Goal: Information Seeking & Learning: Understand process/instructions

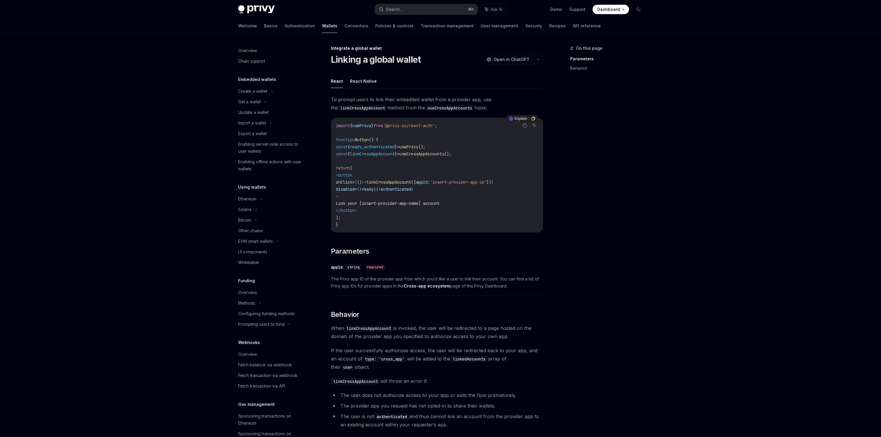
scroll to position [146, 0]
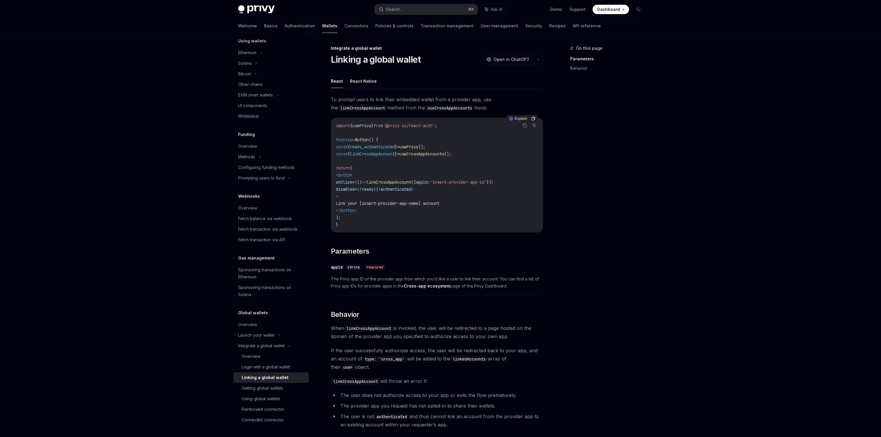
click at [361, 142] on span "Button" at bounding box center [362, 139] width 14 height 5
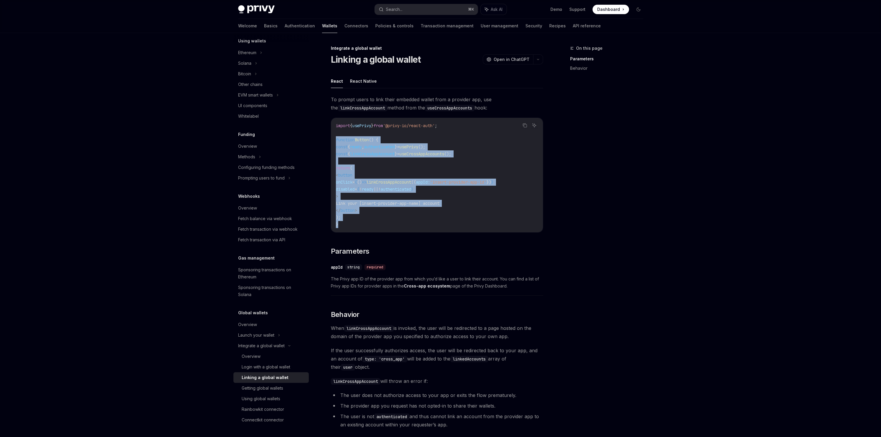
drag, startPoint x: 330, startPoint y: 175, endPoint x: 332, endPoint y: 141, distance: 34.2
click at [332, 141] on div "import { usePrivy } from '@privy-io/react-auth' ; function Button () { const { …" at bounding box center [437, 175] width 212 height 114
copy code "function Button () { const { ready , authenticated } = usePrivy (); const { lin…"
click at [421, 210] on code "import { usePrivy } from '@privy-io/react-auth' ; function Button () { const { …" at bounding box center [437, 175] width 202 height 106
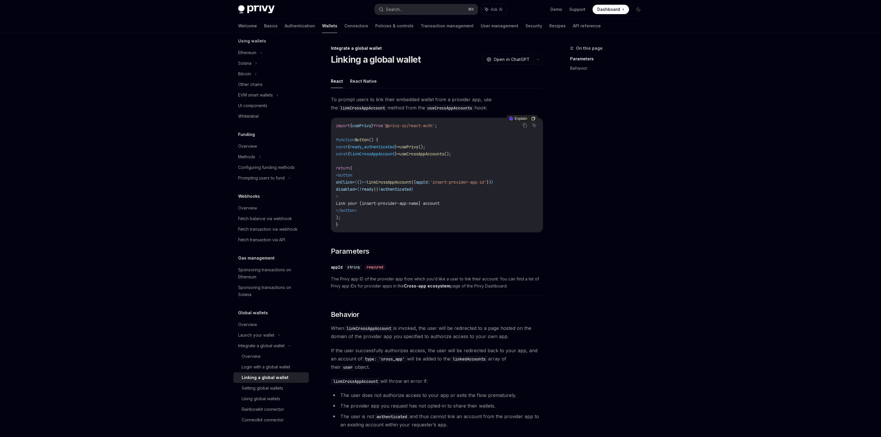
click at [403, 122] on code "import { usePrivy } from '@privy-io/react-auth' ; function Button () { const { …" at bounding box center [437, 175] width 202 height 106
click at [383, 59] on h1 "Linking a global wallet" at bounding box center [376, 59] width 90 height 11
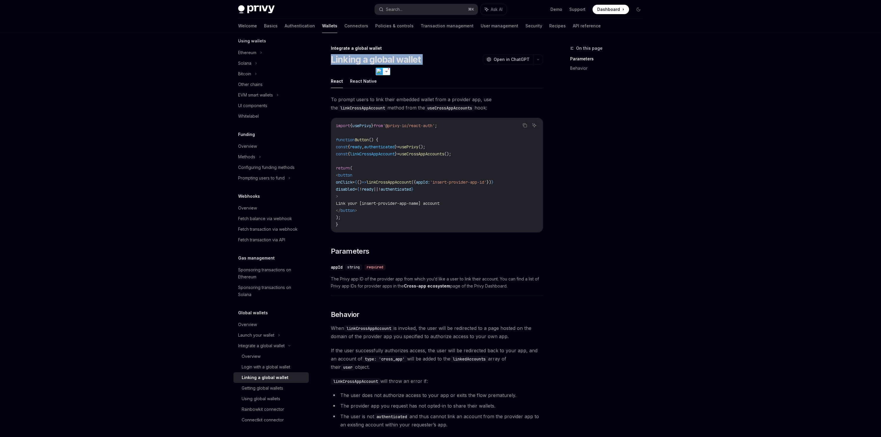
click at [383, 59] on h1 "Linking a global wallet" at bounding box center [376, 59] width 90 height 11
click at [494, 147] on code "import { usePrivy } from '@privy-io/react-auth' ; function Button () { const { …" at bounding box center [437, 175] width 202 height 106
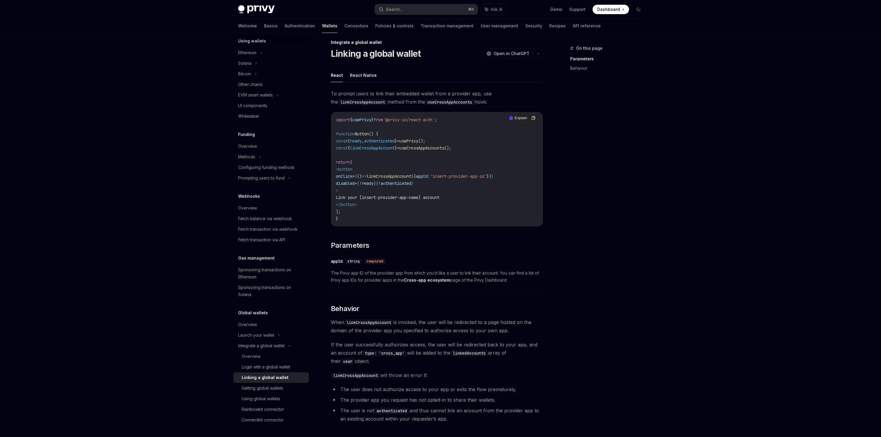
scroll to position [15, 0]
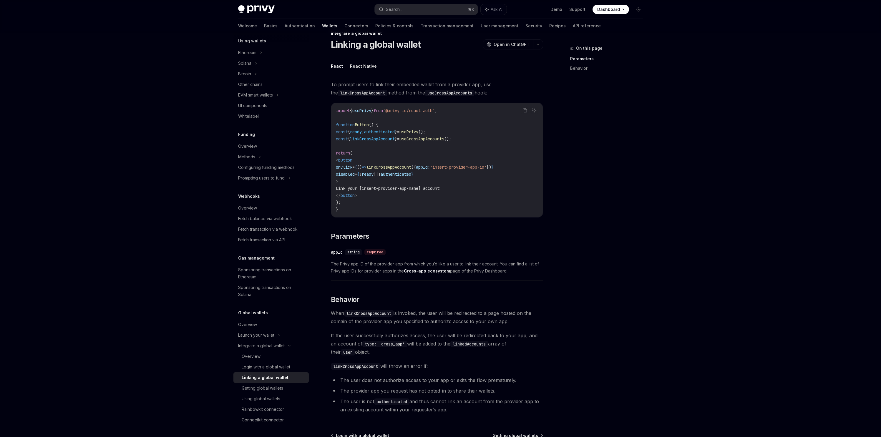
drag, startPoint x: 378, startPoint y: 267, endPoint x: 497, endPoint y: 274, distance: 119.1
click at [497, 273] on span "The Privy app ID of the provider app from which you’d like a user to link their…" at bounding box center [437, 267] width 212 height 14
drag, startPoint x: 505, startPoint y: 265, endPoint x: 522, endPoint y: 273, distance: 18.6
click at [524, 272] on span "The Privy app ID of the provider app from which you’d like a user to link their…" at bounding box center [437, 267] width 212 height 14
click at [522, 273] on span "The Privy app ID of the provider app from which you’d like a user to link their…" at bounding box center [437, 267] width 212 height 14
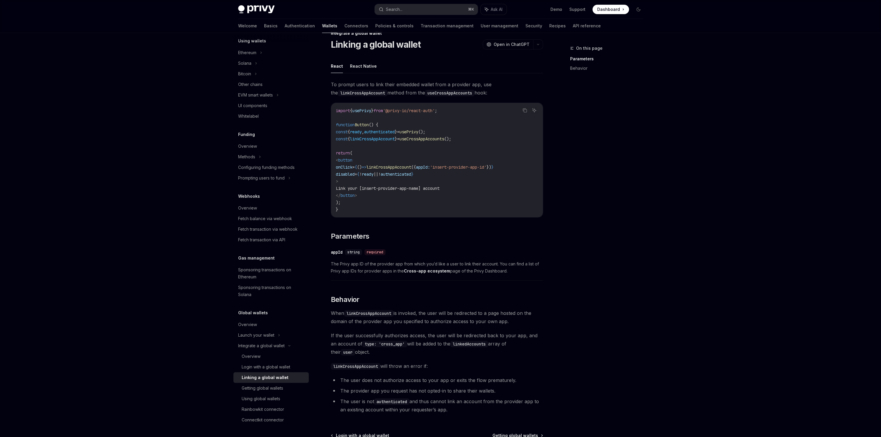
click at [423, 272] on strong "Cross-app ecosystem" at bounding box center [427, 270] width 46 height 5
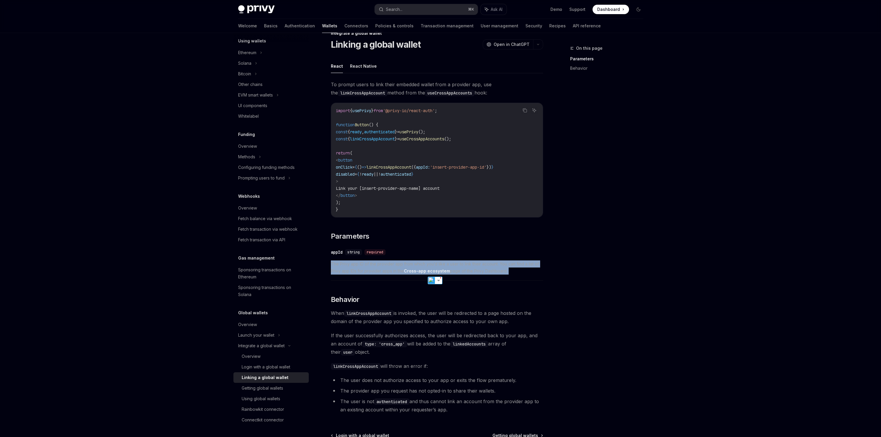
click at [360, 269] on span "The Privy app ID of the provider app from which you’d like a user to link their…" at bounding box center [437, 267] width 212 height 14
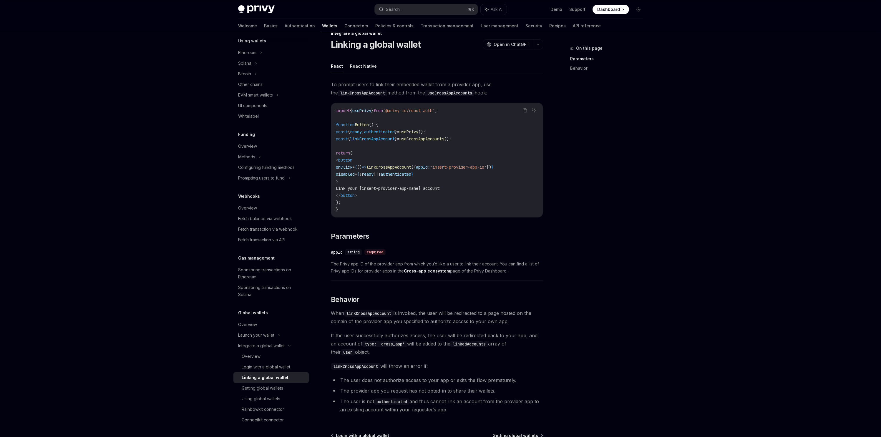
click at [337, 253] on div "appId" at bounding box center [337, 252] width 12 height 6
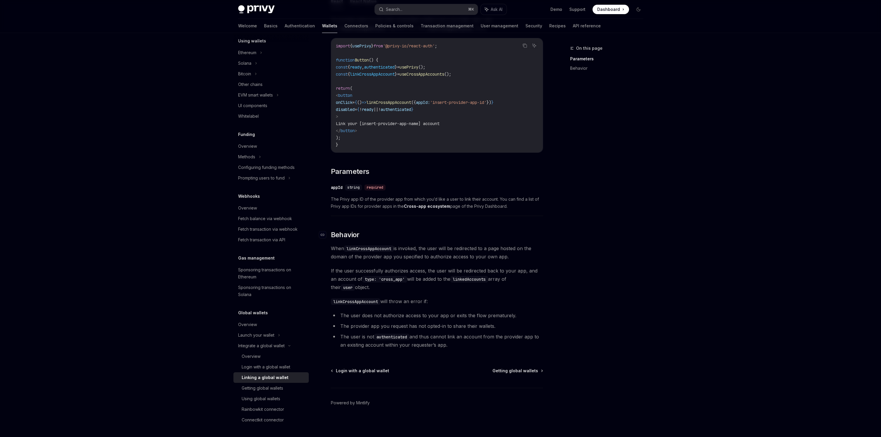
scroll to position [82, 0]
click at [457, 112] on code "import { usePrivy } from '@privy-io/react-auth' ; function Button () { const { …" at bounding box center [437, 94] width 202 height 106
click at [408, 172] on div "To prompt users to link their embedded wallet from a provider app, use the link…" at bounding box center [437, 182] width 212 height 336
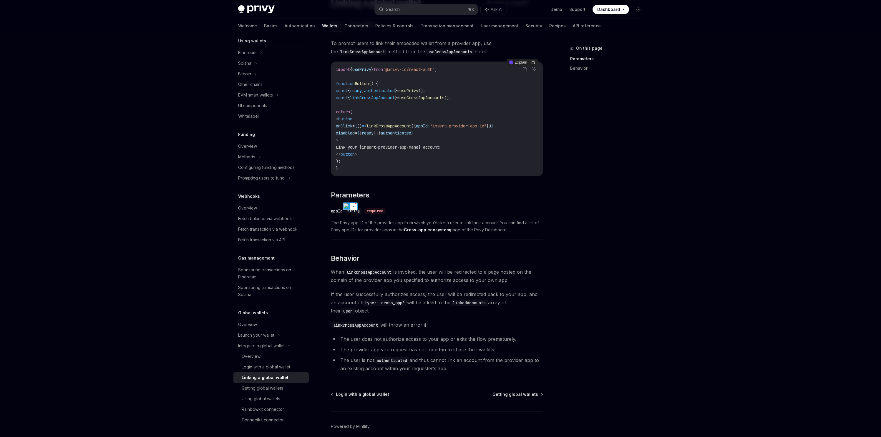
click at [429, 157] on code "import { usePrivy } from '@privy-io/react-auth' ; function Button () { const { …" at bounding box center [437, 119] width 202 height 106
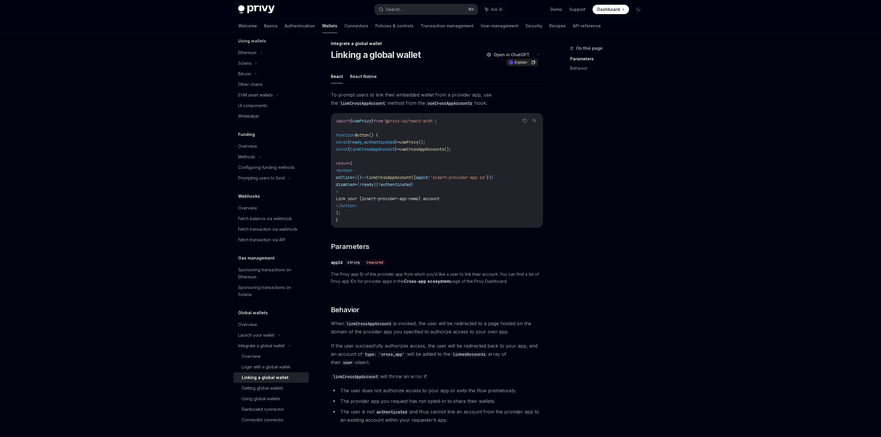
scroll to position [0, 0]
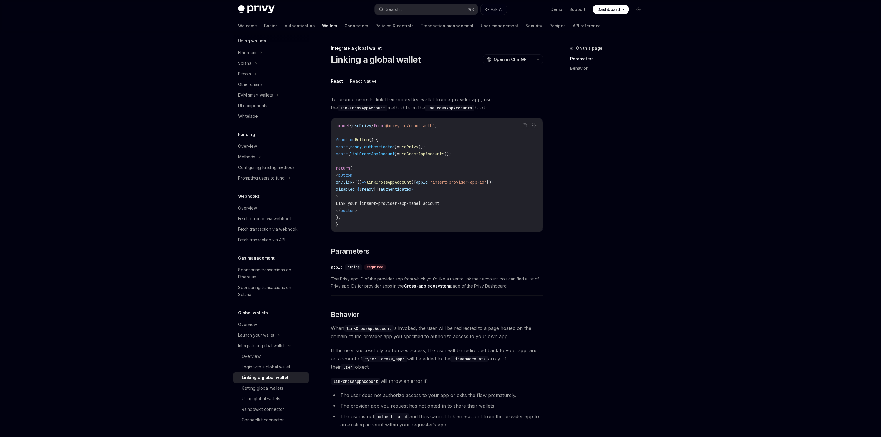
click at [549, 10] on div "Demo Support Dashboard Dashboard" at bounding box center [577, 9] width 132 height 9
click at [555, 9] on link "Demo" at bounding box center [556, 9] width 12 height 6
drag, startPoint x: 439, startPoint y: 166, endPoint x: 416, endPoint y: 138, distance: 36.2
click at [439, 166] on code "import { usePrivy } from '@privy-io/react-auth' ; function Button () { const { …" at bounding box center [437, 175] width 202 height 106
drag, startPoint x: 382, startPoint y: 127, endPoint x: 423, endPoint y: 221, distance: 102.9
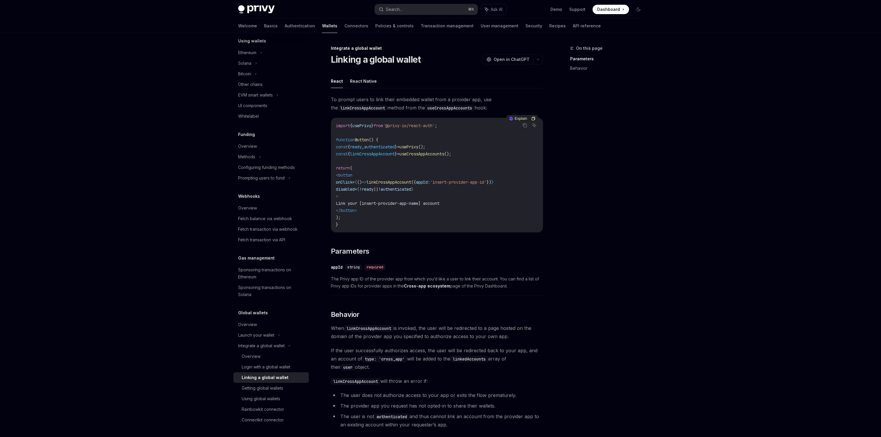
click at [423, 221] on code "import { usePrivy } from '@privy-io/react-auth' ; function Button () { const { …" at bounding box center [437, 175] width 202 height 106
click at [386, 219] on code "import { usePrivy } from '@privy-io/react-auth' ; function Button () { const { …" at bounding box center [437, 175] width 202 height 106
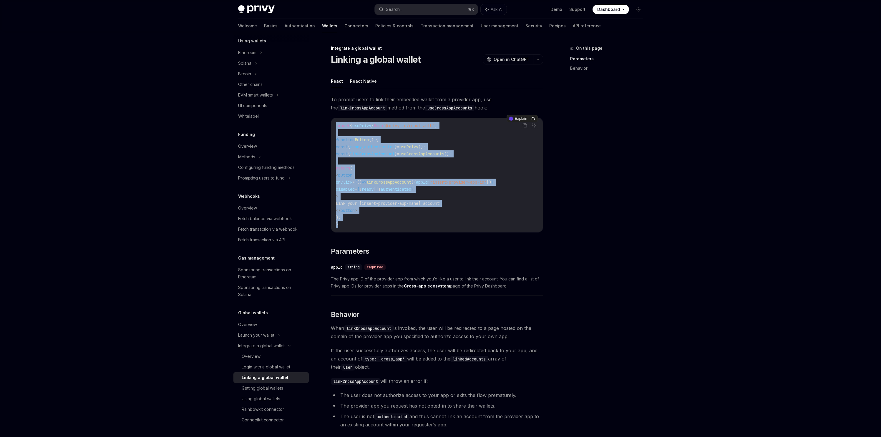
drag, startPoint x: 374, startPoint y: 221, endPoint x: 333, endPoint y: 124, distance: 106.1
click at [333, 124] on div "import { usePrivy } from '@privy-io/react-auth' ; function Button () { const { …" at bounding box center [437, 175] width 212 height 114
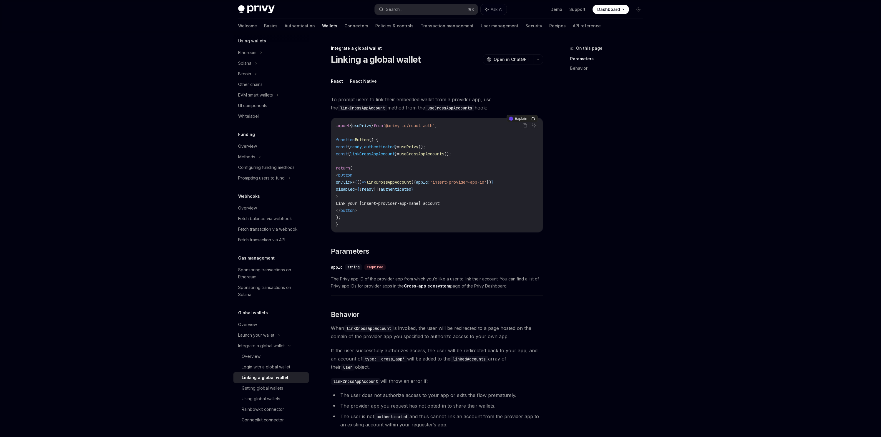
drag, startPoint x: 350, startPoint y: 170, endPoint x: 350, endPoint y: 164, distance: 6.5
click at [350, 170] on span "return" at bounding box center [343, 167] width 14 height 5
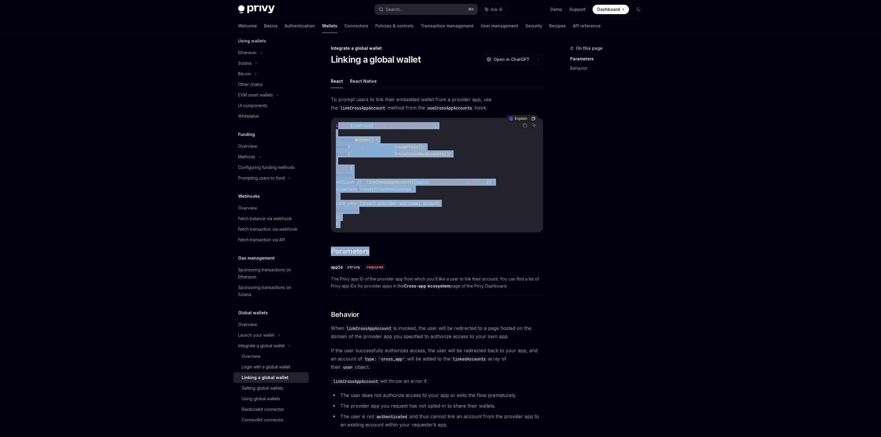
drag, startPoint x: 338, startPoint y: 125, endPoint x: 371, endPoint y: 246, distance: 125.2
click at [372, 247] on div "To prompt users to link their embedded wallet from a provider app, use the link…" at bounding box center [437, 263] width 212 height 336
copy div "mport { usePrivy } from '@privy-io/react-auth' ; function Button () { const { r…"
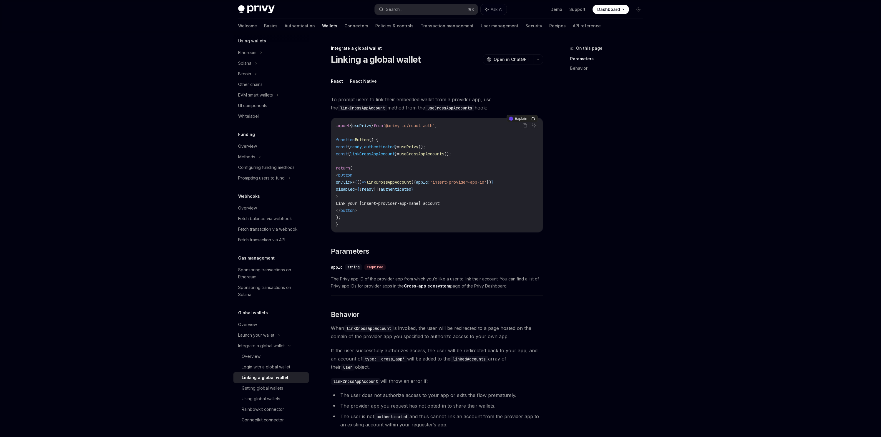
click at [465, 137] on code "import { usePrivy } from '@privy-io/react-auth' ; function Button () { const { …" at bounding box center [437, 175] width 202 height 106
click at [451, 123] on code "import { usePrivy } from '@privy-io/react-auth' ; function Button () { const { …" at bounding box center [437, 175] width 202 height 106
drag, startPoint x: 448, startPoint y: 125, endPoint x: 409, endPoint y: 125, distance: 38.8
click at [409, 125] on span "import { usePrivy } from '@privy-io/react-auth' ;" at bounding box center [386, 125] width 101 height 5
click at [402, 126] on span "'@privy-io/react-auth'" at bounding box center [409, 125] width 52 height 5
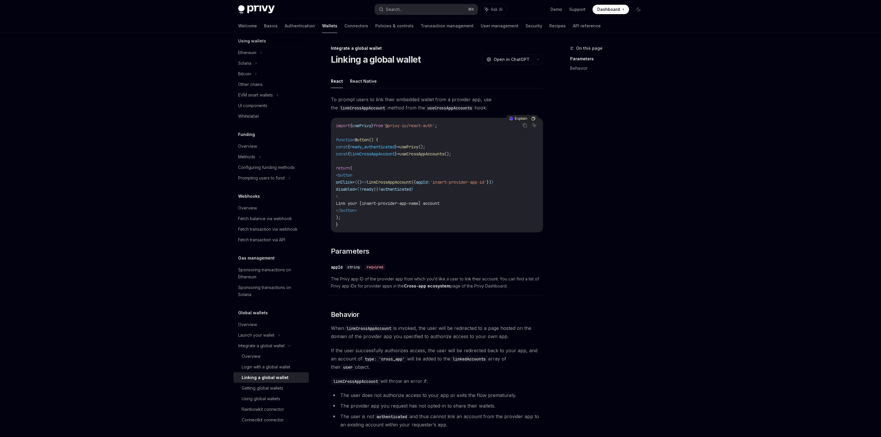
click at [398, 127] on span "'@privy-io/react-auth'" at bounding box center [409, 125] width 52 height 5
click at [431, 211] on code "import { usePrivy } from '@privy-io/react-auth' ; function Button () { const { …" at bounding box center [437, 175] width 202 height 106
click at [371, 124] on span "usePrivy" at bounding box center [361, 125] width 19 height 5
drag, startPoint x: 378, startPoint y: 224, endPoint x: 360, endPoint y: 168, distance: 58.7
click at [377, 221] on code "import { usePrivy } from '@privy-io/react-auth' ; function Button () { const { …" at bounding box center [437, 175] width 202 height 106
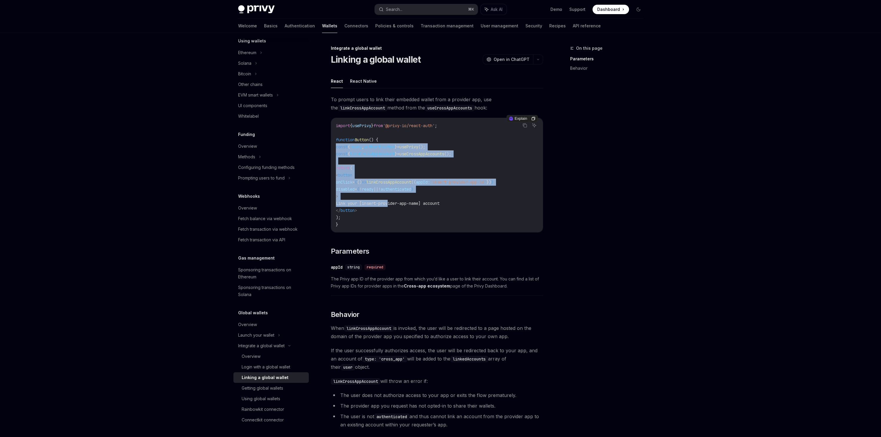
drag, startPoint x: 337, startPoint y: 146, endPoint x: 371, endPoint y: 165, distance: 39.1
click at [390, 201] on code "import { usePrivy } from '@privy-io/react-auth' ; function Button () { const { …" at bounding box center [437, 175] width 202 height 106
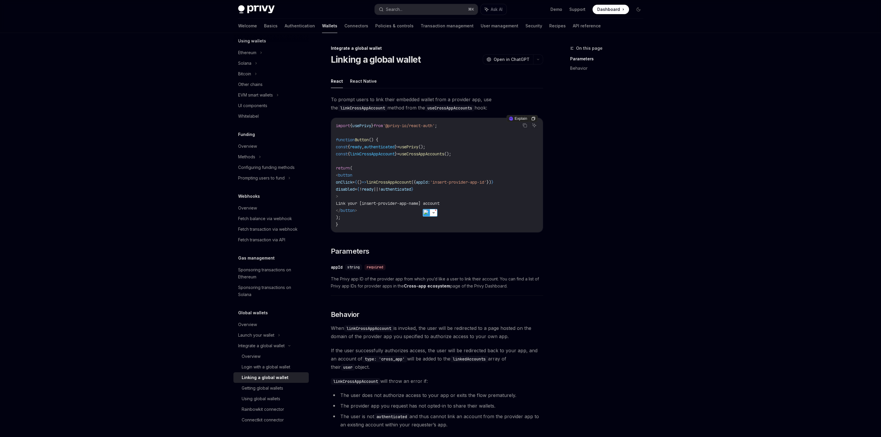
click at [362, 137] on span "Button" at bounding box center [362, 139] width 14 height 5
drag, startPoint x: 338, startPoint y: 143, endPoint x: 471, endPoint y: 155, distance: 133.6
click at [471, 155] on code "import { usePrivy } from '@privy-io/react-auth' ; function Button () { const { …" at bounding box center [437, 175] width 202 height 106
click at [481, 154] on code "import { usePrivy } from '@privy-io/react-auth' ; function Button () { const { …" at bounding box center [437, 175] width 202 height 106
copy code "const { ready , authenticated } = usePrivy (); const { linkCrossAppAccount } = …"
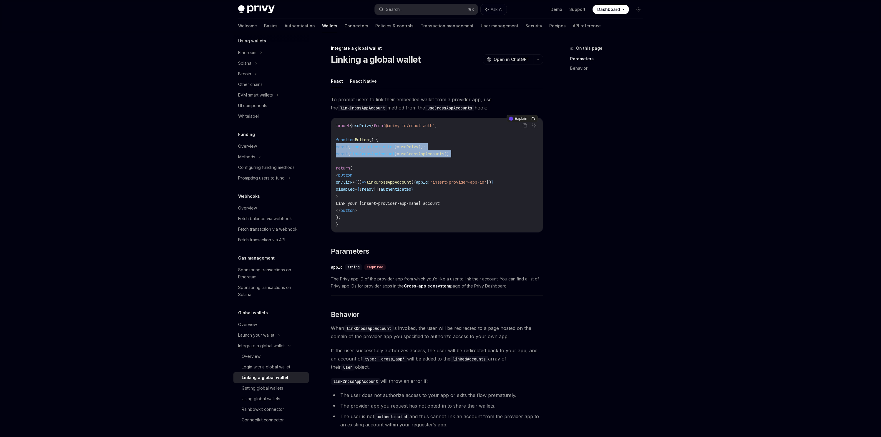
drag, startPoint x: 486, startPoint y: 154, endPoint x: 343, endPoint y: 148, distance: 143.1
click at [332, 148] on div "import { usePrivy } from '@privy-io/react-auth' ; function Button () { const { …" at bounding box center [437, 175] width 212 height 114
click at [435, 203] on span "Link your [insert-provider-app-name] account" at bounding box center [388, 203] width 104 height 5
copy code "< button onClick = { () => linkCrossAppAccount ({ appId: 'insert-provider-app-i…"
drag, startPoint x: 346, startPoint y: 177, endPoint x: 384, endPoint y: 211, distance: 51.1
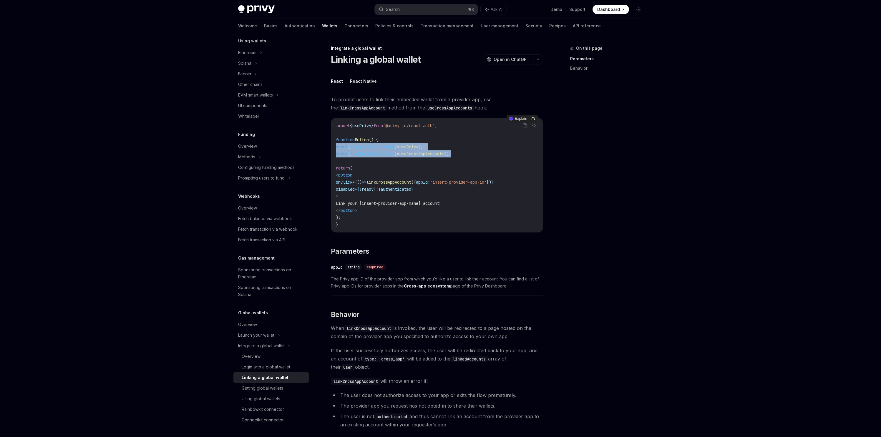
click at [384, 211] on code "import { usePrivy } from '@privy-io/react-auth' ; function Button () { const { …" at bounding box center [437, 175] width 202 height 106
click at [386, 157] on code "import { usePrivy } from '@privy-io/react-auth' ; function Button () { const { …" at bounding box center [437, 175] width 202 height 106
click at [426, 122] on div "import { usePrivy } from '@privy-io/react-auth' ; function Button () { const { …" at bounding box center [437, 175] width 212 height 114
click at [404, 123] on code "import { usePrivy } from '@privy-io/react-auth' ; function Button () { const { …" at bounding box center [437, 175] width 202 height 106
click at [404, 123] on span "'@privy-io/react-auth'" at bounding box center [409, 125] width 52 height 5
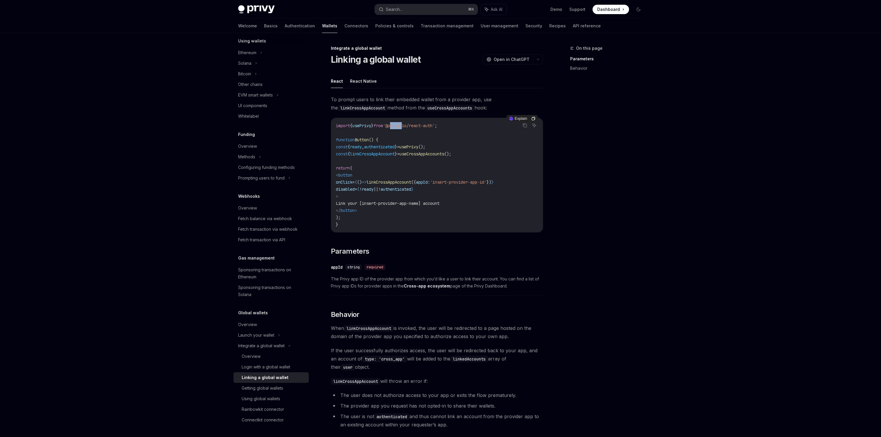
click at [404, 123] on span "'@privy-io/react-auth'" at bounding box center [409, 125] width 52 height 5
click at [433, 126] on span "'@privy-io/react-auth'" at bounding box center [409, 125] width 52 height 5
click at [428, 151] on span "useCrossAppAccounts" at bounding box center [421, 153] width 45 height 5
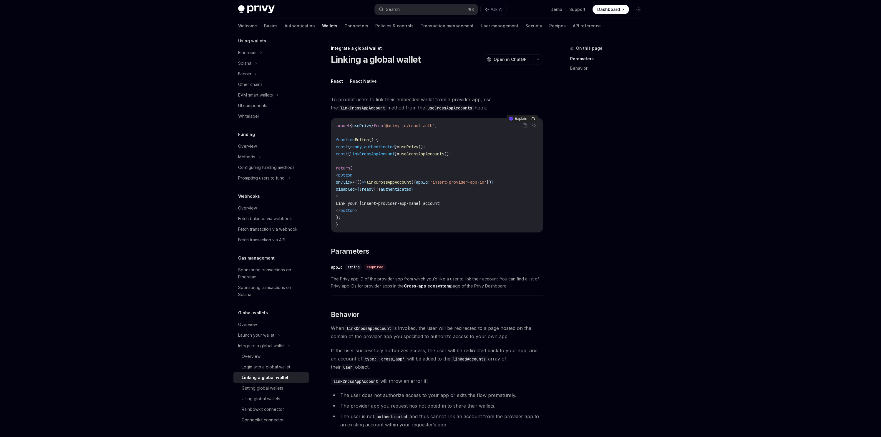
click at [428, 151] on span "useCrossAppAccounts" at bounding box center [421, 153] width 45 height 5
click at [435, 107] on code "useCrossAppAccounts" at bounding box center [449, 108] width 49 height 6
drag, startPoint x: 458, startPoint y: 169, endPoint x: 479, endPoint y: 162, distance: 21.8
click at [458, 170] on code "import { usePrivy } from '@privy-io/react-auth' ; function Button () { const { …" at bounding box center [437, 175] width 202 height 106
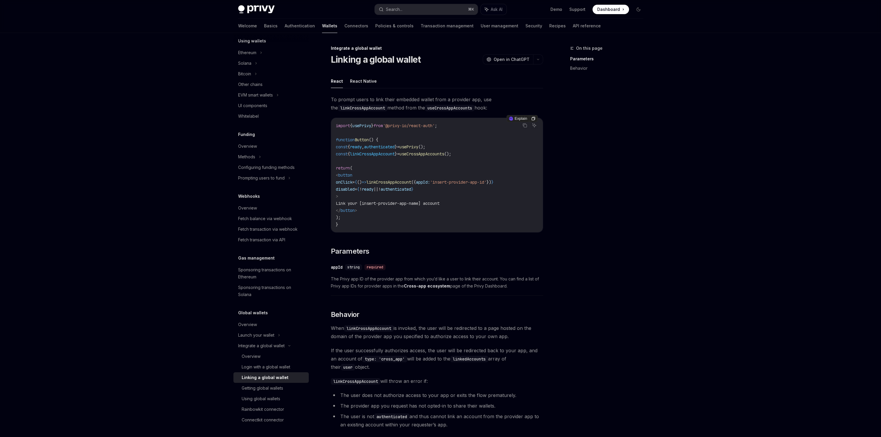
click at [418, 149] on span "usePrivy" at bounding box center [408, 146] width 19 height 5
click at [425, 158] on code "import { usePrivy } from '@privy-io/react-auth' ; function Button () { const { …" at bounding box center [437, 175] width 202 height 106
click at [429, 155] on span "useCrossAppAccounts" at bounding box center [421, 153] width 45 height 5
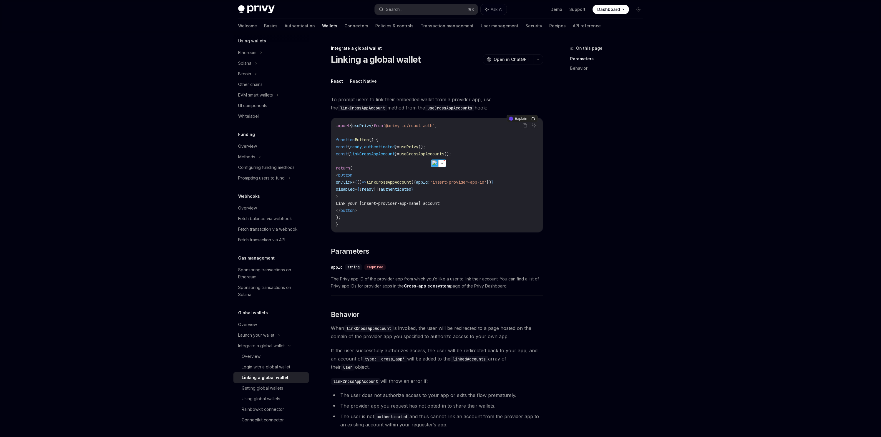
click at [426, 153] on span "useCrossAppAccounts" at bounding box center [421, 153] width 45 height 5
click at [370, 124] on span "usePrivy" at bounding box center [361, 125] width 19 height 5
click at [553, 138] on div "On this page Parameters Behavior Integrate a global wallet Linking a global wal…" at bounding box center [440, 276] width 414 height 486
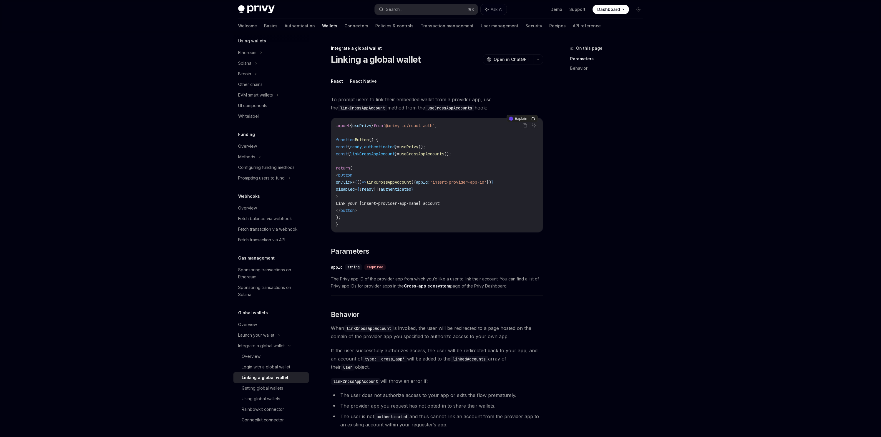
click at [418, 124] on span "'@privy-io/react-auth'" at bounding box center [409, 125] width 52 height 5
copy code "import { usePrivy } from '@privy-io/react-auth' ;"
click at [362, 149] on span "ready" at bounding box center [356, 146] width 12 height 5
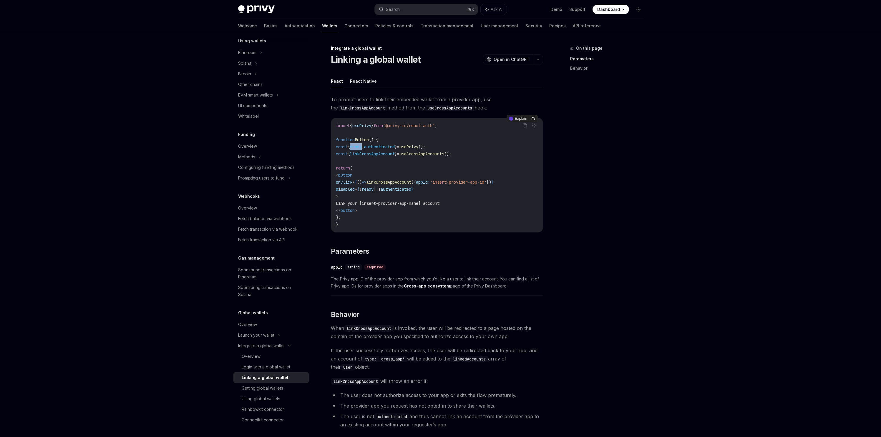
click at [362, 149] on span "ready" at bounding box center [356, 146] width 12 height 5
click at [383, 154] on span "linkCrossAppAccount" at bounding box center [372, 153] width 45 height 5
click at [444, 152] on span "useCrossAppAccounts" at bounding box center [421, 153] width 45 height 5
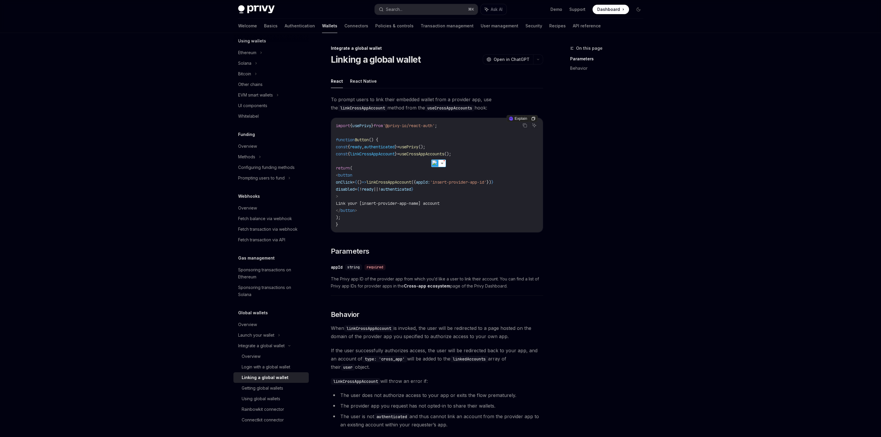
click at [420, 128] on span "'@privy-io/react-auth'" at bounding box center [409, 125] width 52 height 5
click at [363, 126] on span "usePrivy" at bounding box center [361, 125] width 19 height 5
click at [371, 125] on span "usePrivy" at bounding box center [361, 125] width 19 height 5
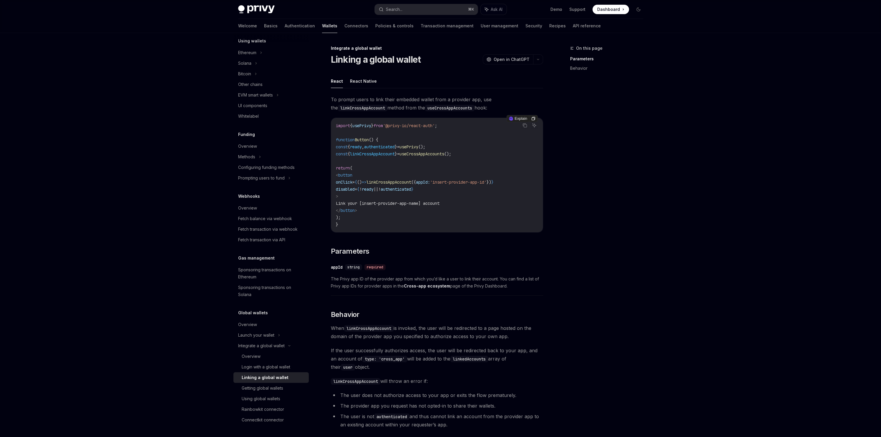
click at [360, 116] on div "To prompt users to link their embedded wallet from a provider app, use the link…" at bounding box center [437, 263] width 212 height 336
click at [430, 151] on span "useCrossAppAccounts" at bounding box center [421, 153] width 45 height 5
copy span "@privy-io/react-auth"
drag, startPoint x: 445, startPoint y: 126, endPoint x: 394, endPoint y: 126, distance: 50.3
click at [394, 126] on span "'@privy-io/react-auth'" at bounding box center [409, 125] width 52 height 5
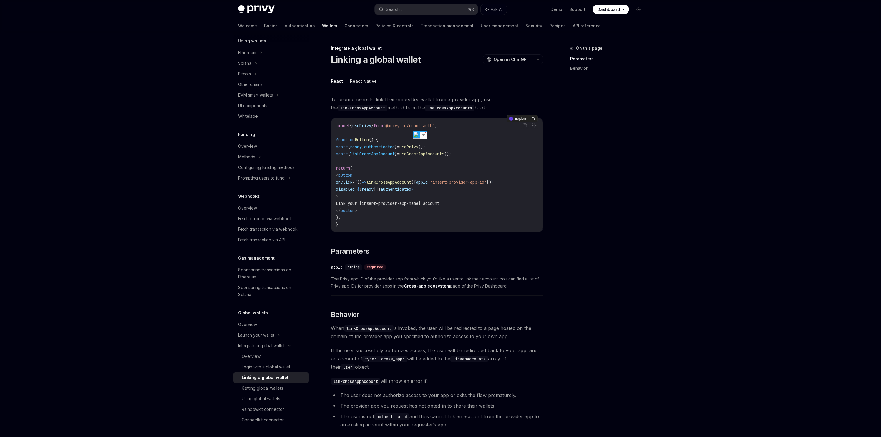
click at [395, 114] on div "To prompt users to link their embedded wallet from a provider app, use the link…" at bounding box center [437, 263] width 212 height 336
click at [382, 123] on span "from" at bounding box center [377, 125] width 9 height 5
copy code "import { usePrivy } from '@privy-io/react-auth' ;"
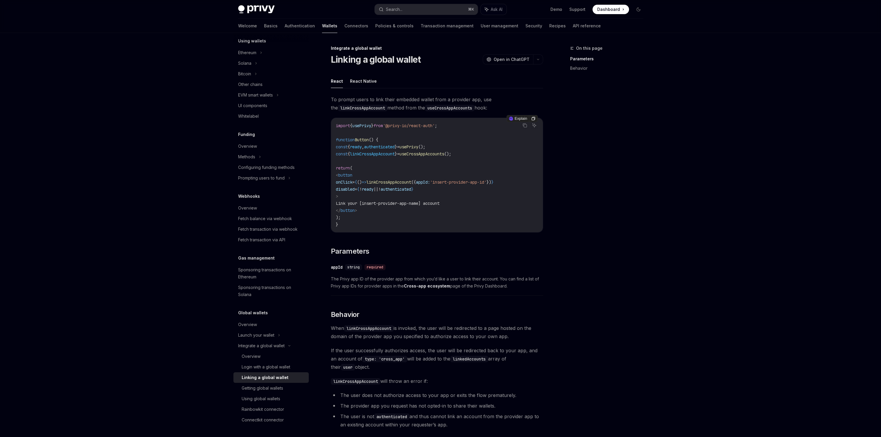
click at [433, 138] on code "import { usePrivy } from '@privy-io/react-auth' ; function Button () { const { …" at bounding box center [437, 175] width 202 height 106
click at [451, 135] on code "import { usePrivy } from '@privy-io/react-auth' ; function Button () { const { …" at bounding box center [437, 175] width 202 height 106
drag, startPoint x: 352, startPoint y: 120, endPoint x: 393, endPoint y: 153, distance: 52.8
click at [351, 120] on div "import { usePrivy } from '@privy-io/react-auth' ; function Button () { const { …" at bounding box center [437, 175] width 212 height 114
click at [392, 155] on span "linkCrossAppAccount" at bounding box center [372, 153] width 45 height 5
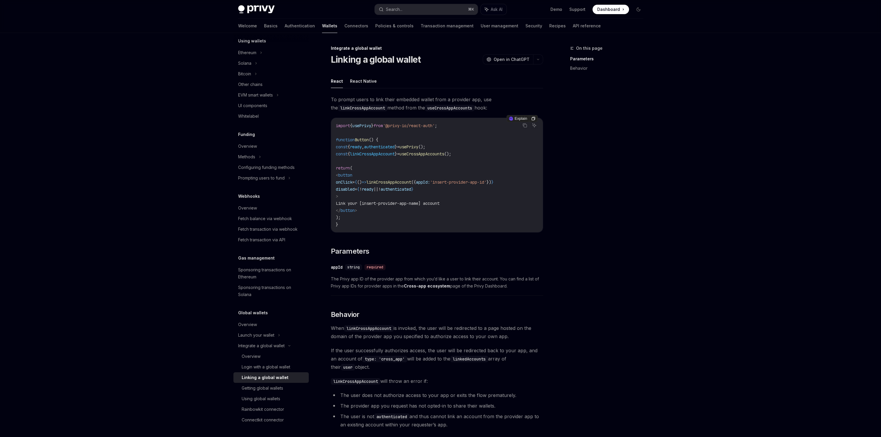
click at [434, 153] on span "useCrossAppAccounts" at bounding box center [421, 153] width 45 height 5
copy span "useCrossAppAccounts"
click at [402, 9] on div "Search..." at bounding box center [394, 9] width 16 height 7
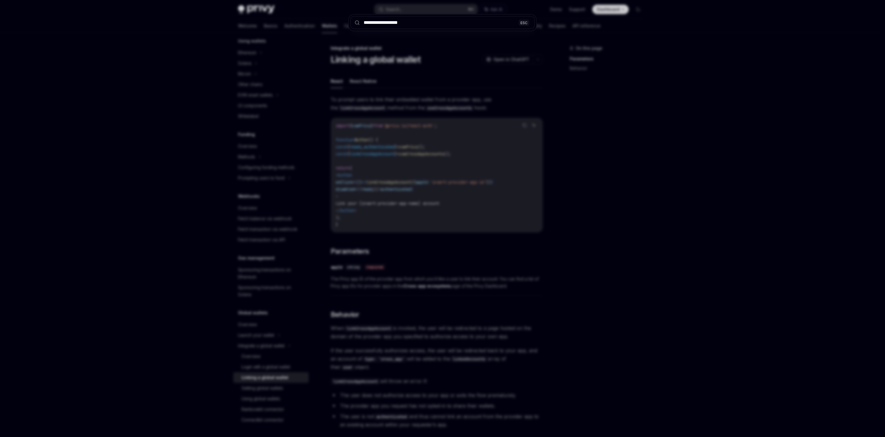
type input "**********"
click at [413, 7] on div "**********" at bounding box center [442, 218] width 885 height 437
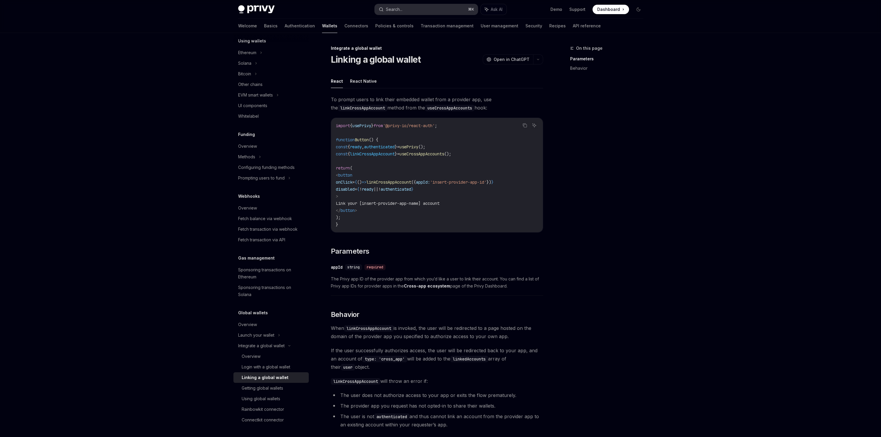
click at [410, 6] on button "Search... ⌘ K" at bounding box center [426, 9] width 103 height 11
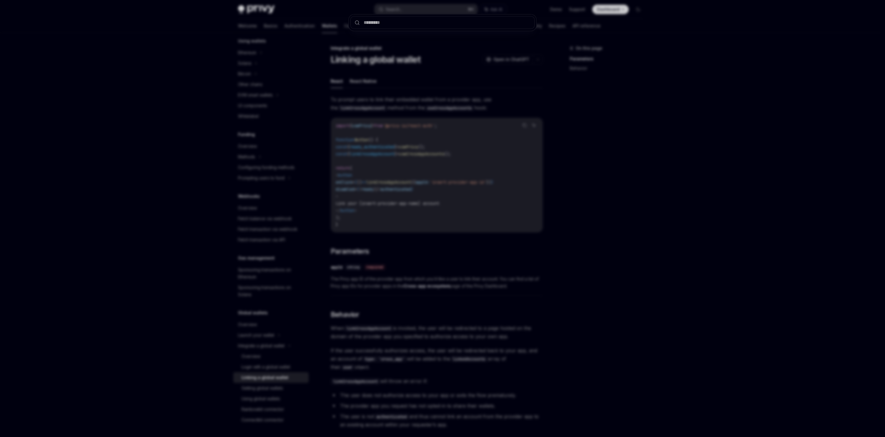
type input "**********"
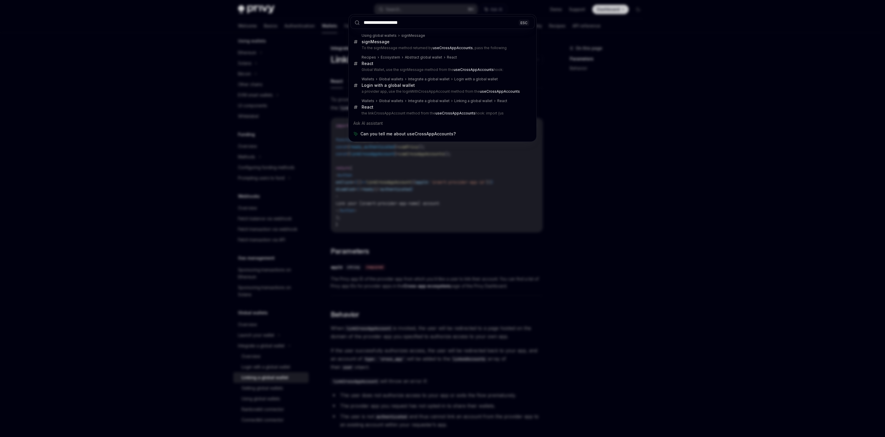
click at [594, 194] on div "**********" at bounding box center [442, 218] width 885 height 437
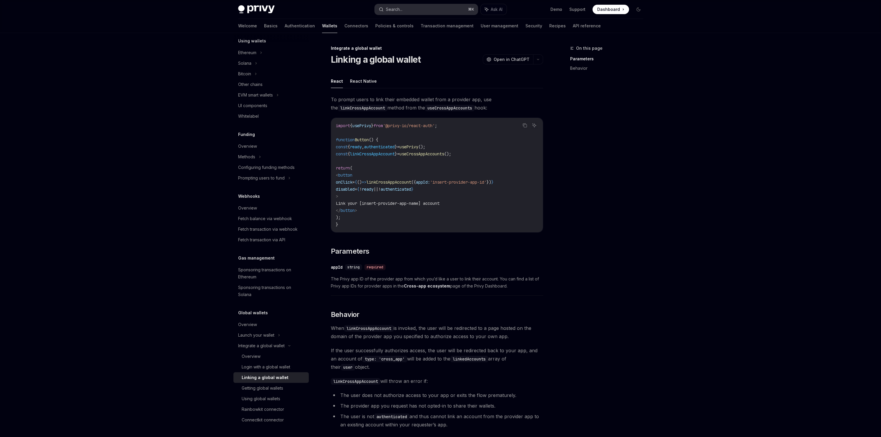
click at [409, 8] on button "Search... ⌘ K" at bounding box center [426, 9] width 103 height 11
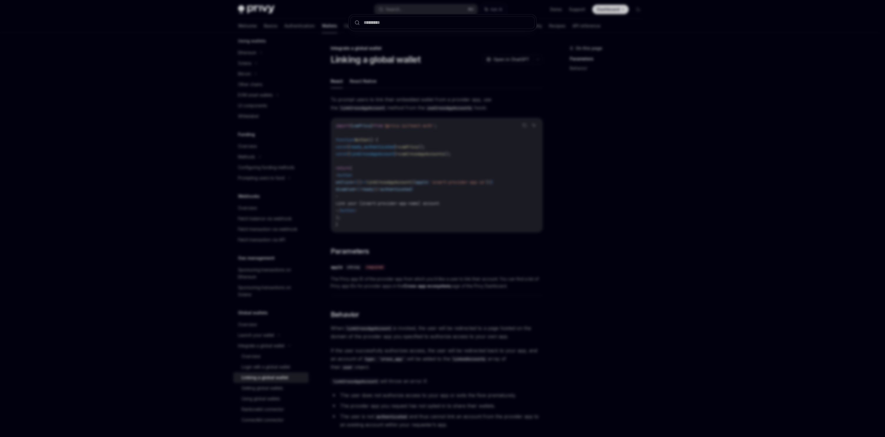
type input "**********"
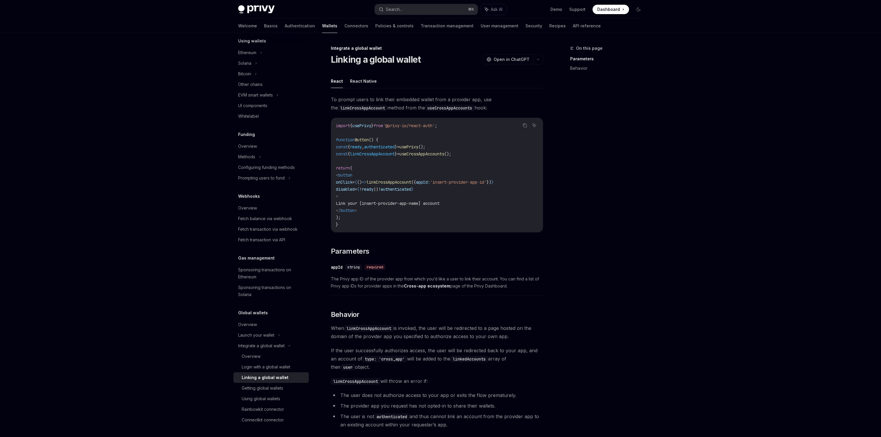
scroll to position [33, 0]
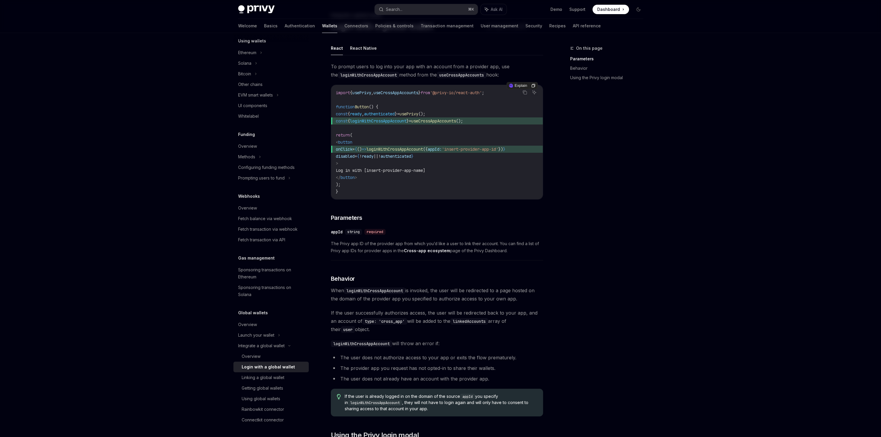
click at [380, 121] on span "loginWithCrossAppAccount" at bounding box center [378, 120] width 57 height 5
click at [463, 124] on span "const { loginWithCrossAppAccount } = useCrossAppAccounts ();" at bounding box center [437, 120] width 202 height 7
click at [454, 120] on span "useCrossAppAccounts" at bounding box center [433, 120] width 45 height 5
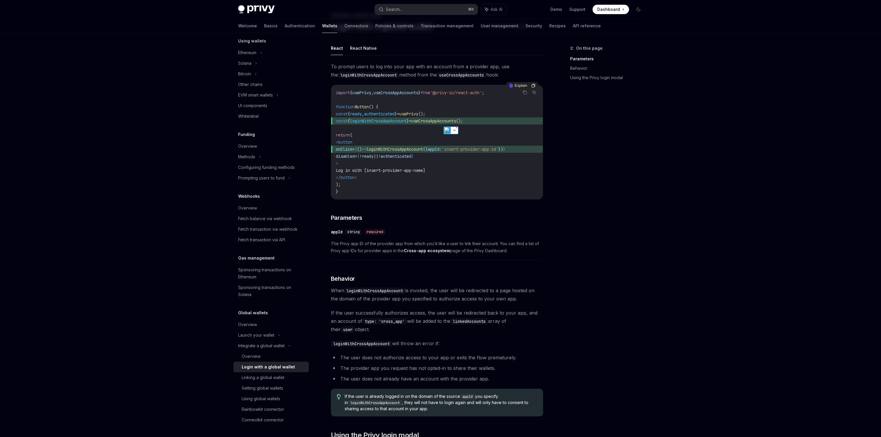
click at [416, 92] on span "useCrossAppAccounts" at bounding box center [395, 92] width 45 height 5
click at [494, 97] on code "import { usePrivy , useCrossAppAccounts } from '@privy-io/react-auth' ; functio…" at bounding box center [437, 142] width 202 height 106
click at [555, 10] on link "Demo" at bounding box center [556, 9] width 12 height 6
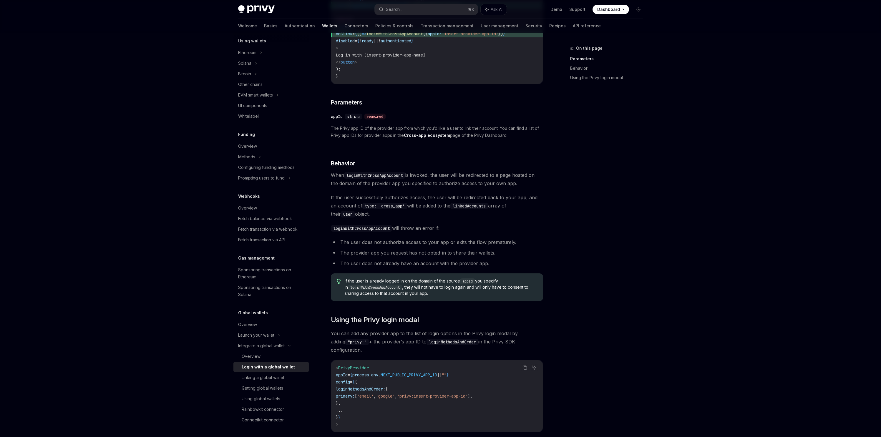
scroll to position [228, 0]
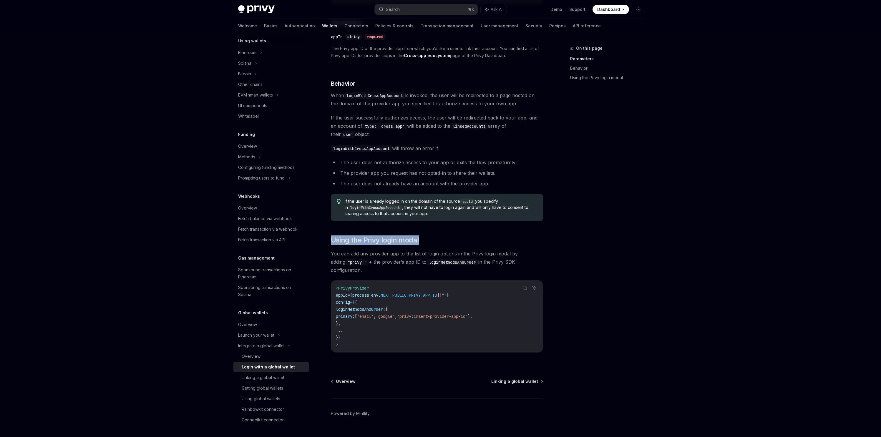
drag, startPoint x: 376, startPoint y: 231, endPoint x: 498, endPoint y: 190, distance: 128.2
click at [488, 257] on div "To prompt users to log into your app with an account from a provider app, use t…" at bounding box center [437, 114] width 212 height 495
click at [378, 293] on span "env" at bounding box center [374, 295] width 7 height 5
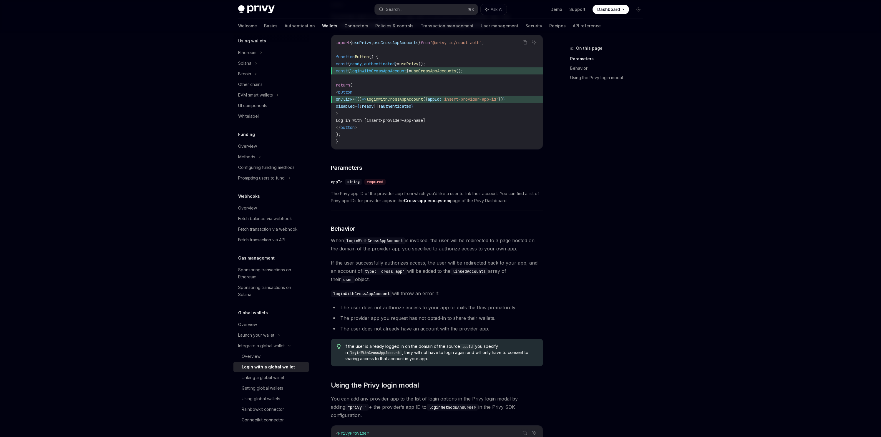
scroll to position [82, 0]
click at [459, 90] on code "import { usePrivy , useCrossAppAccounts } from '@privy-io/react-auth' ; functio…" at bounding box center [437, 93] width 202 height 106
click at [461, 97] on span "onClick = { () => loginWithCrossAppAccount ({ appId: 'insert-provider-app-id' }…" at bounding box center [437, 100] width 202 height 7
click at [442, 98] on span "appId:" at bounding box center [435, 99] width 14 height 5
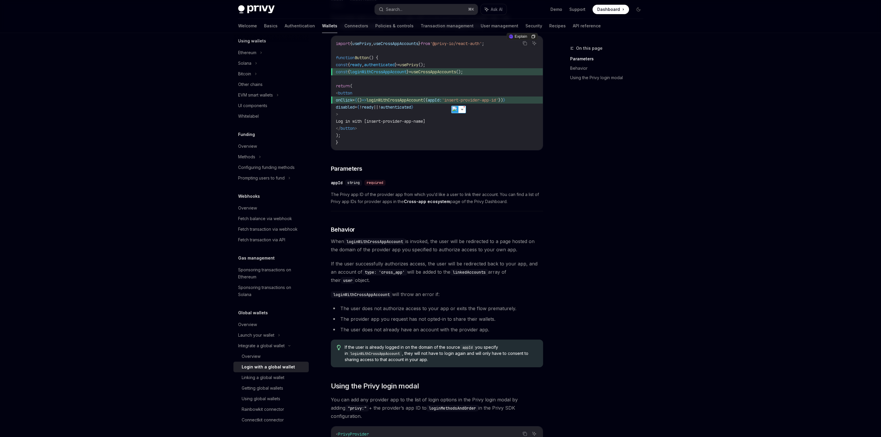
click at [515, 115] on code "import { usePrivy , useCrossAppAccounts } from '@privy-io/react-auth' ; functio…" at bounding box center [437, 93] width 202 height 106
click at [411, 106] on span "authenticated" at bounding box center [395, 106] width 31 height 5
click at [415, 102] on span "loginWithCrossAppAccount" at bounding box center [394, 99] width 57 height 5
click at [423, 99] on span "loginWithCrossAppAccount" at bounding box center [394, 99] width 57 height 5
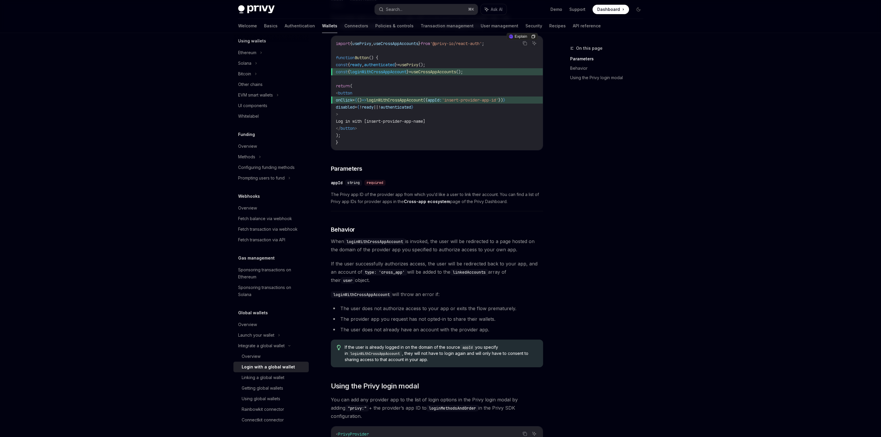
click at [423, 99] on span "loginWithCrossAppAccount" at bounding box center [394, 99] width 57 height 5
drag, startPoint x: 479, startPoint y: 102, endPoint x: 344, endPoint y: 102, distance: 135.1
click at [344, 102] on span "onClick = { () => loginWithCrossAppAccount ({ appId: 'insert-provider-app-id' }…" at bounding box center [437, 100] width 202 height 7
click at [407, 103] on span "onClick = { () => loginWithCrossAppAccount ({ appId: 'insert-provider-app-id' }…" at bounding box center [437, 100] width 202 height 7
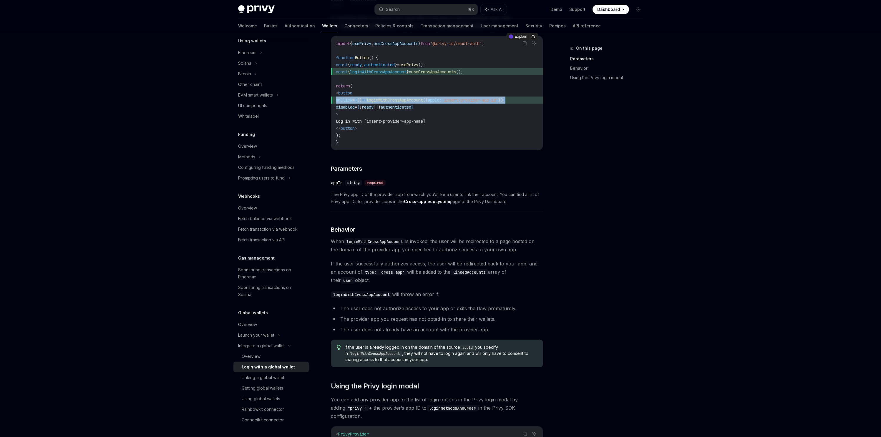
click at [407, 103] on span "onClick = { () => loginWithCrossAppAccount ({ appId: 'insert-provider-app-id' }…" at bounding box center [437, 100] width 202 height 7
click at [397, 104] on code "import { usePrivy , useCrossAppAccounts } from '@privy-io/react-auth' ; functio…" at bounding box center [437, 93] width 202 height 106
click at [417, 120] on span "Log in with [insert-provider-app-name]" at bounding box center [380, 121] width 89 height 5
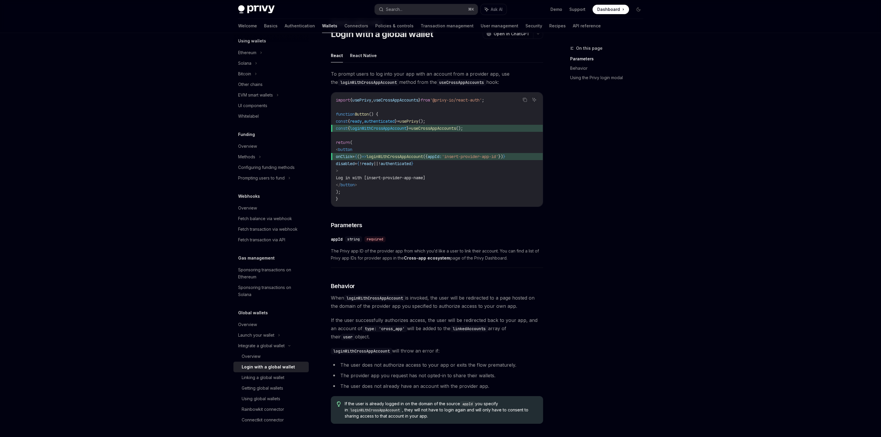
scroll to position [0, 0]
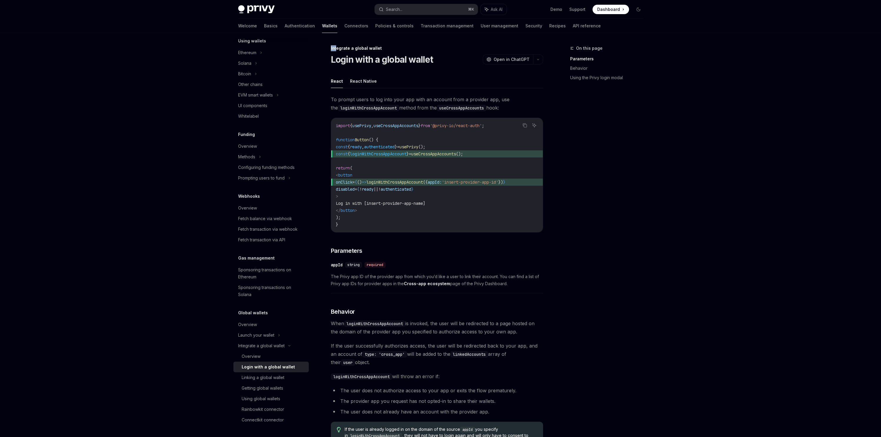
drag, startPoint x: 337, startPoint y: 49, endPoint x: 395, endPoint y: 44, distance: 58.2
click at [395, 44] on div "On this page Parameters Behavior Using the Privy login modal Integrate a global…" at bounding box center [440, 355] width 414 height 644
click at [372, 49] on div "Integrate a global wallet" at bounding box center [437, 48] width 212 height 6
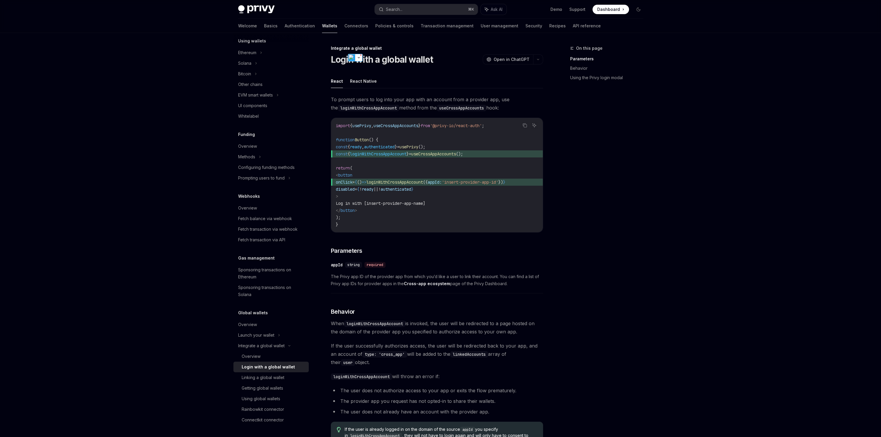
click at [393, 57] on h1 "Login with a global wallet" at bounding box center [382, 59] width 102 height 11
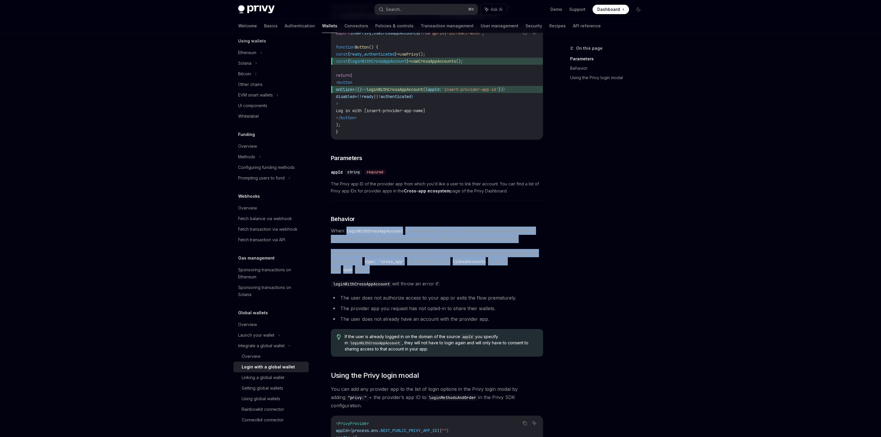
drag, startPoint x: 419, startPoint y: 245, endPoint x: 486, endPoint y: 317, distance: 97.9
click at [495, 289] on div "To prompt users to log into your app with an account from a provider app, use t…" at bounding box center [437, 250] width 212 height 495
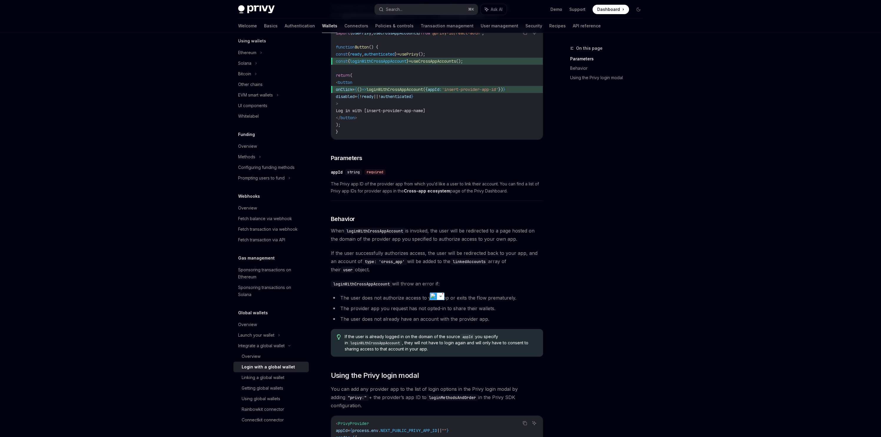
click at [562, 361] on div "On this page Parameters Behavior Using the Privy login modal" at bounding box center [602, 241] width 89 height 392
click at [262, 317] on div "Global wallets Overview Launch your wallet Integrate a global wallet Overview L…" at bounding box center [270, 367] width 75 height 116
click at [253, 324] on div "Overview" at bounding box center [247, 324] width 19 height 7
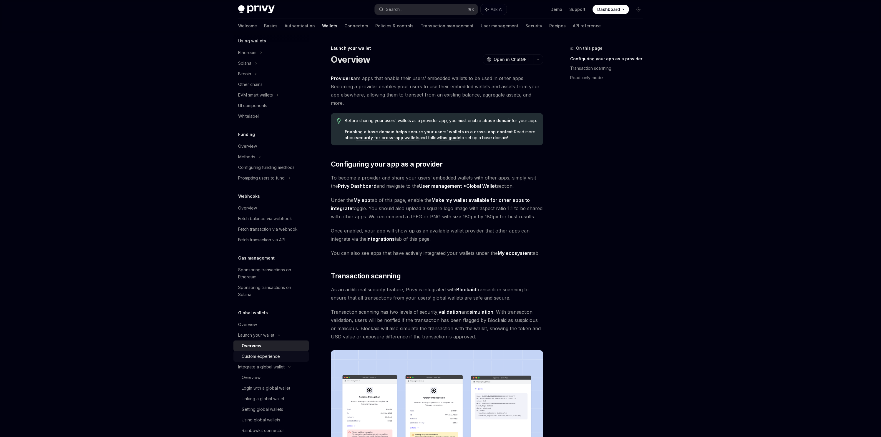
click at [256, 356] on div "Custom experience" at bounding box center [261, 356] width 38 height 7
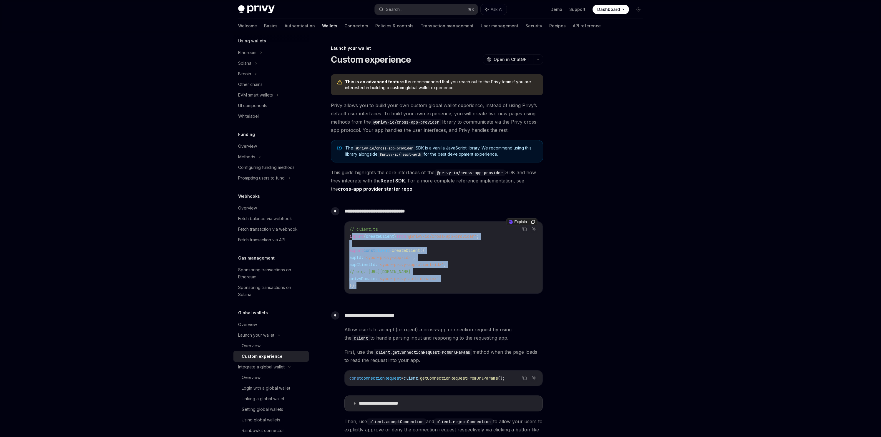
drag, startPoint x: 375, startPoint y: 270, endPoint x: 359, endPoint y: 242, distance: 31.5
click at [354, 236] on code "// client.ts import { createClient } from '@privy-io/cross-app-provider' ; expo…" at bounding box center [443, 258] width 188 height 64
click at [424, 279] on span "'<your-privy-auth-domain>'" at bounding box center [408, 278] width 61 height 5
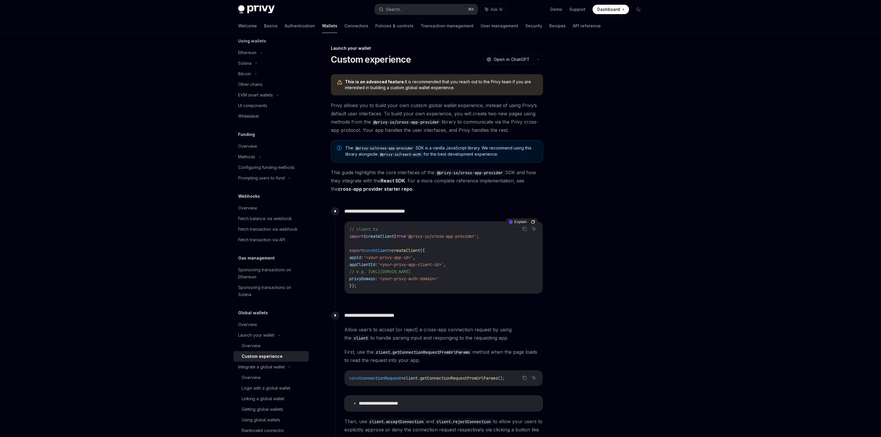
click at [467, 271] on code "// client.ts import { createClient } from '@privy-io/cross-app-provider' ; expo…" at bounding box center [443, 258] width 188 height 64
click at [468, 254] on code "// client.ts import { createClient } from '@privy-io/cross-app-provider' ; expo…" at bounding box center [443, 258] width 188 height 64
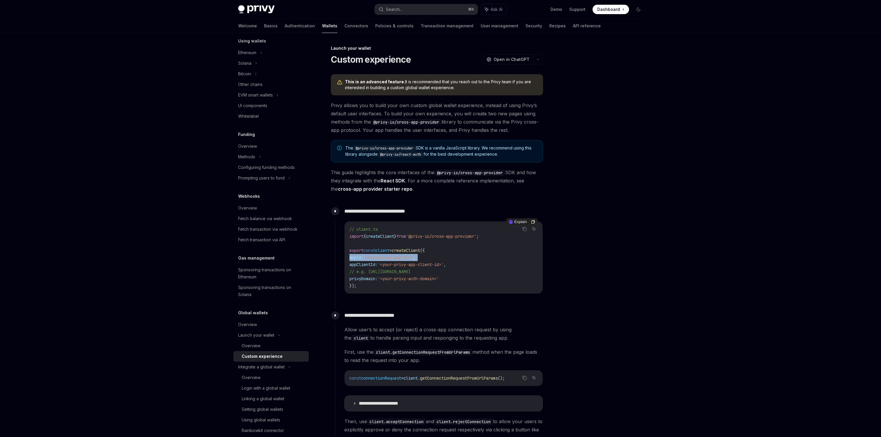
drag, startPoint x: 468, startPoint y: 254, endPoint x: 461, endPoint y: 247, distance: 10.6
click at [467, 254] on code "// client.ts import { createClient } from '@privy-io/cross-app-provider' ; expo…" at bounding box center [443, 258] width 188 height 64
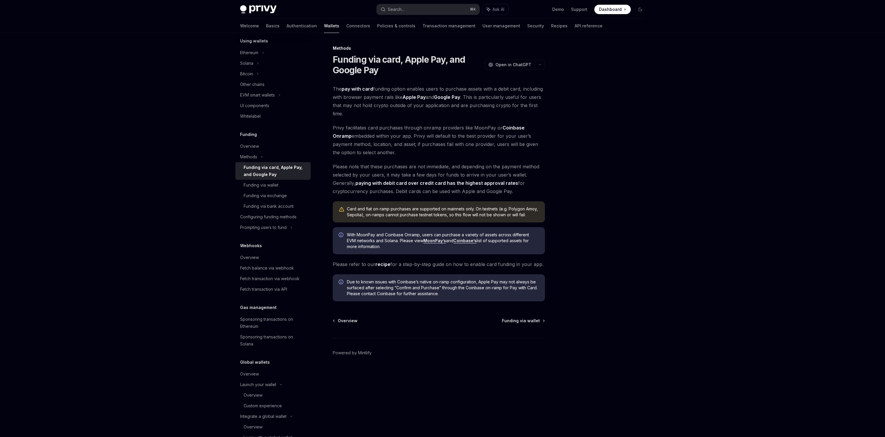
click at [261, 7] on img at bounding box center [258, 9] width 36 height 8
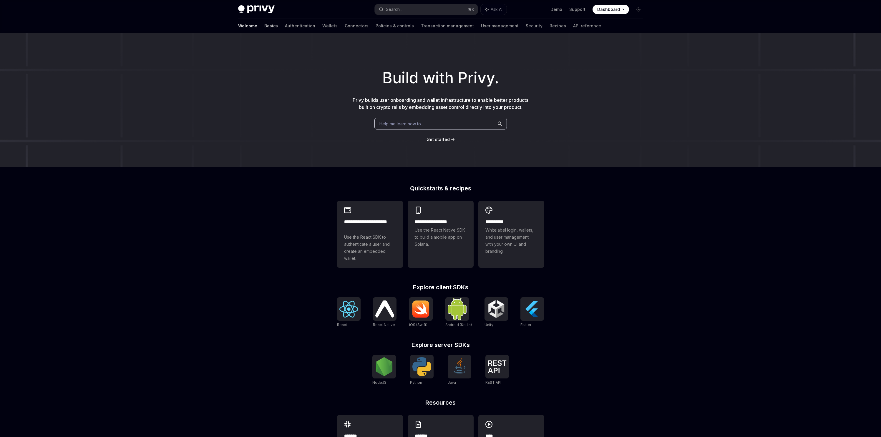
click at [264, 26] on link "Basics" at bounding box center [271, 26] width 14 height 14
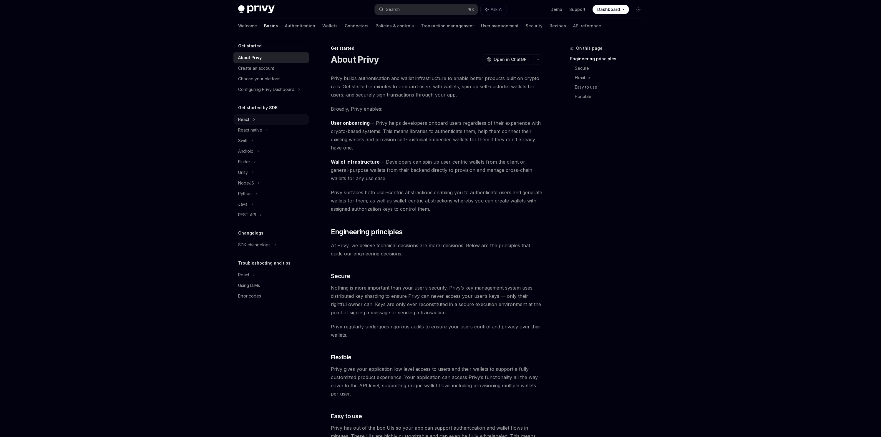
click at [250, 122] on div "React" at bounding box center [270, 119] width 75 height 11
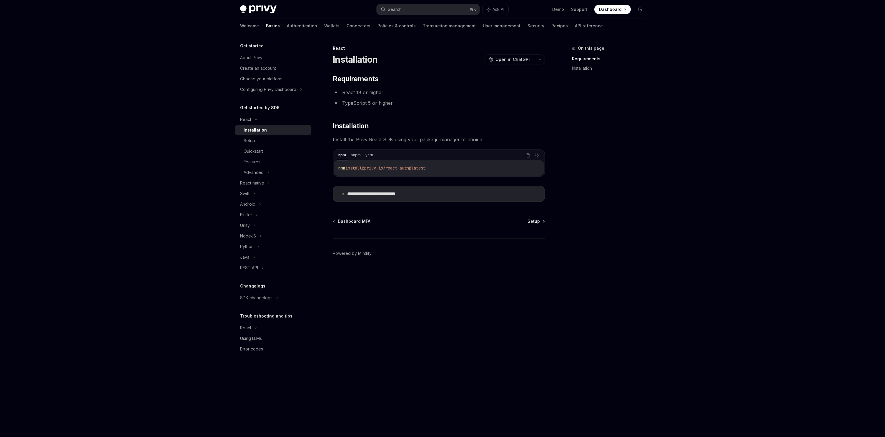
click at [252, 130] on div "Installation" at bounding box center [255, 130] width 23 height 7
drag, startPoint x: 253, startPoint y: 139, endPoint x: 280, endPoint y: 154, distance: 30.0
click at [253, 139] on div "Setup" at bounding box center [249, 140] width 11 height 7
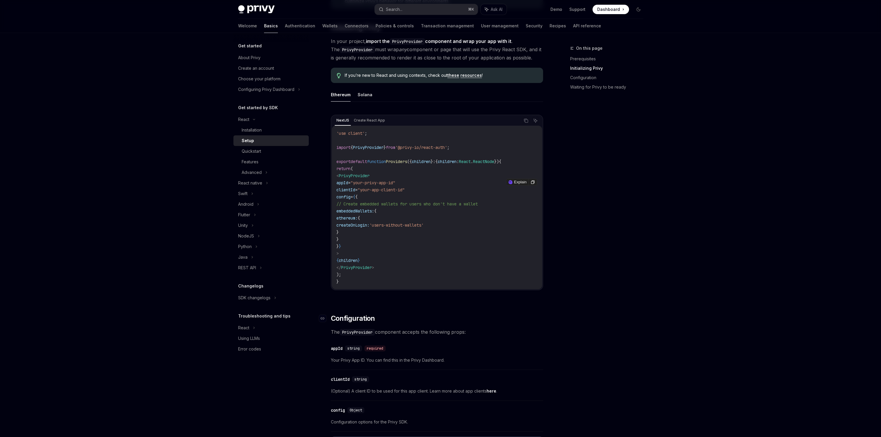
scroll to position [130, 0]
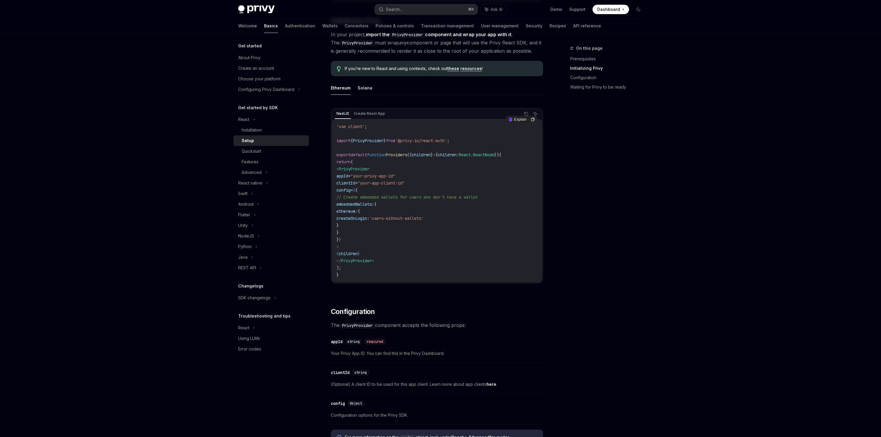
drag, startPoint x: 383, startPoint y: 200, endPoint x: 354, endPoint y: 146, distance: 61.7
click at [357, 146] on code "'use client' ; import { PrivyProvider } from '@privy-io/react-auth' ; export de…" at bounding box center [436, 200] width 201 height 155
click at [411, 235] on code "'use client' ; import { PrivyProvider } from '@privy-io/react-auth' ; export de…" at bounding box center [436, 200] width 201 height 155
drag, startPoint x: 403, startPoint y: 220, endPoint x: 336, endPoint y: 132, distance: 110.7
click at [336, 132] on div "'use client' ; import { PrivyProvider } from '@privy-io/react-auth' ; export de…" at bounding box center [437, 201] width 210 height 164
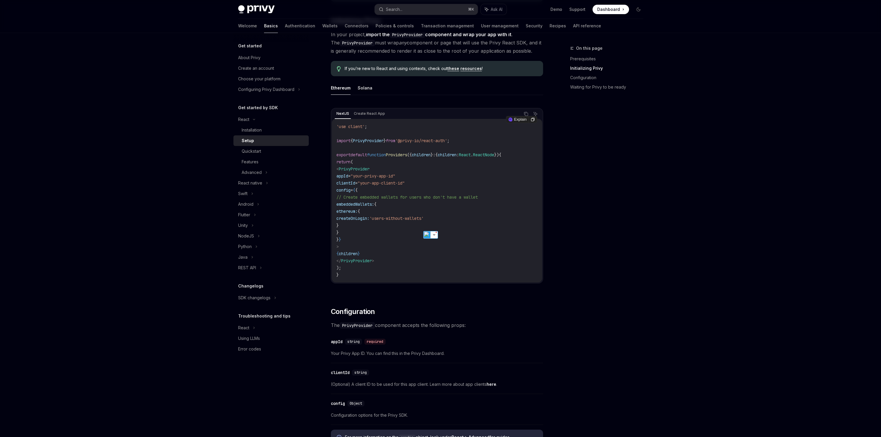
click at [419, 234] on code "'use client' ; import { PrivyProvider } from '@privy-io/react-auth' ; export de…" at bounding box center [436, 200] width 201 height 155
click at [264, 153] on div "Quickstart" at bounding box center [274, 151] width 64 height 7
type textarea "*"
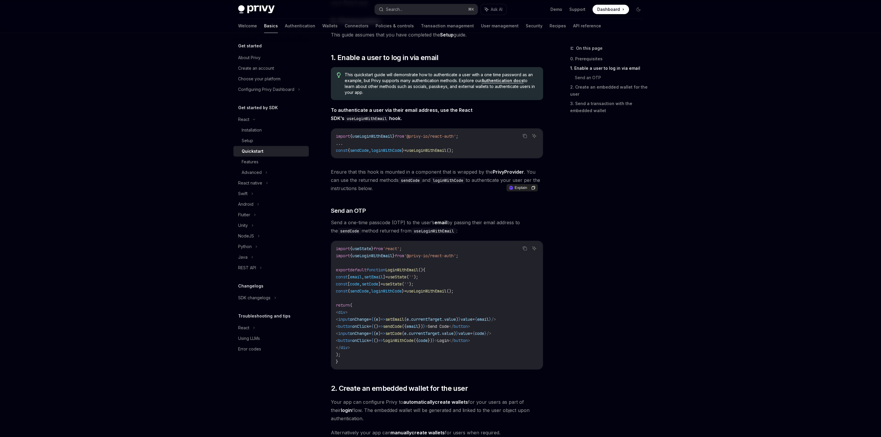
scroll to position [130, 0]
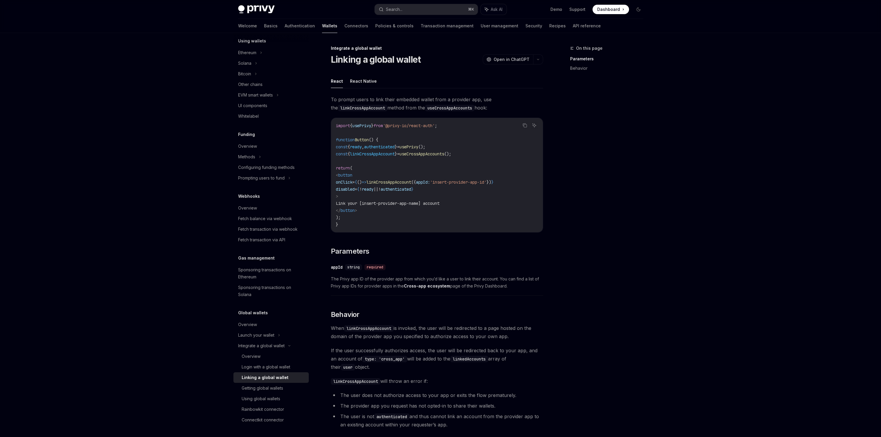
scroll to position [82, 0]
click at [373, 105] on code "linkCrossAppAccount" at bounding box center [362, 108] width 49 height 6
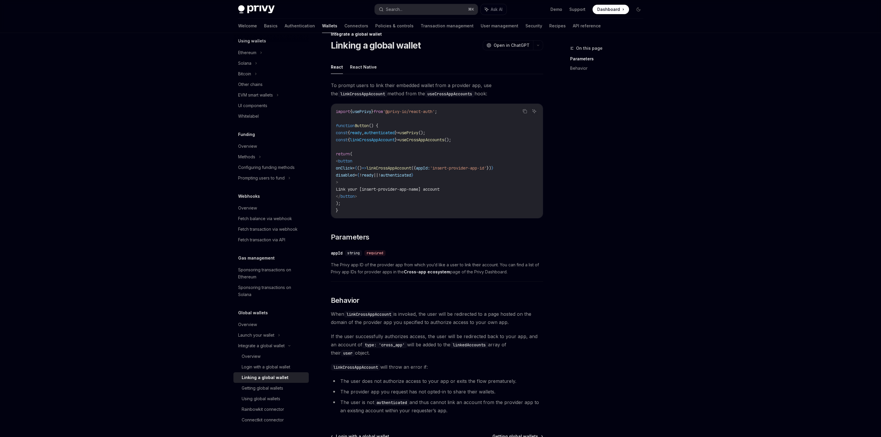
scroll to position [14, 0]
click at [263, 356] on div "Overview" at bounding box center [274, 356] width 64 height 7
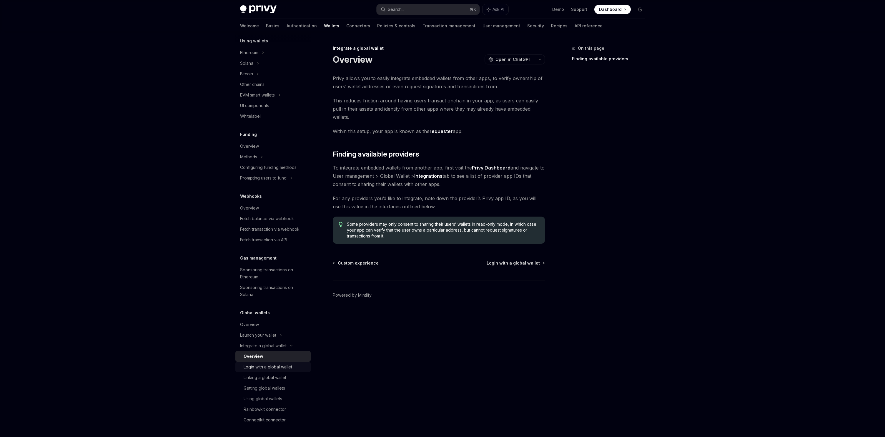
click at [260, 367] on div "Login with a global wallet" at bounding box center [268, 366] width 49 height 7
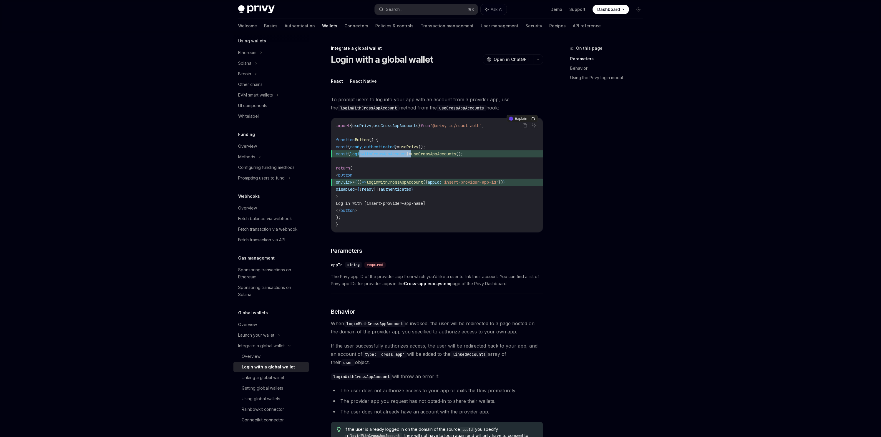
drag, startPoint x: 367, startPoint y: 152, endPoint x: 402, endPoint y: 159, distance: 36.1
click at [422, 155] on span "const { loginWithCrossAppAccount } = useCrossAppAccounts ();" at bounding box center [437, 153] width 202 height 7
click at [396, 156] on span "loginWithCrossAppAccount" at bounding box center [378, 153] width 57 height 5
click at [430, 154] on span "useCrossAppAccounts" at bounding box center [433, 153] width 45 height 5
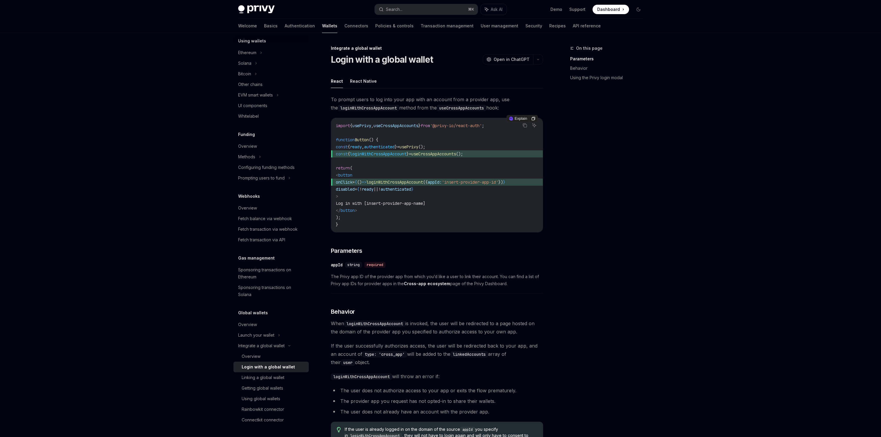
click at [430, 154] on span "useCrossAppAccounts" at bounding box center [433, 153] width 45 height 5
click at [385, 155] on span "loginWithCrossAppAccount" at bounding box center [378, 153] width 57 height 5
click at [415, 139] on code "import { usePrivy , useCrossAppAccounts } from '@privy-io/react-auth' ; functio…" at bounding box center [437, 175] width 202 height 106
click at [358, 125] on span "usePrivy" at bounding box center [361, 125] width 19 height 5
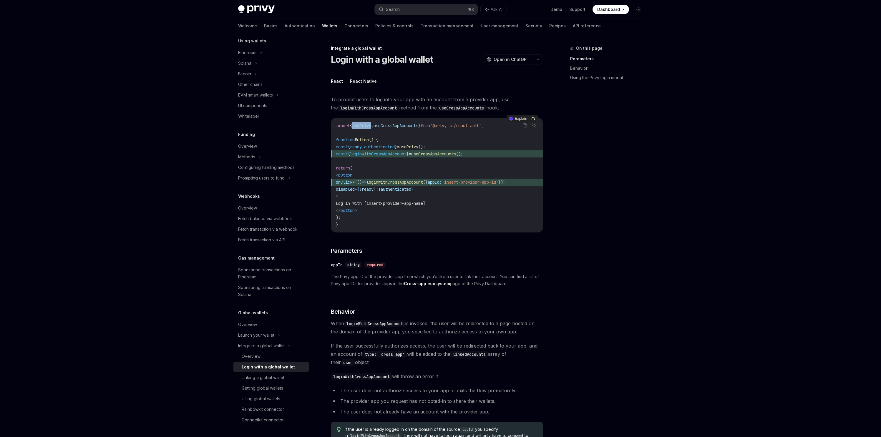
click at [358, 125] on span "usePrivy" at bounding box center [361, 125] width 19 height 5
click at [411, 123] on span "useCrossAppAccounts" at bounding box center [395, 125] width 45 height 5
click at [439, 157] on code "import { usePrivy , useCrossAppAccounts } from '@privy-io/react-auth' ; functio…" at bounding box center [437, 175] width 202 height 106
click at [444, 152] on span "useCrossAppAccounts" at bounding box center [433, 153] width 45 height 5
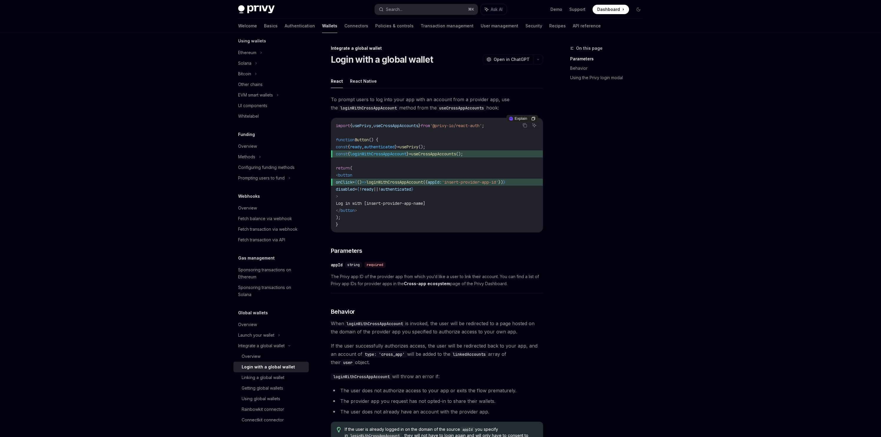
click at [444, 152] on span "useCrossAppAccounts" at bounding box center [433, 153] width 45 height 5
click at [395, 198] on code "import { usePrivy , useCrossAppAccounts } from '@privy-io/react-auth' ; functio…" at bounding box center [437, 175] width 202 height 106
click at [396, 192] on code "import { usePrivy , useCrossAppAccounts } from '@privy-io/react-auth' ; functio…" at bounding box center [437, 175] width 202 height 106
click at [378, 192] on span "||" at bounding box center [375, 189] width 5 height 5
drag, startPoint x: 396, startPoint y: 192, endPoint x: 392, endPoint y: 197, distance: 7.3
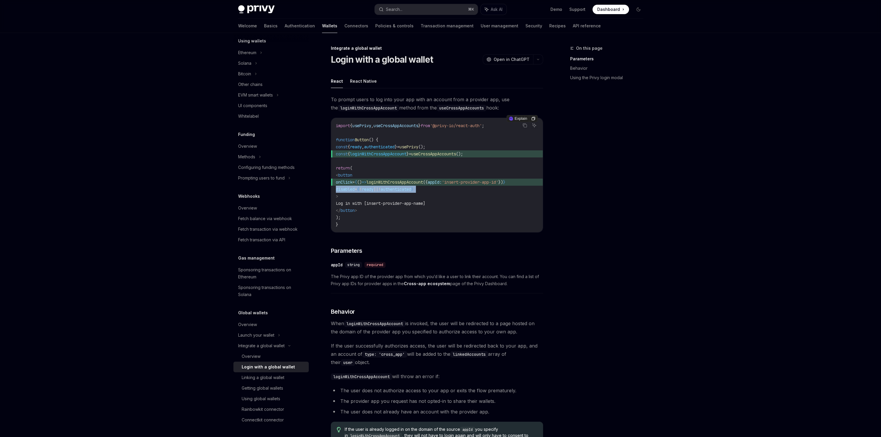
click at [378, 192] on span "||" at bounding box center [375, 189] width 5 height 5
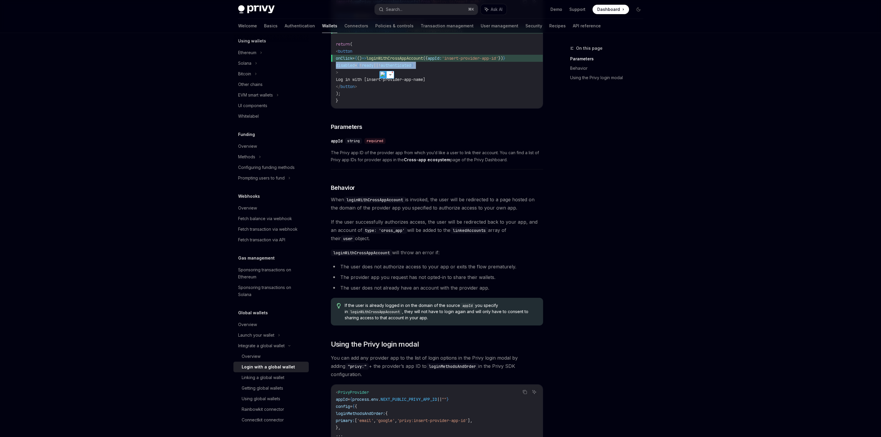
scroll to position [210, 0]
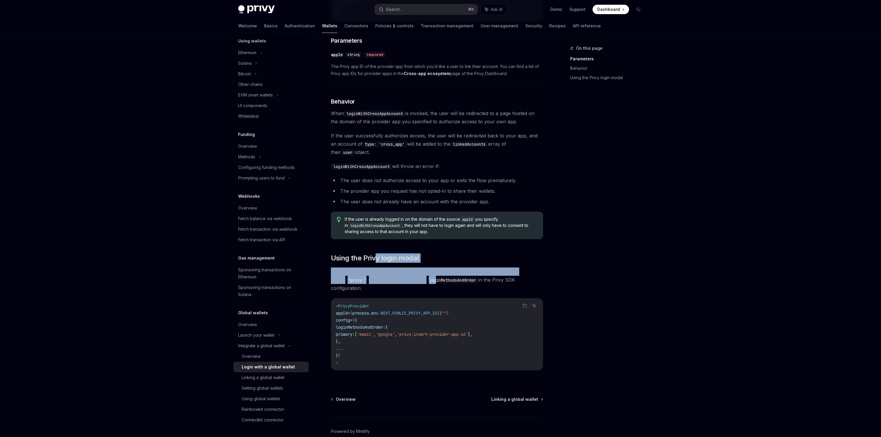
drag, startPoint x: 375, startPoint y: 258, endPoint x: 405, endPoint y: 282, distance: 38.1
click at [424, 283] on div "To prompt users to log into your app with an account from a provider app, use t…" at bounding box center [437, 132] width 212 height 495
click at [397, 281] on span "You can add any provider app to the list of login options in the Privy login mo…" at bounding box center [437, 279] width 212 height 25
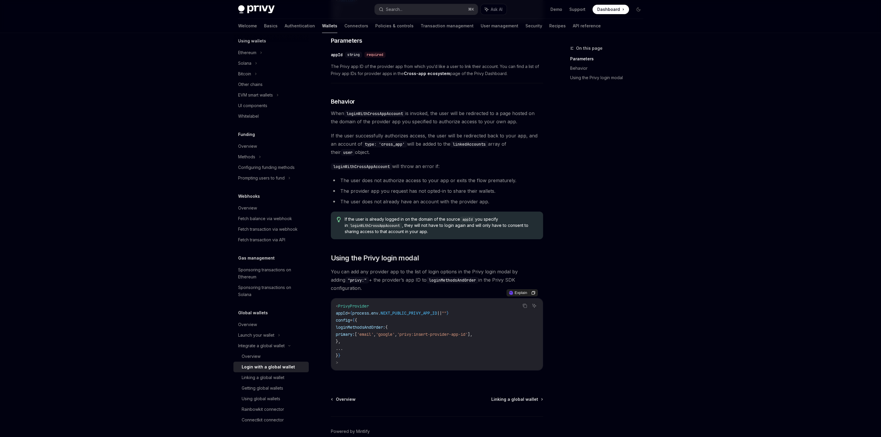
click at [370, 342] on code "< PrivyProvider appId = { process . env . NEXT_PUBLIC_PRIVY_APP_ID || "" } conf…" at bounding box center [437, 335] width 202 height 64
drag, startPoint x: 361, startPoint y: 305, endPoint x: 378, endPoint y: 375, distance: 72.9
click at [379, 374] on div "Integrate a global wallet Login with a global wallet OpenAI Open in ChatGPT Ope…" at bounding box center [381, 151] width 325 height 633
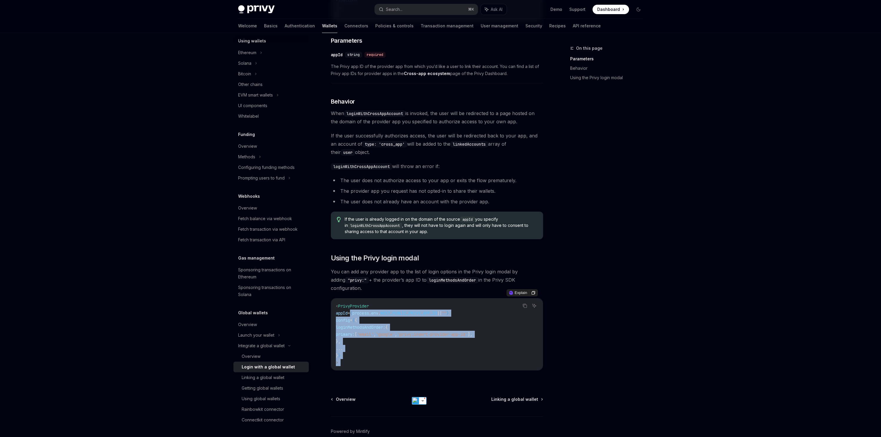
click at [383, 355] on code "< PrivyProvider appId = { process . env . NEXT_PUBLIC_PRIVY_APP_ID || "" } conf…" at bounding box center [437, 335] width 202 height 64
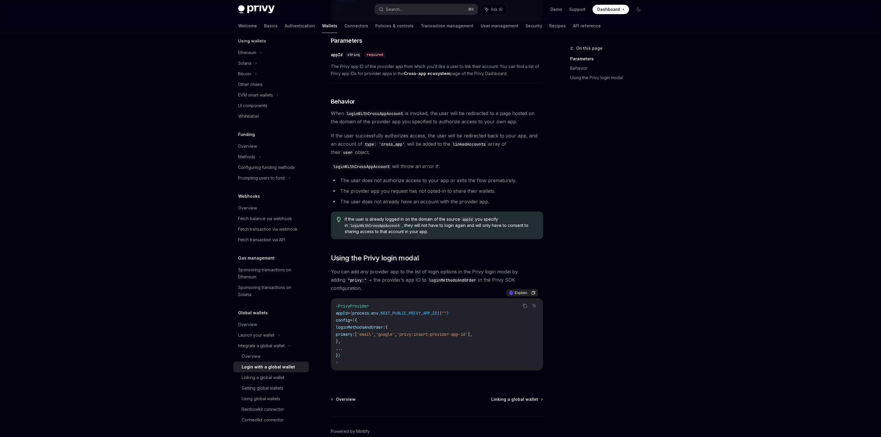
click at [420, 310] on span "NEXT_PUBLIC_PRIVY_APP_ID" at bounding box center [408, 312] width 57 height 5
drag, startPoint x: 373, startPoint y: 358, endPoint x: 344, endPoint y: 302, distance: 63.3
click at [346, 303] on code "< PrivyProvider appId = { process . env . NEXT_PUBLIC_PRIVY_APP_ID || "" } conf…" at bounding box center [437, 335] width 202 height 64
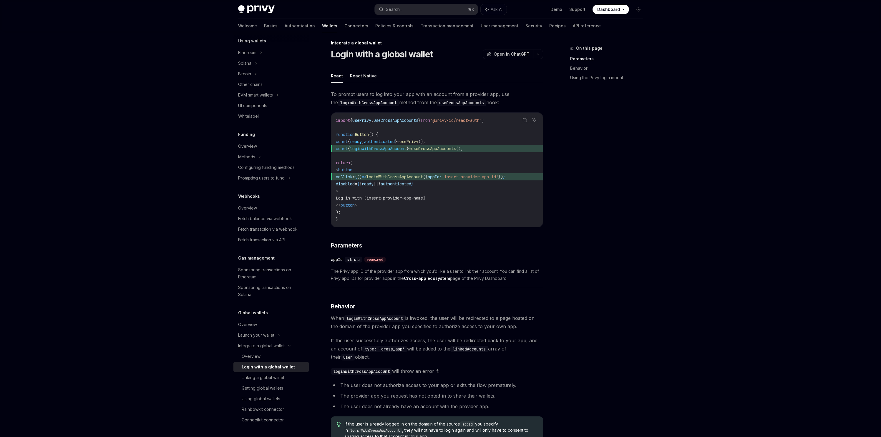
scroll to position [0, 0]
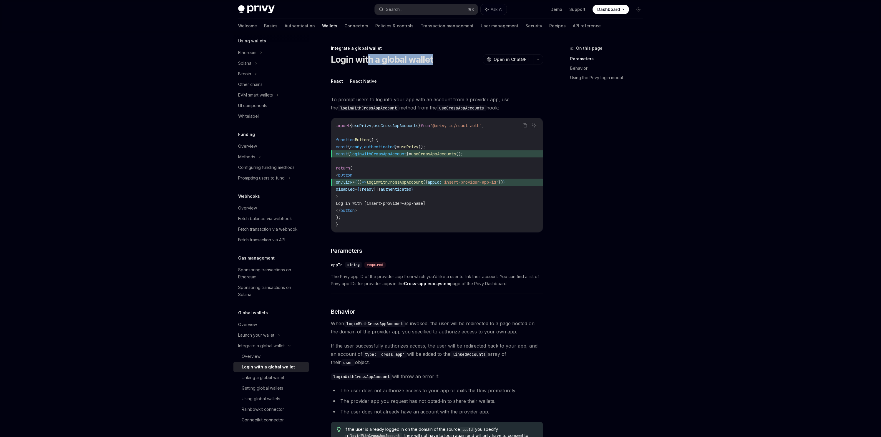
drag, startPoint x: 370, startPoint y: 56, endPoint x: 422, endPoint y: 79, distance: 56.8
click at [451, 59] on div "Login with a global wallet OpenAI Open in ChatGPT" at bounding box center [437, 59] width 212 height 11
click at [365, 91] on div "React React Native To prompt users to log into your app with an account from a …" at bounding box center [437, 332] width 212 height 516
click at [365, 101] on span "To prompt users to log into your app with an account from a provider app, use t…" at bounding box center [437, 103] width 212 height 16
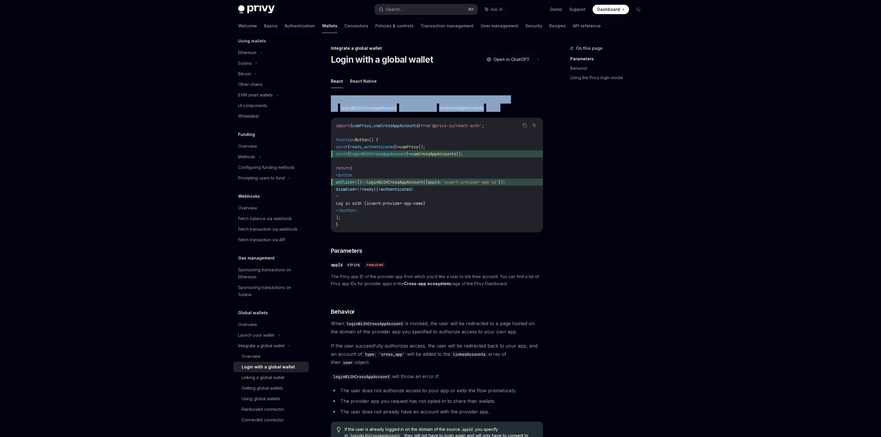
click at [365, 101] on span "To prompt users to log into your app with an account from a provider app, use t…" at bounding box center [437, 103] width 212 height 16
click at [421, 104] on span "To prompt users to log into your app with an account from a provider app, use t…" at bounding box center [437, 103] width 212 height 16
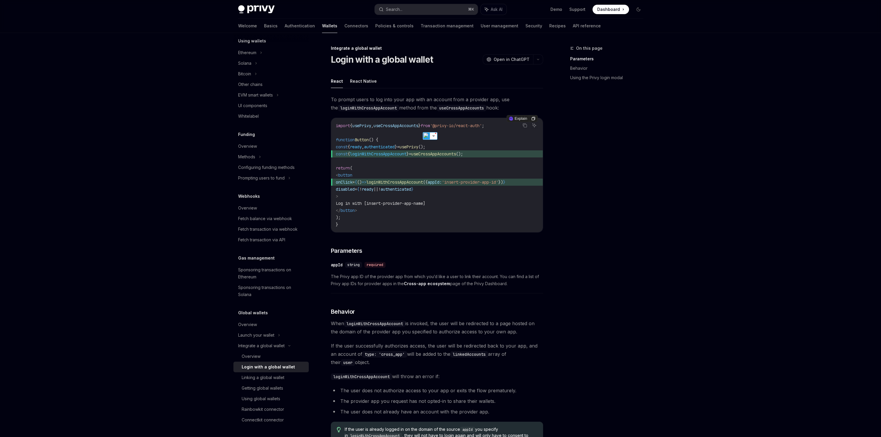
click at [436, 168] on code "import { usePrivy , useCrossAppAccounts } from '@privy-io/react-auth' ; functio…" at bounding box center [437, 175] width 202 height 106
click at [336, 70] on div "Integrate a global wallet Login with a global wallet OpenAI Open in ChatGPT Ope…" at bounding box center [381, 361] width 325 height 633
click at [249, 364] on div "Login with a global wallet" at bounding box center [268, 366] width 53 height 7
click at [254, 355] on div "Overview" at bounding box center [251, 356] width 19 height 7
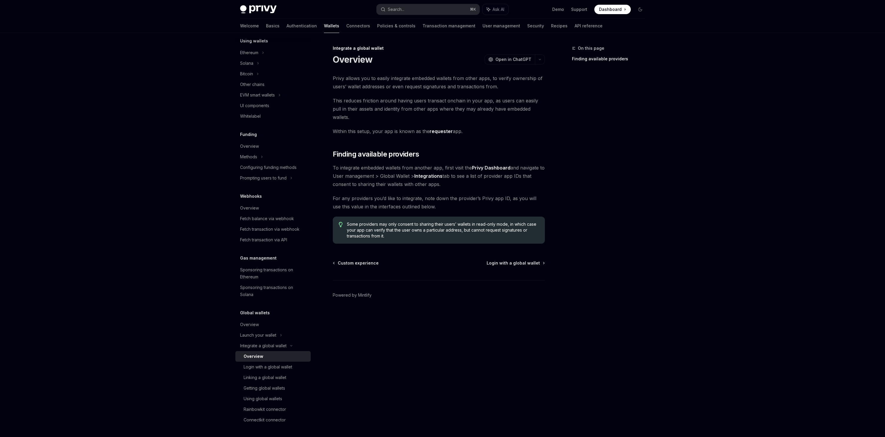
drag, startPoint x: 390, startPoint y: 158, endPoint x: 452, endPoint y: 189, distance: 68.8
click at [481, 176] on div "Privy allows you to easily integrate embedded wallets from other apps, to verif…" at bounding box center [439, 159] width 212 height 170
click at [463, 217] on div "Some providers may only consent to sharing their users’ wallets in read-only mo…" at bounding box center [439, 230] width 212 height 27
click at [266, 370] on div "Login with a global wallet" at bounding box center [268, 366] width 49 height 7
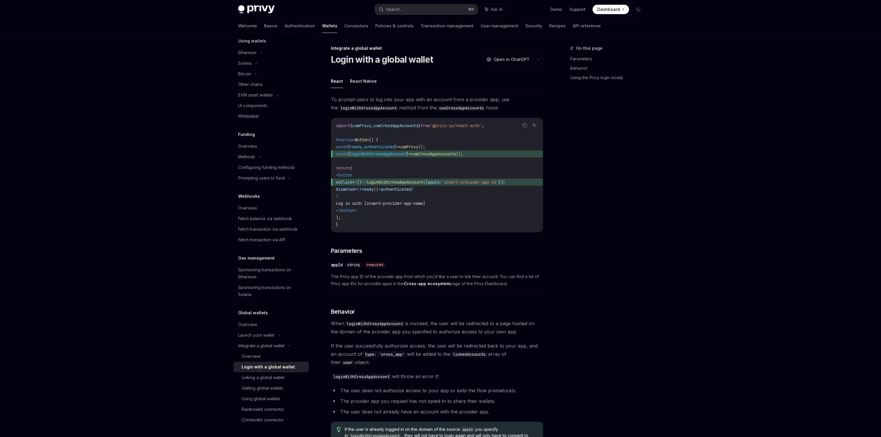
type textarea "*"
click at [357, 267] on span "string" at bounding box center [353, 264] width 12 height 5
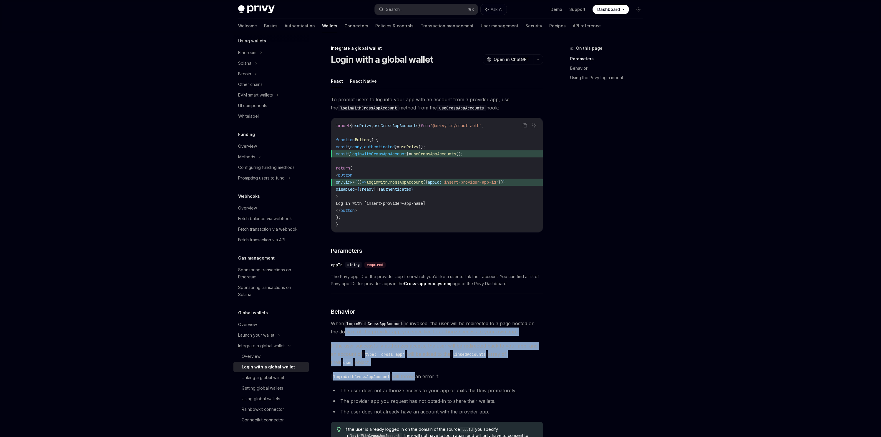
drag, startPoint x: 349, startPoint y: 336, endPoint x: 380, endPoint y: 372, distance: 47.1
click at [416, 377] on div "To prompt users to log into your app with an account from a provider app, use t…" at bounding box center [437, 342] width 212 height 495
click at [367, 365] on span "If the user successfully authorizes access, the user will be redirected back to…" at bounding box center [437, 354] width 212 height 25
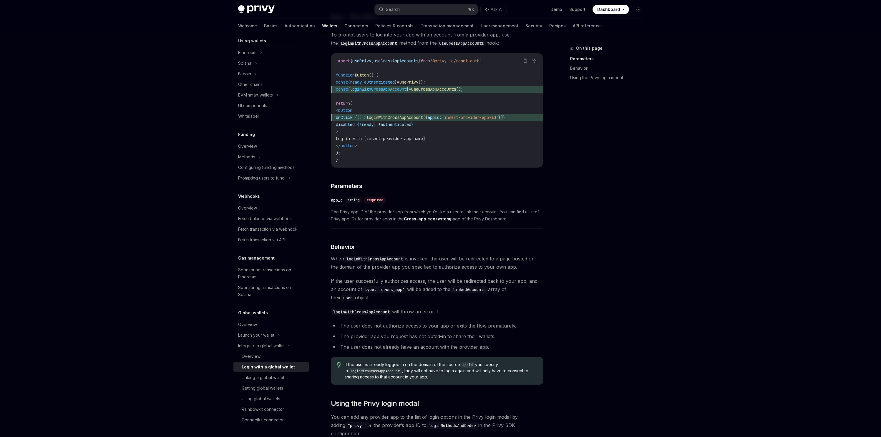
scroll to position [65, 0]
click at [376, 376] on span "If the user is already logged in on the domain of the source appId you specify …" at bounding box center [441, 370] width 192 height 18
click at [375, 376] on span "If the user is already logged in on the domain of the source appId you specify …" at bounding box center [441, 370] width 192 height 18
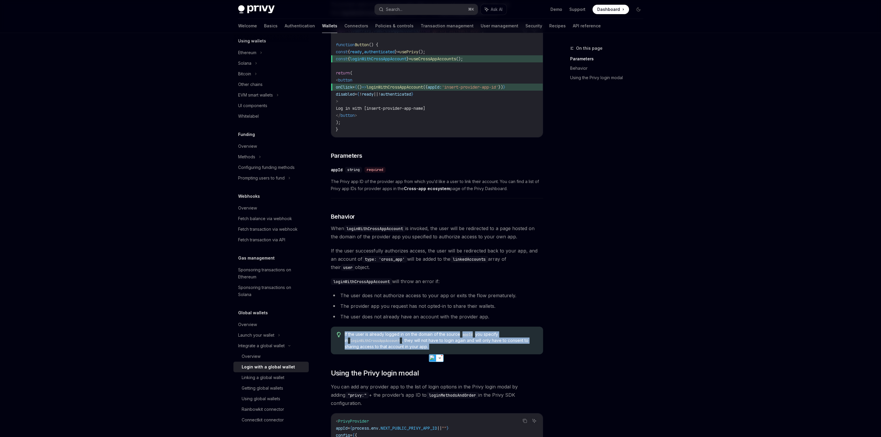
scroll to position [181, 0]
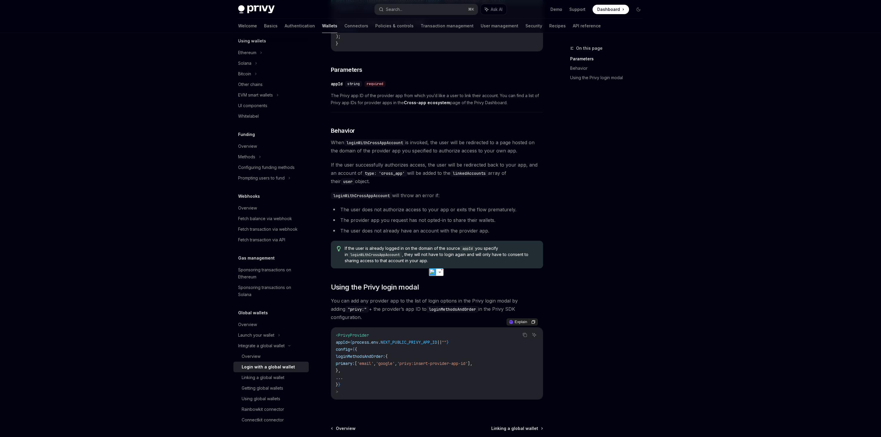
click at [355, 361] on span "primary:" at bounding box center [345, 363] width 19 height 5
click at [362, 377] on code "< PrivyProvider appId = { process . env . NEXT_PUBLIC_PRIVY_APP_ID || "" } conf…" at bounding box center [437, 364] width 202 height 64
click at [365, 306] on span "You can add any provider app to the list of login options in the Privy login mo…" at bounding box center [437, 309] width 212 height 25
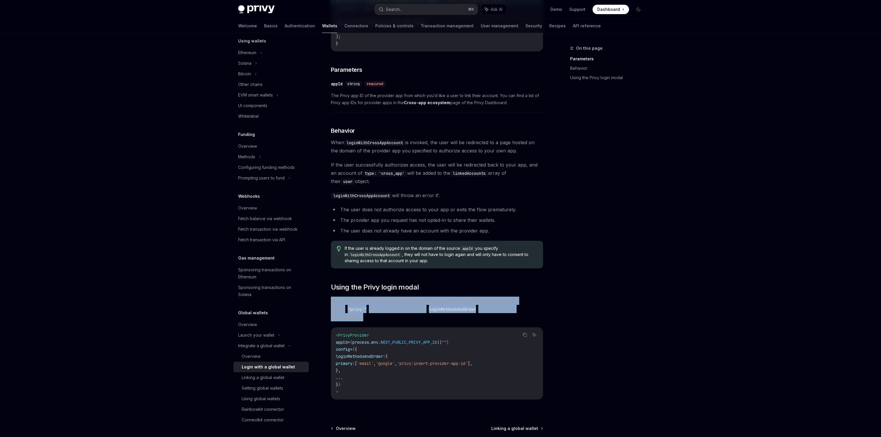
click at [365, 306] on span "You can add any provider app to the list of login options in the Privy login mo…" at bounding box center [437, 309] width 212 height 25
click at [366, 302] on span "You can add any provider app to the list of login options in the Privy login mo…" at bounding box center [437, 309] width 212 height 25
click at [378, 315] on span "You can add any provider app to the list of login options in the Privy login mo…" at bounding box center [437, 309] width 212 height 25
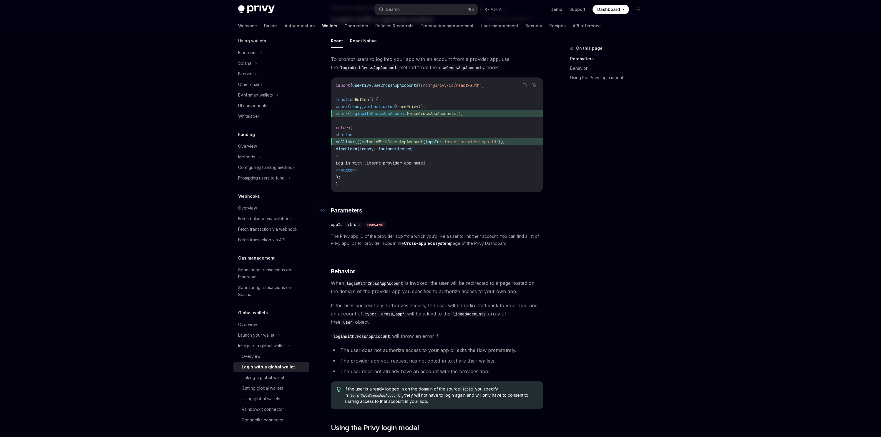
scroll to position [0, 0]
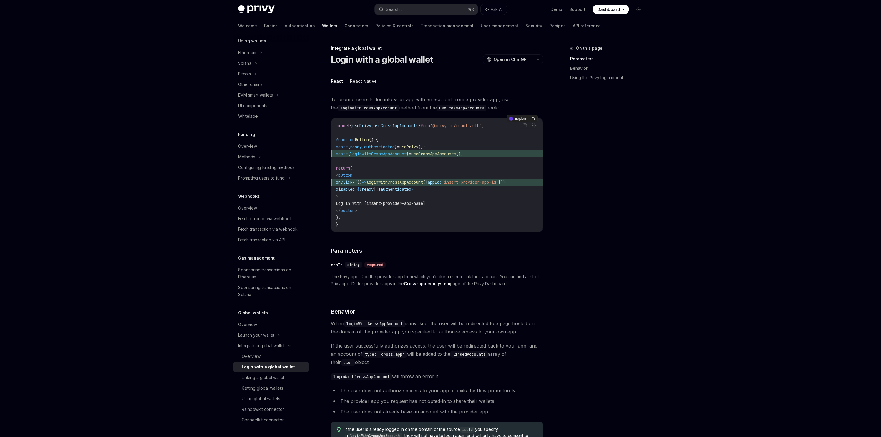
click at [395, 148] on span "authenticated" at bounding box center [379, 146] width 31 height 5
click at [390, 149] on code "import { usePrivy , useCrossAppAccounts } from '@privy-io/react-auth' ; functio…" at bounding box center [437, 175] width 202 height 106
click at [382, 258] on div "To prompt users to log into your app with an account from a provider app, use t…" at bounding box center [437, 342] width 212 height 495
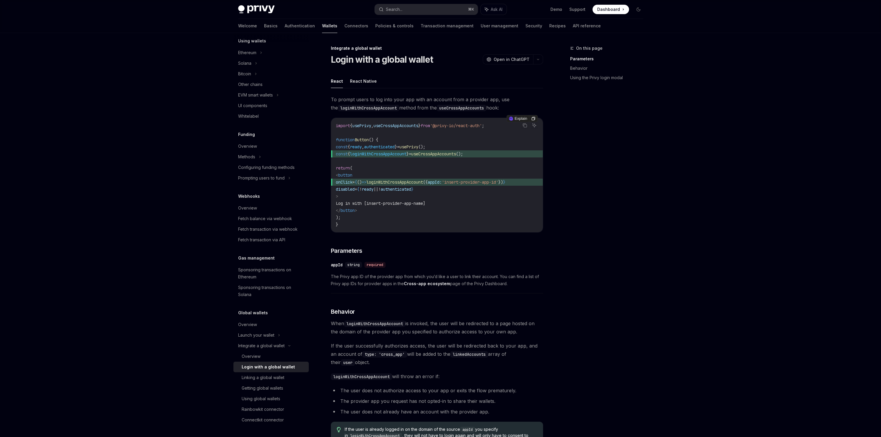
click at [425, 152] on span "useCrossAppAccounts" at bounding box center [433, 153] width 45 height 5
click at [418, 145] on span "usePrivy" at bounding box center [408, 146] width 19 height 5
copy span "usePrivy"
click at [406, 10] on button "Search... ⌘ K" at bounding box center [426, 9] width 103 height 11
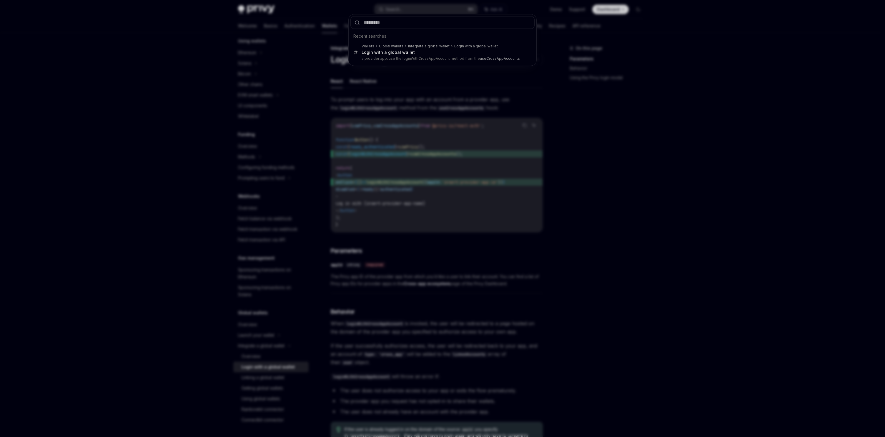
type input "********"
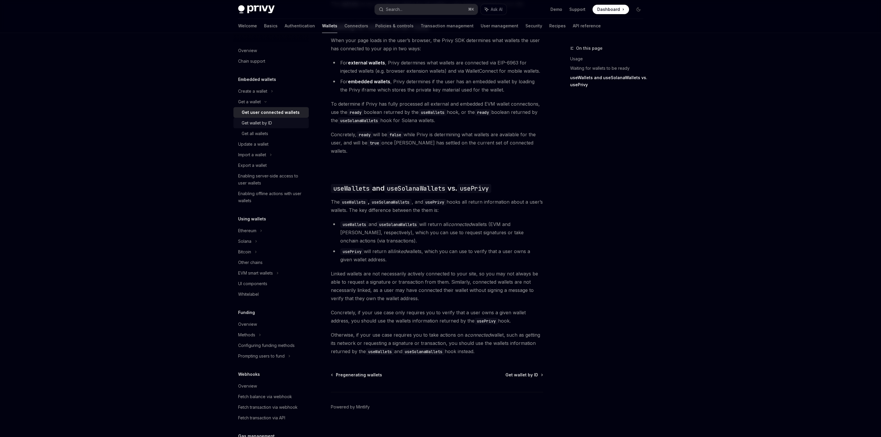
click at [266, 122] on div "Get wallet by ID" at bounding box center [257, 122] width 30 height 7
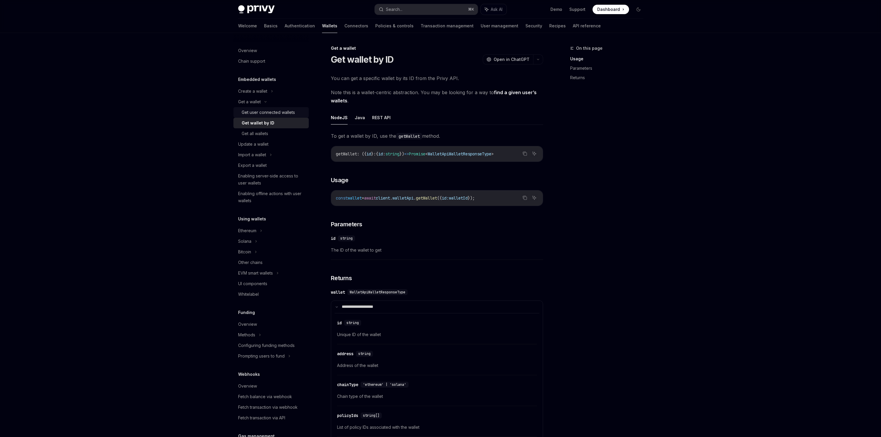
click at [267, 114] on div "Get user connected wallets" at bounding box center [268, 112] width 53 height 7
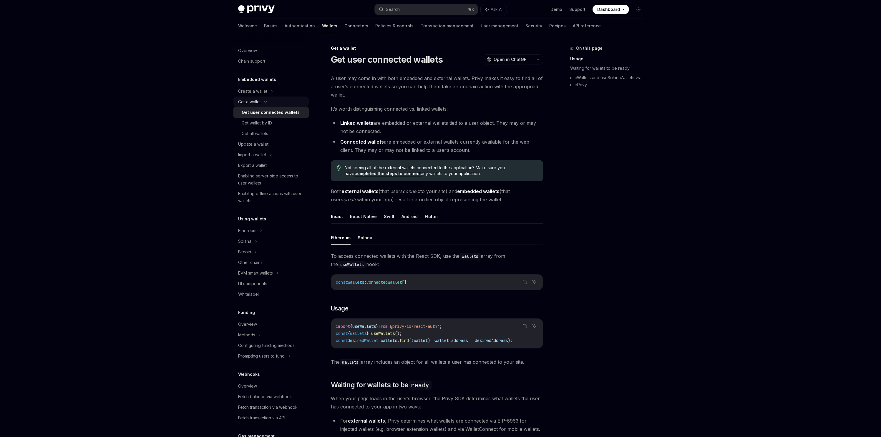
click at [268, 98] on div "Get a wallet" at bounding box center [270, 102] width 75 height 11
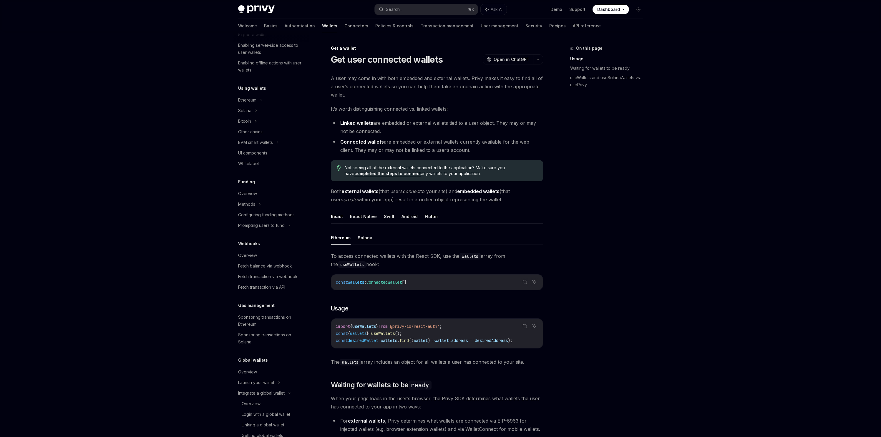
scroll to position [104, 0]
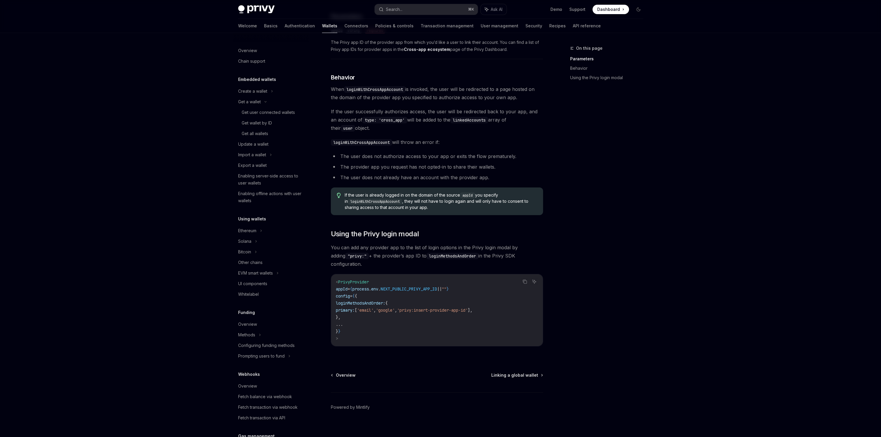
scroll to position [178, 0]
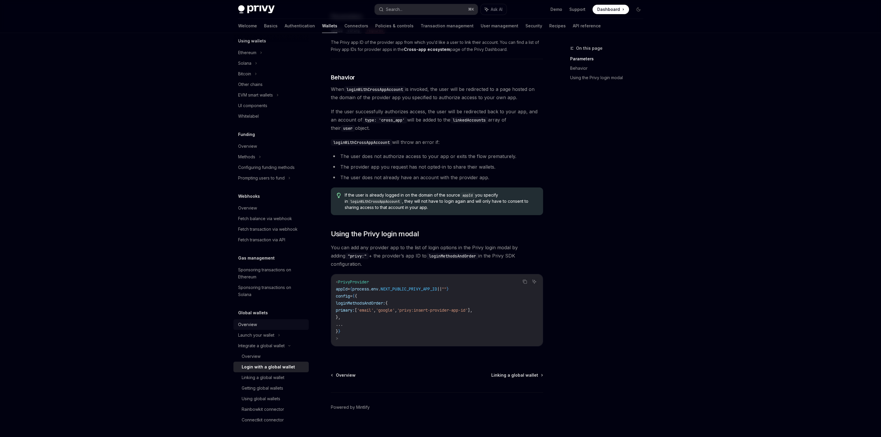
click at [259, 327] on div "Overview" at bounding box center [271, 324] width 67 height 7
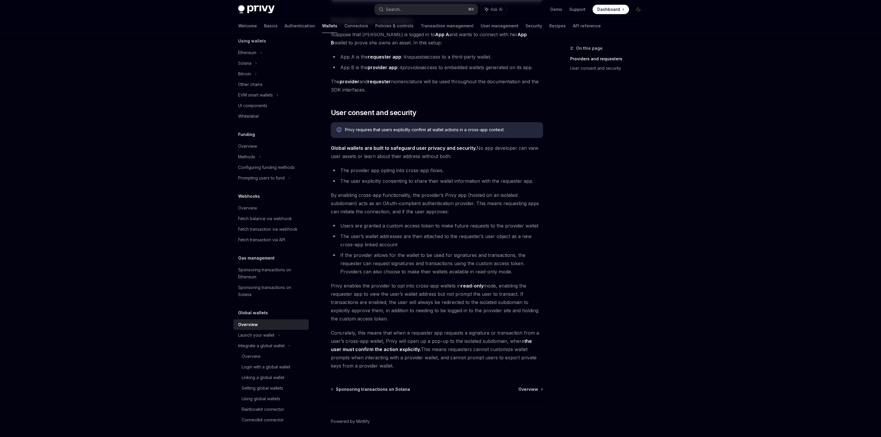
scroll to position [309, 0]
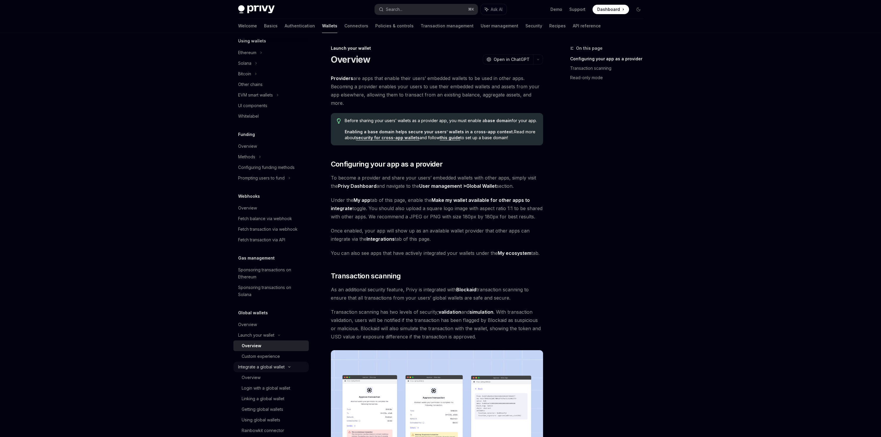
click at [251, 77] on div "Integrate a global wallet" at bounding box center [244, 73] width 13 height 7
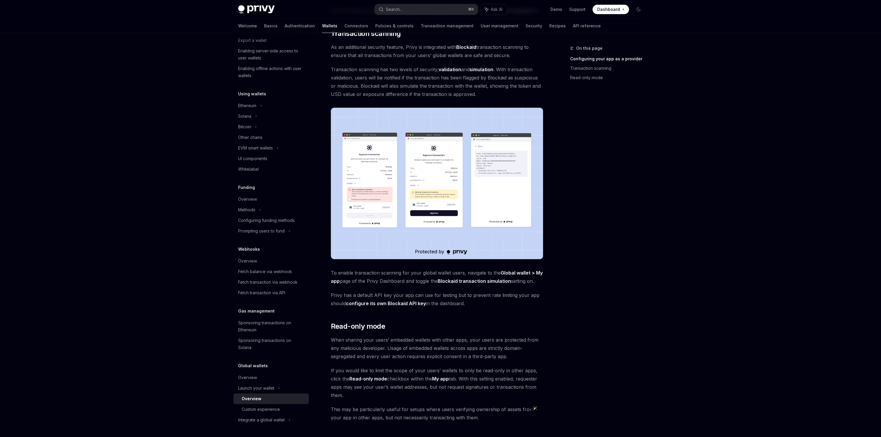
scroll to position [314, 0]
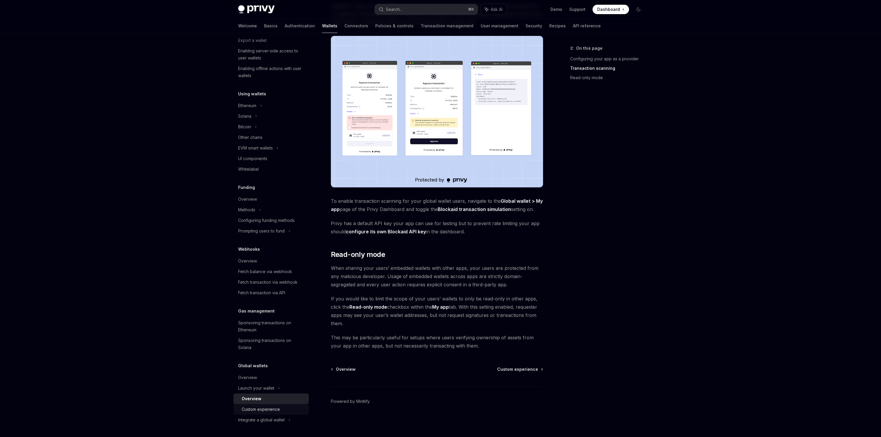
click at [254, 407] on div "Custom experience" at bounding box center [261, 409] width 38 height 7
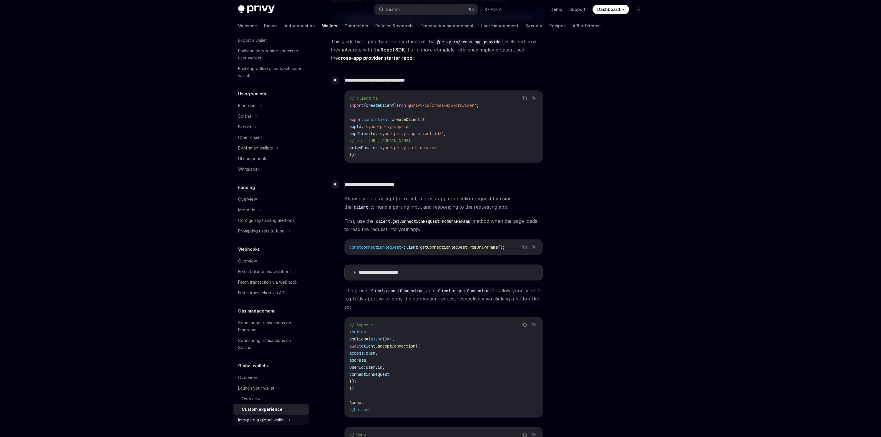
scroll to position [142, 0]
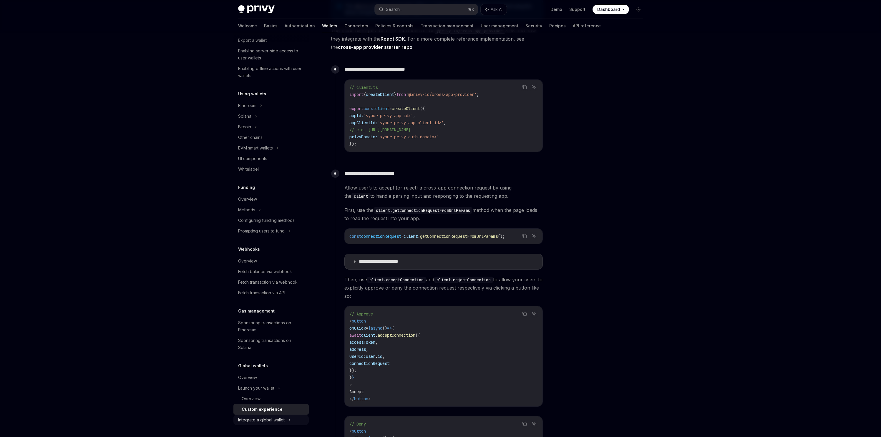
click at [251, 130] on div "Integrate a global wallet" at bounding box center [244, 126] width 13 height 7
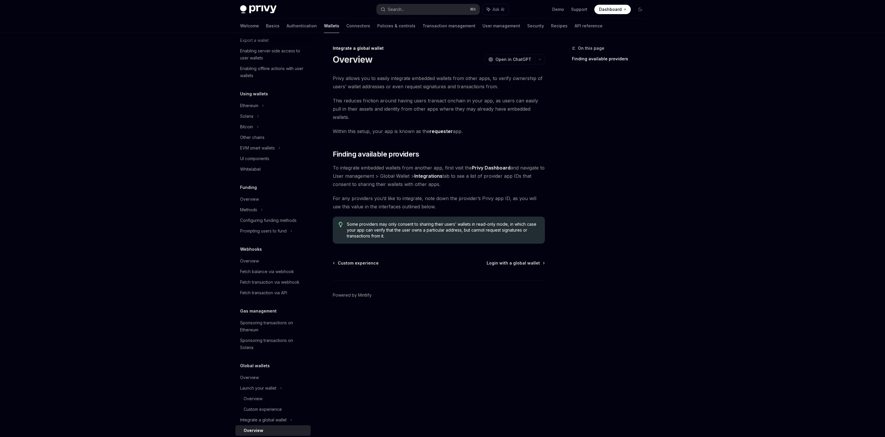
click at [251, 430] on div "Overview" at bounding box center [254, 430] width 20 height 7
click at [377, 194] on span "For any providers you’d like to integrate, note down the provider’s Privy app I…" at bounding box center [439, 202] width 212 height 16
click at [513, 194] on span "For any providers you’d like to integrate, note down the provider’s Privy app I…" at bounding box center [439, 202] width 212 height 16
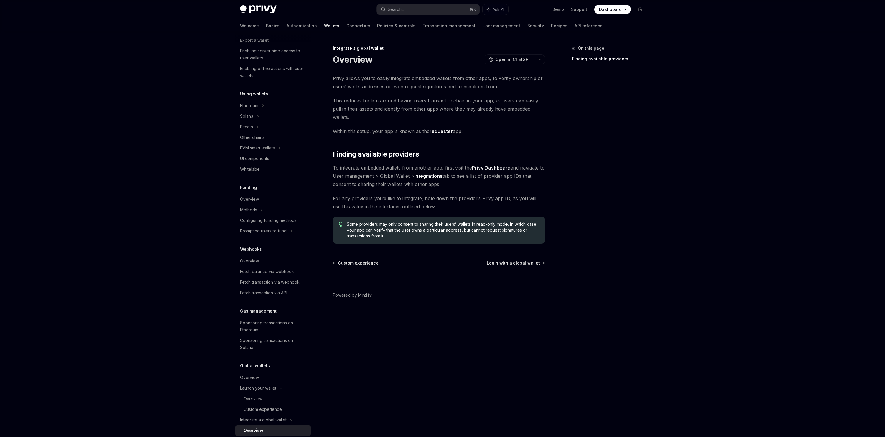
click at [464, 242] on div "Integrate a global wallet Overview OpenAI Open in ChatGPT OpenAI Open in ChatGP…" at bounding box center [383, 241] width 325 height 392
click at [478, 227] on span "Some providers may only consent to sharing their users’ wallets in read-only mo…" at bounding box center [443, 230] width 192 height 18
click at [416, 221] on span "Some providers may only consent to sharing their users’ wallets in read-only mo…" at bounding box center [443, 230] width 192 height 18
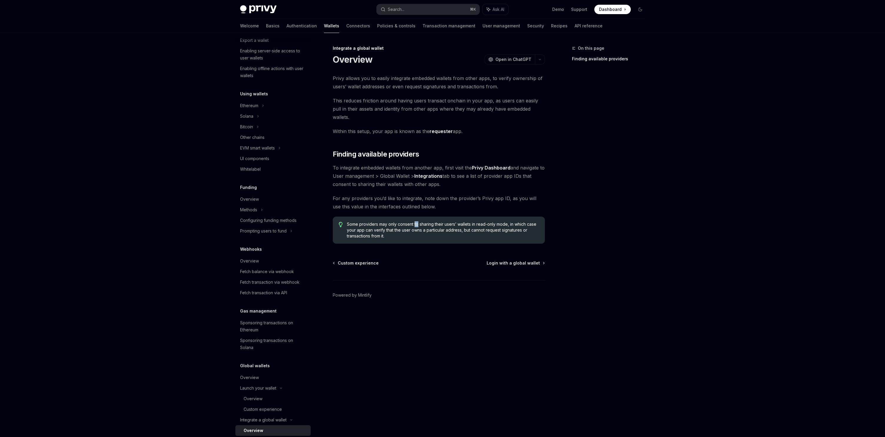
click at [416, 221] on span "Some providers may only consent to sharing their users’ wallets in read-only mo…" at bounding box center [443, 230] width 192 height 18
click at [593, 233] on div "On this page Finding available providers" at bounding box center [604, 241] width 89 height 392
drag, startPoint x: 398, startPoint y: 106, endPoint x: 495, endPoint y: 139, distance: 102.8
click at [487, 137] on div "Privy allows you to easily integrate embedded wallets from other apps, to verif…" at bounding box center [439, 159] width 212 height 170
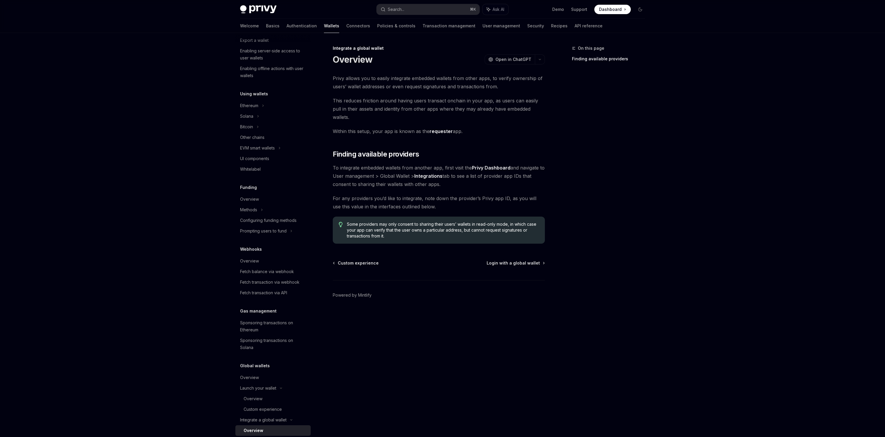
click at [505, 141] on div "Privy allows you to easily integrate embedded wallets from other apps, to verif…" at bounding box center [439, 159] width 212 height 170
click at [362, 68] on div "Integrate a global wallet Overview OpenAI Open in ChatGPT OpenAI Open in ChatGP…" at bounding box center [383, 241] width 325 height 392
click at [442, 97] on span "This reduces friction around having users transact onchain in your app, as user…" at bounding box center [439, 109] width 212 height 25
click at [470, 74] on span "Privy allows you to easily integrate embedded wallets from other apps, to verif…" at bounding box center [439, 82] width 212 height 16
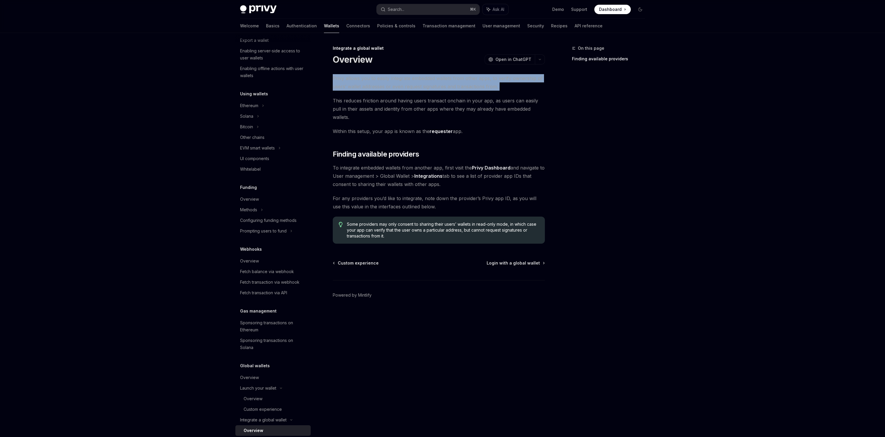
click at [470, 74] on span "Privy allows you to easily integrate embedded wallets from other apps, to verif…" at bounding box center [439, 82] width 212 height 16
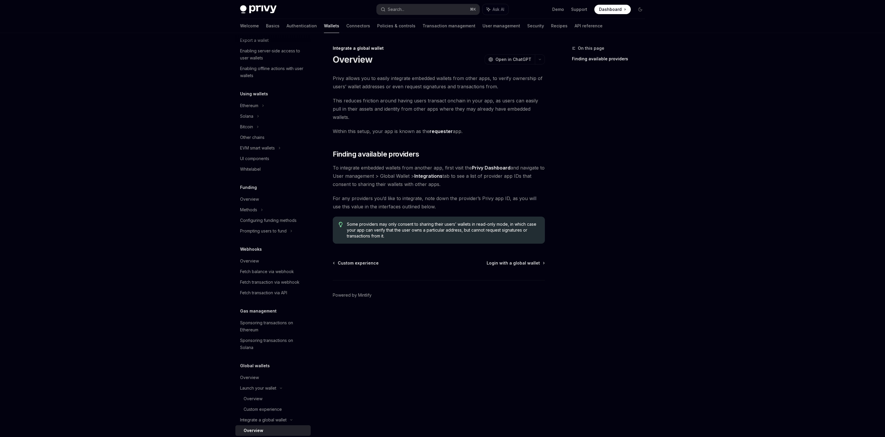
click at [577, 73] on div "On this page Finding available providers" at bounding box center [604, 241] width 89 height 392
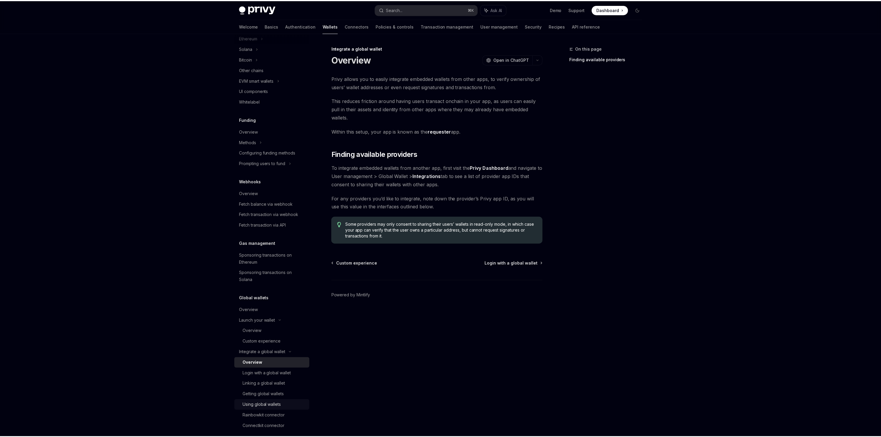
scroll to position [199, 0]
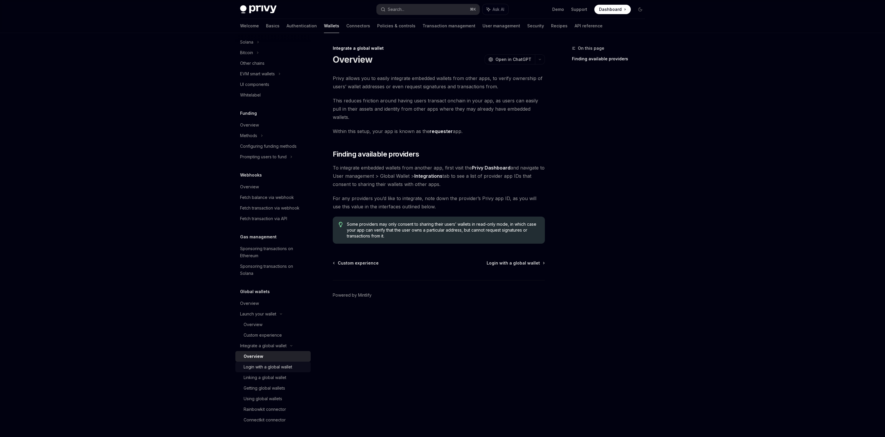
click at [260, 367] on div "Login with a global wallet" at bounding box center [268, 366] width 49 height 7
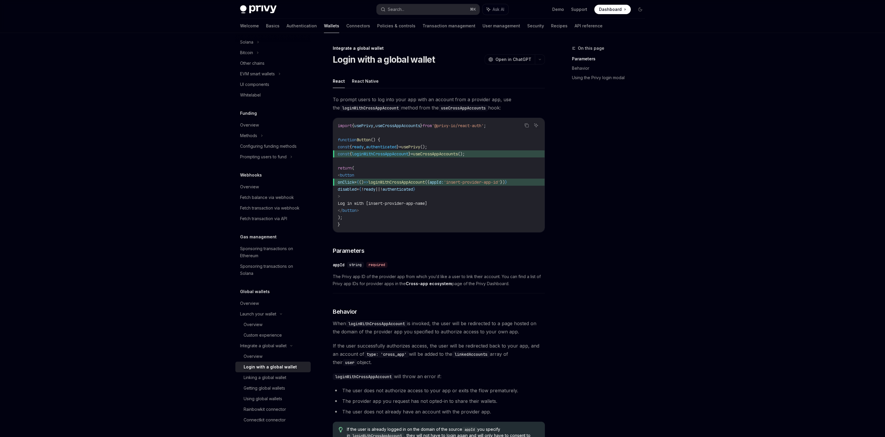
type textarea "*"
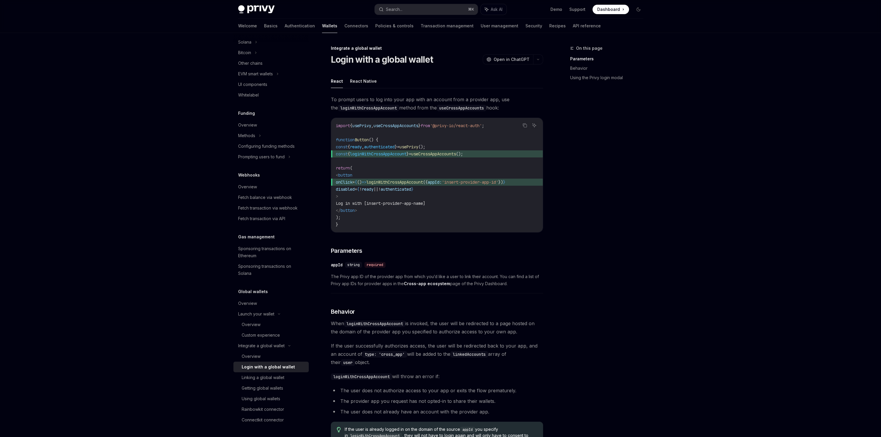
click at [378, 190] on span "||" at bounding box center [375, 189] width 5 height 5
click at [377, 179] on span "onClick = { () => loginWithCrossAppAccount ({ appId: 'insert-provider-app-id' }…" at bounding box center [437, 182] width 202 height 7
click at [459, 254] on h3 "​ Parameters" at bounding box center [437, 251] width 212 height 8
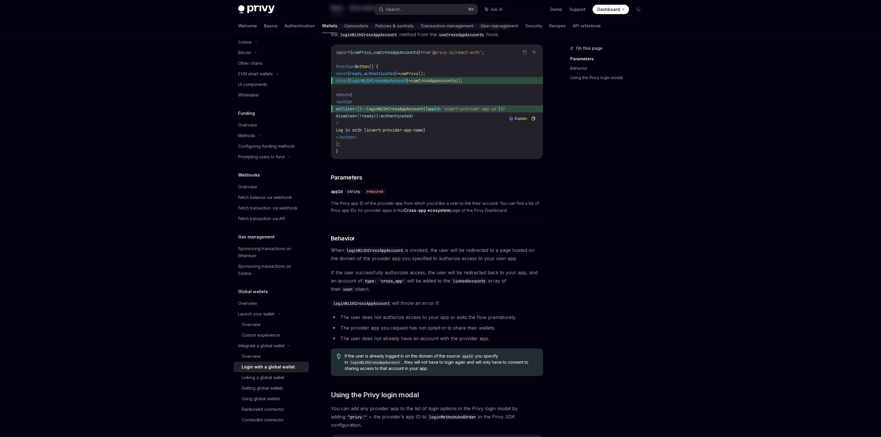
scroll to position [119, 0]
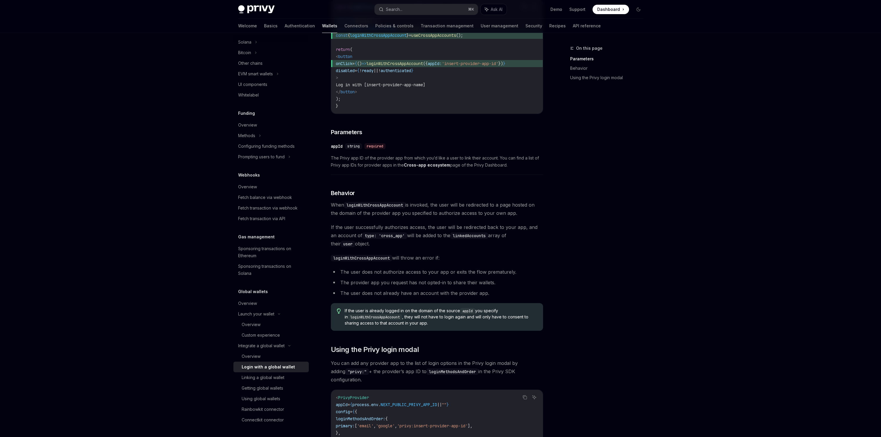
drag, startPoint x: 380, startPoint y: 228, endPoint x: 458, endPoint y: 291, distance: 100.6
click at [493, 260] on div "To prompt users to log into your app with an account from a provider app, use t…" at bounding box center [437, 224] width 212 height 495
click at [458, 291] on ul "The user does not authorize access to your app or exits the flow prematurely. T…" at bounding box center [437, 282] width 212 height 29
drag, startPoint x: 370, startPoint y: 266, endPoint x: 513, endPoint y: 286, distance: 145.0
click at [513, 286] on div "To prompt users to log into your app with an account from a provider app, use t…" at bounding box center [437, 224] width 212 height 495
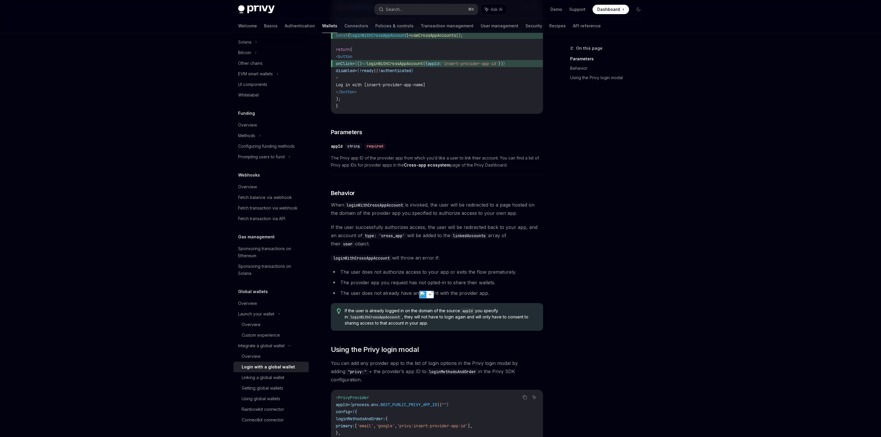
click at [510, 290] on ul "The user does not authorize access to your app or exits the flow prematurely. T…" at bounding box center [437, 282] width 212 height 29
drag, startPoint x: 475, startPoint y: 305, endPoint x: 388, endPoint y: 284, distance: 89.1
click at [388, 284] on div "To prompt users to log into your app with an account from a provider app, use t…" at bounding box center [437, 224] width 212 height 495
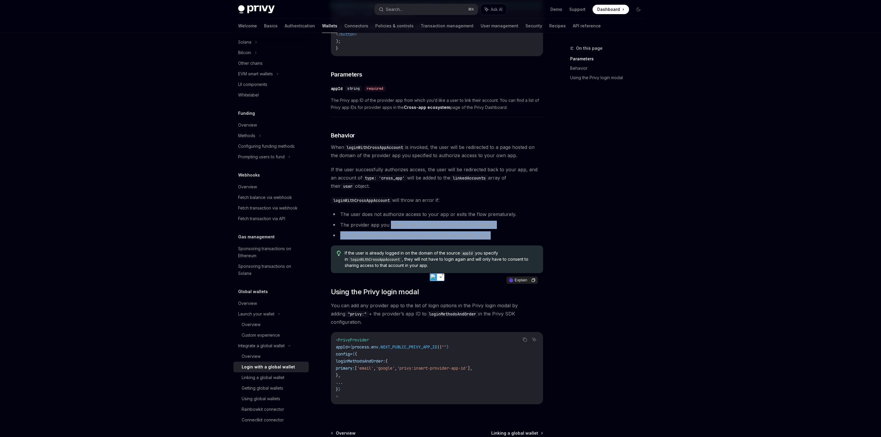
scroll to position [223, 0]
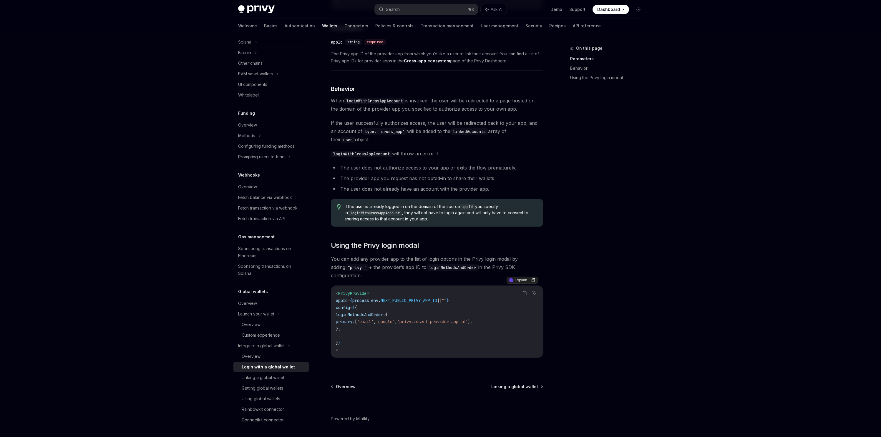
click at [419, 215] on span "If the user is already logged in on the domain of the source appId you specify …" at bounding box center [441, 213] width 192 height 18
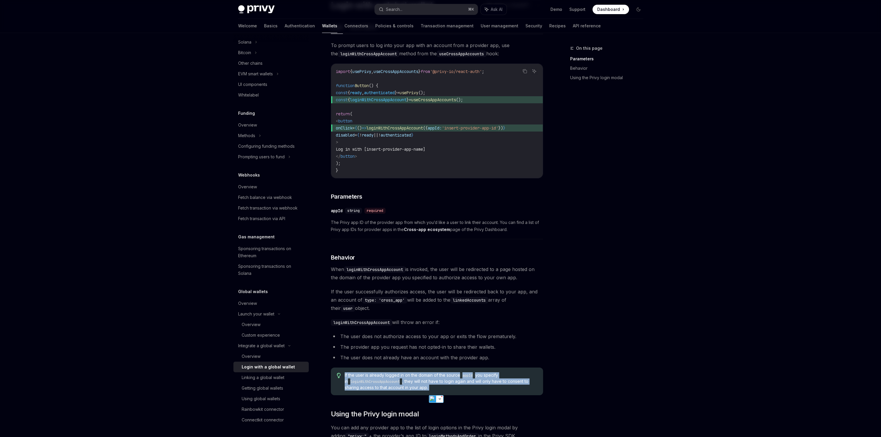
scroll to position [58, 0]
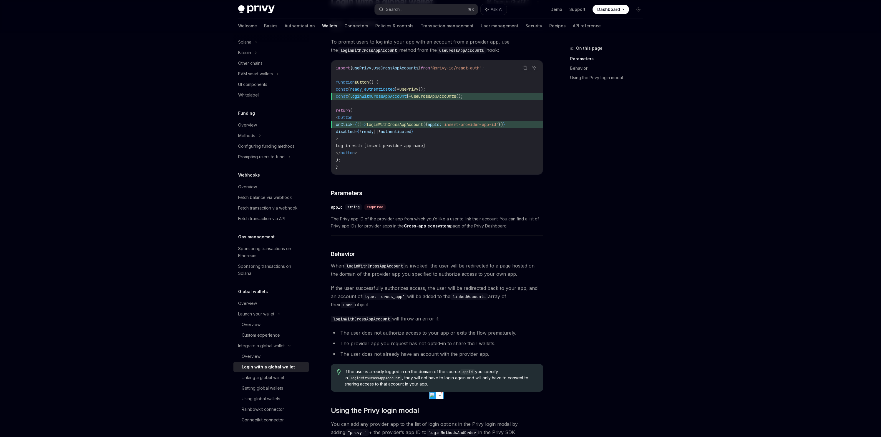
click at [384, 232] on div "​ appId string required The Privy app ID of the provider app from which you’d l…" at bounding box center [437, 218] width 212 height 35
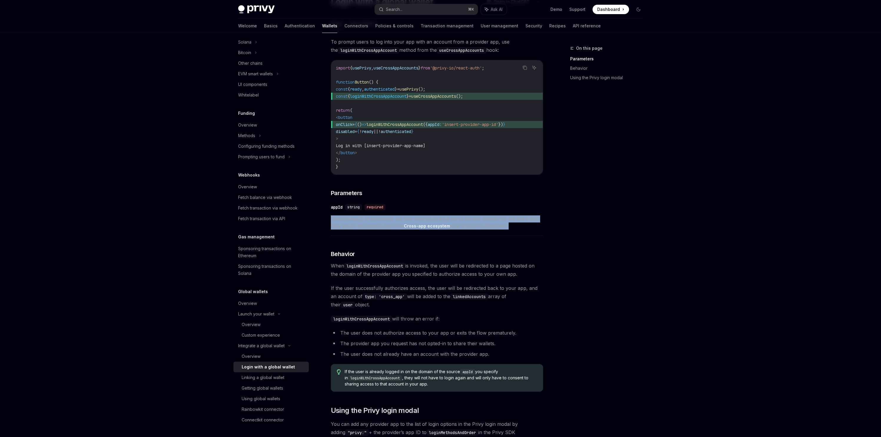
click at [384, 232] on div "​ appId string required The Privy app ID of the provider app from which you’d l…" at bounding box center [437, 218] width 212 height 35
click at [388, 269] on code "loginWithCrossAppAccount" at bounding box center [374, 266] width 61 height 6
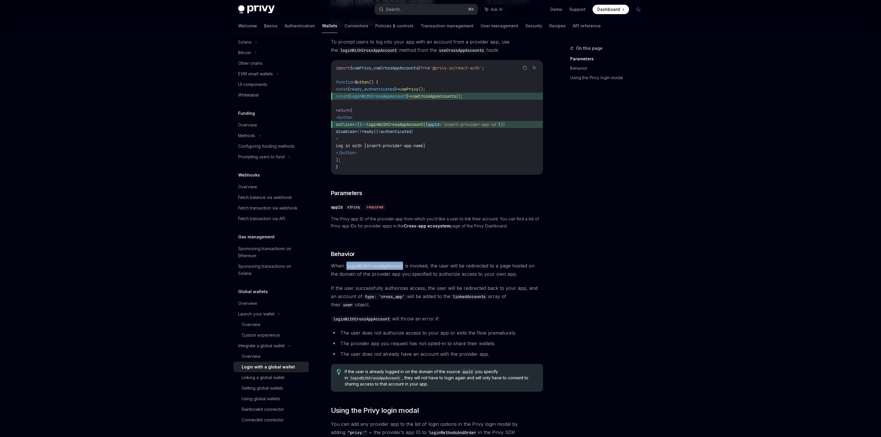
click at [388, 269] on code "loginWithCrossAppAccount" at bounding box center [374, 266] width 61 height 6
click at [513, 264] on span "When loginWithCrossAppAccount is invoked, the user will be redirected to a page…" at bounding box center [437, 270] width 212 height 16
drag, startPoint x: 487, startPoint y: 274, endPoint x: 365, endPoint y: 270, distance: 122.2
click at [365, 270] on span "When loginWithCrossAppAccount is invoked, the user will be redirected to a page…" at bounding box center [437, 270] width 212 height 16
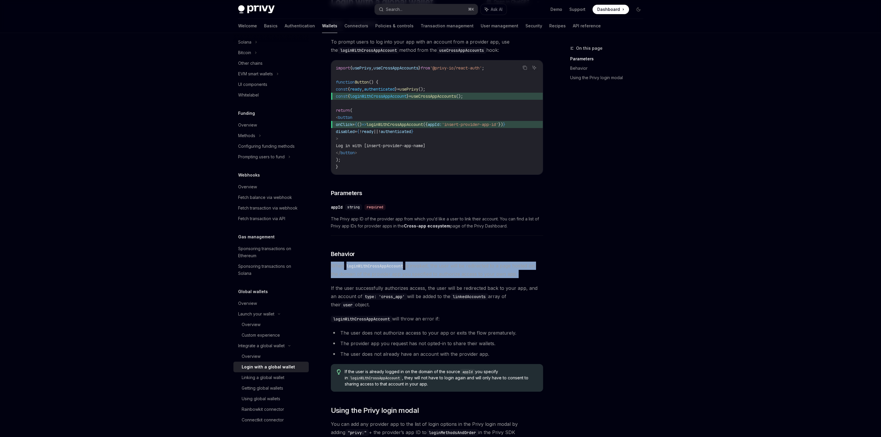
click at [366, 269] on code "loginWithCrossAppAccount" at bounding box center [374, 266] width 61 height 6
drag, startPoint x: 366, startPoint y: 269, endPoint x: 399, endPoint y: 271, distance: 32.7
click at [367, 269] on code "loginWithCrossAppAccount" at bounding box center [374, 266] width 61 height 6
click at [473, 273] on span "When loginWithCrossAppAccount is invoked, the user will be redirected to a page…" at bounding box center [437, 270] width 212 height 16
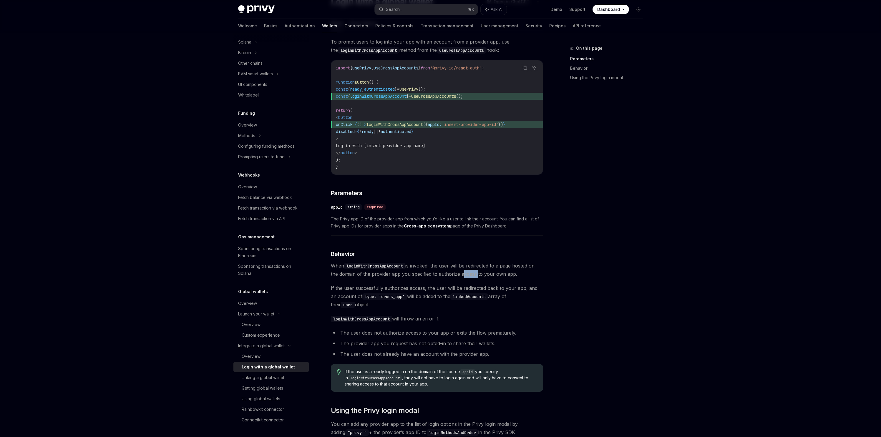
click at [473, 273] on span "When loginWithCrossAppAccount is invoked, the user will be redirected to a page…" at bounding box center [437, 270] width 212 height 16
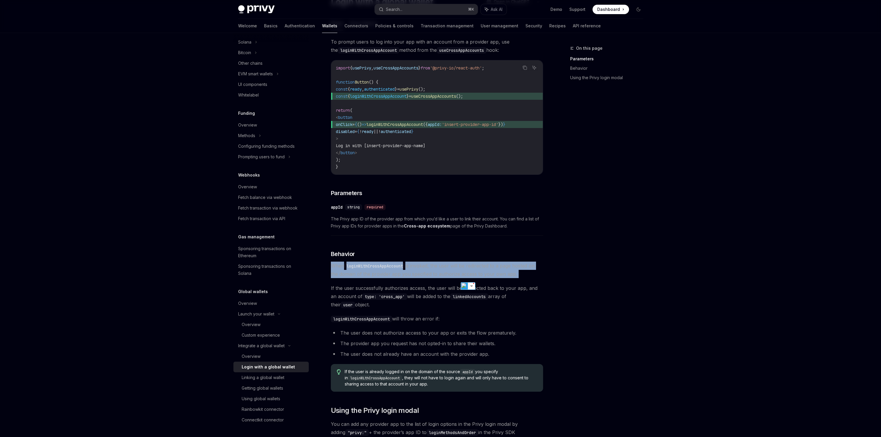
click at [473, 273] on span "When loginWithCrossAppAccount is invoked, the user will be redirected to a page…" at bounding box center [437, 270] width 212 height 16
click at [379, 285] on div "To prompt users to log into your app with an account from a provider app, use t…" at bounding box center [437, 285] width 212 height 495
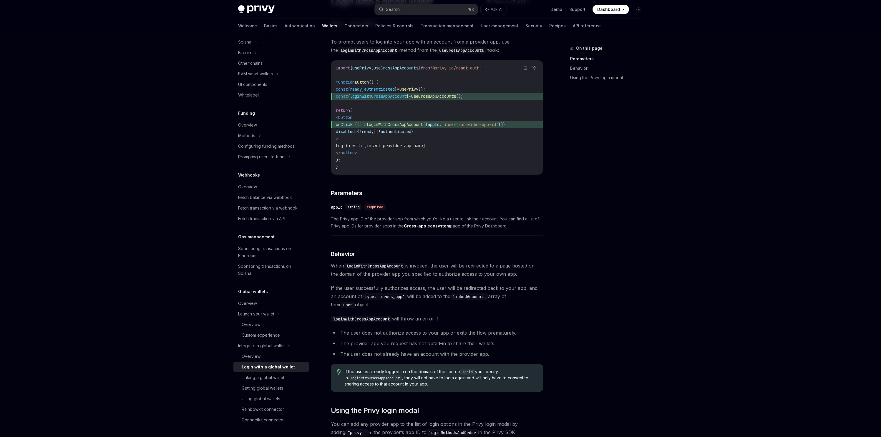
click at [369, 295] on span "If the user successfully authorizes access, the user will be redirected back to…" at bounding box center [437, 296] width 212 height 25
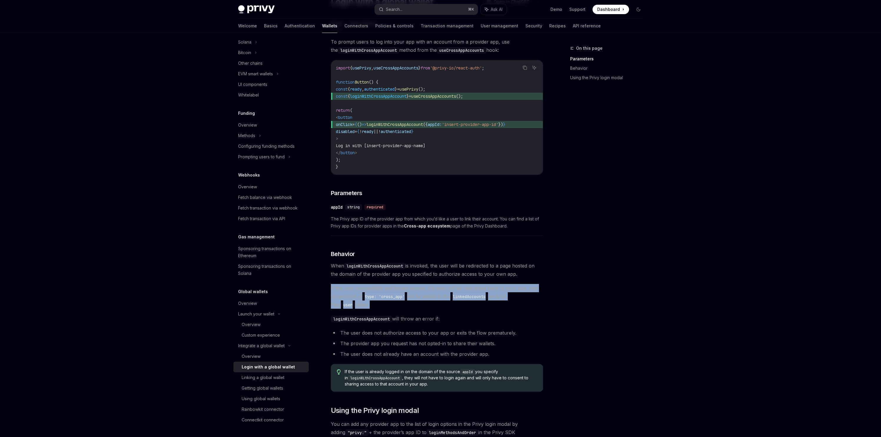
click at [369, 295] on span "If the user successfully authorizes access, the user will be redirected back to…" at bounding box center [437, 296] width 212 height 25
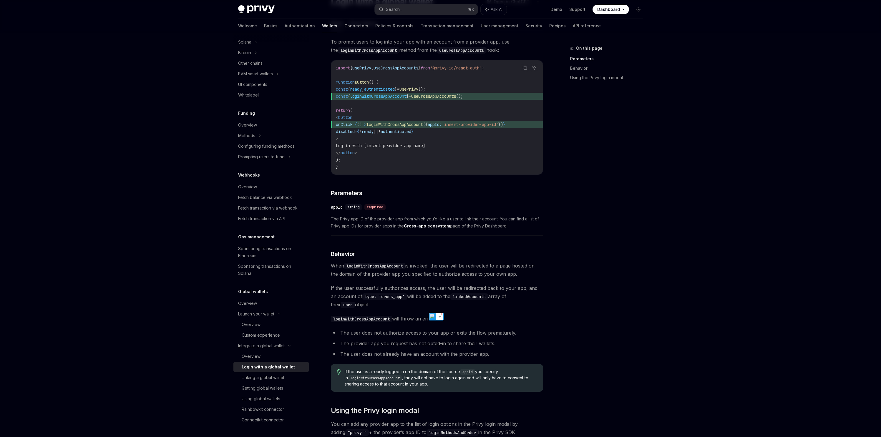
click at [369, 213] on div "​ appId string required The Privy app ID of the provider app from which you’d l…" at bounding box center [437, 218] width 212 height 35
click at [373, 131] on span "ready" at bounding box center [368, 131] width 12 height 5
click at [402, 10] on div "Search..." at bounding box center [394, 9] width 16 height 7
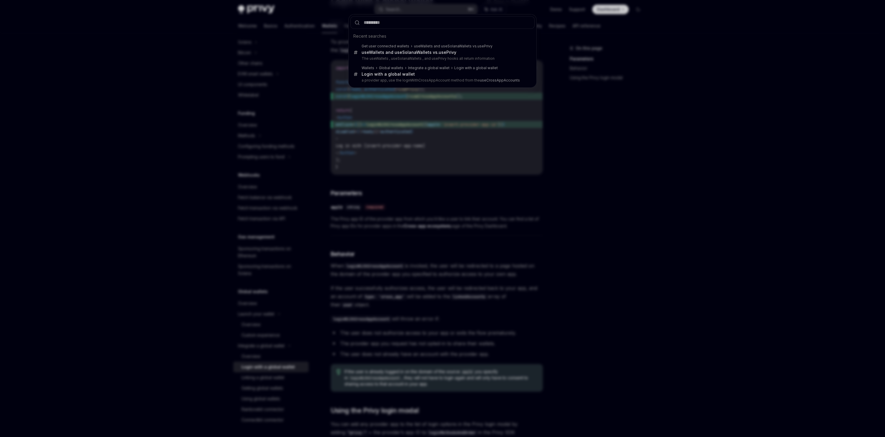
type input "**********"
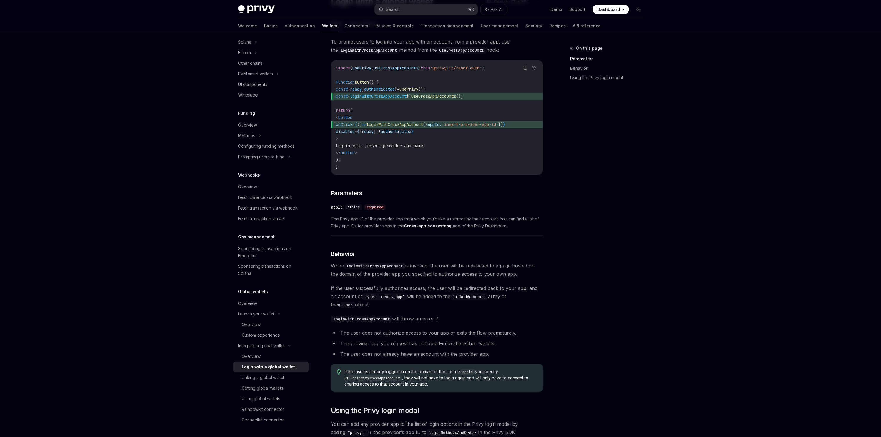
type textarea "*"
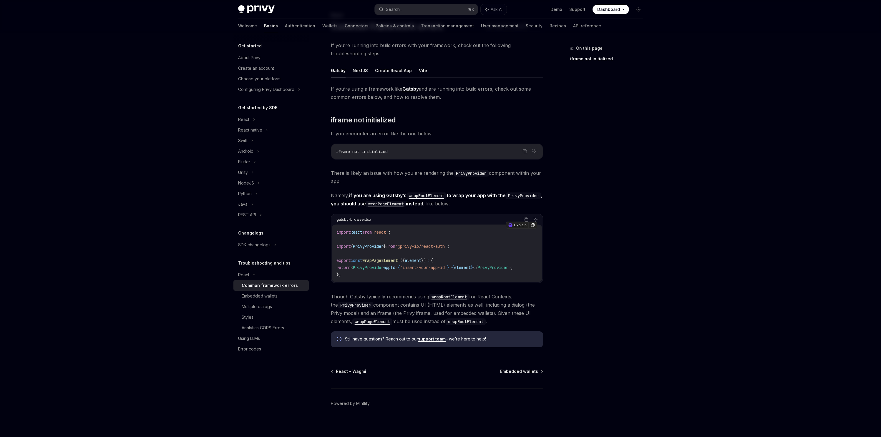
click at [373, 271] on code "import React from 'react' ; import { PrivyProvider } from '@privy-io/react-auth…" at bounding box center [436, 253] width 201 height 49
click at [377, 266] on span "PrivyProvider" at bounding box center [368, 267] width 31 height 5
copy code "return < PrivyProvider appId = { 'insert-your-app-id' } > { element } </ PrivyP…"
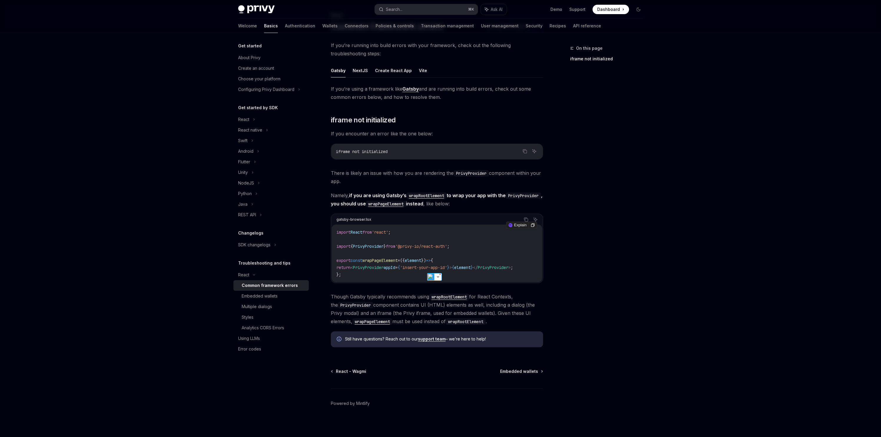
click at [395, 247] on span "from" at bounding box center [390, 246] width 9 height 5
copy code "import { PrivyProvider } from '@privy-io/react-auth' ;"
click at [379, 268] on span "PrivyProvider" at bounding box center [368, 267] width 31 height 5
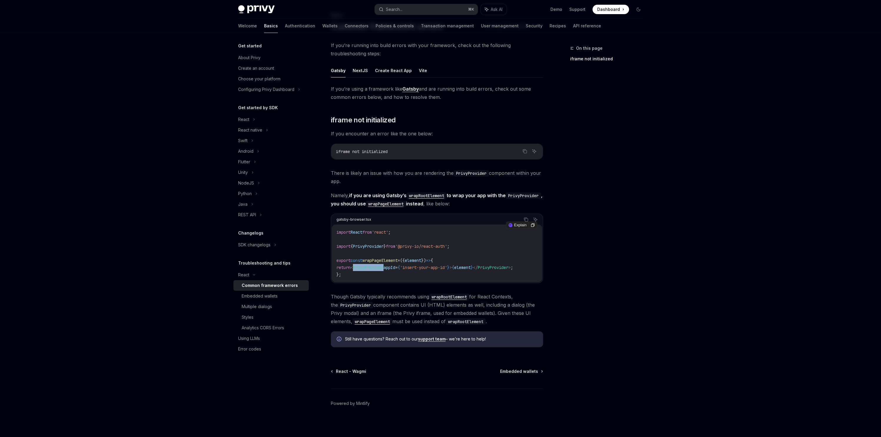
click at [379, 268] on span "PrivyProvider" at bounding box center [368, 267] width 31 height 5
copy code "return < PrivyProvider appId = { 'insert-your-app-id' } > { element } </ PrivyP…"
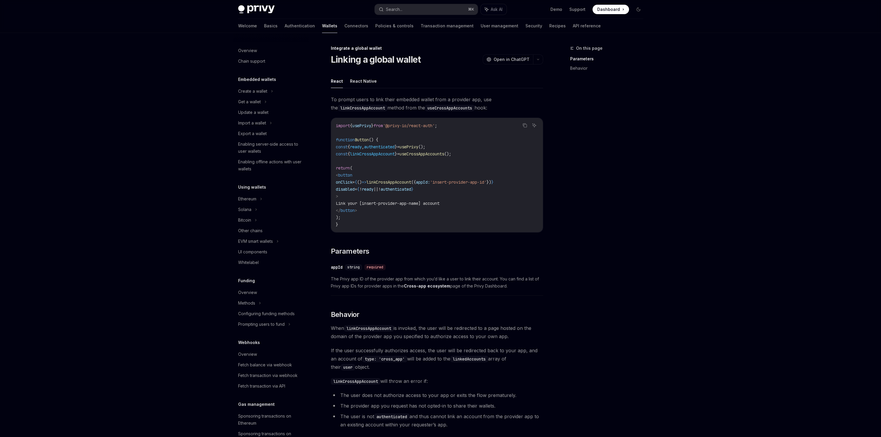
scroll to position [146, 0]
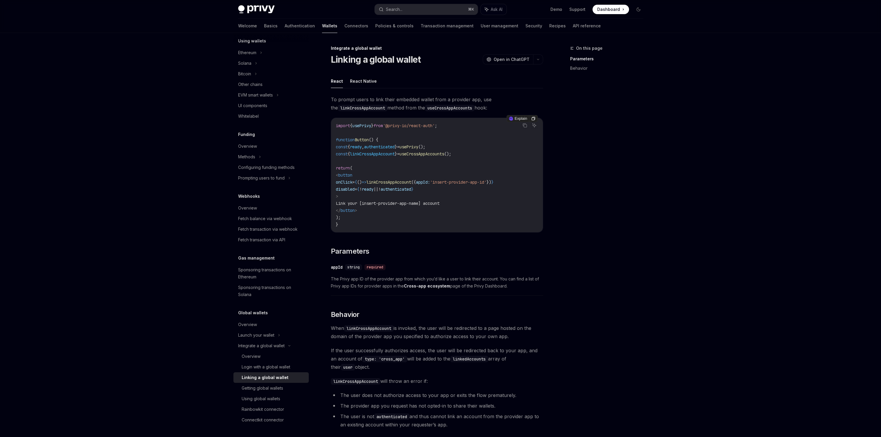
click at [394, 147] on span "authenticated" at bounding box center [379, 146] width 31 height 5
copy span "authenticated"
click at [405, 9] on button "Search... ⌘ K" at bounding box center [426, 9] width 103 height 11
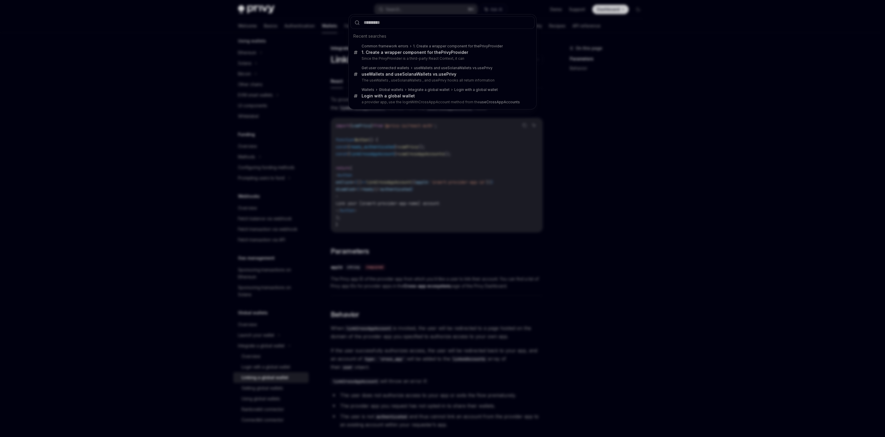
type input "**********"
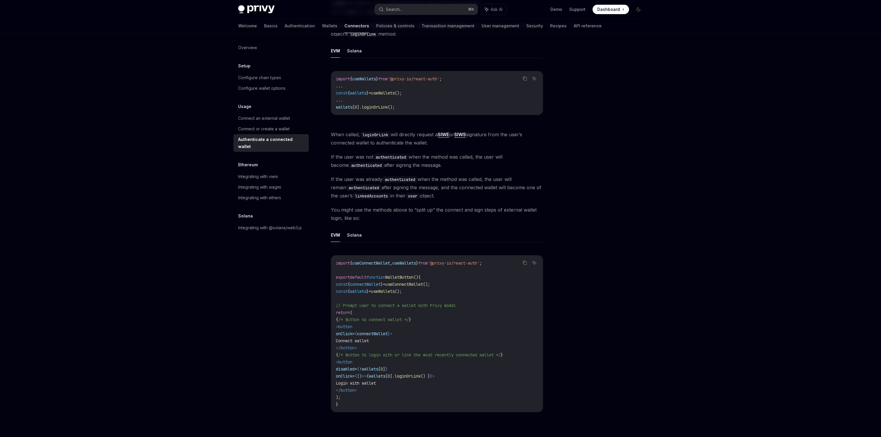
scroll to position [117, 0]
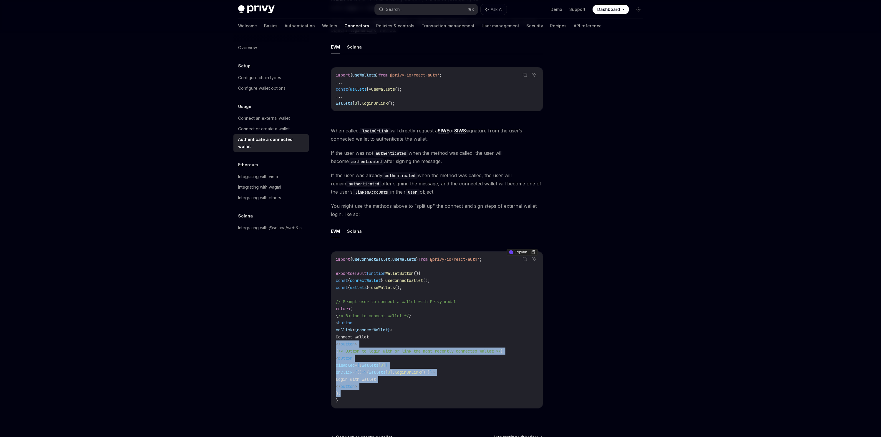
drag, startPoint x: 381, startPoint y: 390, endPoint x: 368, endPoint y: 350, distance: 42.3
click at [325, 341] on div "Usage Authenticate a connected wallet OpenAI Open in ChatGPT OpenAI Open in Cha…" at bounding box center [381, 216] width 325 height 577
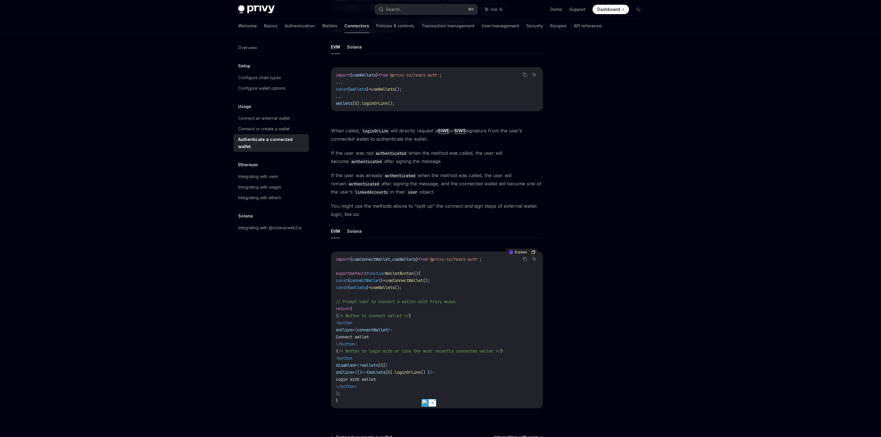
click at [449, 325] on code "import { useConnectWallet , useWallets } from '@privy-io/react-auth' ; export d…" at bounding box center [437, 330] width 202 height 148
click at [355, 330] on span "=" at bounding box center [353, 329] width 2 height 5
click at [392, 328] on span ">" at bounding box center [391, 329] width 2 height 5
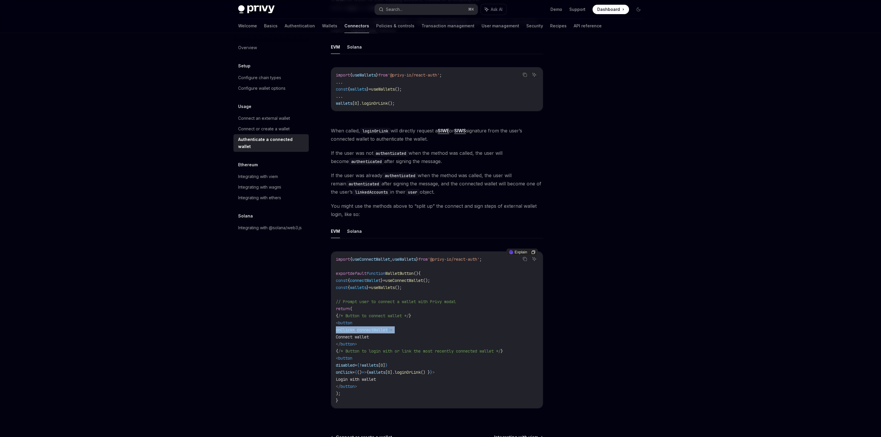
click at [392, 328] on span ">" at bounding box center [391, 329] width 2 height 5
click at [396, 318] on span "/* Button to connect wallet */" at bounding box center [373, 315] width 71 height 5
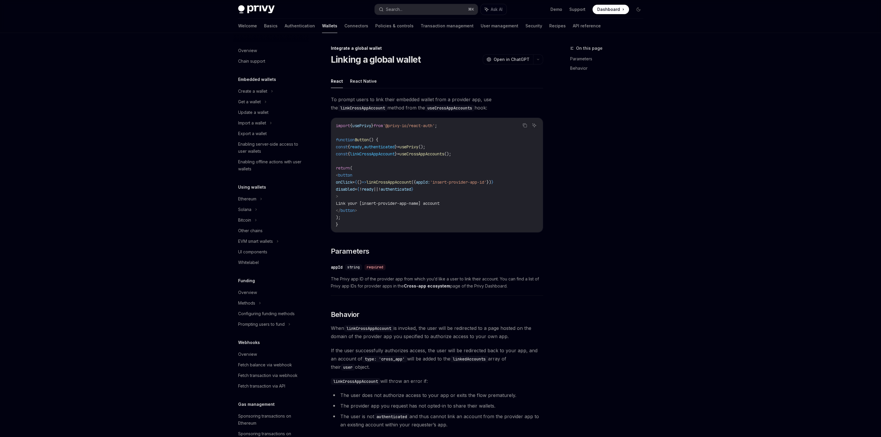
scroll to position [146, 0]
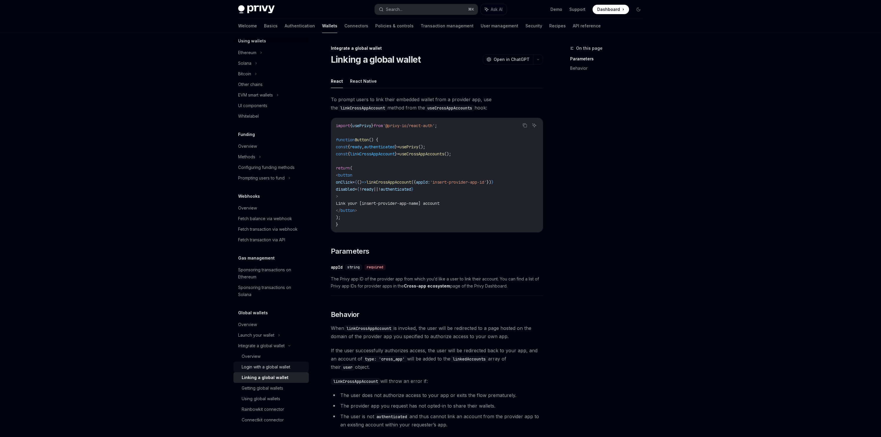
click at [262, 366] on div "Login with a global wallet" at bounding box center [266, 366] width 49 height 7
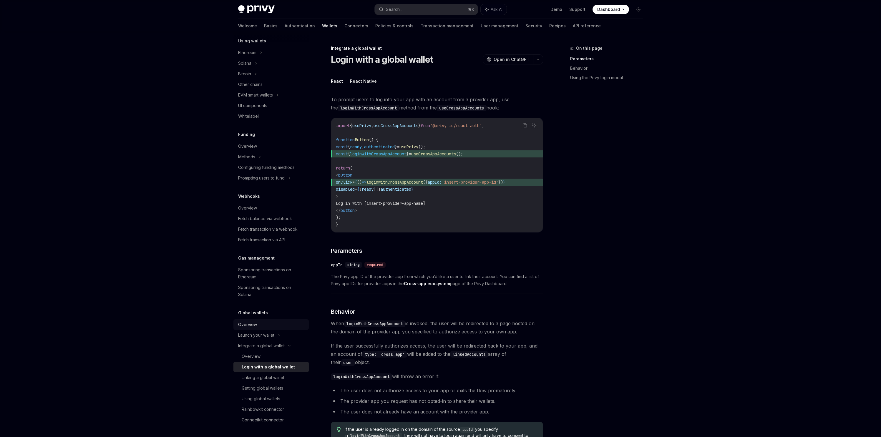
click at [263, 320] on link "Overview" at bounding box center [270, 324] width 75 height 11
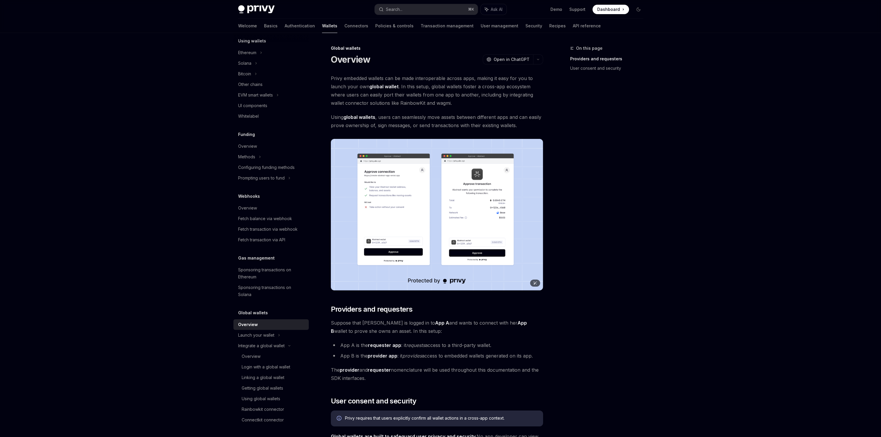
scroll to position [109, 0]
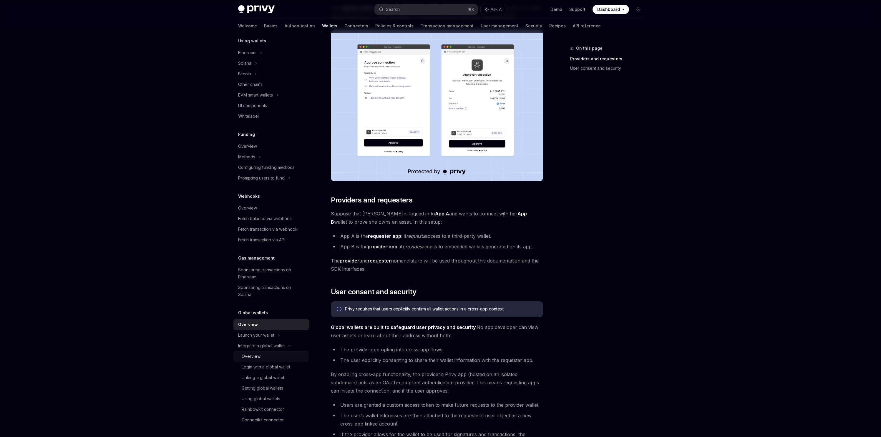
click at [257, 357] on div "Overview" at bounding box center [251, 356] width 19 height 7
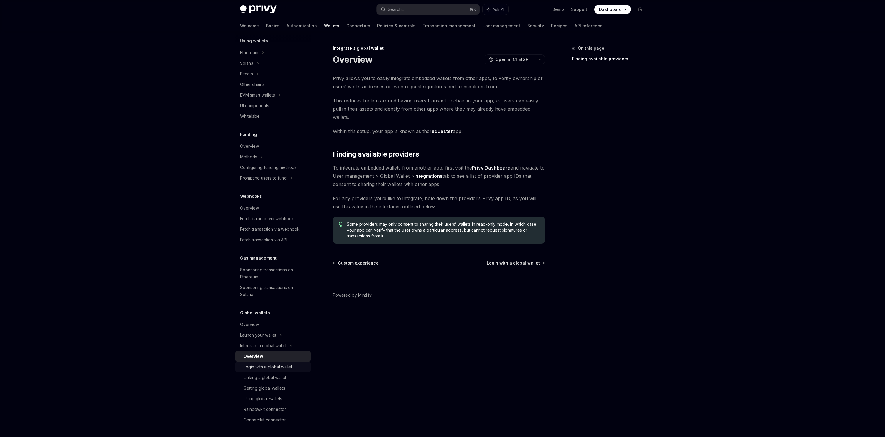
click at [273, 363] on link "Login with a global wallet" at bounding box center [272, 367] width 75 height 11
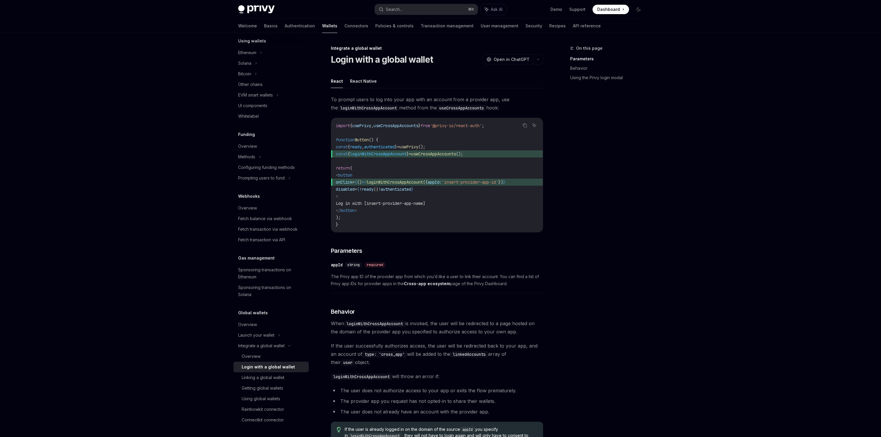
click at [266, 372] on link "Login with a global wallet" at bounding box center [270, 367] width 75 height 11
type textarea "*"
click at [445, 177] on code "import { usePrivy , useCrossAppAccounts } from '@privy-io/react-auth' ; functio…" at bounding box center [437, 175] width 202 height 106
click at [423, 180] on span "loginWithCrossAppAccount" at bounding box center [394, 182] width 57 height 5
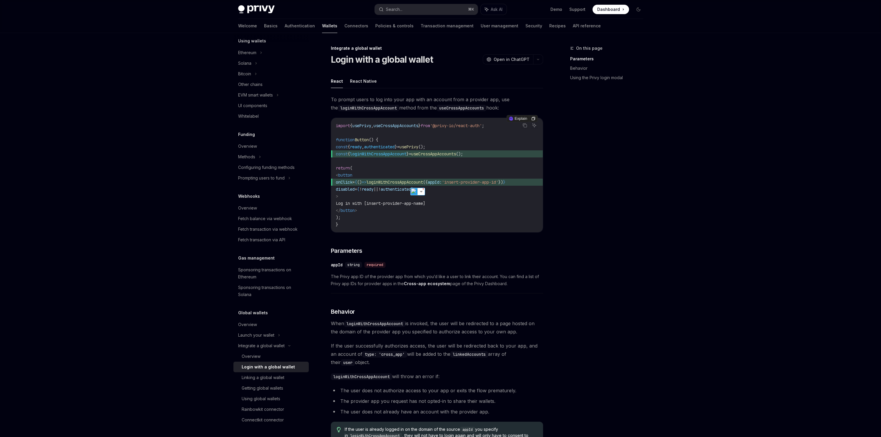
click at [411, 207] on code "import { usePrivy , useCrossAppAccounts } from '@privy-io/react-auth' ; functio…" at bounding box center [437, 175] width 202 height 106
click at [435, 158] on code "import { usePrivy , useCrossAppAccounts } from '@privy-io/react-auth' ; functio…" at bounding box center [437, 175] width 202 height 106
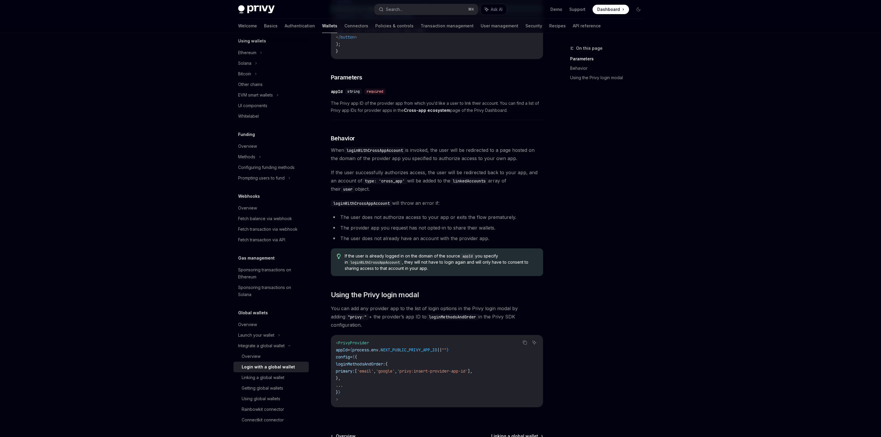
scroll to position [234, 0]
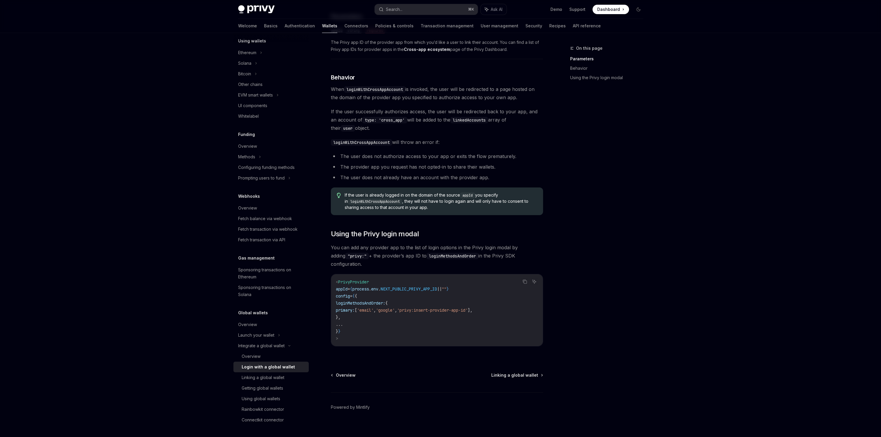
click at [611, 9] on span "Dashboard" at bounding box center [608, 9] width 23 height 6
click at [554, 6] on ul "Demo Support Dashboard Dashboard" at bounding box center [589, 9] width 79 height 9
click at [555, 6] on link "Demo" at bounding box center [556, 9] width 12 height 6
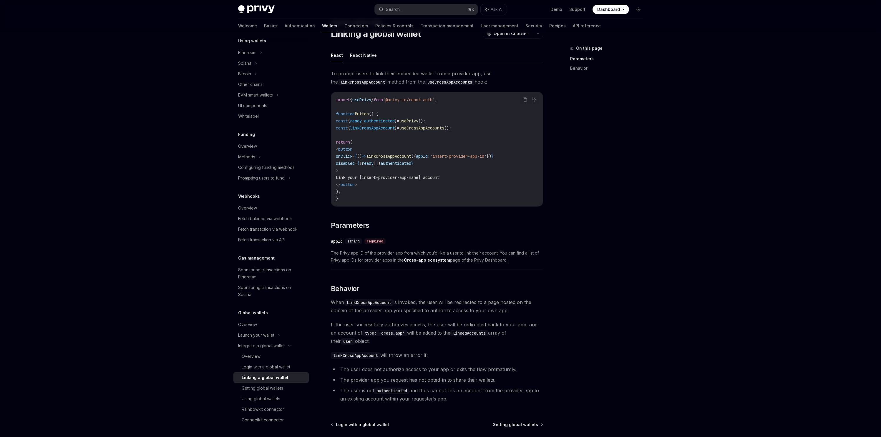
scroll to position [82, 0]
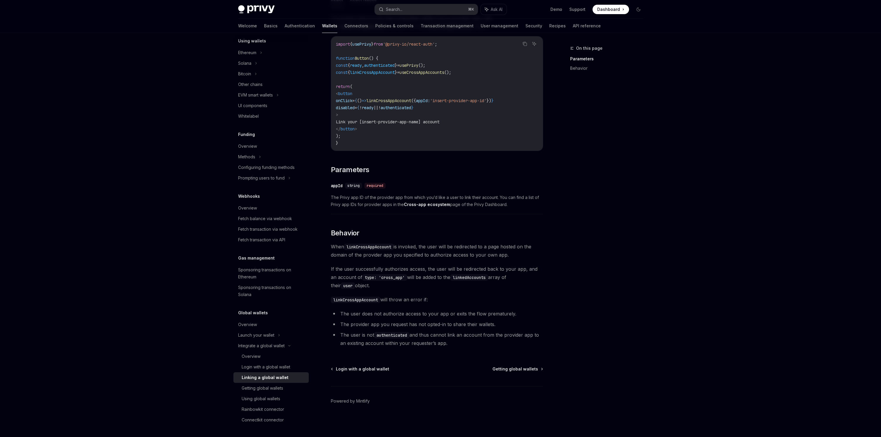
click at [398, 277] on code "type: 'cross_app'" at bounding box center [384, 277] width 45 height 6
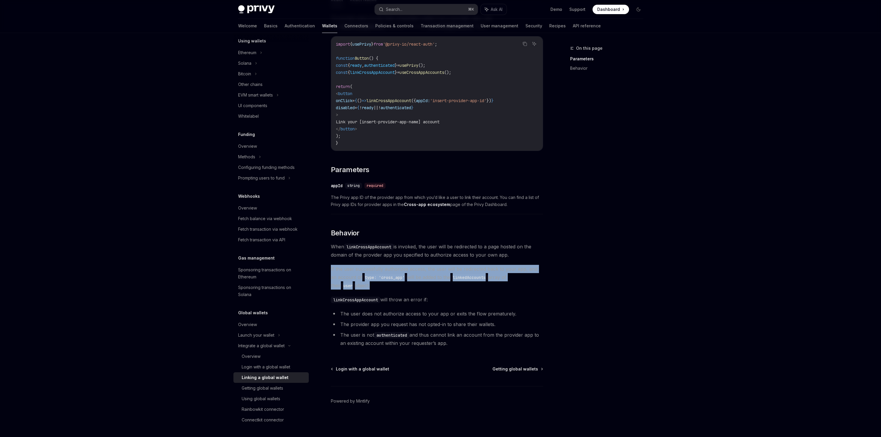
drag, startPoint x: 398, startPoint y: 277, endPoint x: 380, endPoint y: 315, distance: 42.0
click at [397, 279] on code "type: 'cross_app'" at bounding box center [384, 277] width 45 height 6
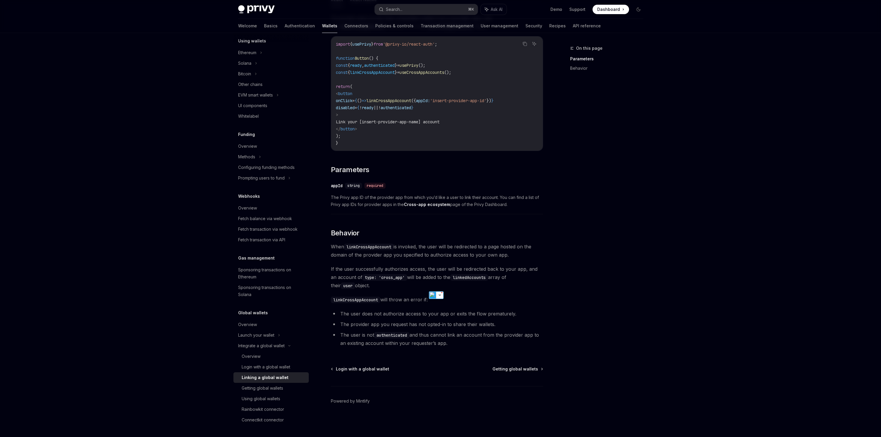
click at [370, 328] on li "The provider app you request has not opted-in to share their wallets." at bounding box center [437, 324] width 212 height 8
click at [378, 343] on li "The user is not authenticated and thus cannot link an account from the provider…" at bounding box center [437, 339] width 212 height 16
drag, startPoint x: 378, startPoint y: 343, endPoint x: 408, endPoint y: 346, distance: 30.2
click at [378, 343] on li "The user is not authenticated and thus cannot link an account from the provider…" at bounding box center [437, 339] width 212 height 16
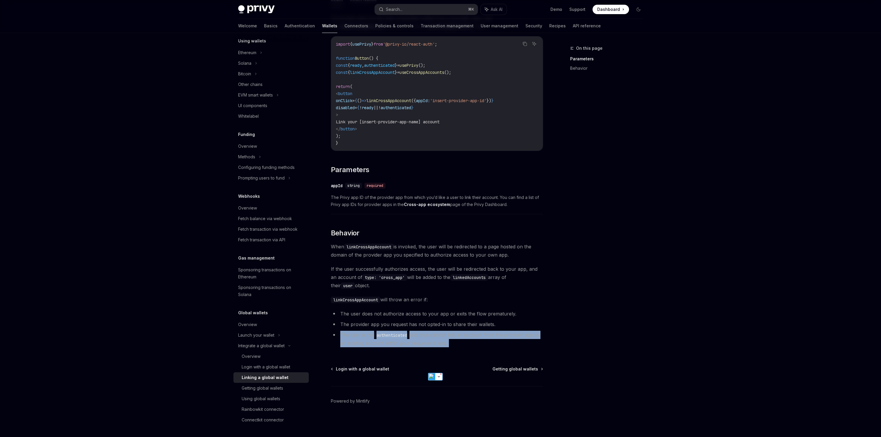
click at [485, 345] on li "The user is not authenticated and thus cannot link an account from the provider…" at bounding box center [437, 339] width 212 height 16
drag, startPoint x: 479, startPoint y: 345, endPoint x: 332, endPoint y: 335, distance: 147.8
click at [332, 335] on li "The user is not authenticated and thus cannot link an account from the provider…" at bounding box center [437, 339] width 212 height 16
click at [443, 341] on li "The user is not authenticated and thus cannot link an account from the provider…" at bounding box center [437, 339] width 212 height 16
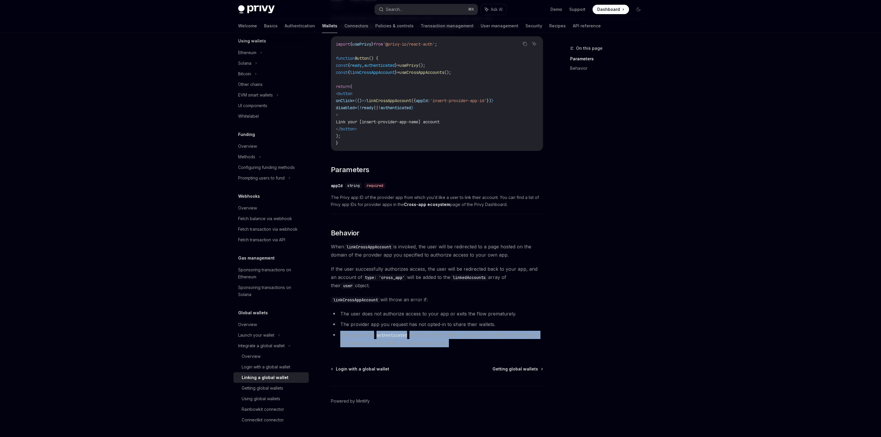
click at [443, 341] on li "The user is not authenticated and thus cannot link an account from the provider…" at bounding box center [437, 339] width 212 height 16
click at [487, 342] on li "The user is not authenticated and thus cannot link an account from the provider…" at bounding box center [437, 339] width 212 height 16
drag, startPoint x: 480, startPoint y: 342, endPoint x: 331, endPoint y: 335, distance: 149.6
click at [331, 335] on li "The user is not authenticated and thus cannot link an account from the provider…" at bounding box center [437, 339] width 212 height 16
copy li "The user is not authenticated and thus cannot link an account from the provider…"
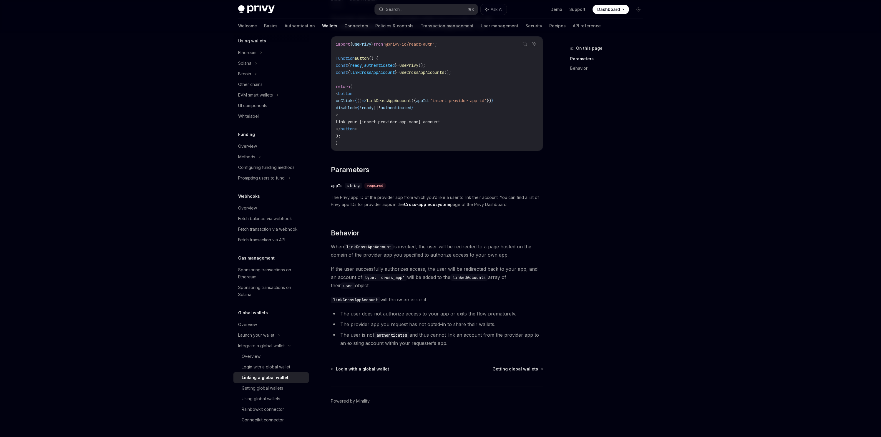
click at [468, 328] on li "The provider app you request has not opted-in to share their wallets." at bounding box center [437, 324] width 212 height 8
click at [400, 335] on code "authenticated" at bounding box center [391, 335] width 35 height 6
drag, startPoint x: 400, startPoint y: 335, endPoint x: 403, endPoint y: 336, distance: 3.9
click at [400, 335] on code "authenticated" at bounding box center [391, 335] width 35 height 6
click at [438, 336] on li "The user is not authenticated and thus cannot link an account from the provider…" at bounding box center [437, 339] width 212 height 16
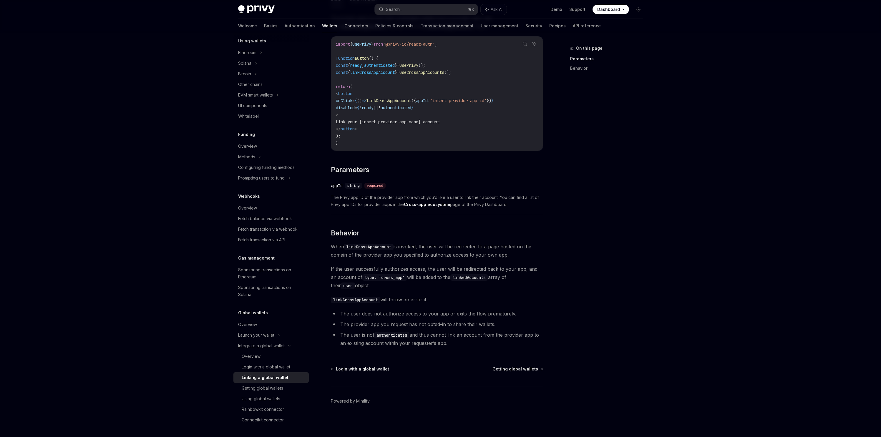
drag, startPoint x: 503, startPoint y: 343, endPoint x: 355, endPoint y: 335, distance: 148.2
click at [355, 335] on li "The user is not authenticated and thus cannot link an account from the provider…" at bounding box center [437, 339] width 212 height 16
click at [402, 343] on li "The user is not authenticated and thus cannot link an account from the provider…" at bounding box center [437, 339] width 212 height 16
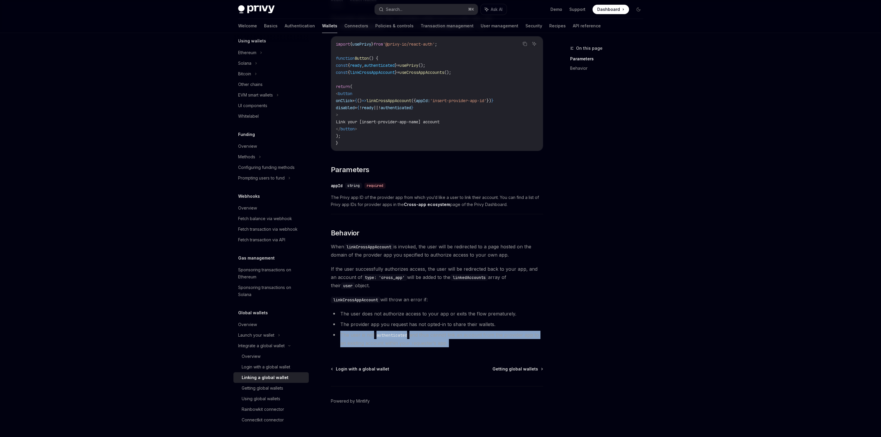
click at [463, 346] on li "The user is not authenticated and thus cannot link an account from the provider…" at bounding box center [437, 339] width 212 height 16
drag, startPoint x: 448, startPoint y: 347, endPoint x: 328, endPoint y: 336, distance: 121.1
click at [328, 336] on div "Integrate a global wallet Linking a global wallet OpenAI Open in ChatGPT OpenAI…" at bounding box center [381, 200] width 325 height 474
click at [410, 12] on button "Search... ⌘ K" at bounding box center [426, 9] width 103 height 11
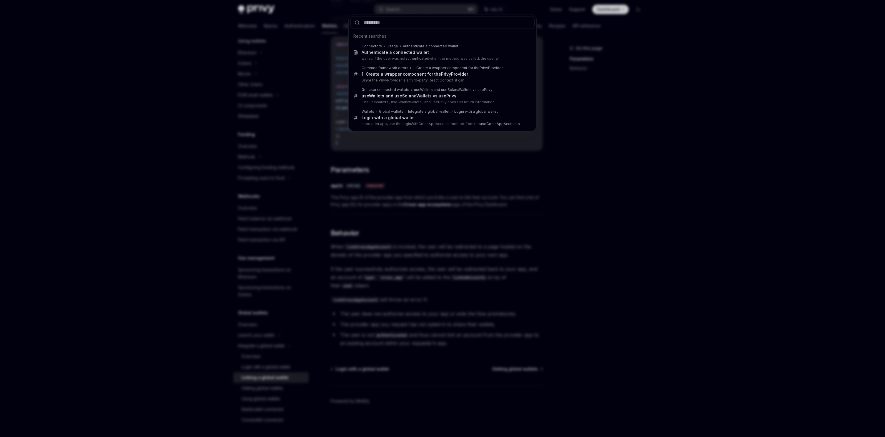
click at [508, 7] on div "Recent searches Connectors Usage Authenticate a connected wallet Authenticate a…" at bounding box center [442, 218] width 885 height 437
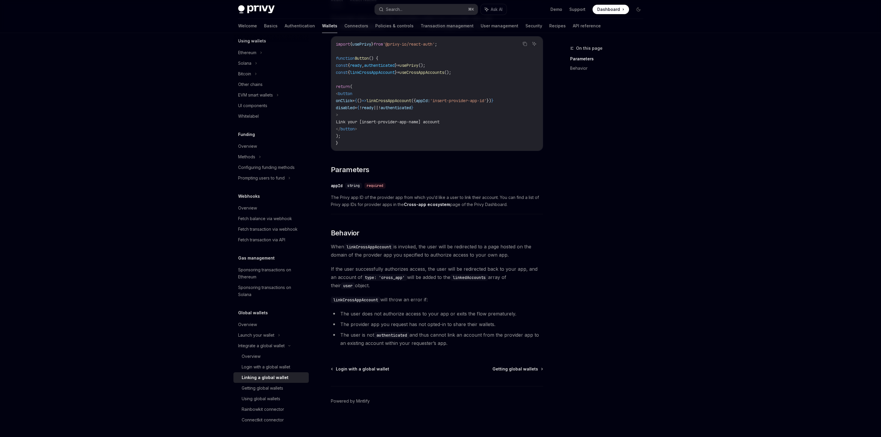
click at [491, 11] on span "Ask AI" at bounding box center [497, 9] width 12 height 6
type textarea "*"
paste textarea "**********"
type textarea "**********"
type textarea "*"
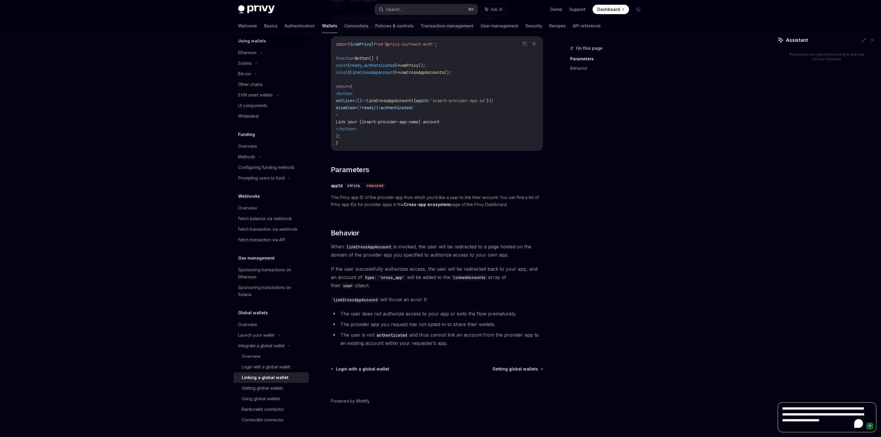
type textarea "**********"
type textarea "*"
type textarea "**********"
type textarea "*"
type textarea "**********"
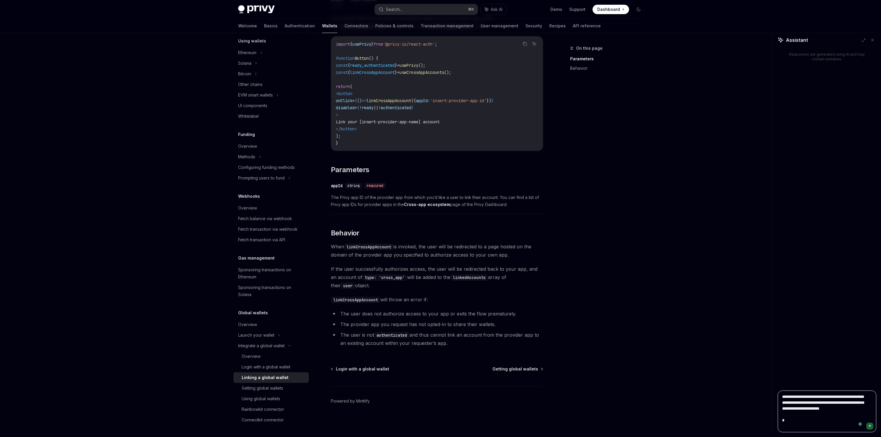
type textarea "*"
type textarea "**********"
type textarea "*"
type textarea "**********"
type textarea "*"
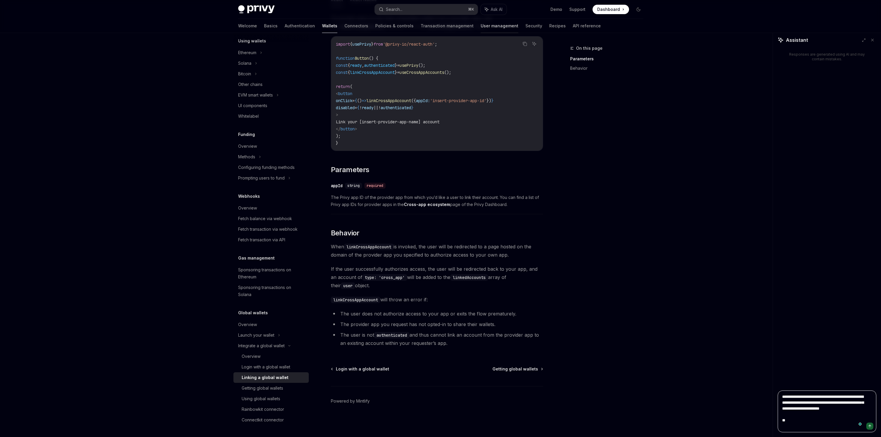
type textarea "**********"
type textarea "*"
type textarea "**********"
type textarea "*"
type textarea "**********"
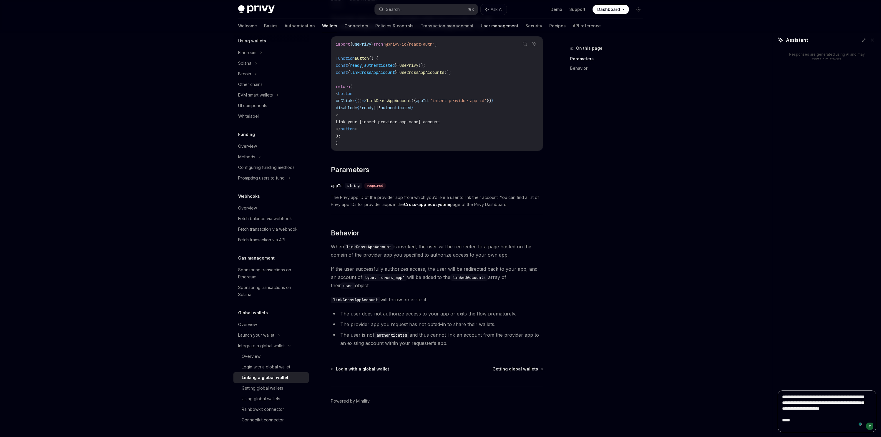
type textarea "*"
type textarea "**********"
type textarea "*"
type textarea "**********"
type textarea "*"
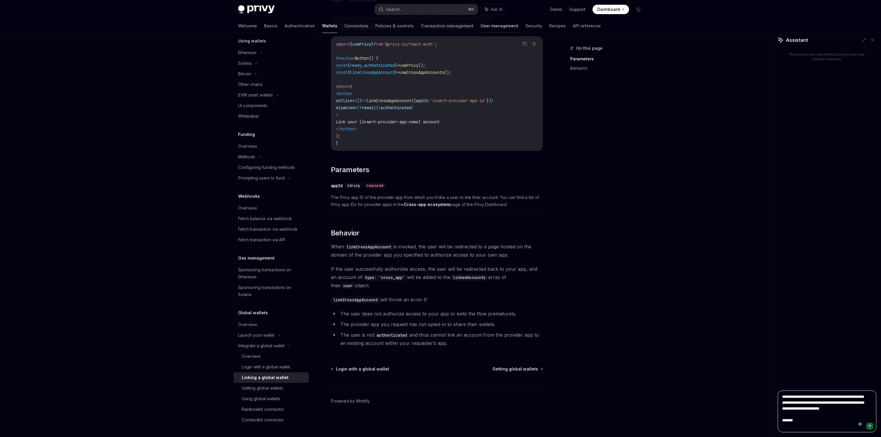
type textarea "**********"
type textarea "*"
type textarea "**********"
type textarea "*"
type textarea "**********"
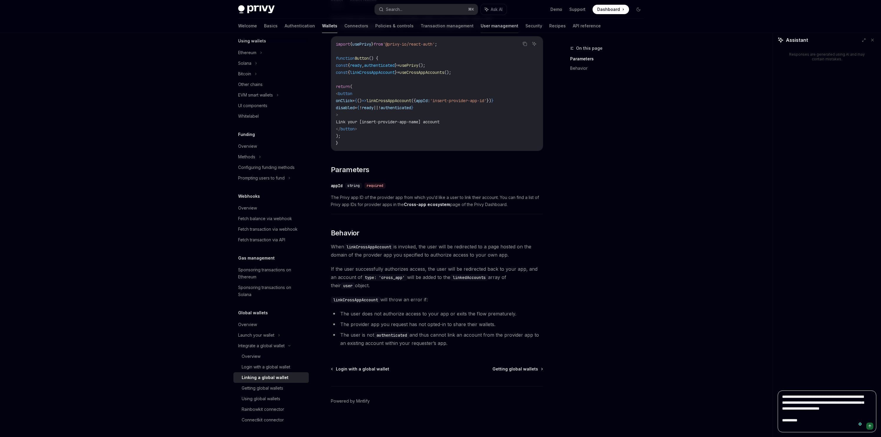
type textarea "*"
type textarea "***"
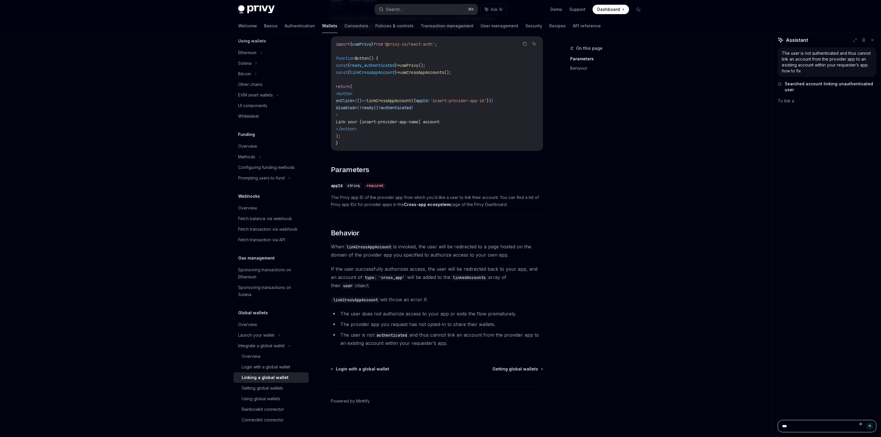
type textarea "*"
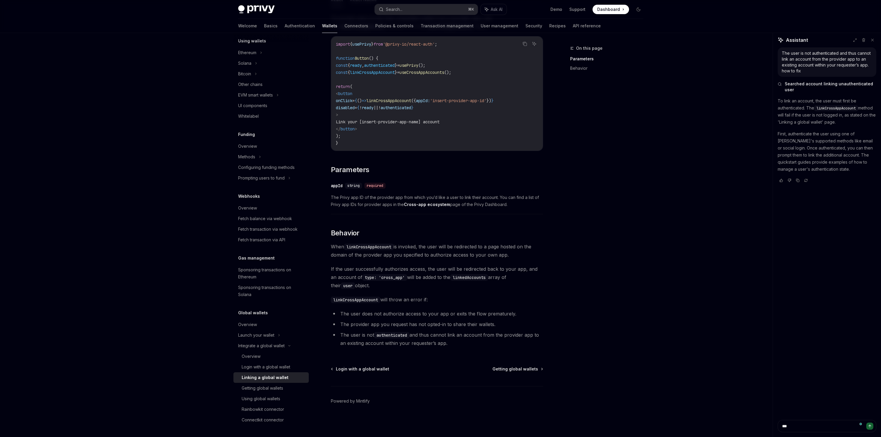
click at [837, 130] on p "First, authenticate the user using one of Privy's supported methods like email …" at bounding box center [826, 151] width 99 height 42
click at [823, 138] on p "First, authenticate the user using one of Privy's supported methods like email …" at bounding box center [826, 151] width 99 height 42
click at [821, 146] on p "First, authenticate the user using one of Privy's supported methods like email …" at bounding box center [826, 151] width 99 height 42
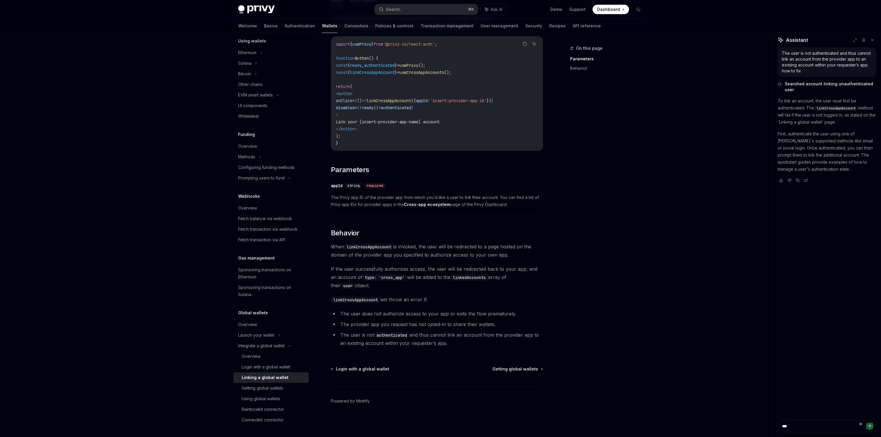
click at [823, 167] on p "First, authenticate the user using one of Privy's supported methods like email …" at bounding box center [826, 151] width 99 height 42
click at [823, 166] on p "First, authenticate the user using one of Privy's supported methods like email …" at bounding box center [826, 151] width 99 height 42
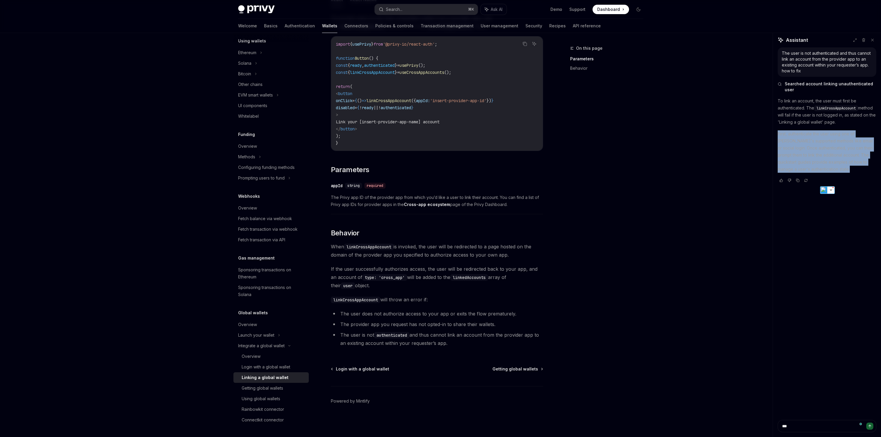
copy div "First, authenticate the user using one of Privy's supported methods like email …"
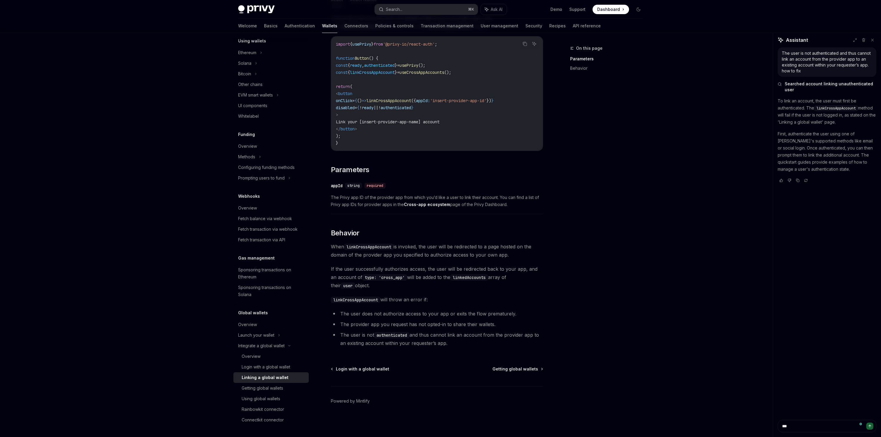
click at [812, 259] on div "The user is not authenticated and thus cannot link an account from the provider…" at bounding box center [827, 233] width 108 height 373
click at [802, 422] on textarea "***" at bounding box center [826, 426] width 99 height 12
type textarea "*"
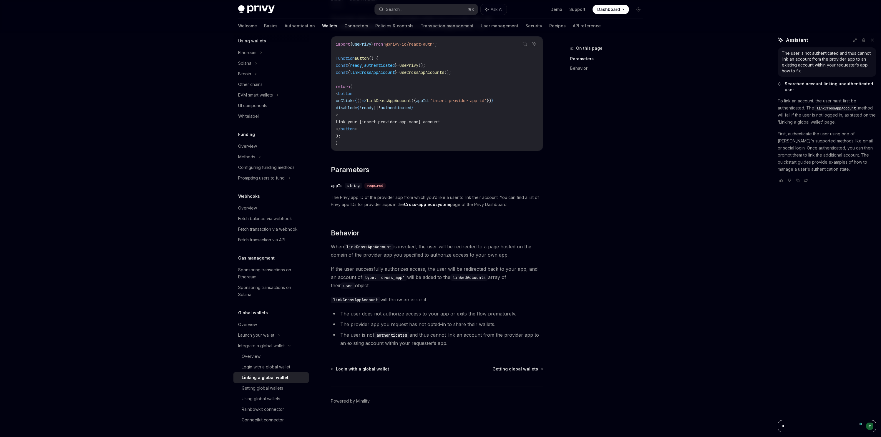
type textarea "*"
type textarea "**"
type textarea "*"
type textarea "***"
type textarea "*"
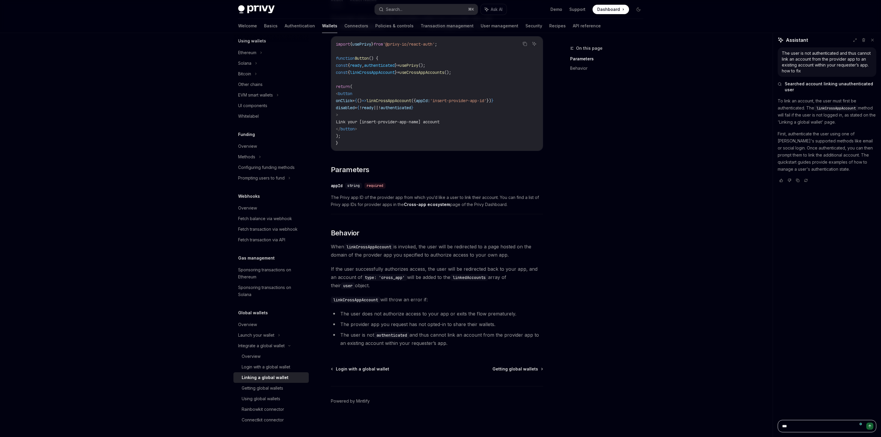
type textarea "****"
type textarea "*"
type textarea "*****"
type textarea "*"
type textarea "******"
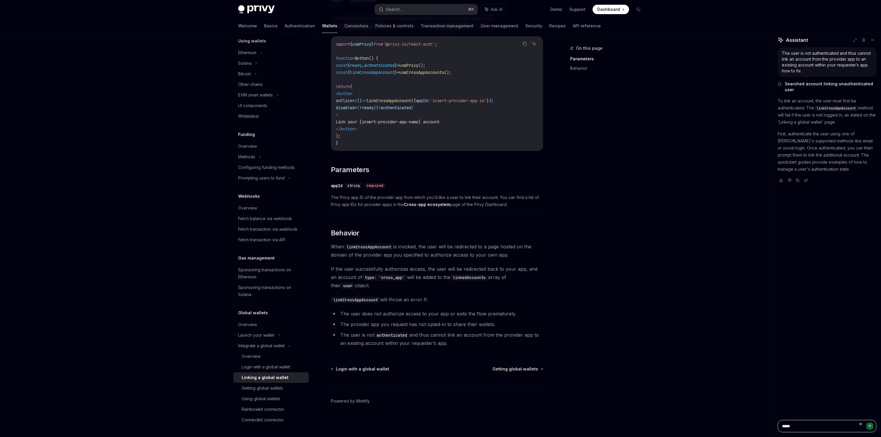
type textarea "*"
type textarea "*******"
type textarea "*"
type textarea "*******"
type textarea "*"
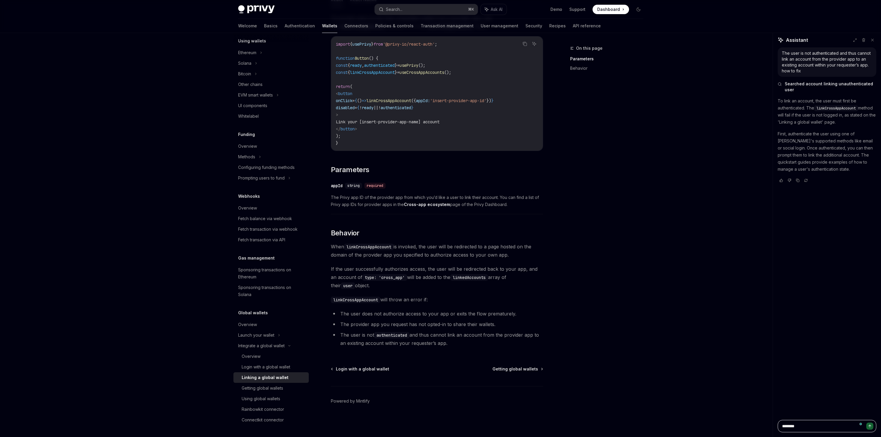
type textarea "*********"
type textarea "*"
type textarea "**********"
type textarea "*"
type textarea "**********"
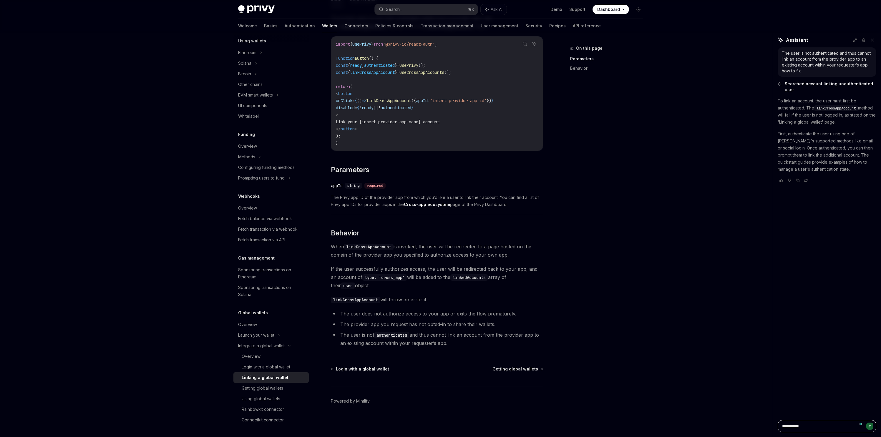
type textarea "*"
type textarea "**********"
type textarea "*"
type textarea "****"
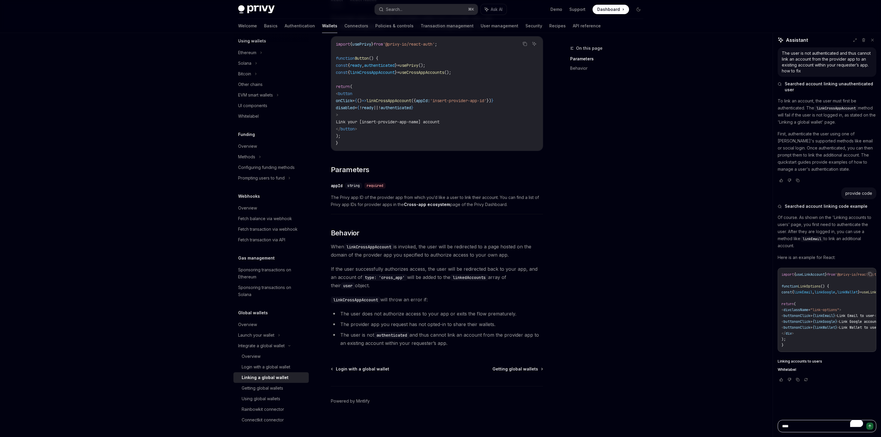
type textarea "*"
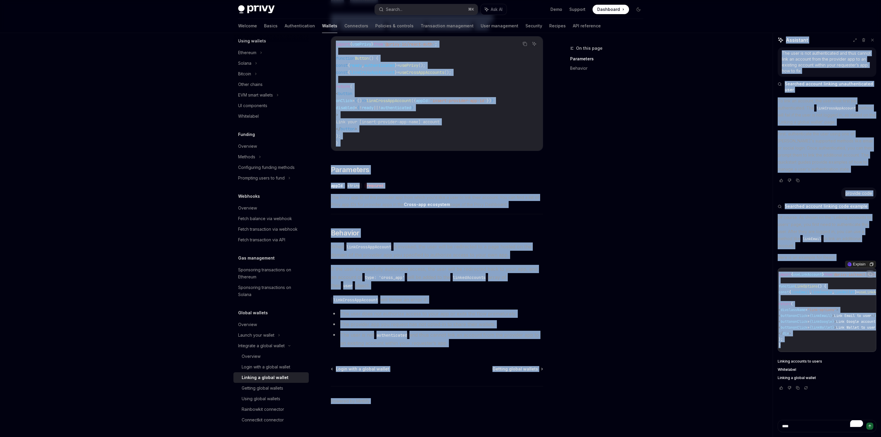
drag, startPoint x: 797, startPoint y: 351, endPoint x: 814, endPoint y: 338, distance: 20.5
click at [725, 339] on div "Privy Docs home page Search... ⌘ K Ask AI Demo Support Dashboard Dashboard Sear…" at bounding box center [440, 177] width 881 height 519
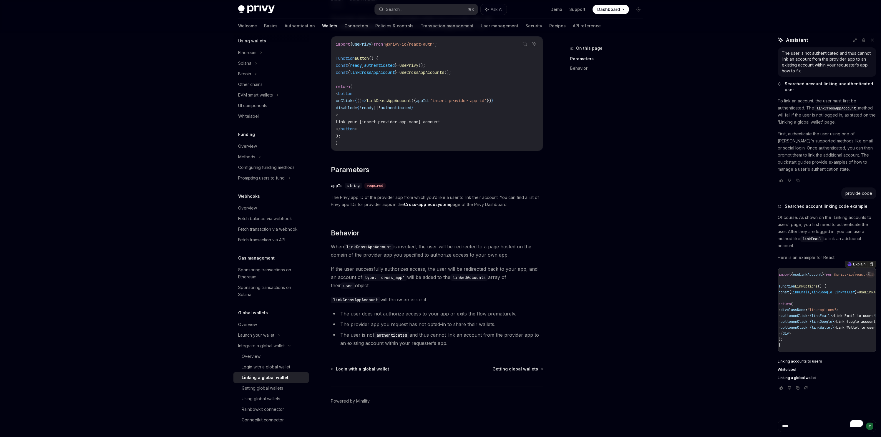
click at [826, 332] on code "import { useLinkAccount } from '@privy-io/react-auth' ; function LinkOptions ()…" at bounding box center [844, 310] width 132 height 77
click at [800, 290] on code "import { useLinkAccount } from '@privy-io/react-auth' ; function LinkOptions ()…" at bounding box center [844, 310] width 132 height 77
click at [786, 293] on span "const" at bounding box center [783, 292] width 10 height 5
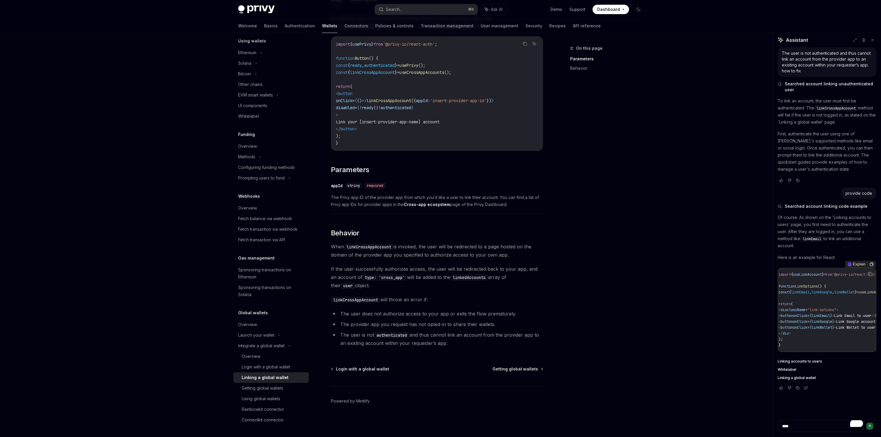
click at [786, 293] on span "const" at bounding box center [783, 292] width 10 height 5
click at [817, 273] on span "useLinkAccount" at bounding box center [807, 274] width 29 height 5
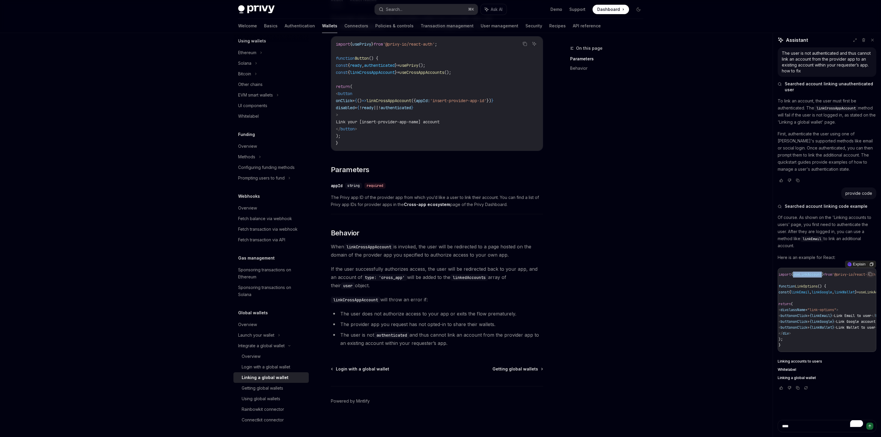
click at [817, 273] on span "useLinkAccount" at bounding box center [807, 274] width 29 height 5
copy code "import { useLinkAccount } from '@privy-io/react-auth' ;"
copy code "const { linkEmail , linkGoogle , linkWallet } = useLinkAccount (); return ( < d…"
drag, startPoint x: 784, startPoint y: 291, endPoint x: 815, endPoint y: 338, distance: 56.3
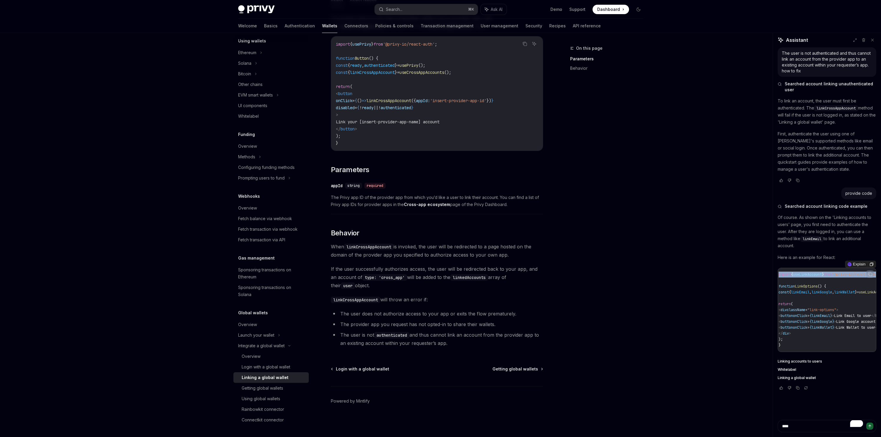
click at [815, 338] on code "import { useLinkAccount } from '@privy-io/react-auth' ; function LinkOptions ()…" at bounding box center [844, 310] width 132 height 77
click at [837, 416] on div "The user is not authenticated and thus cannot link an account from the provider…" at bounding box center [827, 233] width 108 height 373
drag, startPoint x: 810, startPoint y: 413, endPoint x: 810, endPoint y: 410, distance: 3.4
click at [810, 413] on div "The user is not authenticated and thus cannot link an account from the provider…" at bounding box center [827, 233] width 108 height 373
click at [810, 403] on div "The user is not authenticated and thus cannot link an account from the provider…" at bounding box center [827, 233] width 108 height 373
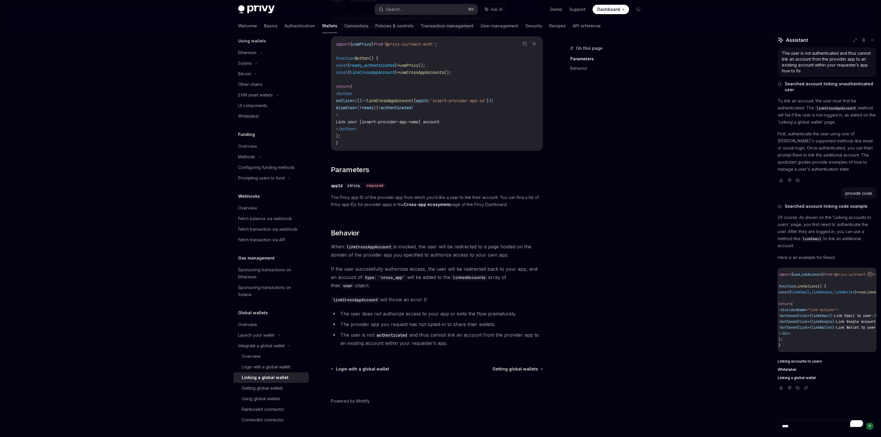
click at [791, 397] on div "The user is not authenticated and thus cannot link an account from the provider…" at bounding box center [826, 222] width 99 height 350
click at [796, 429] on textarea "****" at bounding box center [826, 426] width 99 height 12
paste textarea "**********"
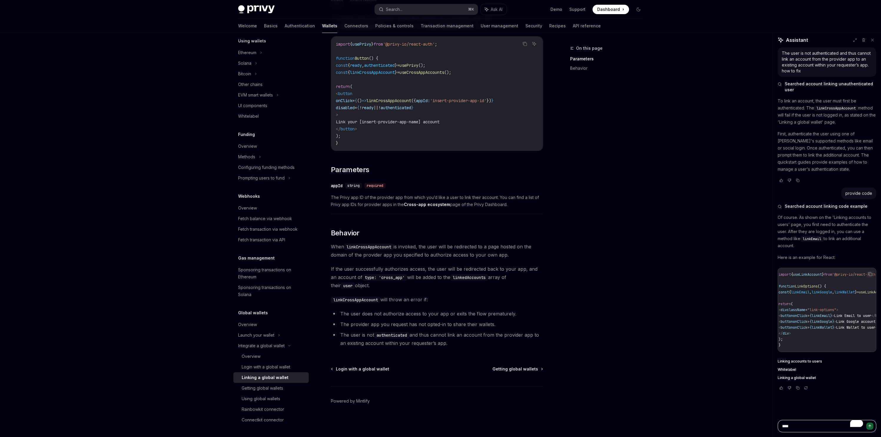
type textarea "**********"
type textarea "*"
type textarea "**********"
type textarea "*"
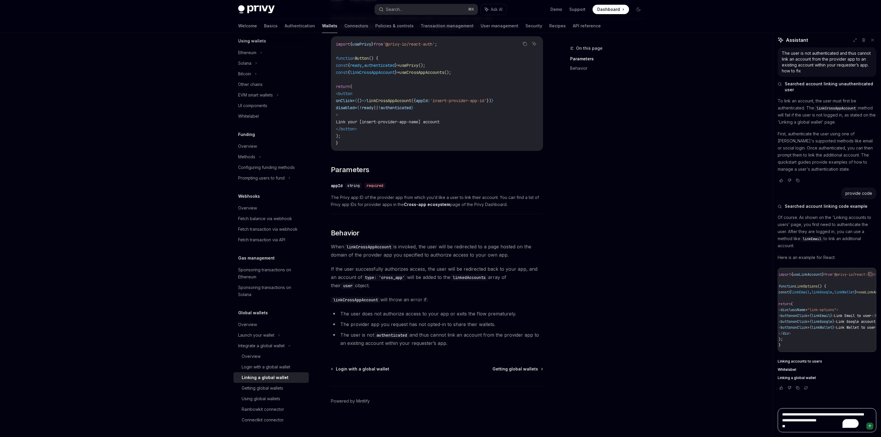
type textarea "**********"
type textarea "*"
type textarea "**********"
type textarea "*"
type textarea "**********"
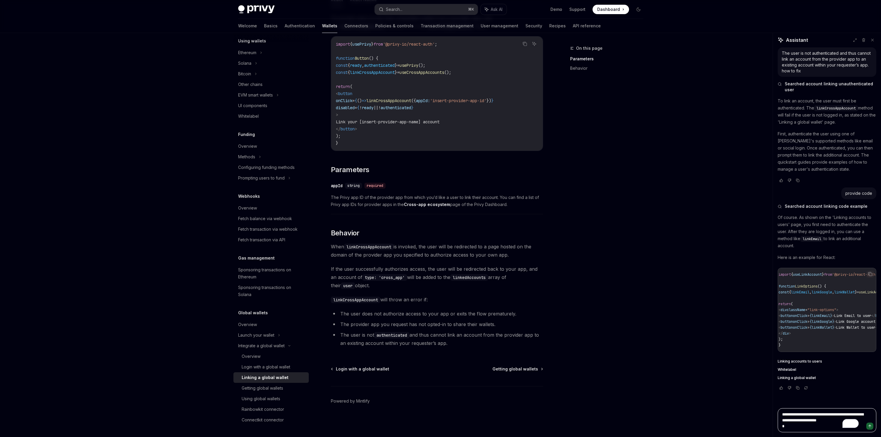
type textarea "*"
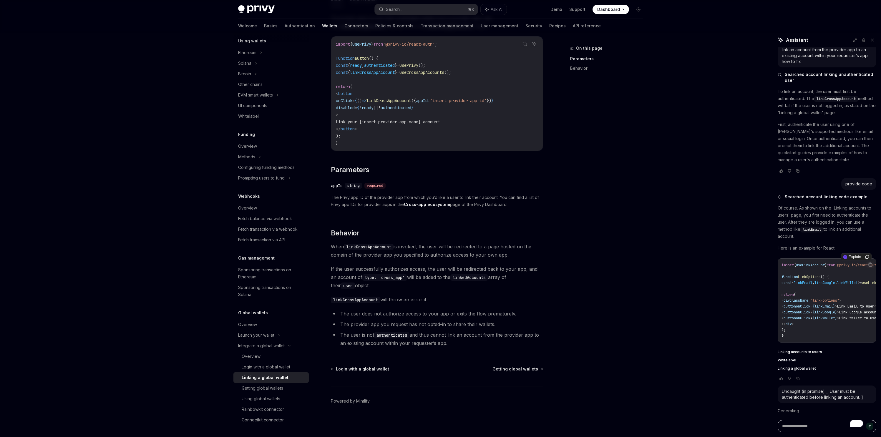
scroll to position [14, 0]
type textarea "*"
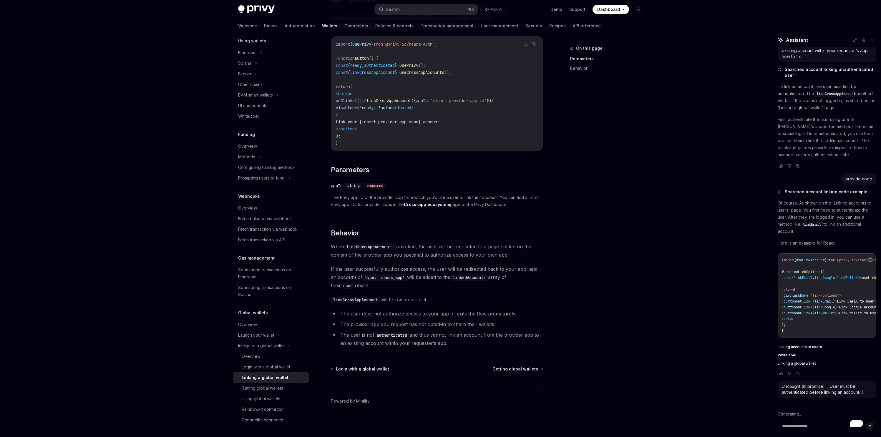
click at [441, 330] on ul "The user does not authorize access to your app or exits the flow prematurely. T…" at bounding box center [437, 329] width 212 height 38
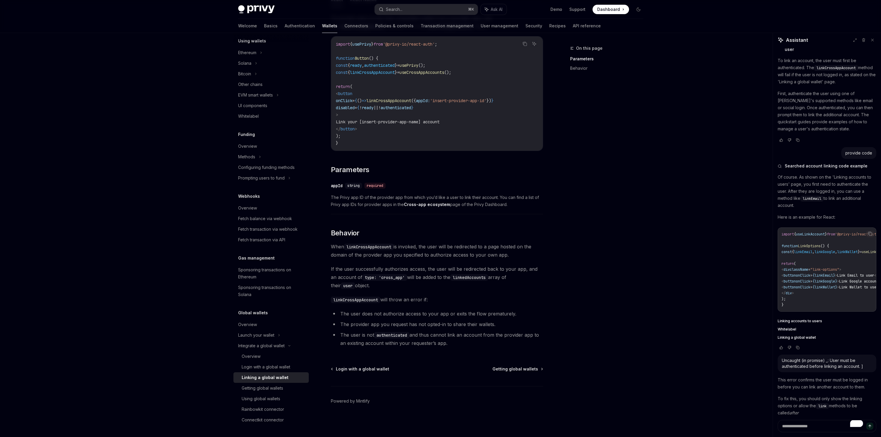
type textarea "*"
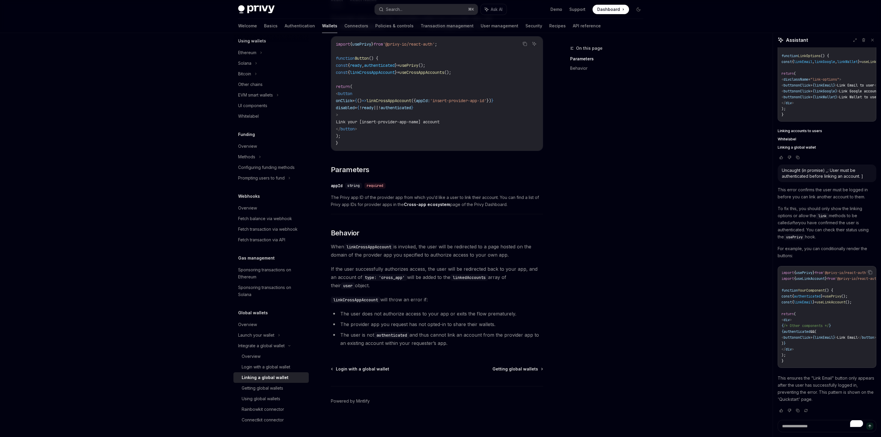
scroll to position [239, 0]
click at [811, 384] on p "This ensures the "Link Email" button only appears after the user has successful…" at bounding box center [826, 389] width 99 height 28
click at [806, 378] on p "This ensures the "Link Email" button only appears after the user has successful…" at bounding box center [826, 389] width 99 height 28
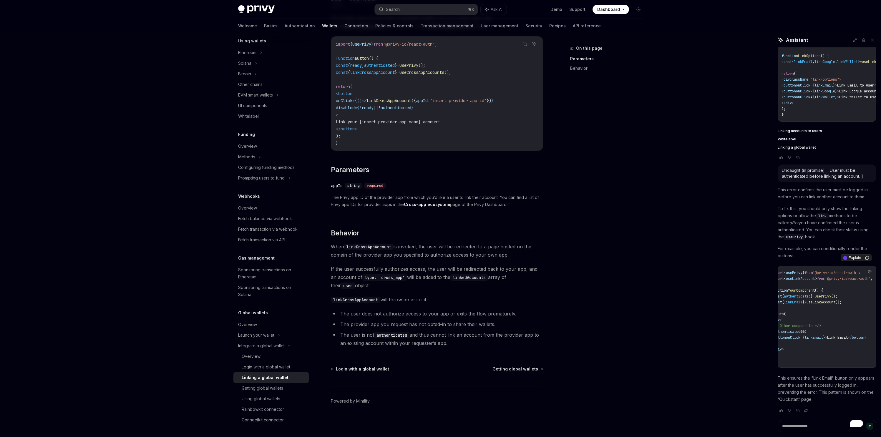
scroll to position [0, 0]
click at [802, 429] on textarea "To enrich screen reader interactions, please activate Accessibility in Grammarl…" at bounding box center [826, 426] width 99 height 12
type textarea "*"
type textarea "**"
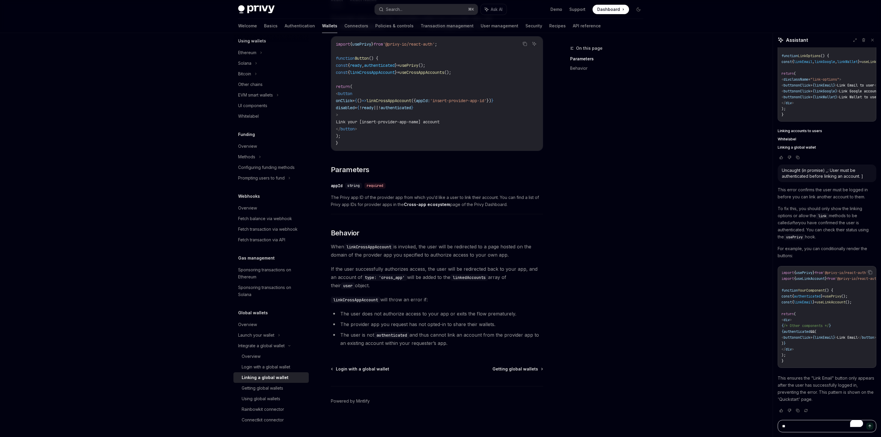
type textarea "*"
type textarea "**"
type textarea "*"
type textarea "***"
type textarea "*"
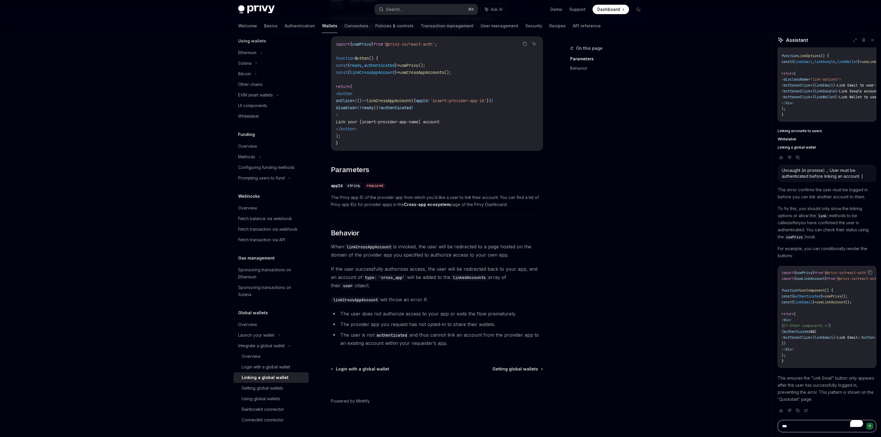
type textarea "***"
type textarea "*"
type textarea "*****"
type textarea "*"
type textarea "******"
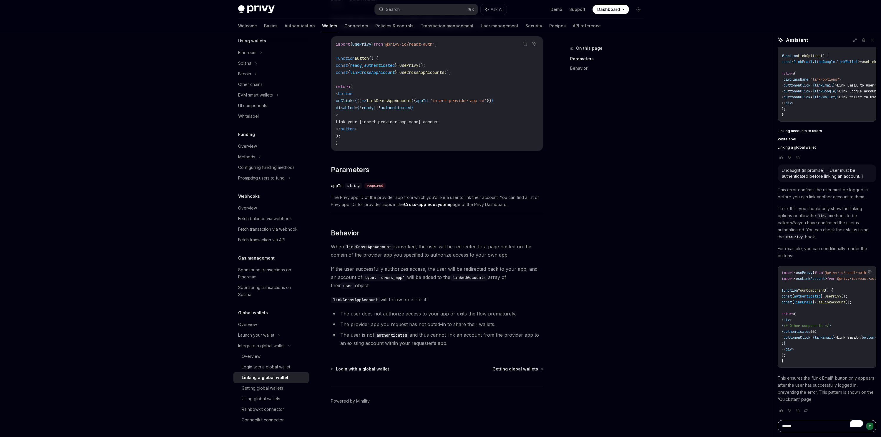
type textarea "*"
type textarea "******"
type textarea "*"
type textarea "********"
type textarea "*"
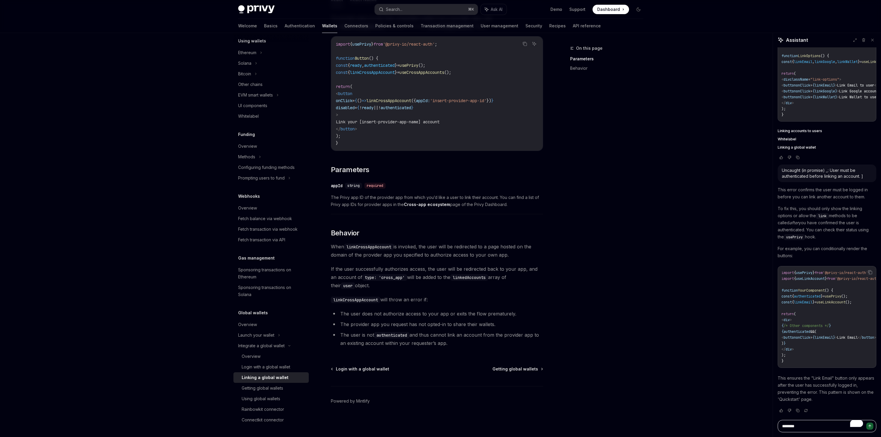
type textarea "*********"
type textarea "*"
type textarea "**********"
type textarea "*"
type textarea "**********"
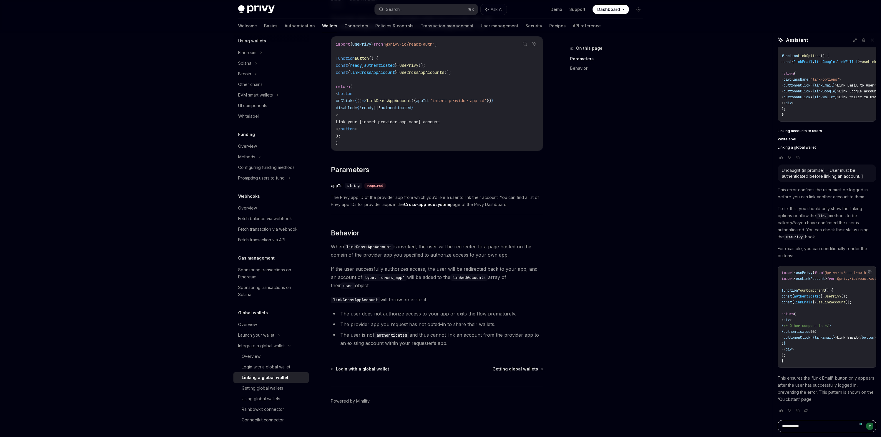
type textarea "*"
type textarea "**********"
type textarea "*"
type textarea "**********"
type textarea "*"
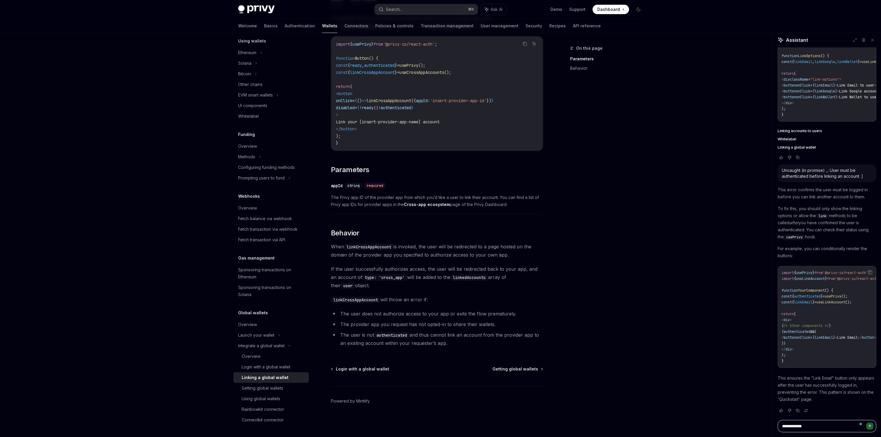
type textarea "**********"
type textarea "*"
type textarea "**********"
type textarea "*"
type textarea "**********"
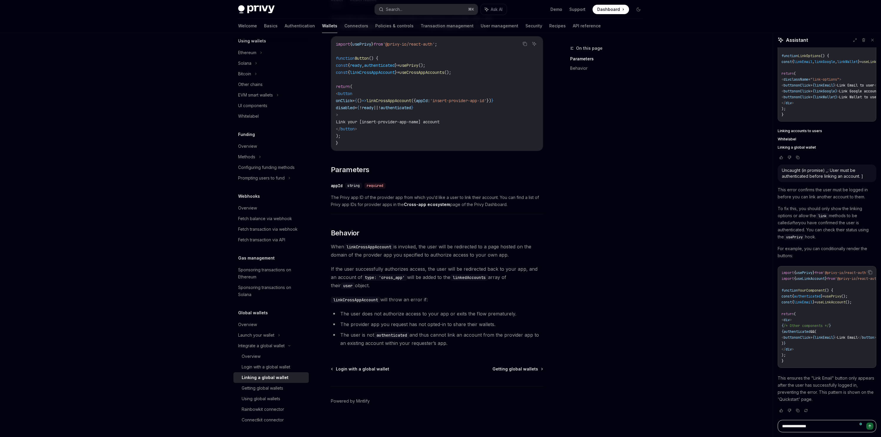
type textarea "*"
type textarea "**********"
type textarea "*"
type textarea "**********"
type textarea "*"
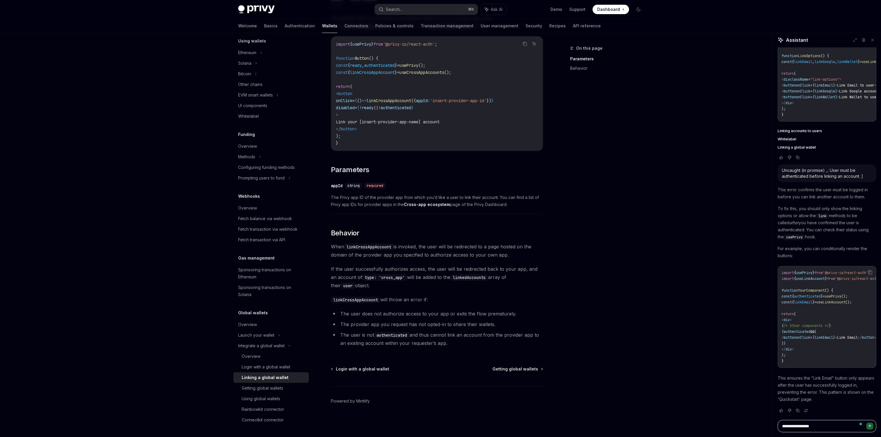
type textarea "**********"
type textarea "*"
type textarea "**********"
type textarea "*"
type textarea "**********"
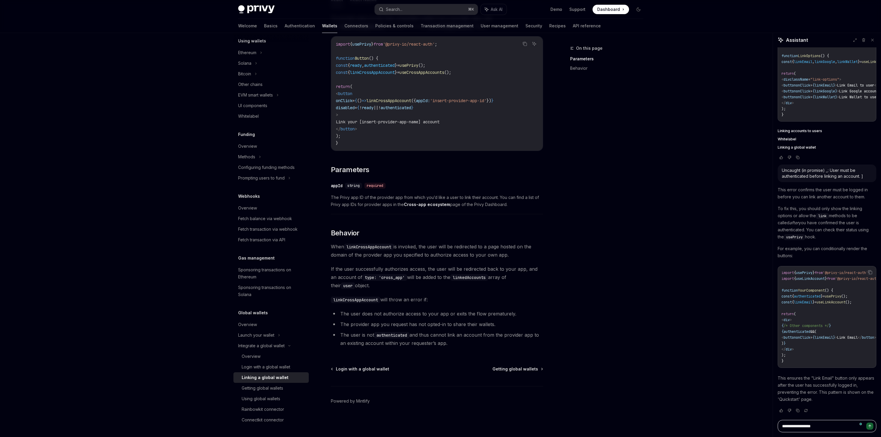
type textarea "*"
type textarea "**********"
type textarea "*"
type textarea "**********"
type textarea "*"
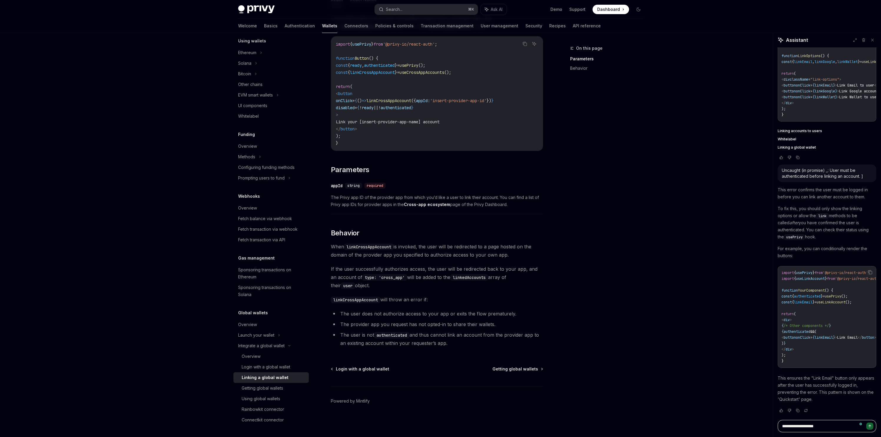
type textarea "**********"
type textarea "*"
type textarea "**********"
type textarea "*"
type textarea "**********"
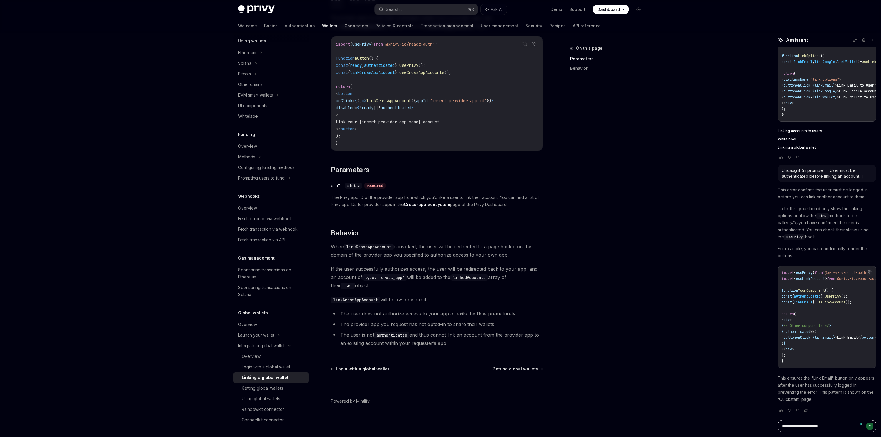
type textarea "*"
type textarea "**********"
type textarea "*"
type textarea "**********"
type textarea "*"
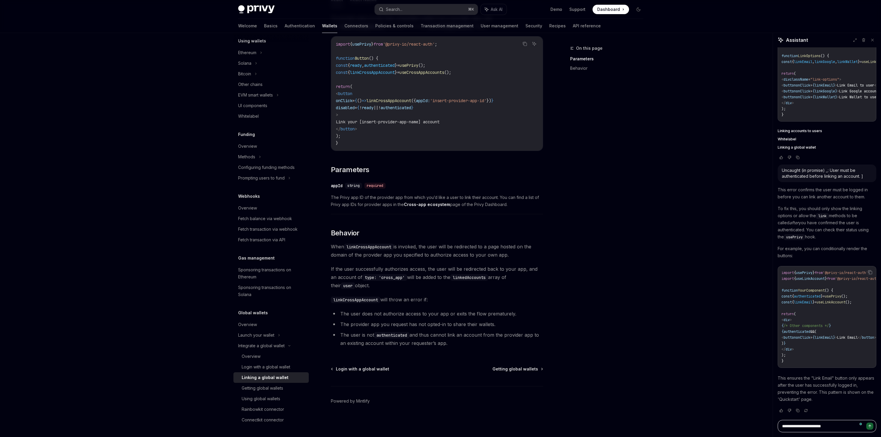
type textarea "**********"
type textarea "*"
type textarea "**********"
type textarea "*"
type textarea "**********"
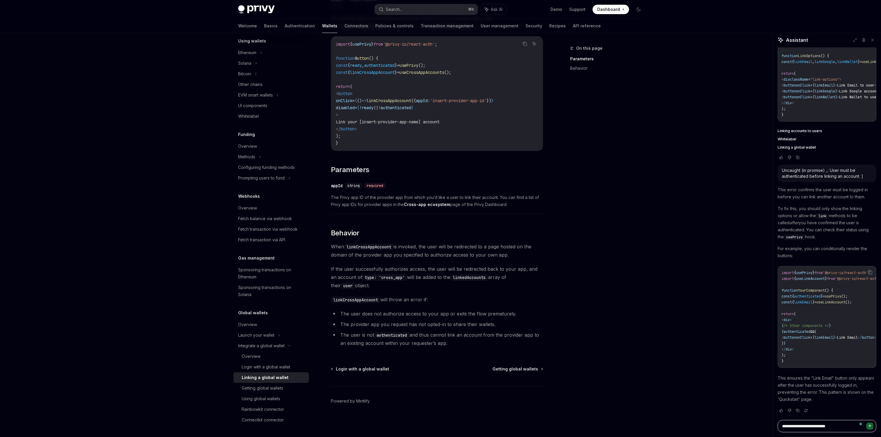
type textarea "*"
type textarea "**********"
type textarea "*"
type textarea "**********"
type textarea "*"
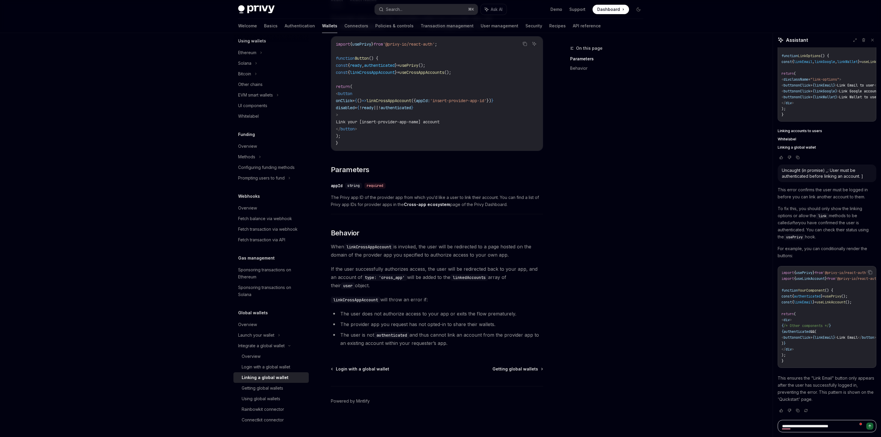
type textarea "**********"
type textarea "*"
type textarea "**********"
type textarea "*"
type textarea "****"
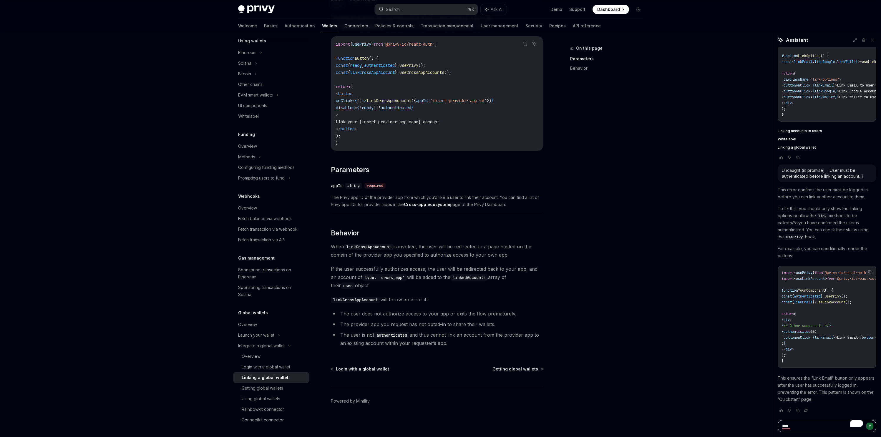
type textarea "*"
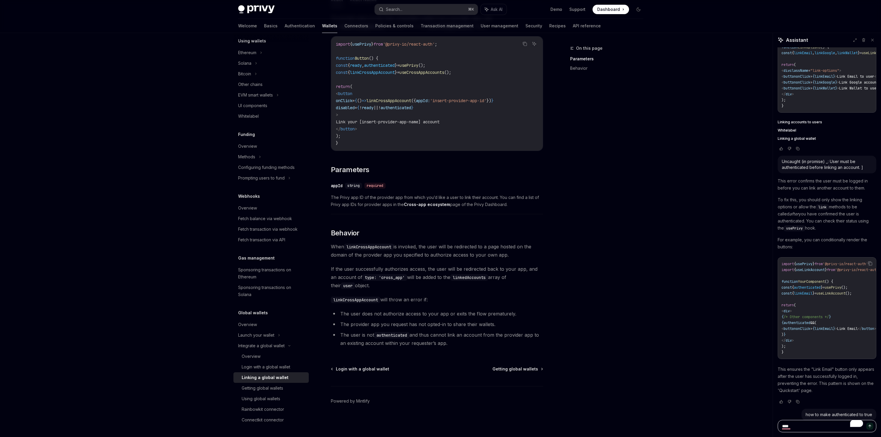
scroll to position [266, 0]
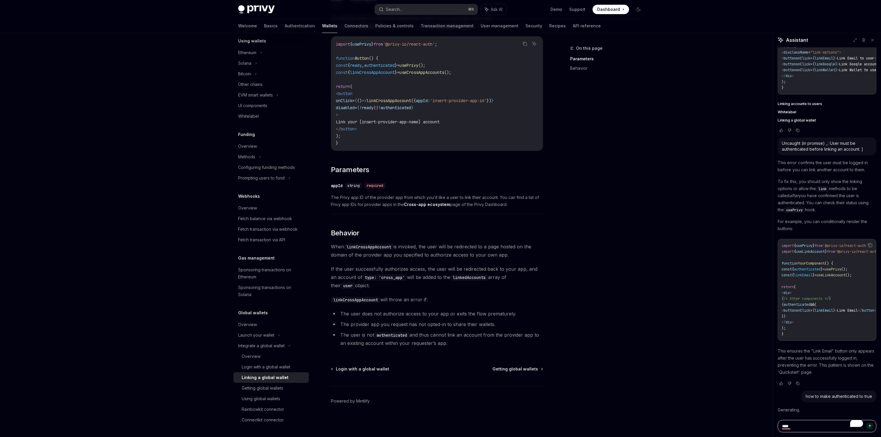
click at [813, 426] on textarea "****" at bounding box center [826, 426] width 99 height 12
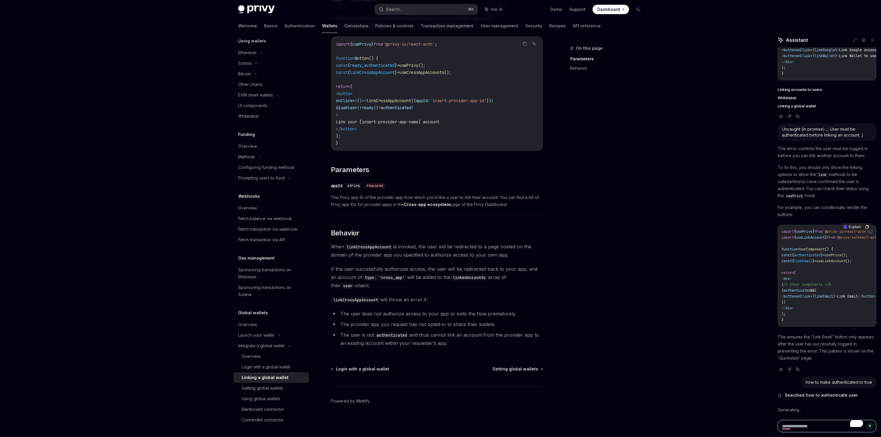
scroll to position [280, 0]
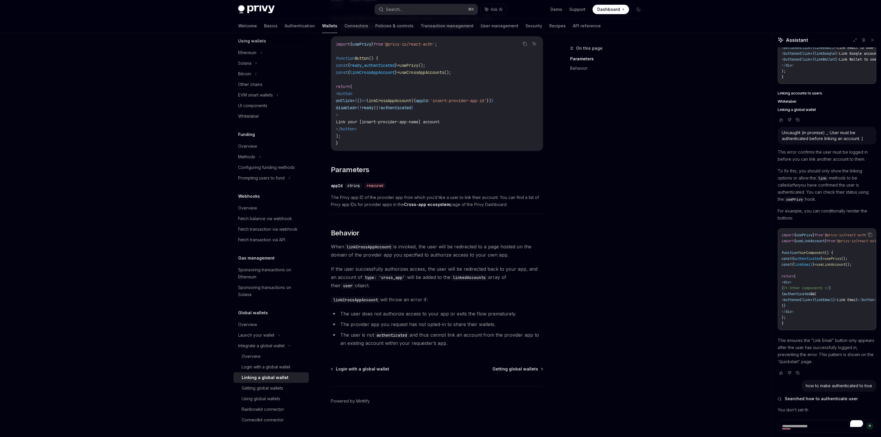
click at [396, 335] on code "authenticated" at bounding box center [391, 335] width 35 height 6
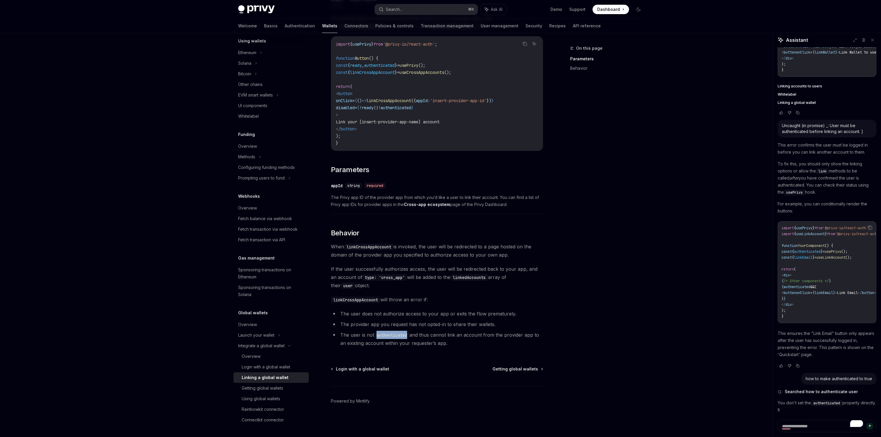
click at [396, 335] on code "authenticated" at bounding box center [391, 335] width 35 height 6
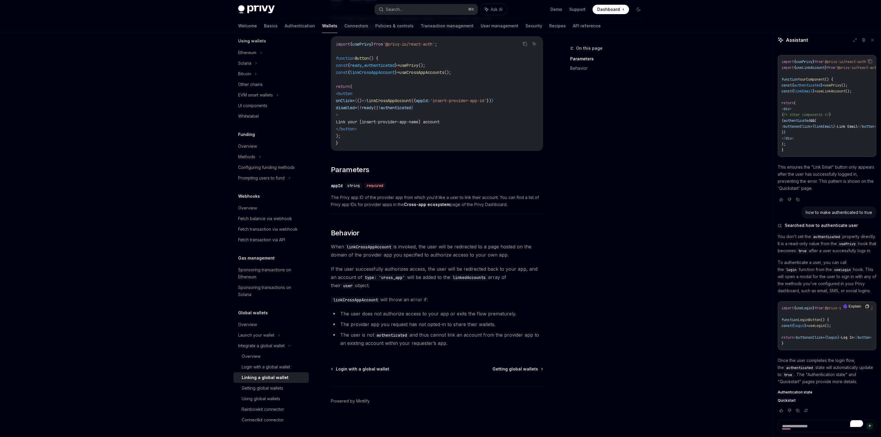
type textarea "*"
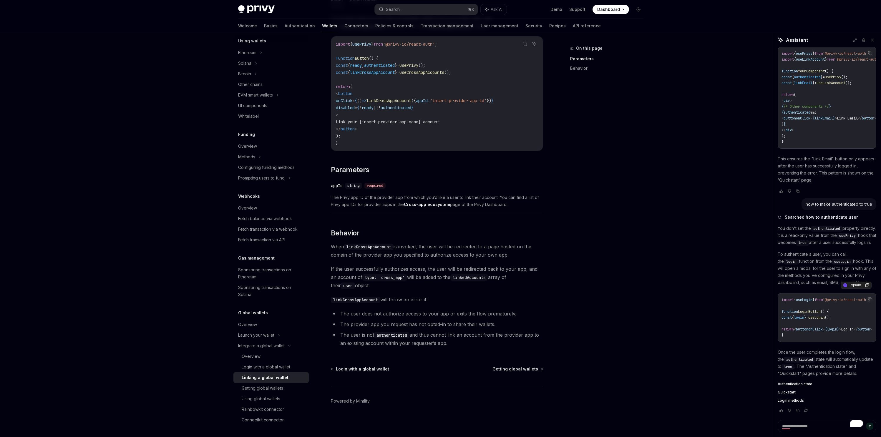
click at [808, 327] on span "button" at bounding box center [802, 329] width 12 height 5
copy code "return < button onClick = { login } > Log In </ button >"
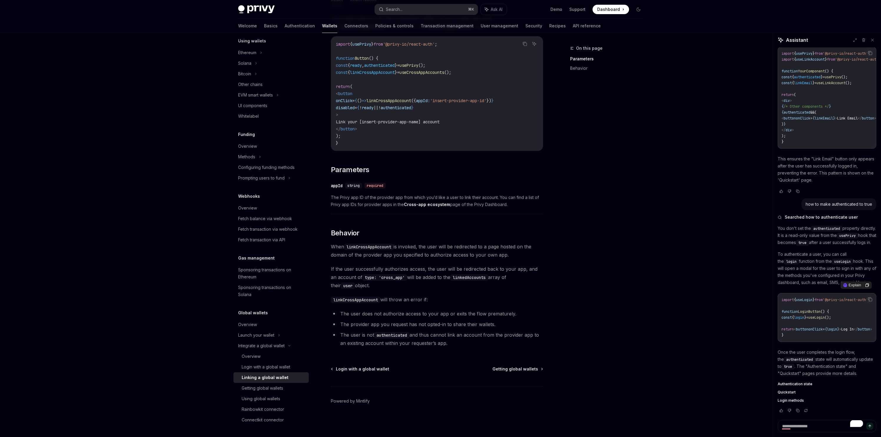
click at [823, 310] on code "import { useLogin } from '@privy-io/react-auth' ; function LoginButton () { con…" at bounding box center [826, 317] width 91 height 41
click at [806, 315] on span "}" at bounding box center [805, 317] width 2 height 5
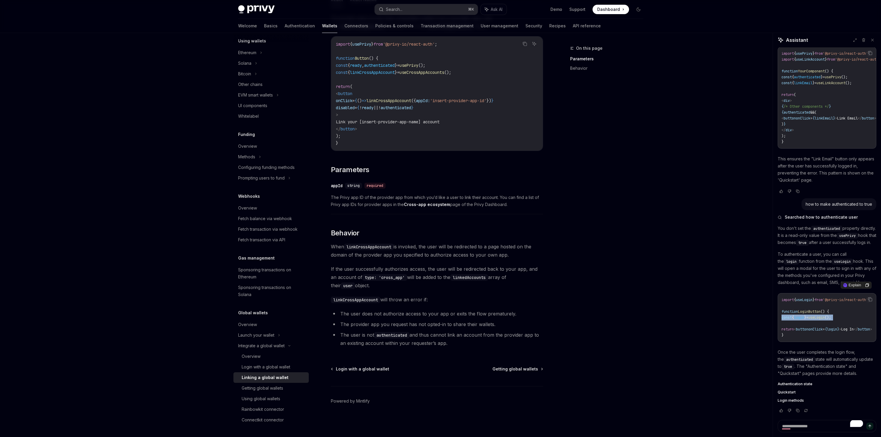
copy code "const { login } = useLogin ();"
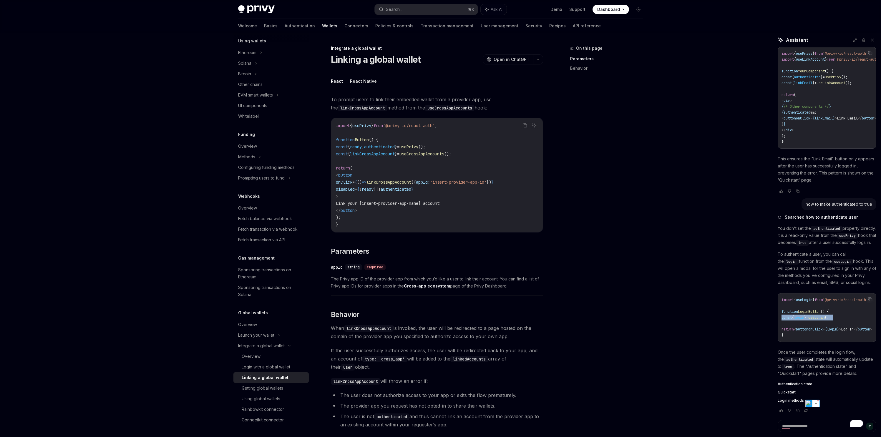
scroll to position [0, 0]
click at [561, 136] on div "On this page Parameters Behavior" at bounding box center [602, 241] width 89 height 392
drag, startPoint x: 502, startPoint y: 86, endPoint x: 267, endPoint y: 14, distance: 245.8
click at [473, 84] on ul "React React Native" at bounding box center [437, 81] width 212 height 14
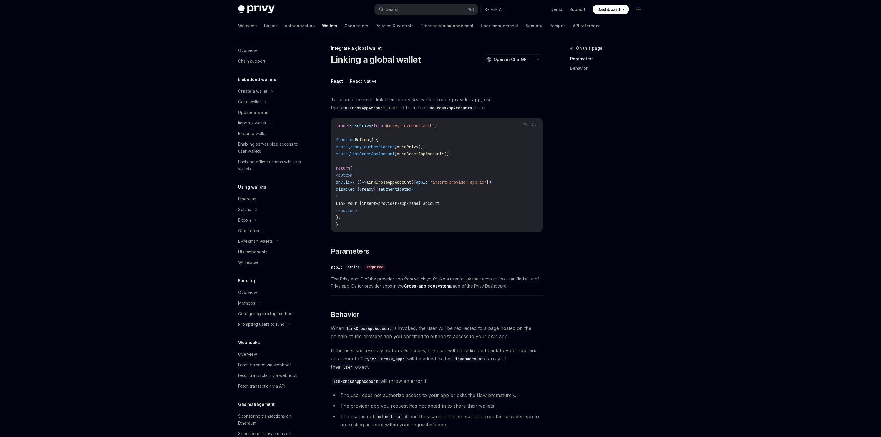
scroll to position [146, 0]
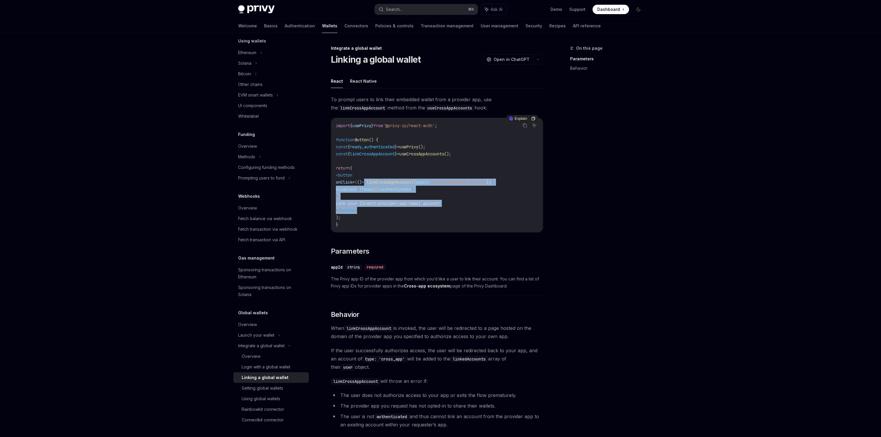
drag, startPoint x: 379, startPoint y: 179, endPoint x: 464, endPoint y: 215, distance: 92.1
click at [464, 215] on code "import { usePrivy } from '@privy-io/react-auth' ; function Button () { const { …" at bounding box center [437, 175] width 202 height 106
click at [378, 209] on code "import { usePrivy } from '@privy-io/react-auth' ; function Button () { const { …" at bounding box center [437, 175] width 202 height 106
drag, startPoint x: 389, startPoint y: 212, endPoint x: 356, endPoint y: 154, distance: 66.3
click at [356, 154] on code "import { usePrivy } from '@privy-io/react-auth' ; function Button () { const { …" at bounding box center [437, 175] width 202 height 106
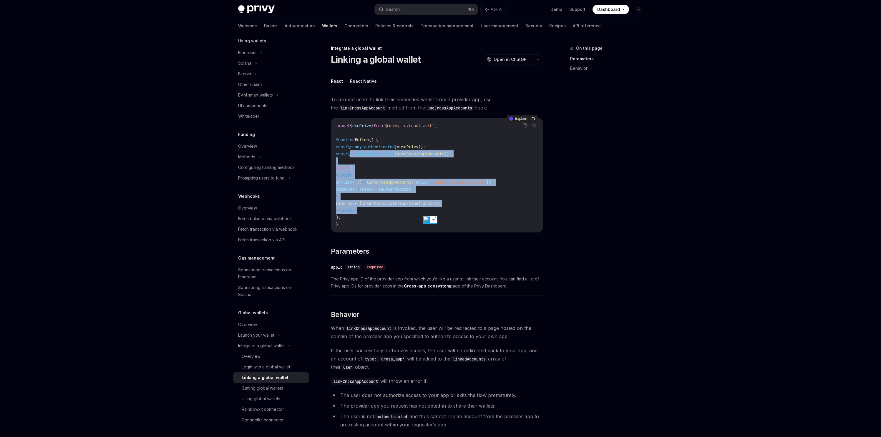
click at [379, 197] on code "import { usePrivy } from '@privy-io/react-auth' ; function Button () { const { …" at bounding box center [437, 175] width 202 height 106
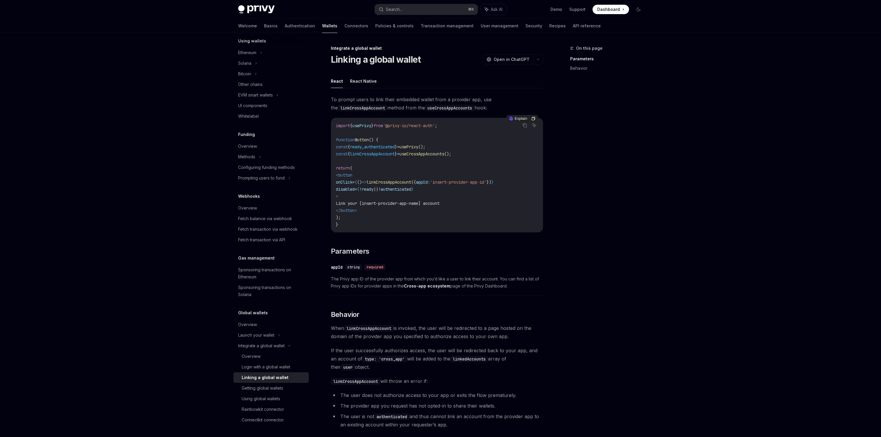
click at [352, 177] on span "button" at bounding box center [345, 174] width 14 height 5
drag, startPoint x: 340, startPoint y: 197, endPoint x: 409, endPoint y: 237, distance: 79.5
click at [408, 237] on div "To prompt users to link their embedded wallet from a provider app, use the link…" at bounding box center [437, 263] width 212 height 336
click at [399, 207] on code "import { usePrivy } from '@privy-io/react-auth' ; function Button () { const { …" at bounding box center [437, 175] width 202 height 106
drag, startPoint x: 333, startPoint y: 181, endPoint x: 332, endPoint y: 177, distance: 4.6
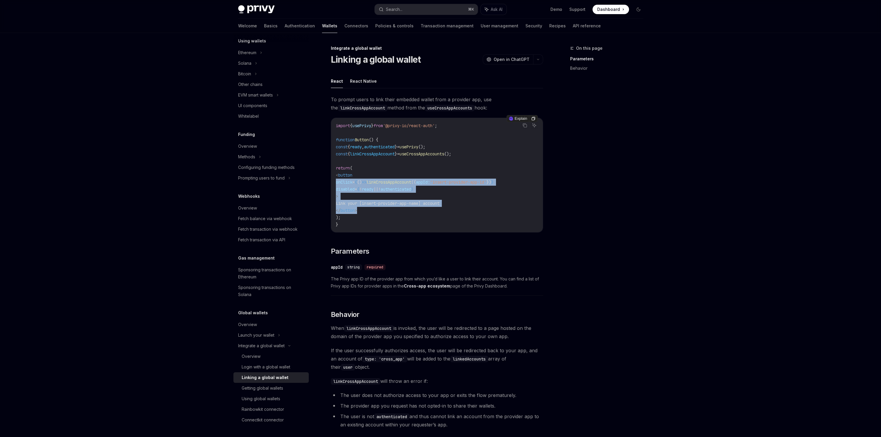
click at [329, 178] on div "Integrate a global wallet Linking a global wallet OpenAI Open in ChatGPT OpenAI…" at bounding box center [381, 282] width 325 height 474
click at [483, 202] on code "import { usePrivy } from '@privy-io/react-auth' ; function Button () { const { …" at bounding box center [437, 175] width 202 height 106
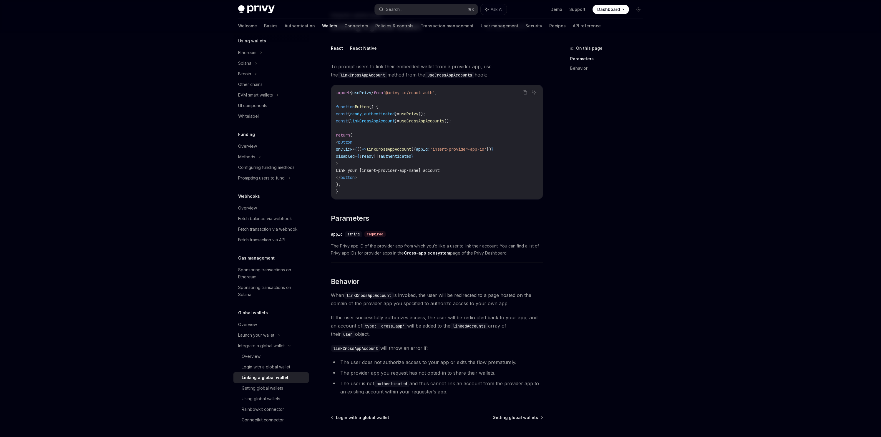
scroll to position [82, 0]
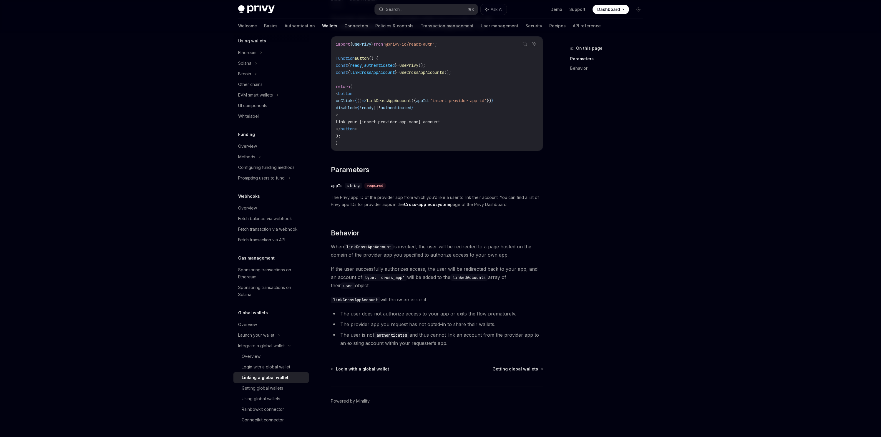
click at [402, 149] on div "import { usePrivy } from '@privy-io/react-auth' ; function Button () { const { …" at bounding box center [437, 93] width 212 height 114
drag, startPoint x: 400, startPoint y: 133, endPoint x: 388, endPoint y: 54, distance: 79.7
click at [388, 53] on code "import { usePrivy } from '@privy-io/react-auth' ; function Button () { const { …" at bounding box center [437, 94] width 202 height 106
click at [435, 79] on code "import { usePrivy } from '@privy-io/react-auth' ; function Button () { const { …" at bounding box center [437, 94] width 202 height 106
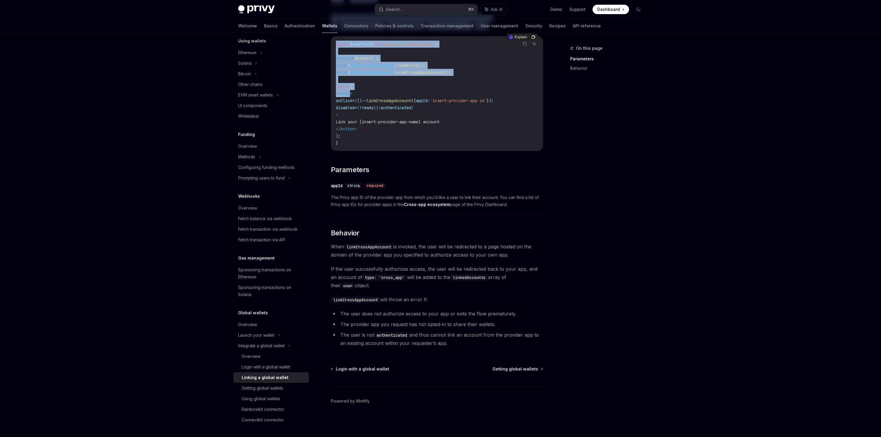
drag, startPoint x: 360, startPoint y: 92, endPoint x: 533, endPoint y: 210, distance: 209.4
click at [556, 229] on div "On this page Parameters Behavior Integrate a global wallet Linking a global wal…" at bounding box center [440, 194] width 414 height 486
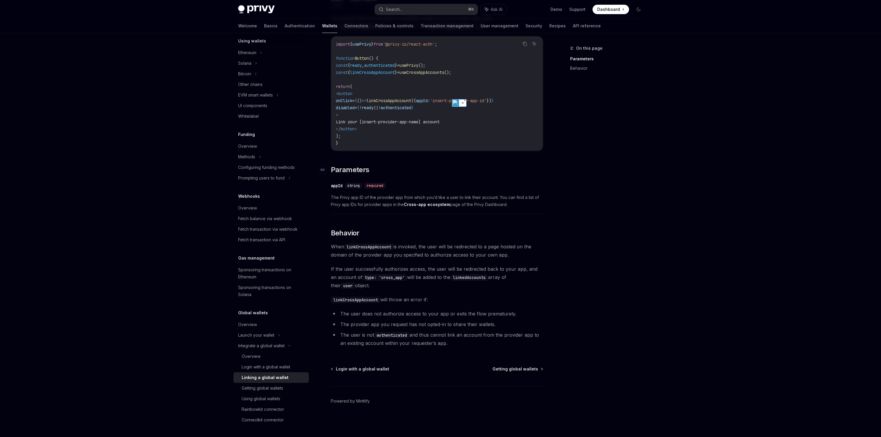
click at [441, 165] on h2 "​ Parameters" at bounding box center [437, 169] width 212 height 9
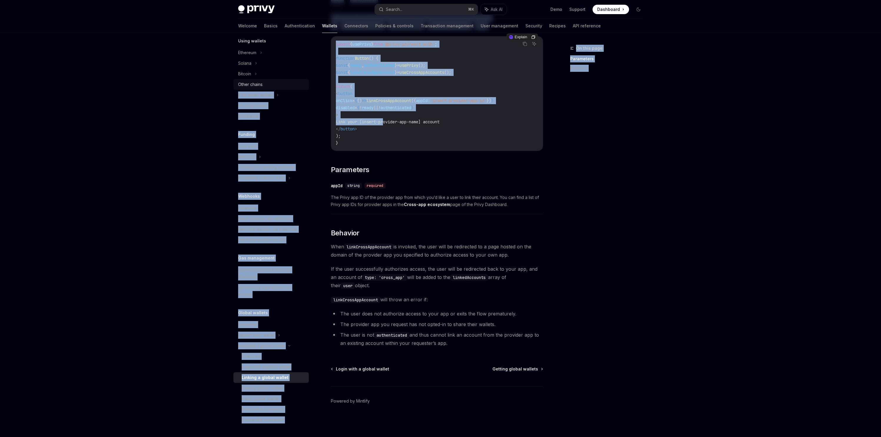
drag, startPoint x: 385, startPoint y: 123, endPoint x: 302, endPoint y: 81, distance: 93.2
click at [302, 81] on div "Overview Chain support Embedded wallets Create a wallet Get a wallet Update a w…" at bounding box center [440, 194] width 433 height 486
drag, startPoint x: 430, startPoint y: 116, endPoint x: 432, endPoint y: 111, distance: 5.5
click at [430, 117] on code "import { usePrivy } from '@privy-io/react-auth' ; function Button () { const { …" at bounding box center [437, 94] width 202 height 106
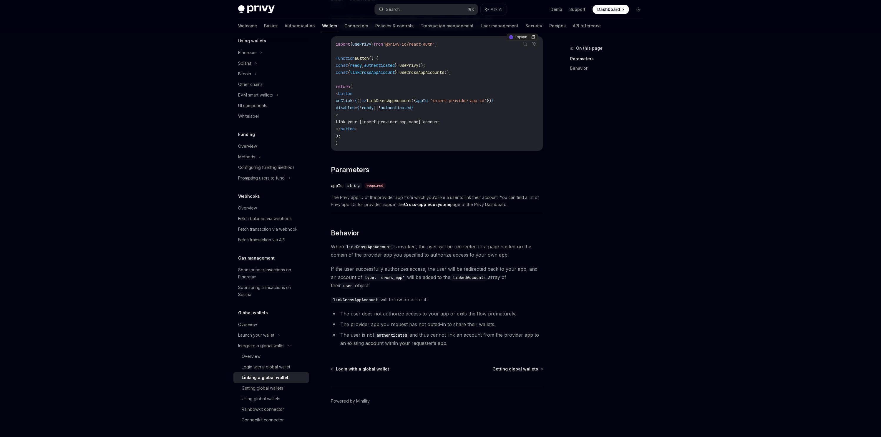
click at [411, 102] on span "linkCrossAppAccount" at bounding box center [388, 100] width 45 height 5
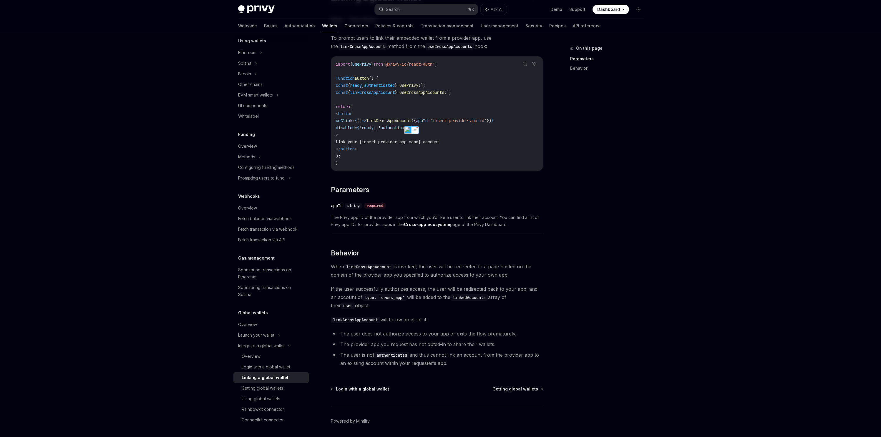
click at [450, 309] on span "If the user successfully authorizes access, the user will be redirected back to…" at bounding box center [437, 297] width 212 height 25
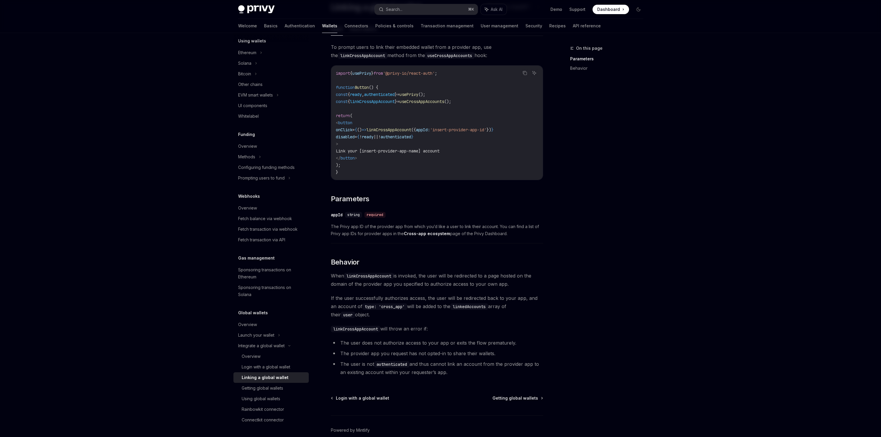
scroll to position [44, 0]
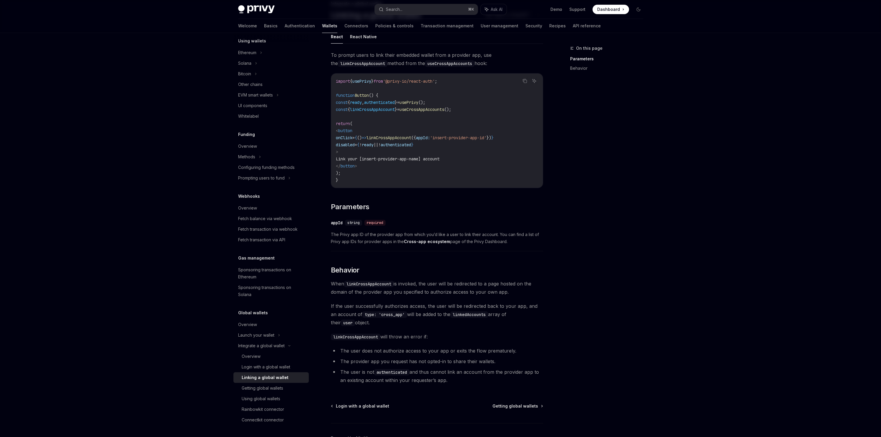
click at [404, 183] on div "import { usePrivy } from '@privy-io/react-auth' ; function Button () { const { …" at bounding box center [437, 131] width 212 height 114
click at [347, 368] on li "The user is not authenticated and thus cannot link an account from the provider…" at bounding box center [437, 376] width 212 height 16
drag, startPoint x: 347, startPoint y: 368, endPoint x: 351, endPoint y: 370, distance: 3.8
click at [348, 369] on li "The user is not authenticated and thus cannot link an account from the provider…" at bounding box center [437, 376] width 212 height 16
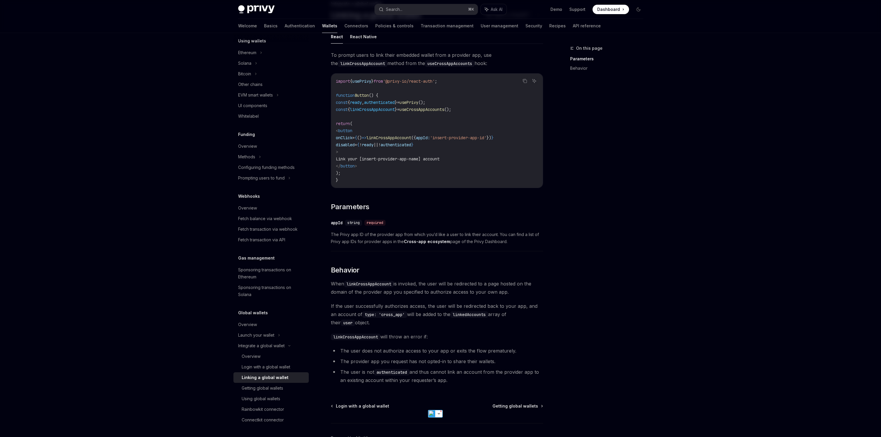
click at [410, 361] on li "The provider app you request has not opted-in to share their wallets." at bounding box center [437, 361] width 212 height 8
click at [391, 370] on code "authenticated" at bounding box center [391, 372] width 35 height 6
click at [385, 350] on li "The user does not authorize access to your app or exits the flow prematurely." at bounding box center [437, 351] width 212 height 8
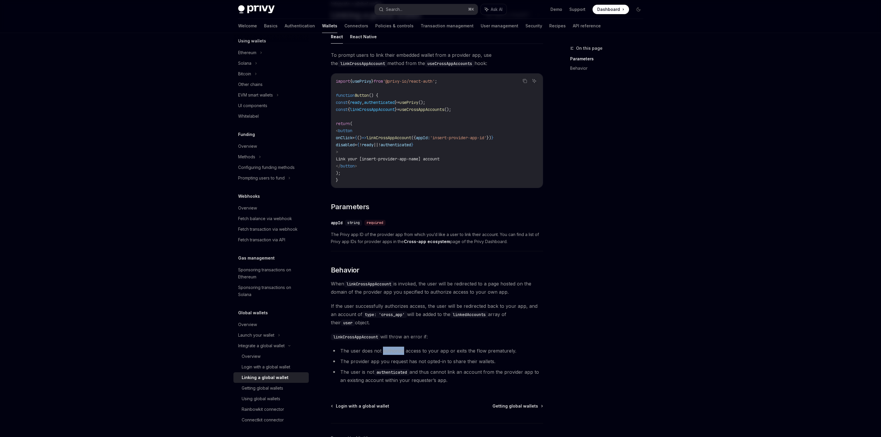
click at [385, 350] on li "The user does not authorize access to your app or exits the flow prematurely." at bounding box center [437, 351] width 212 height 8
drag, startPoint x: 385, startPoint y: 350, endPoint x: 394, endPoint y: 349, distance: 9.5
click at [385, 350] on li "The user does not authorize access to your app or exits the flow prematurely." at bounding box center [437, 351] width 212 height 8
click at [421, 358] on img at bounding box center [423, 361] width 8 height 8
click at [396, 363] on li "The provider app you request has not opted-in to share their wallets." at bounding box center [437, 361] width 212 height 8
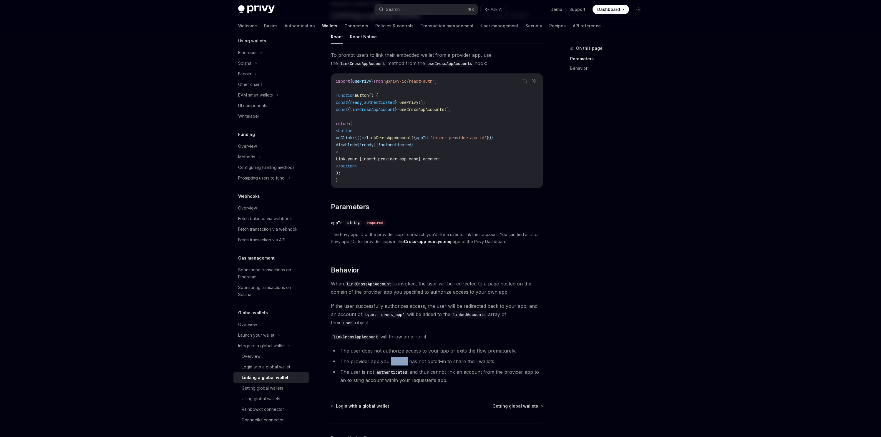
click at [396, 363] on li "The provider app you request has not opted-in to share their wallets." at bounding box center [437, 361] width 212 height 8
click at [569, 337] on div "On this page Parameters Behavior" at bounding box center [602, 241] width 89 height 392
click at [611, 10] on span "Dashboard" at bounding box center [608, 9] width 23 height 6
click at [493, 11] on span "Ask AI" at bounding box center [497, 9] width 12 height 6
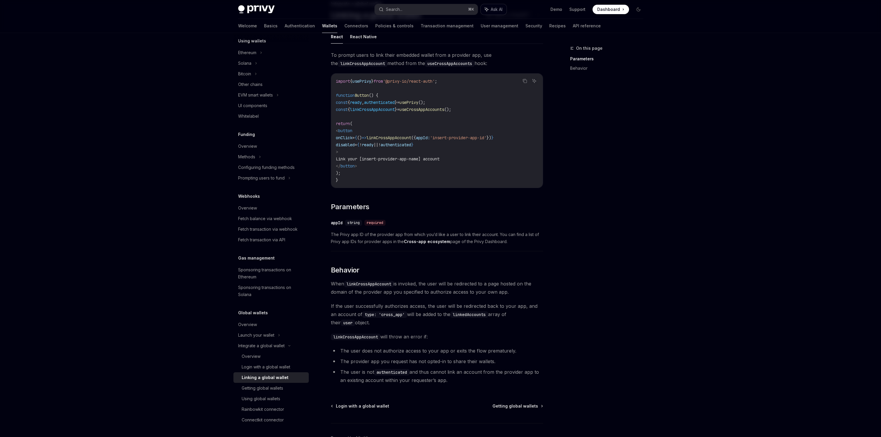
type textarea "*"
paste textarea "**********"
type textarea "**********"
type textarea "*"
click at [818, 419] on textarea "**********" at bounding box center [826, 420] width 99 height 24
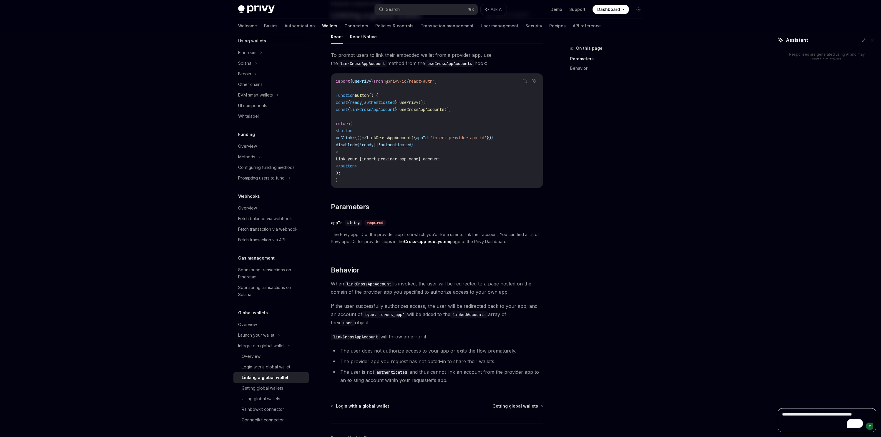
type textarea "**********"
type textarea "*"
type textarea "**********"
type textarea "*"
type textarea "**********"
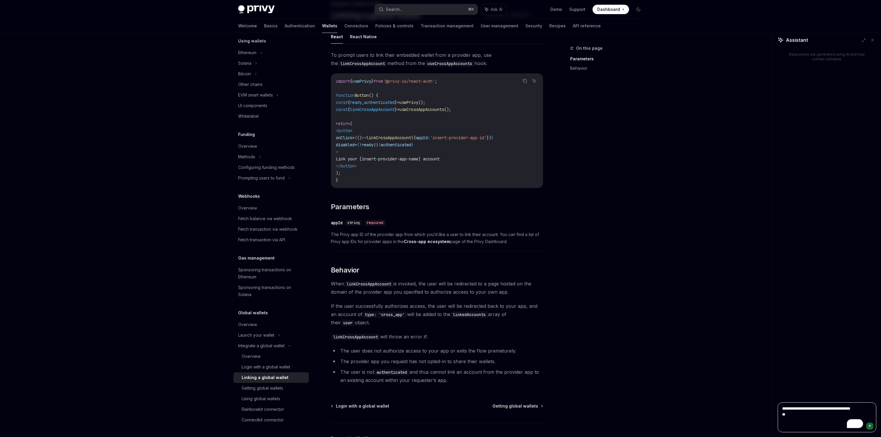
type textarea "*"
type textarea "**********"
type textarea "*"
type textarea "**********"
type textarea "*"
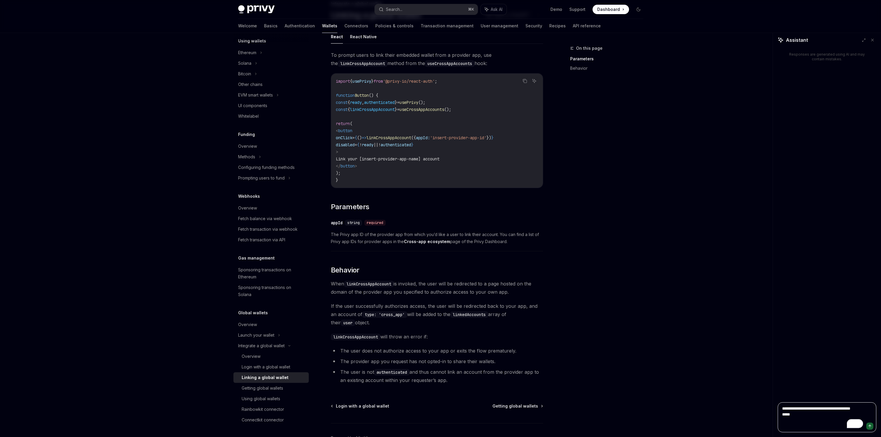
type textarea "**********"
type textarea "*"
paste textarea "**********"
type textarea "**********"
type textarea "*"
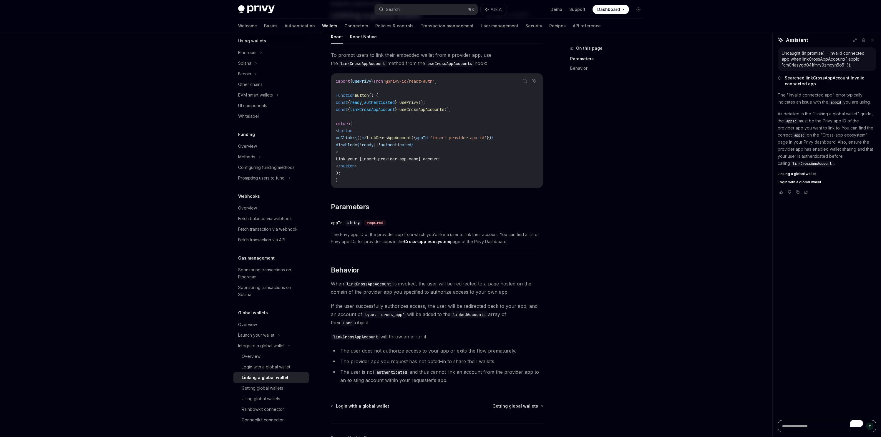
type textarea "*"
drag, startPoint x: 800, startPoint y: 114, endPoint x: 828, endPoint y: 134, distance: 34.0
click at [830, 133] on p "As detailed in the "Linking a global wallet" guide, the appId must be the Privy…" at bounding box center [826, 138] width 99 height 57
click at [807, 119] on p "As detailed in the "Linking a global wallet" guide, the appId must be the Privy…" at bounding box center [826, 138] width 99 height 57
drag, startPoint x: 804, startPoint y: 121, endPoint x: 796, endPoint y: 132, distance: 13.7
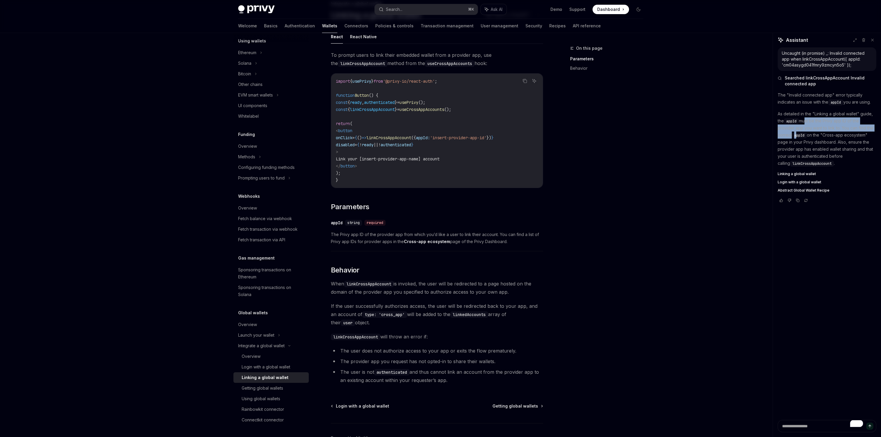
click at [796, 132] on p "As detailed in the "Linking a global wallet" guide, the appId must be the Privy…" at bounding box center [826, 138] width 99 height 57
click at [811, 127] on p "As detailed in the "Linking a global wallet" guide, the appId must be the Privy…" at bounding box center [826, 138] width 99 height 57
drag, startPoint x: 790, startPoint y: 116, endPoint x: 795, endPoint y: 134, distance: 18.2
click at [795, 134] on p "As detailed in the "Linking a global wallet" guide, the appId must be the Privy…" at bounding box center [826, 138] width 99 height 57
click at [791, 123] on span "appId" at bounding box center [791, 121] width 10 height 5
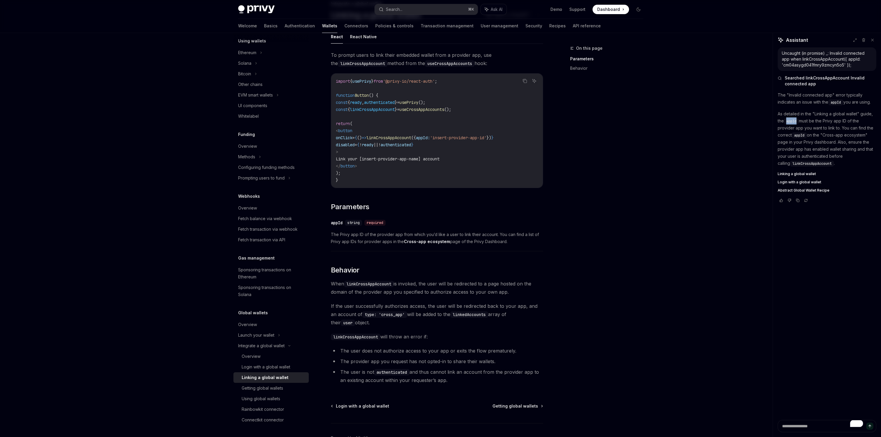
click at [790, 124] on code "appId" at bounding box center [791, 121] width 15 height 6
click at [829, 120] on p "As detailed in the "Linking a global wallet" guide, the appId must be the Privy…" at bounding box center [826, 138] width 99 height 57
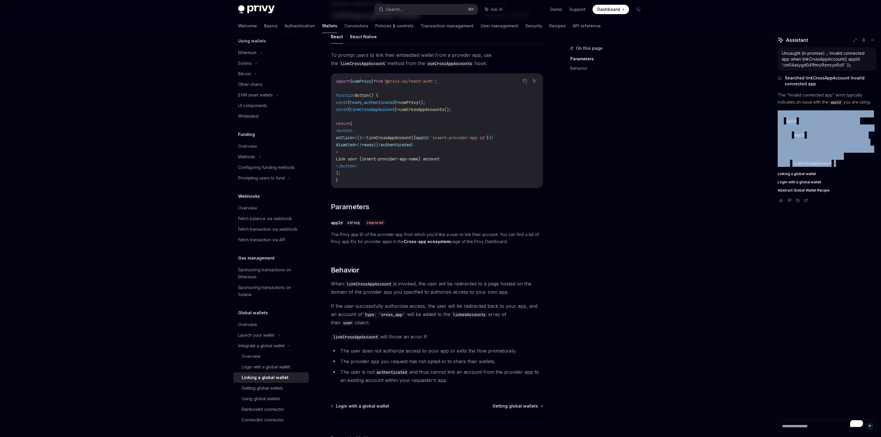
click at [829, 120] on p "As detailed in the "Linking a global wallet" guide, the appId must be the Privy…" at bounding box center [826, 138] width 99 height 57
click at [798, 131] on p "As detailed in the "Linking a global wallet" guide, the appId must be the Privy…" at bounding box center [826, 138] width 99 height 57
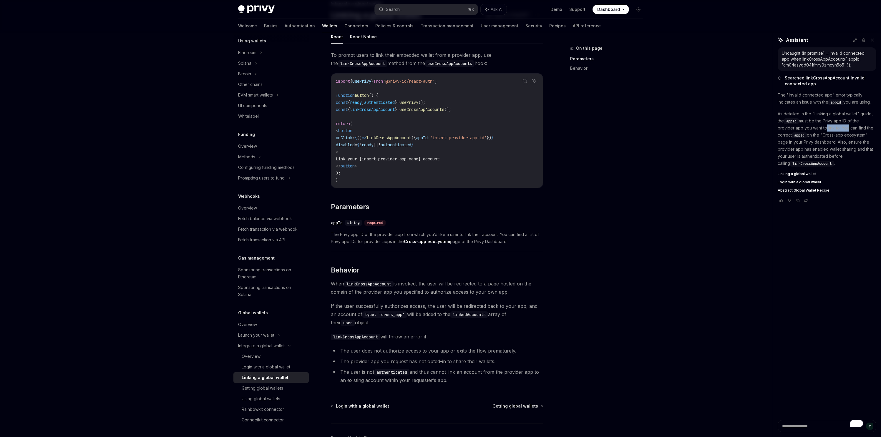
drag, startPoint x: 846, startPoint y: 129, endPoint x: 808, endPoint y: 135, distance: 38.5
click at [821, 126] on p "As detailed in the "Linking a global wallet" guide, the appId must be the Privy…" at bounding box center [826, 138] width 99 height 57
click at [808, 135] on p "As detailed in the "Linking a global wallet" guide, the appId must be the Privy…" at bounding box center [826, 138] width 99 height 57
drag, startPoint x: 785, startPoint y: 134, endPoint x: 841, endPoint y: 159, distance: 61.6
click at [841, 159] on p "As detailed in the "Linking a global wallet" guide, the appId must be the Privy…" at bounding box center [826, 138] width 99 height 57
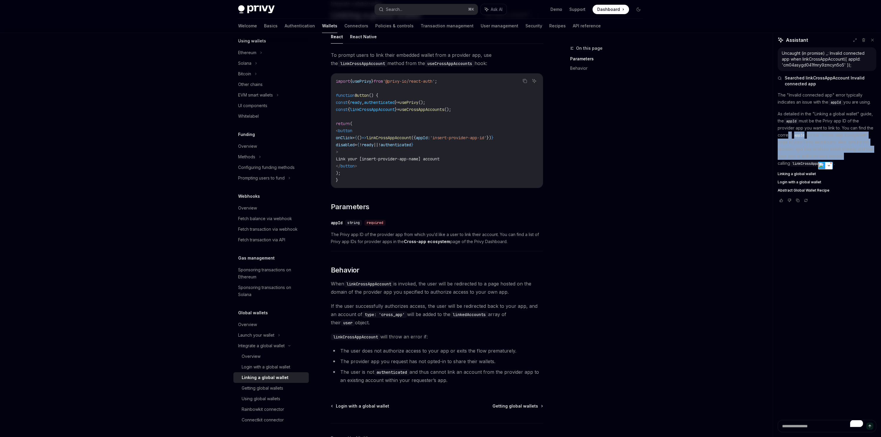
click at [829, 145] on p "As detailed in the "Linking a global wallet" guide, the appId must be the Privy…" at bounding box center [826, 138] width 99 height 57
drag, startPoint x: 827, startPoint y: 135, endPoint x: 868, endPoint y: 135, distance: 41.5
click at [868, 135] on p "As detailed in the "Linking a global wallet" guide, the appId must be the Privy…" at bounding box center [826, 138] width 99 height 57
copy p "Cross-app ecosystem""
click at [831, 160] on p "As detailed in the "Linking a global wallet" guide, the appId must be the Privy…" at bounding box center [826, 138] width 99 height 57
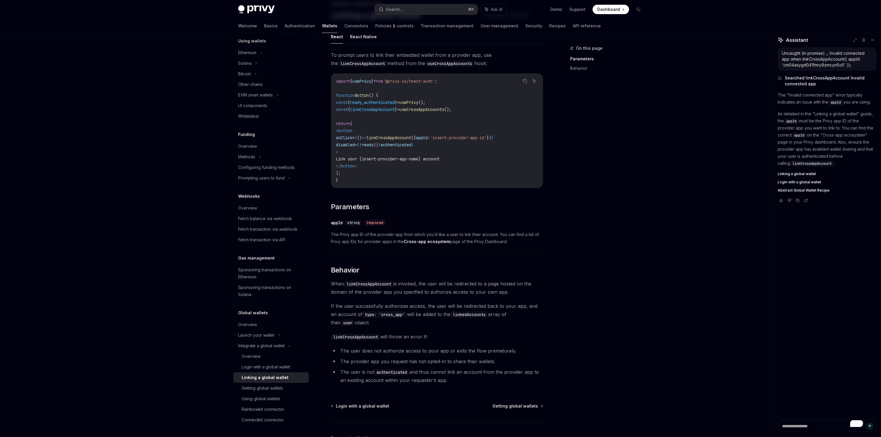
click at [846, 149] on p "As detailed in the "Linking a global wallet" guide, the appId must be the Privy…" at bounding box center [826, 138] width 99 height 57
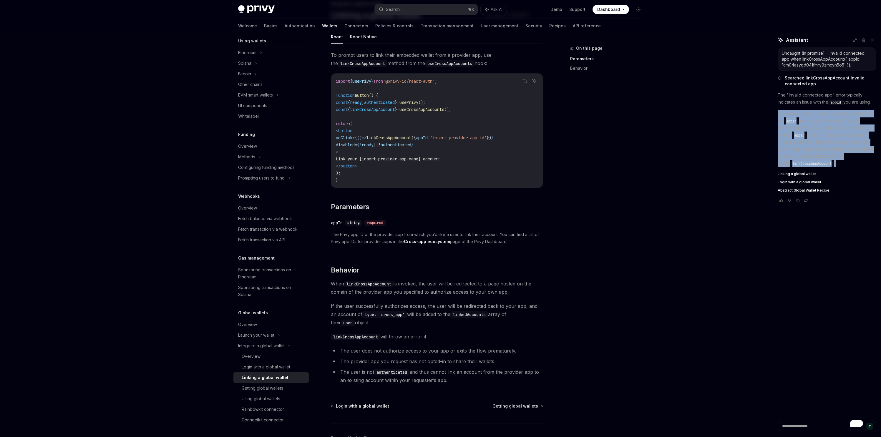
click at [846, 149] on p "As detailed in the "Linking a global wallet" guide, the appId must be the Privy…" at bounding box center [826, 138] width 99 height 57
click at [811, 146] on p "As detailed in the "Linking a global wallet" guide, the appId must be the Privy…" at bounding box center [826, 138] width 99 height 57
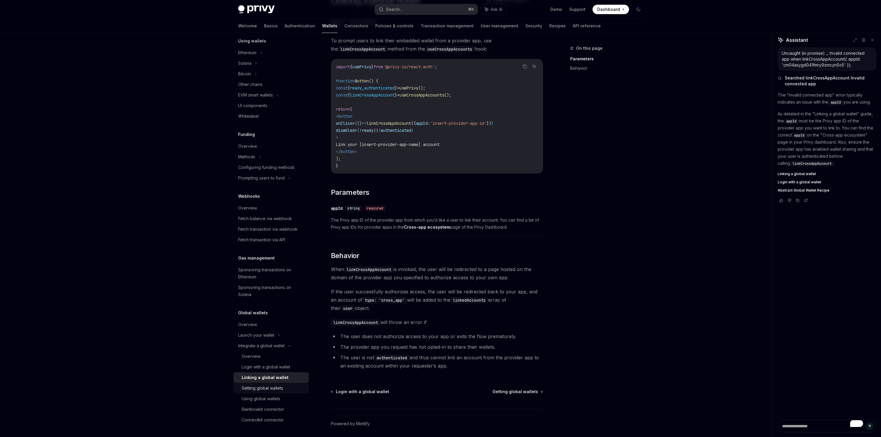
scroll to position [59, 0]
click at [266, 394] on link "Using global wallets" at bounding box center [270, 398] width 75 height 11
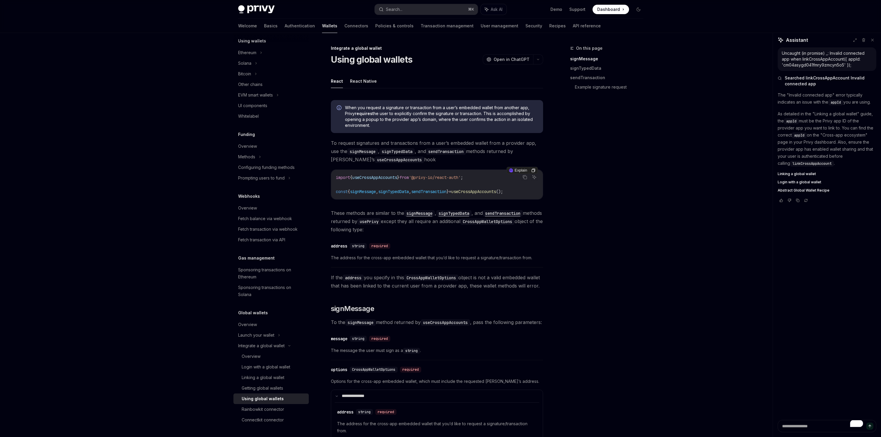
click at [378, 193] on span "," at bounding box center [377, 191] width 2 height 5
copy code "const { signMessage , signTypedData , sendTransaction } = useCrossAppAccounts (…"
click at [456, 286] on span "If the address you specify in this CrossAppWalletOptions object is not a valid …" at bounding box center [437, 281] width 212 height 16
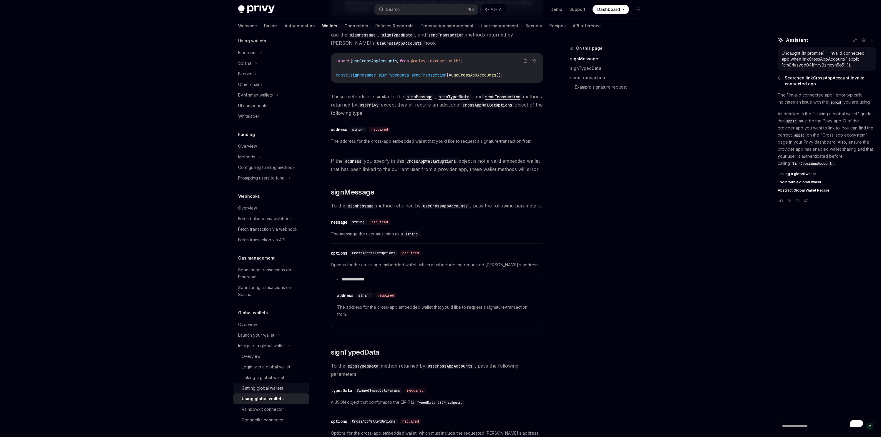
scroll to position [174, 0]
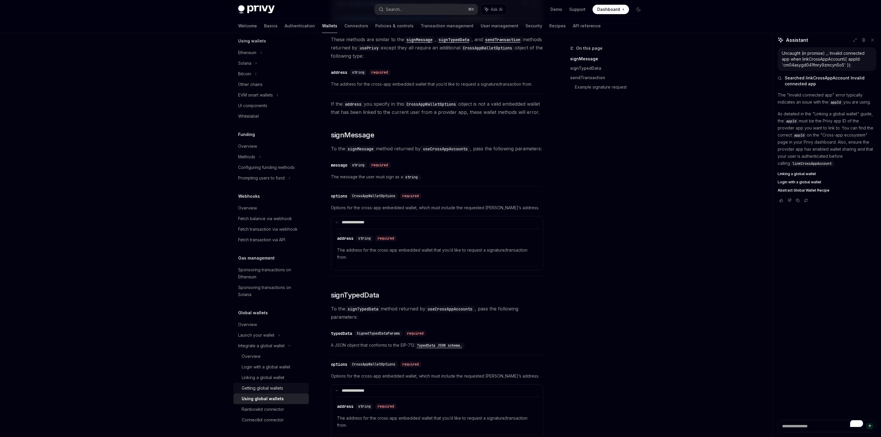
click at [269, 386] on div "Getting global wallets" at bounding box center [262, 388] width 41 height 7
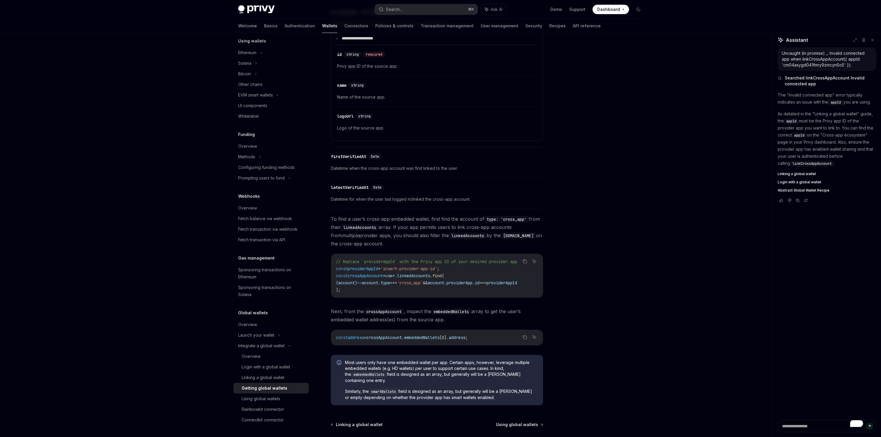
scroll to position [257, 0]
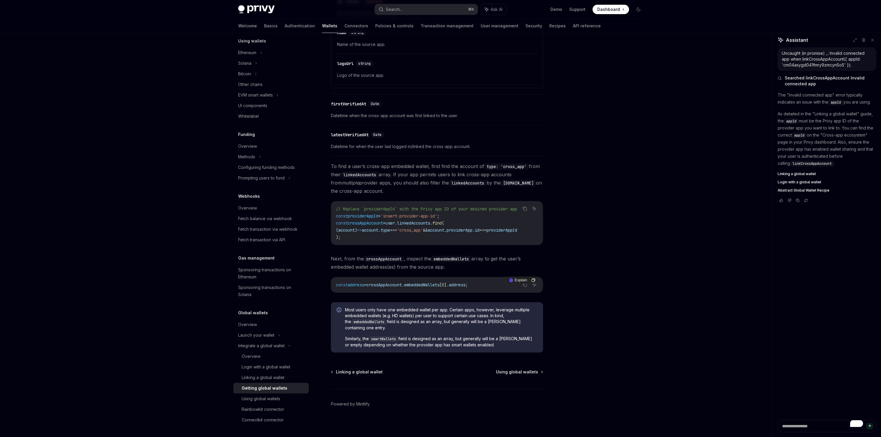
click at [398, 288] on code "const address = crossAppAccount . embeddedWallets [ 0 ]. address ;" at bounding box center [437, 284] width 202 height 7
click at [394, 290] on div at bounding box center [394, 290] width 0 height 0
click at [392, 215] on span "'insert-provider-app-id'" at bounding box center [408, 215] width 57 height 5
click at [513, 269] on span "Next, from the crossAppAccount , inspect the embeddedWallets array to get the u…" at bounding box center [437, 263] width 212 height 16
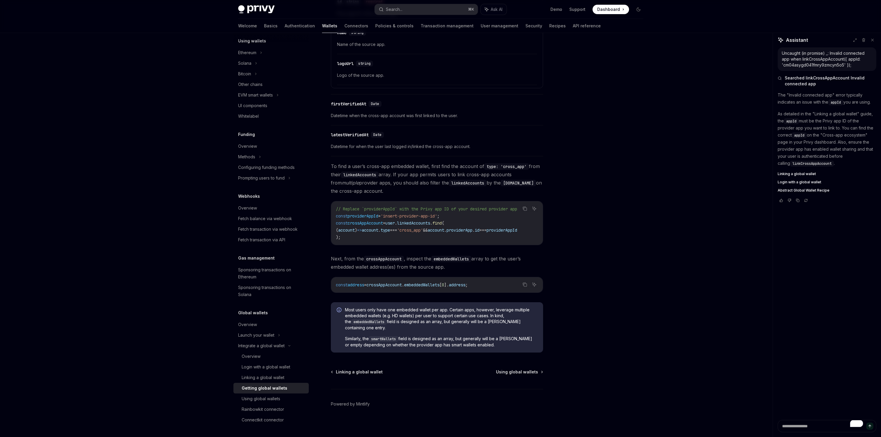
click at [428, 284] on code "const address = crossAppAccount . embeddedWallets [ 0 ]. address ;" at bounding box center [437, 284] width 202 height 7
click at [424, 276] on div at bounding box center [424, 276] width 0 height 0
click at [402, 288] on span "crossAppAccount" at bounding box center [383, 284] width 35 height 5
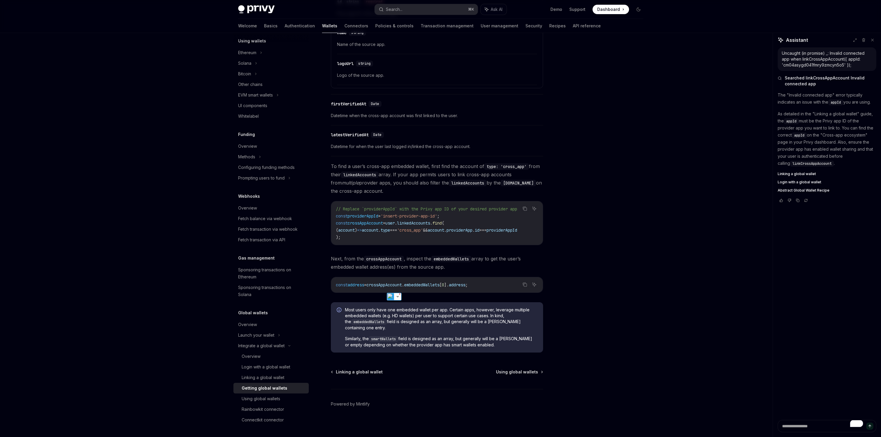
copy span "crossAppAccount"
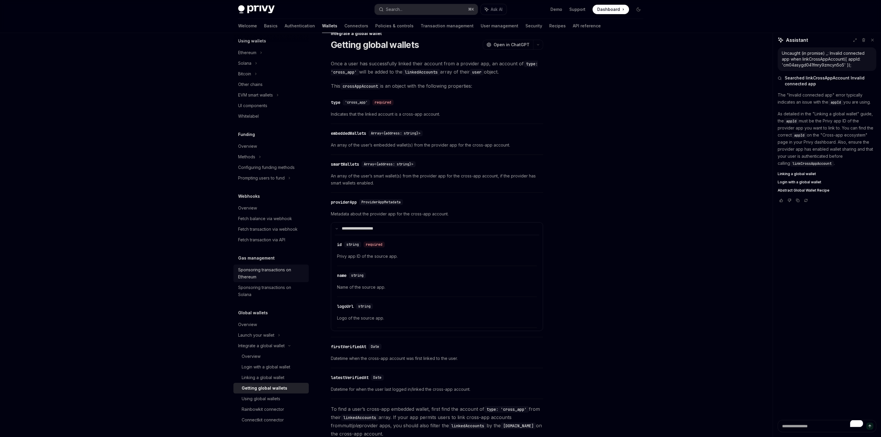
scroll to position [21, 0]
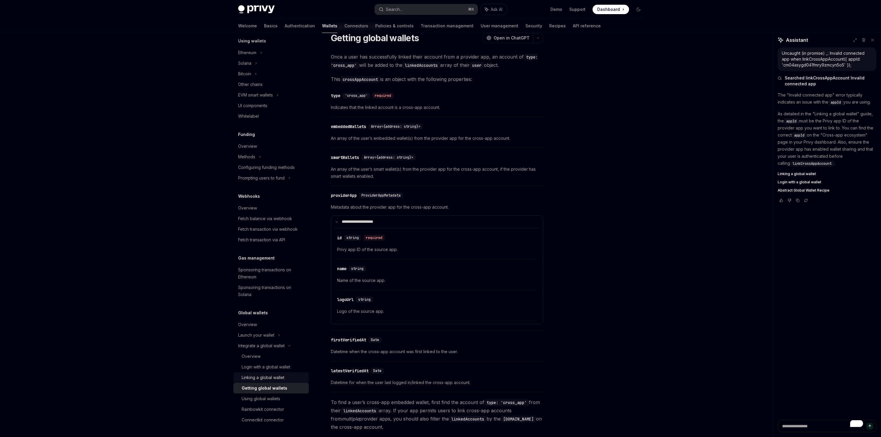
click at [253, 381] on link "Linking a global wallet" at bounding box center [270, 377] width 75 height 11
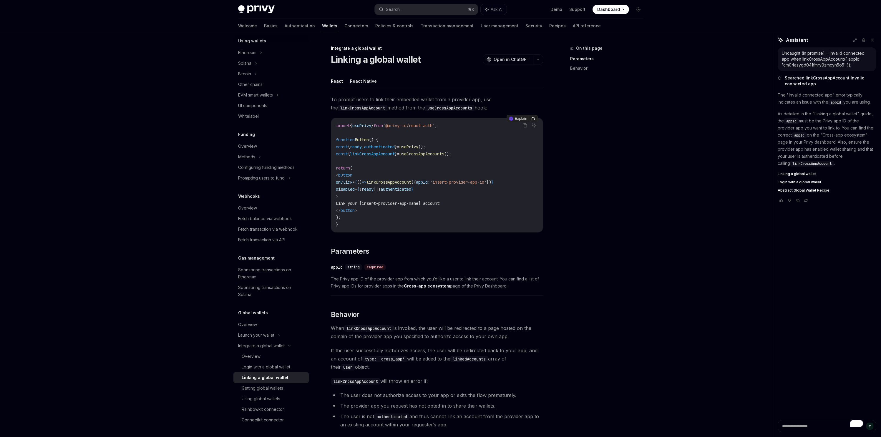
click at [383, 125] on span "from" at bounding box center [377, 125] width 9 height 5
click at [371, 124] on span "usePrivy" at bounding box center [361, 125] width 19 height 5
click at [263, 388] on div "Getting global wallets" at bounding box center [262, 388] width 41 height 7
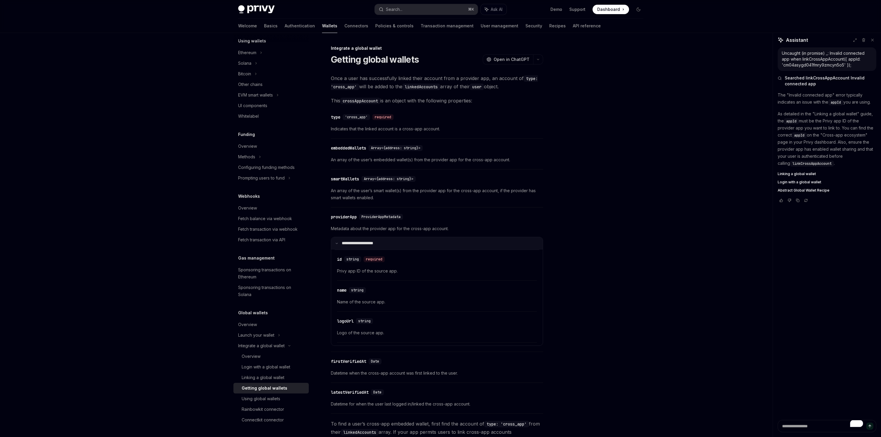
click at [360, 247] on summary "**********" at bounding box center [437, 243] width 212 height 12
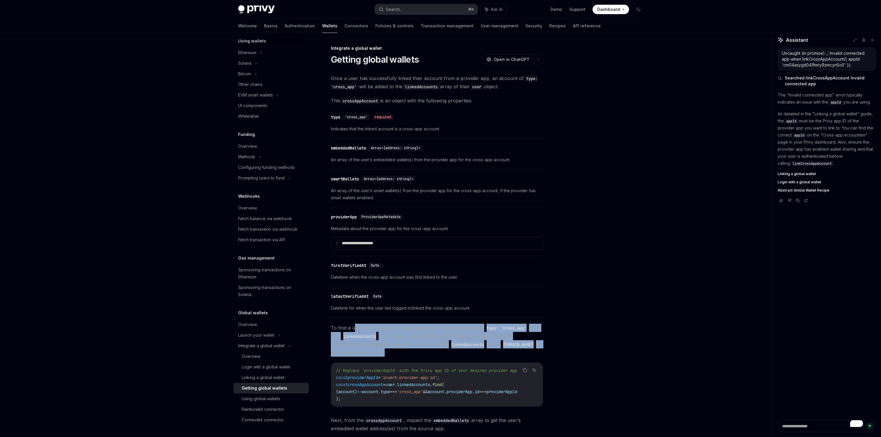
drag, startPoint x: 354, startPoint y: 328, endPoint x: 395, endPoint y: 358, distance: 50.6
click at [395, 358] on div "**********" at bounding box center [437, 294] width 212 height 440
click at [401, 354] on span "To find a user’s cross-app embedded wallet, first find the account of type: 'cr…" at bounding box center [437, 340] width 212 height 33
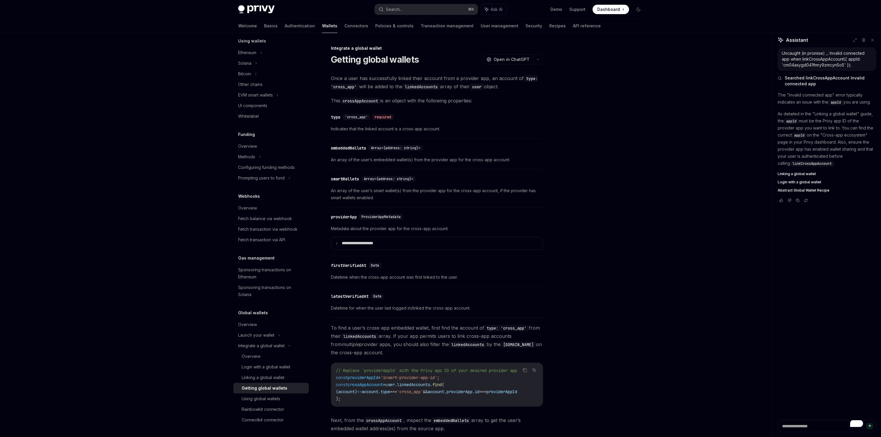
drag, startPoint x: 406, startPoint y: 353, endPoint x: 352, endPoint y: 331, distance: 58.3
click at [352, 331] on span "To find a user’s cross-app embedded wallet, first find the account of type: 'cr…" at bounding box center [437, 340] width 212 height 33
click at [416, 333] on span "To find a user’s cross-app embedded wallet, first find the account of type: 'cr…" at bounding box center [437, 340] width 212 height 33
click at [410, 387] on span "linkedAccounts" at bounding box center [413, 384] width 33 height 5
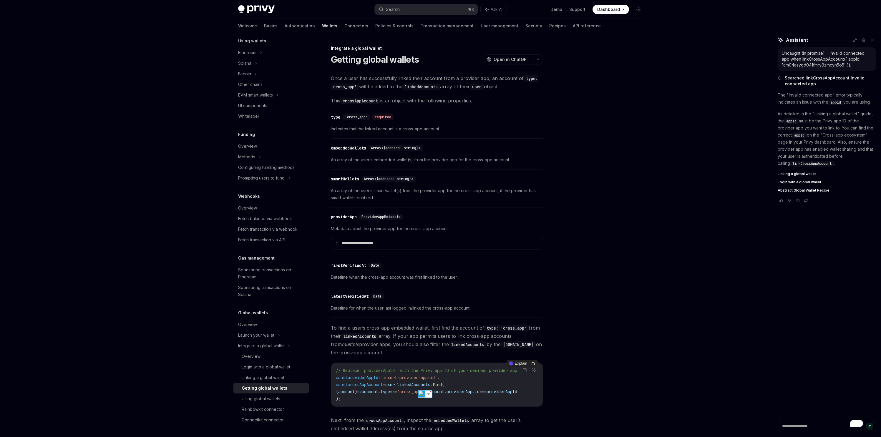
click at [395, 386] on span "user" at bounding box center [389, 384] width 9 height 5
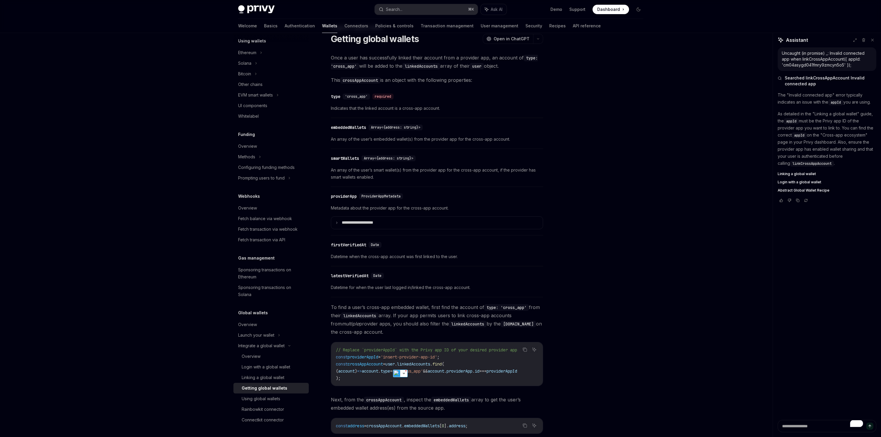
scroll to position [88, 0]
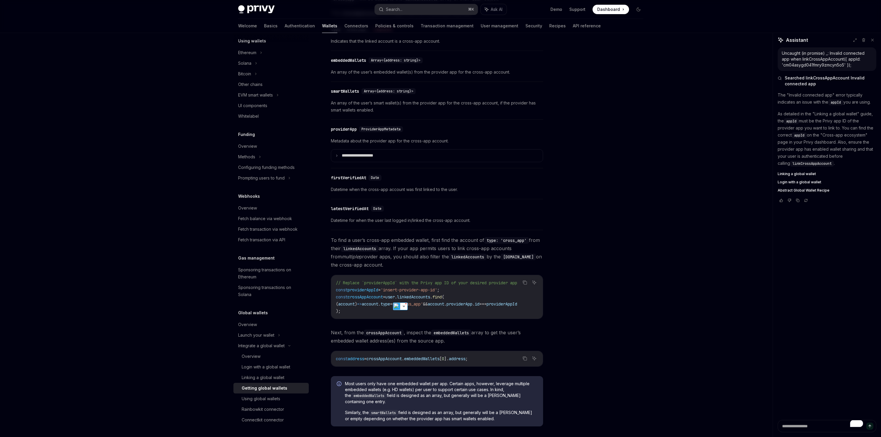
click at [360, 247] on code "linkedAccounts" at bounding box center [360, 248] width 38 height 6
copy code "linkedAccounts"
click at [444, 304] on span "account" at bounding box center [436, 303] width 16 height 5
click at [416, 295] on span "linkedAccounts" at bounding box center [413, 296] width 33 height 5
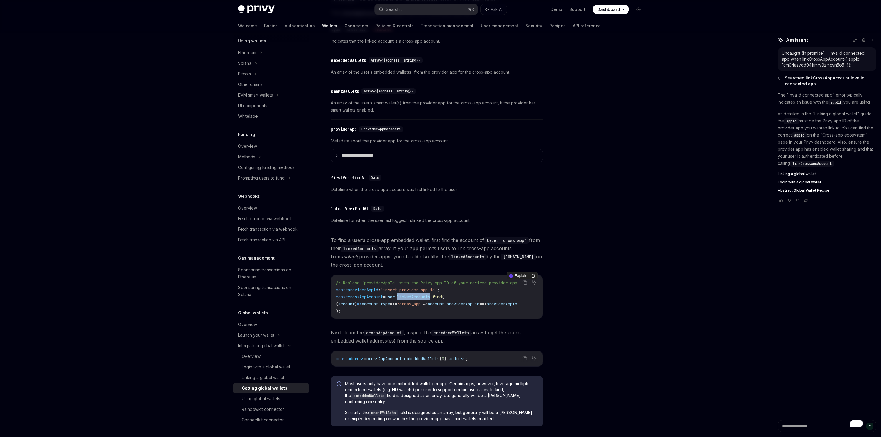
click at [416, 295] on span "linkedAccounts" at bounding box center [413, 296] width 33 height 5
click at [385, 297] on span "=" at bounding box center [384, 296] width 2 height 5
click at [380, 297] on span "crossAppAccount" at bounding box center [365, 296] width 35 height 5
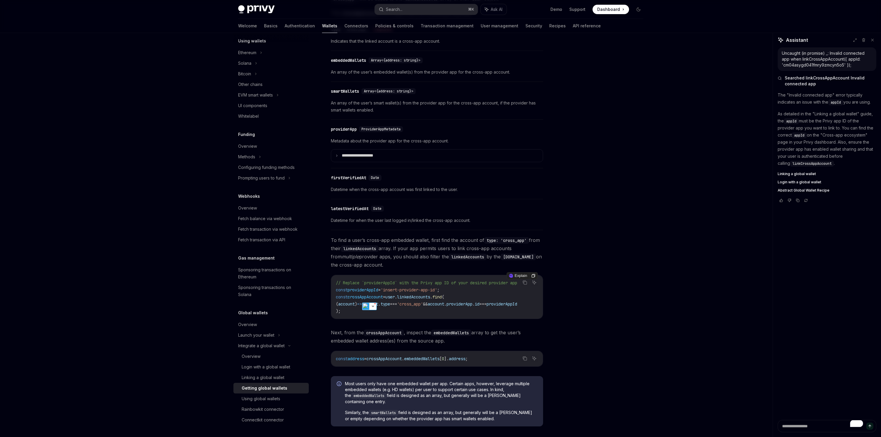
click at [560, 292] on div at bounding box center [602, 241] width 89 height 392
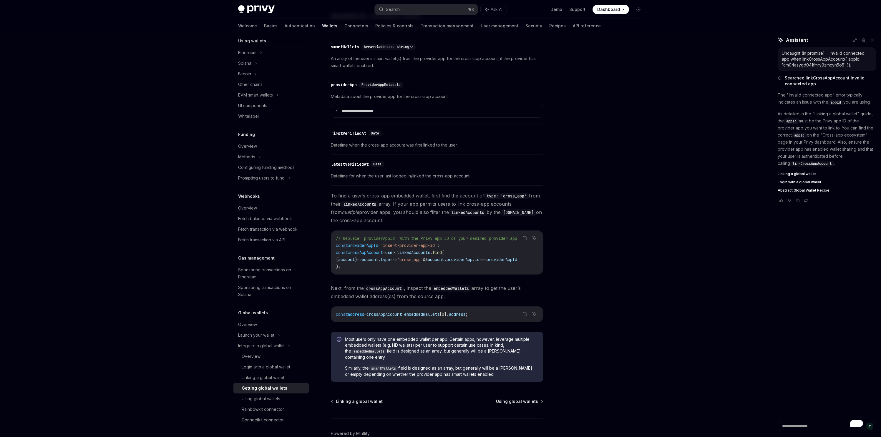
scroll to position [167, 0]
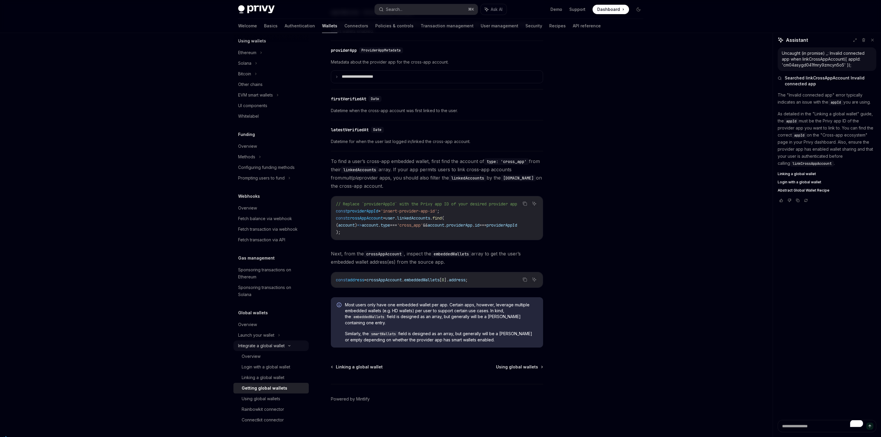
click at [293, 79] on div "Integrate a global wallet" at bounding box center [270, 74] width 75 height 11
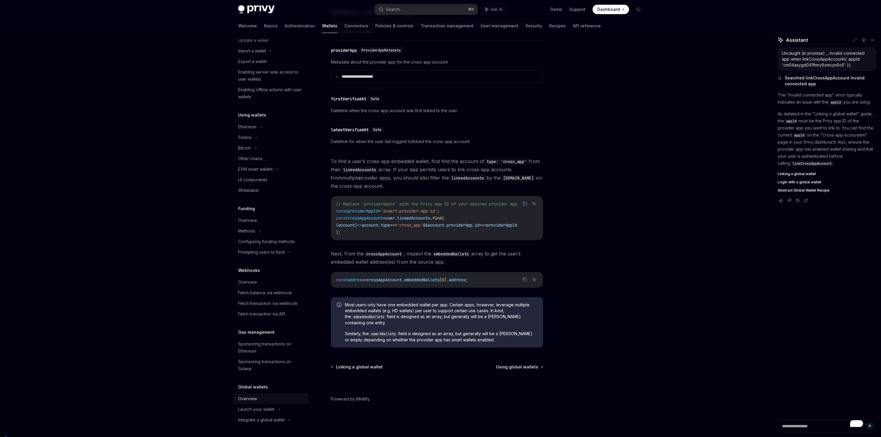
click at [263, 401] on div "Overview" at bounding box center [271, 398] width 67 height 7
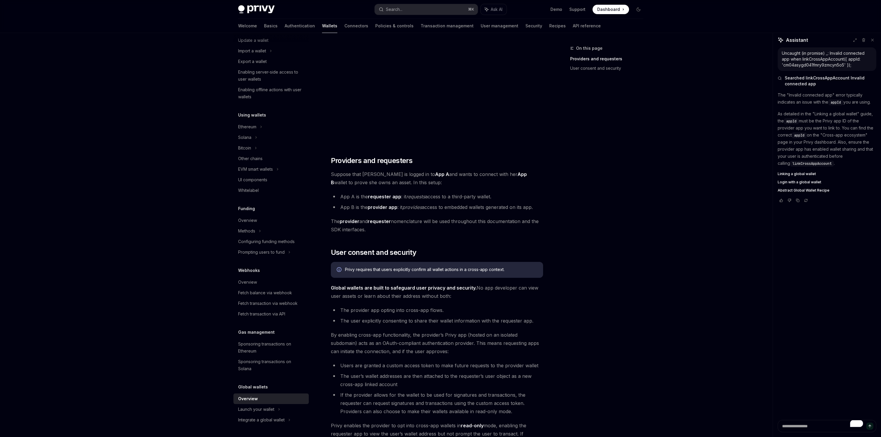
scroll to position [309, 0]
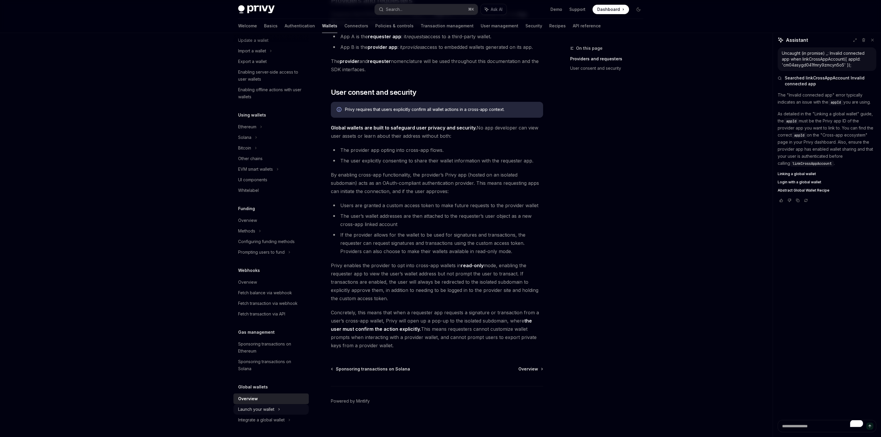
click at [261, 33] on div "Launch your wallet" at bounding box center [249, 29] width 23 height 7
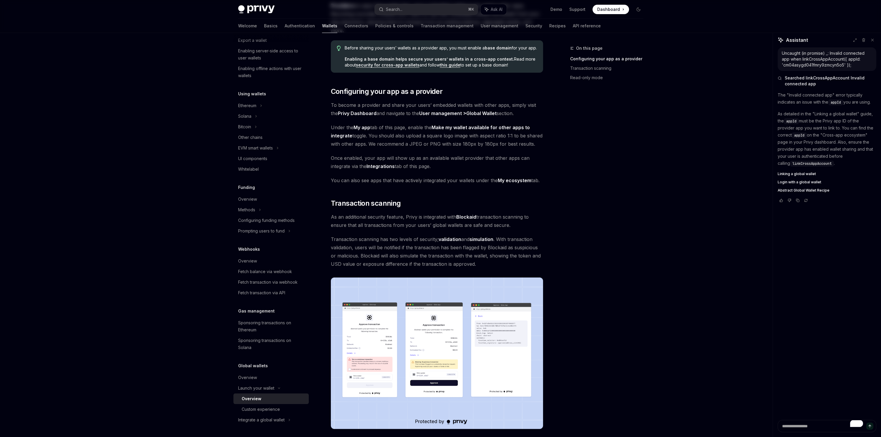
scroll to position [104, 0]
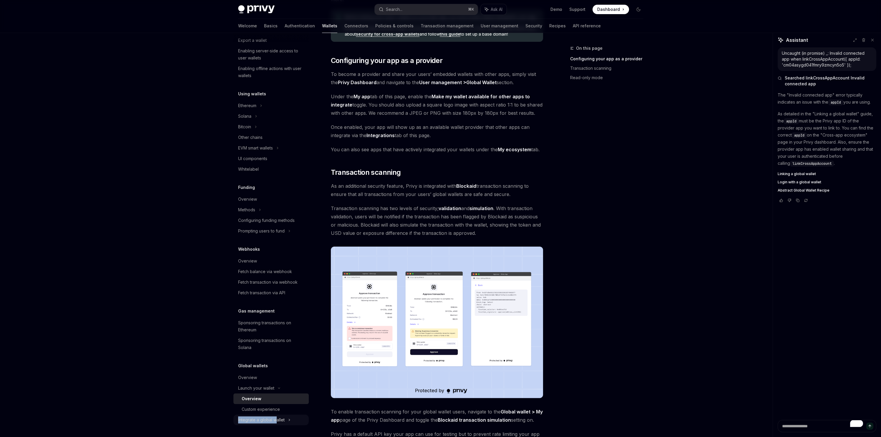
click at [251, 130] on div "Integrate a global wallet" at bounding box center [244, 126] width 13 height 7
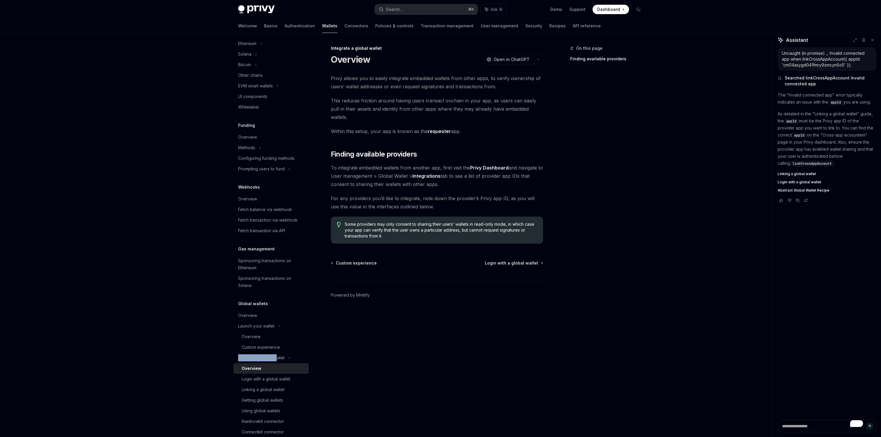
scroll to position [167, 0]
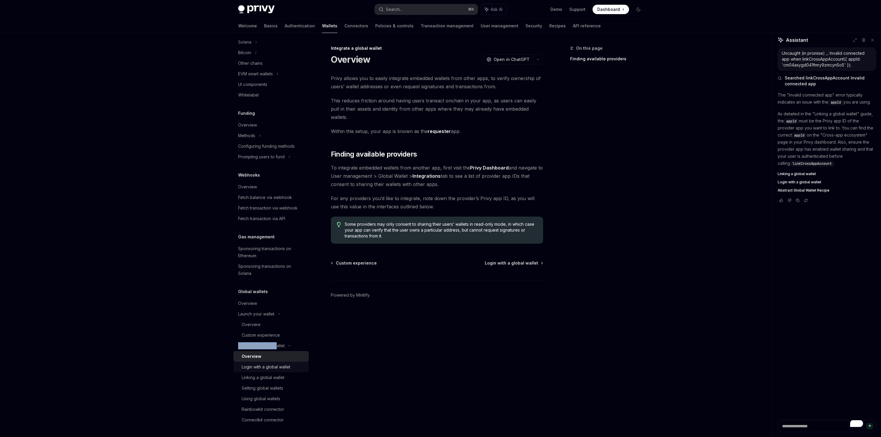
click at [261, 368] on div "Login with a global wallet" at bounding box center [266, 366] width 49 height 7
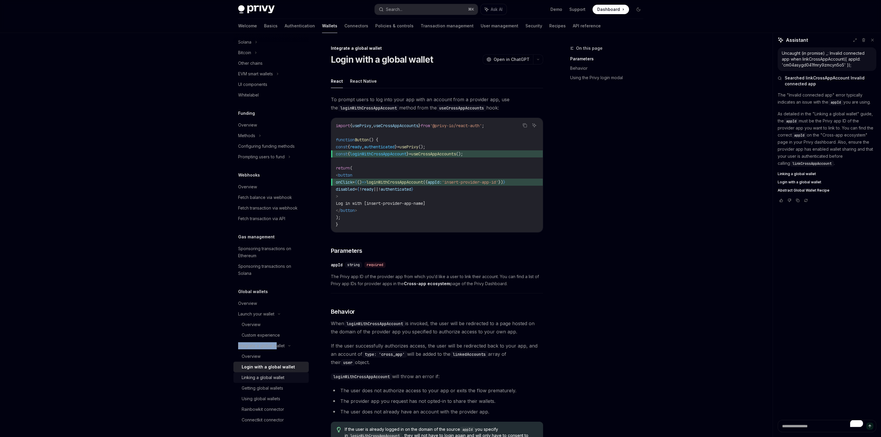
click at [272, 375] on div "Linking a global wallet" at bounding box center [263, 377] width 43 height 7
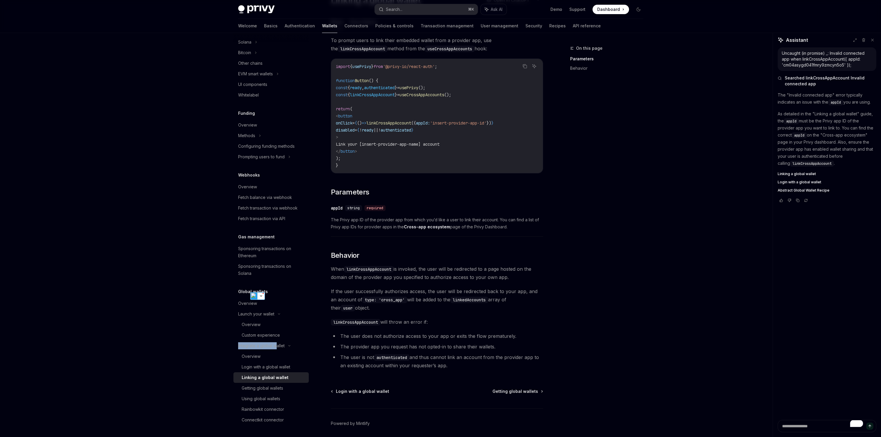
scroll to position [82, 0]
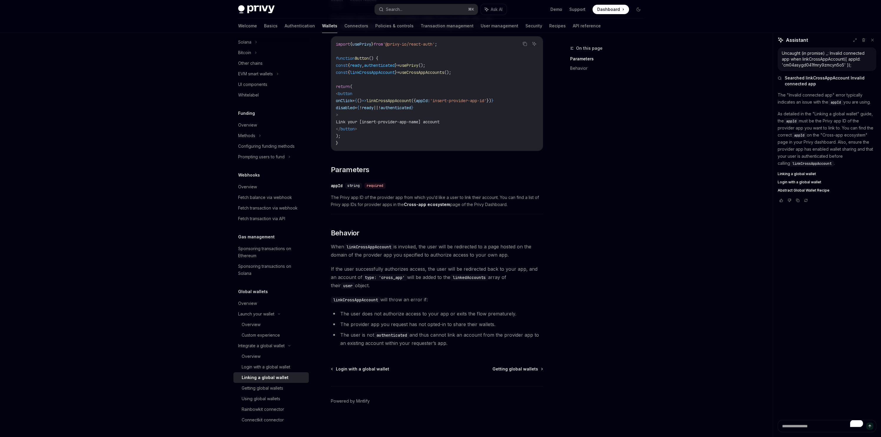
click at [428, 275] on span "If the user successfully authorizes access, the user will be redirected back to…" at bounding box center [437, 277] width 212 height 25
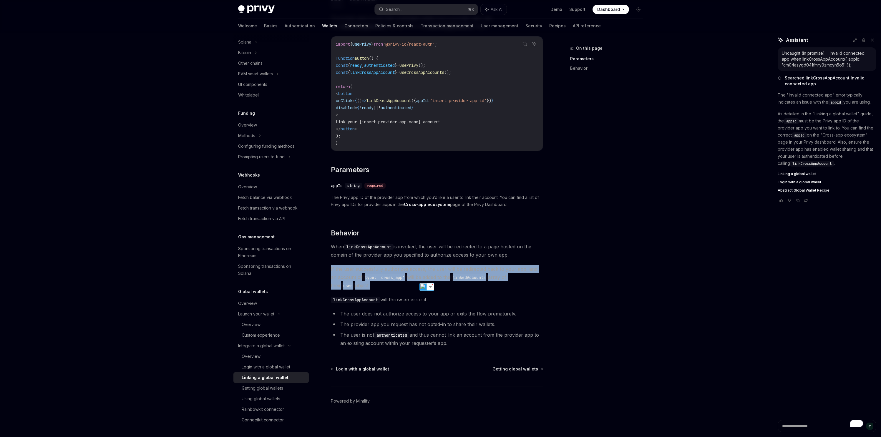
drag, startPoint x: 428, startPoint y: 275, endPoint x: 429, endPoint y: 280, distance: 4.8
click at [429, 275] on span "If the user successfully authorizes access, the user will be redirected back to…" at bounding box center [437, 277] width 212 height 25
click at [500, 285] on span "If the user successfully authorizes access, the user will be redirected back to…" at bounding box center [437, 277] width 212 height 25
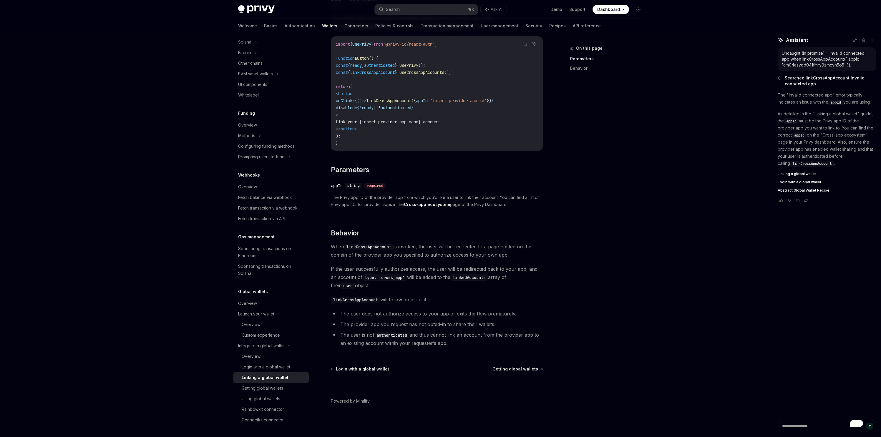
click at [474, 277] on code "linkedAccounts" at bounding box center [469, 277] width 38 height 6
click at [541, 277] on span "If the user successfully authorizes access, the user will be redirected back to…" at bounding box center [437, 277] width 212 height 25
click at [355, 283] on code "user" at bounding box center [348, 286] width 14 height 6
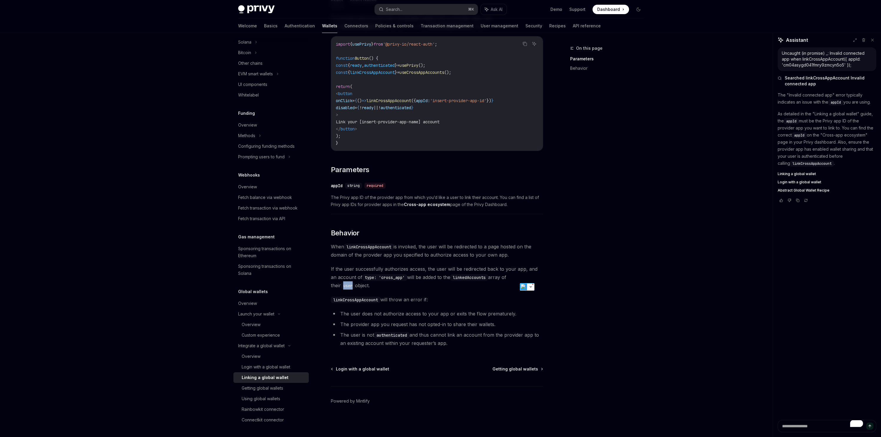
copy code "user"
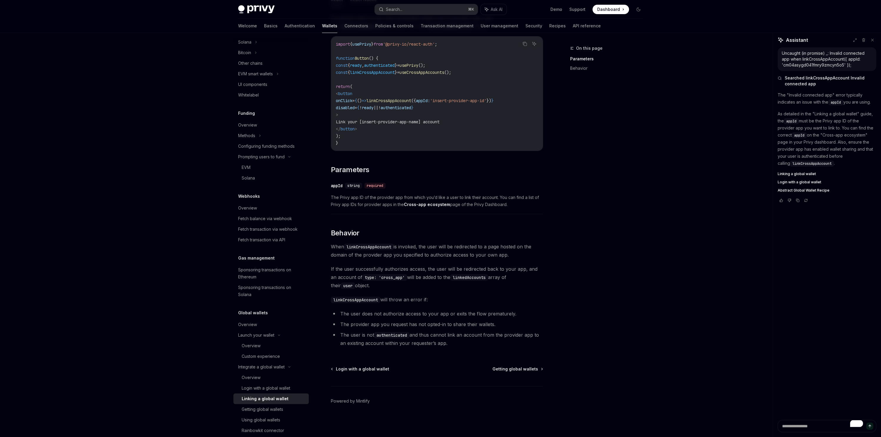
type textarea "*"
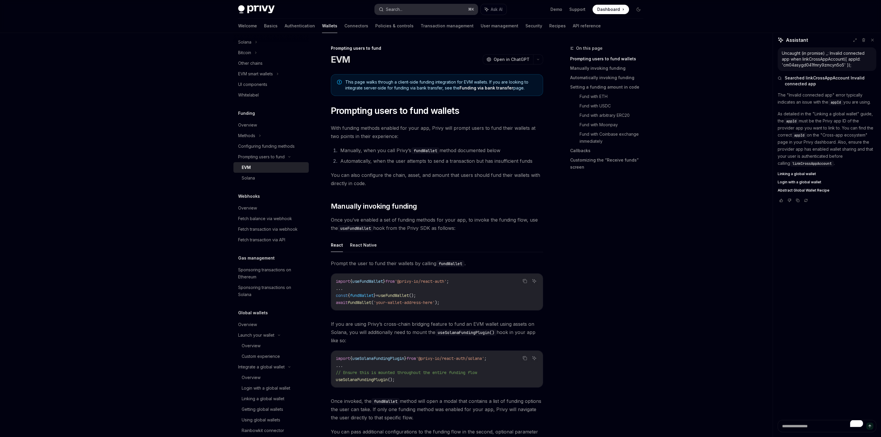
click at [407, 9] on button "Search... ⌘ K" at bounding box center [426, 9] width 103 height 11
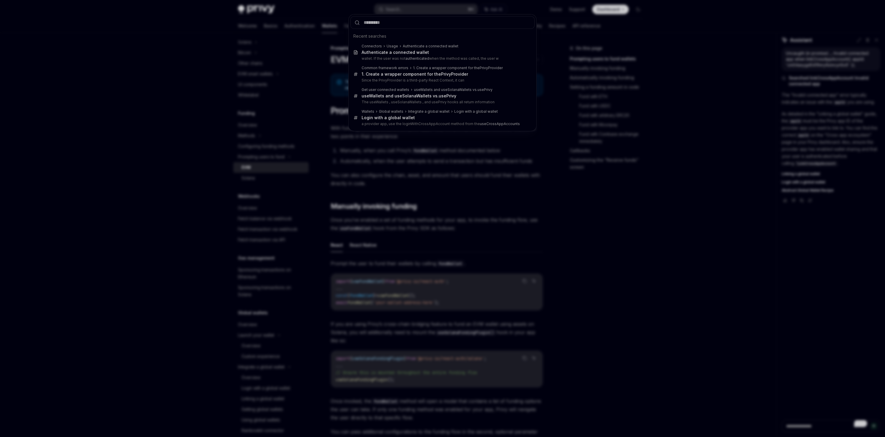
type input "****"
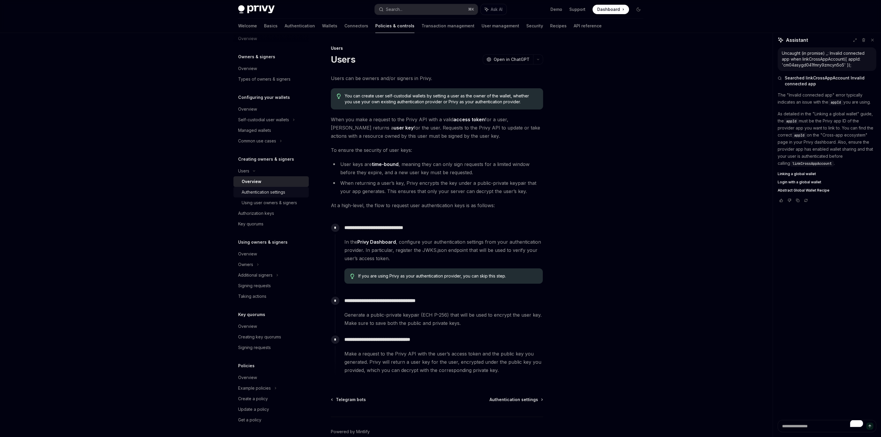
click at [264, 191] on div "Authentication settings" at bounding box center [264, 192] width 44 height 7
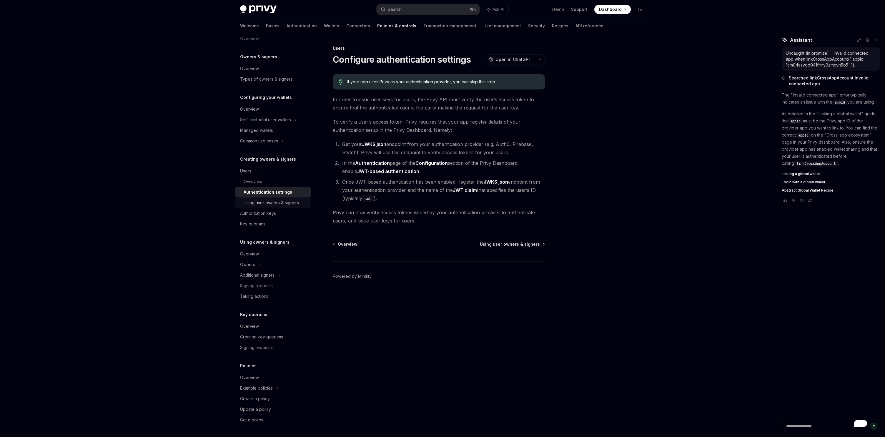
click at [279, 206] on div "Using user owners & signers" at bounding box center [271, 202] width 55 height 7
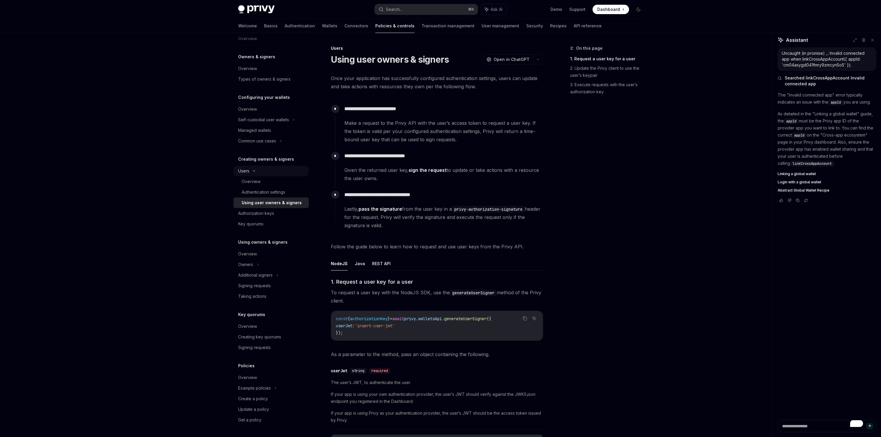
click at [257, 168] on div "Users" at bounding box center [270, 171] width 75 height 11
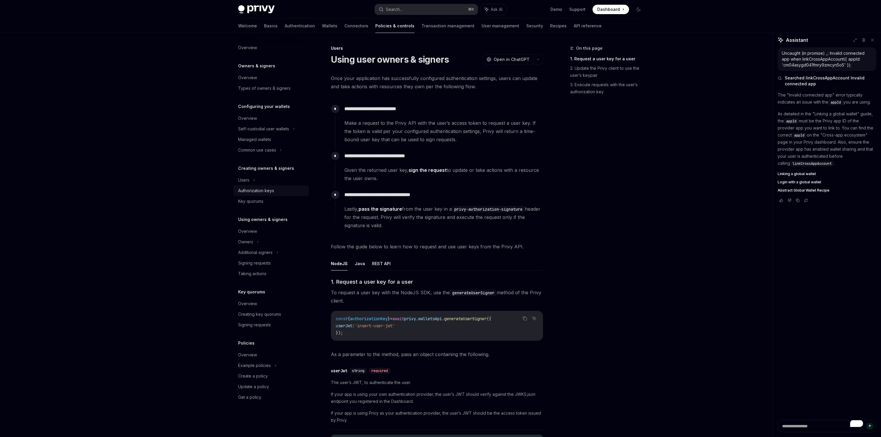
click at [248, 192] on div "Authorization keys" at bounding box center [256, 190] width 36 height 7
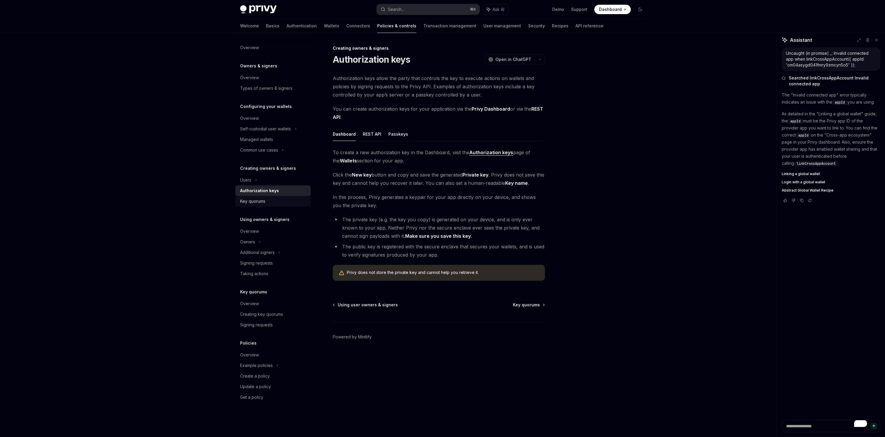
click at [254, 204] on div "Key quorums" at bounding box center [252, 201] width 25 height 7
type textarea "*"
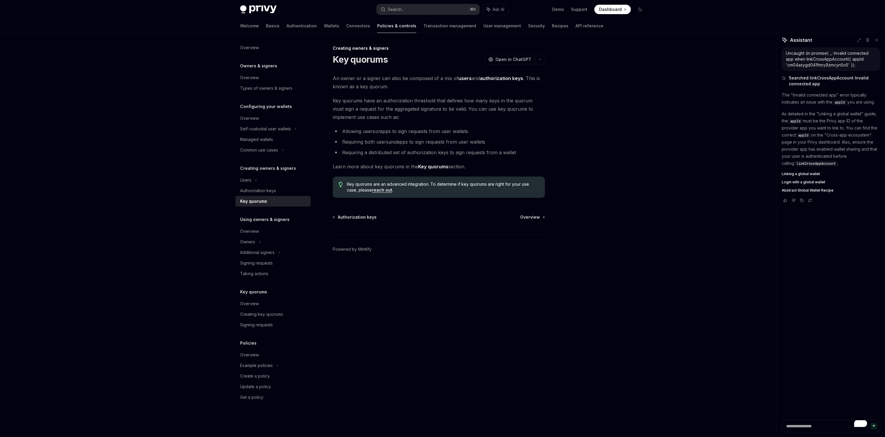
click at [442, 265] on footer "Powered by Mintlify" at bounding box center [439, 259] width 212 height 51
click at [813, 423] on textarea "To enrich screen reader interactions, please activate Accessibility in Grammarl…" at bounding box center [831, 426] width 99 height 12
type textarea "*"
type textarea "**"
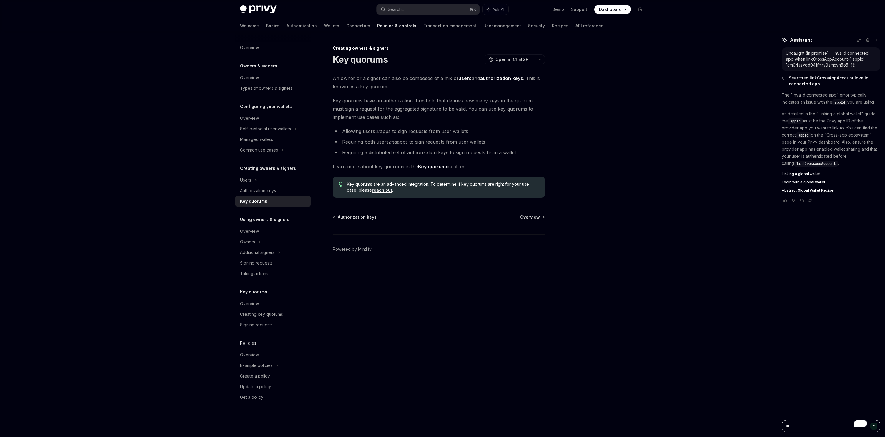
type textarea "*"
type textarea "***"
type textarea "*"
type textarea "***"
type textarea "*"
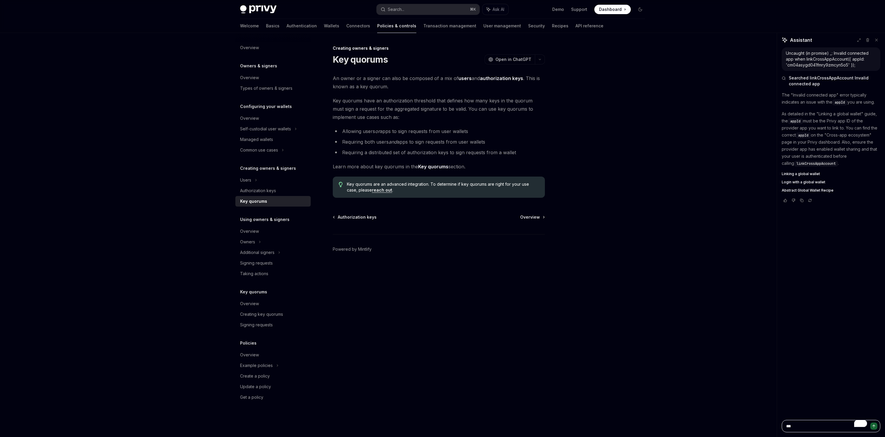
type textarea "****"
type textarea "*"
type textarea "***"
type textarea "*"
type textarea "**"
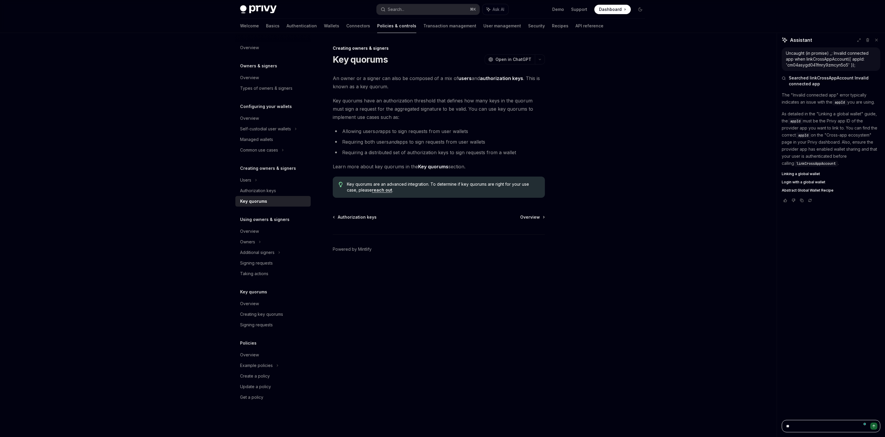
type textarea "*"
type textarea "***"
type textarea "*"
type textarea "***"
type textarea "*"
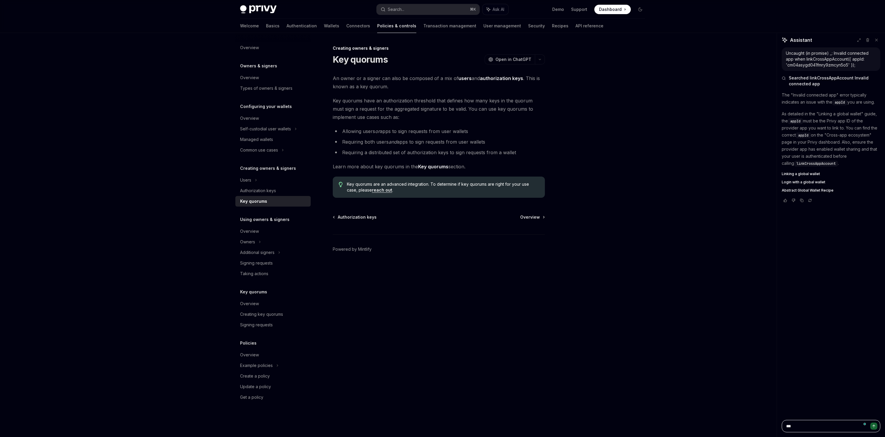
type textarea "***"
type textarea "*"
type textarea "*****"
type textarea "*"
type textarea "******"
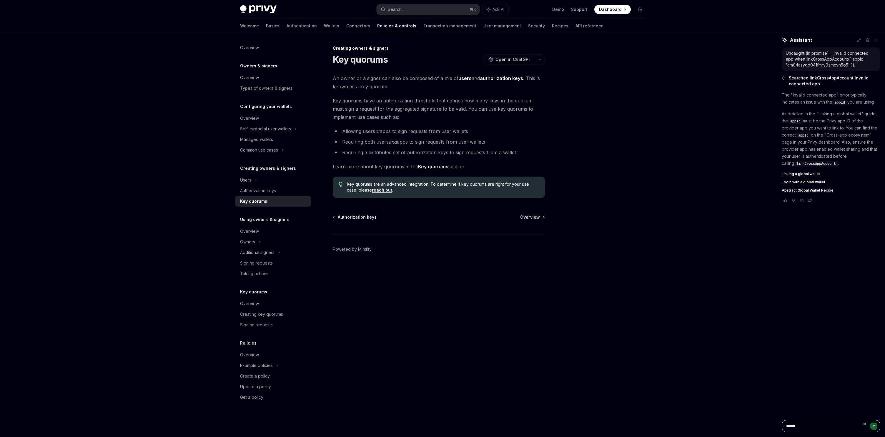
type textarea "*"
type textarea "******"
type textarea "*"
type textarea "********"
type textarea "*"
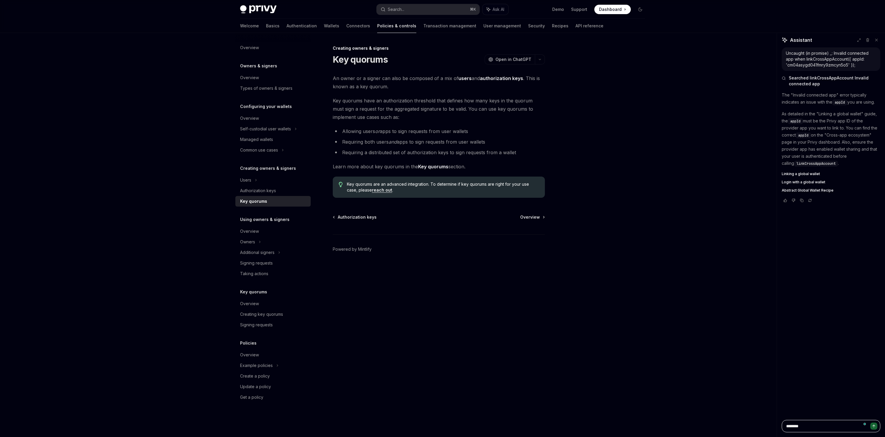
type textarea "*********"
type textarea "*"
type textarea "**********"
type textarea "*"
type textarea "**********"
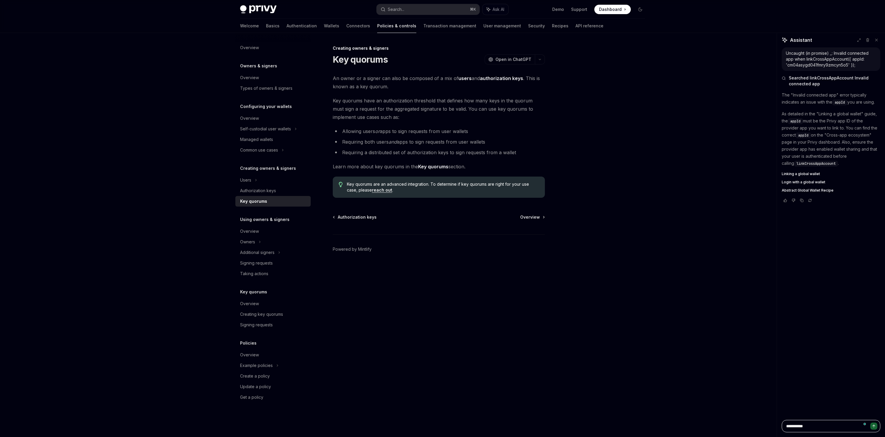
type textarea "*"
type textarea "**********"
type textarea "*"
type textarea "**********"
type textarea "*"
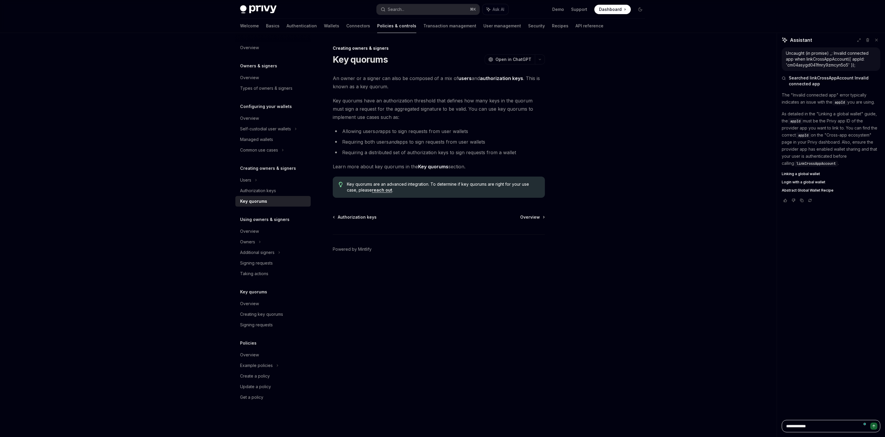
type textarea "**********"
type textarea "*"
type textarea "**********"
type textarea "*"
type textarea "**********"
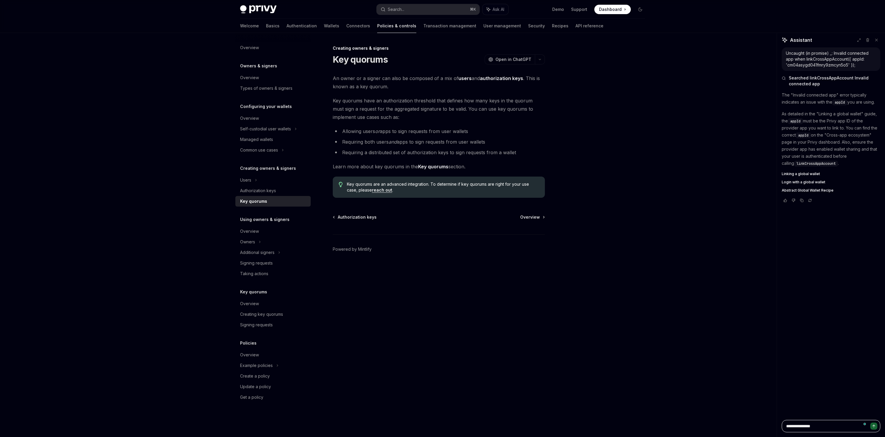
type textarea "*"
type textarea "**********"
type textarea "*"
type textarea "**********"
type textarea "*"
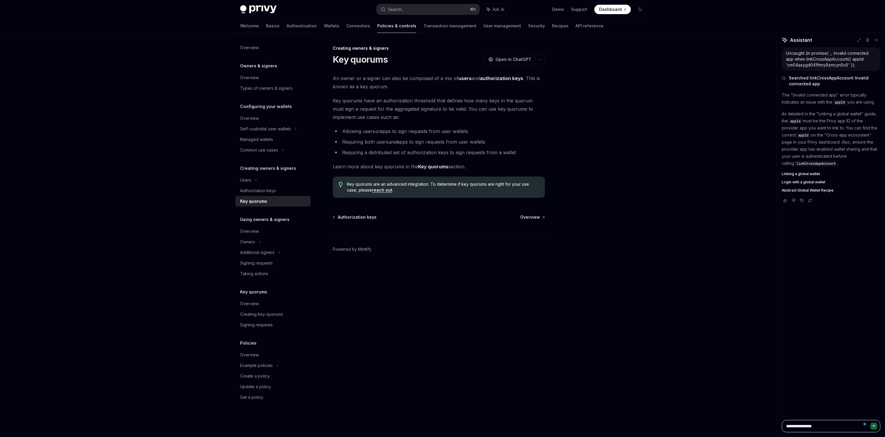
type textarea "**********"
type textarea "*"
type textarea "**********"
type textarea "*"
type textarea "**********"
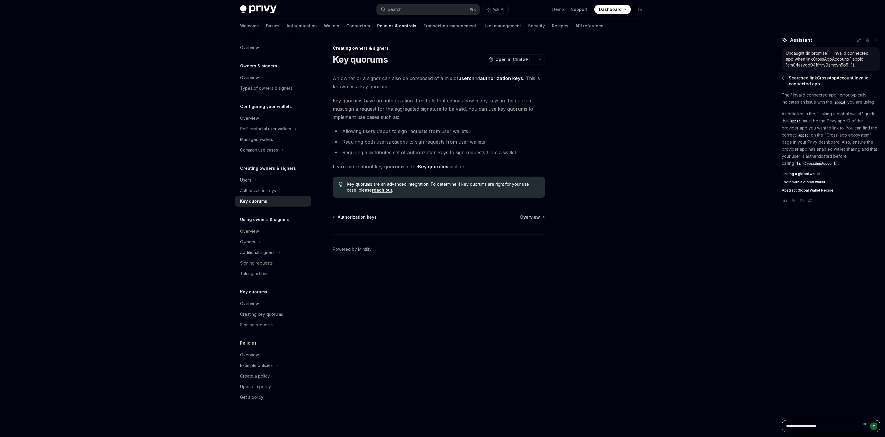
type textarea "*"
type textarea "**********"
type textarea "*"
type textarea "**********"
type textarea "*"
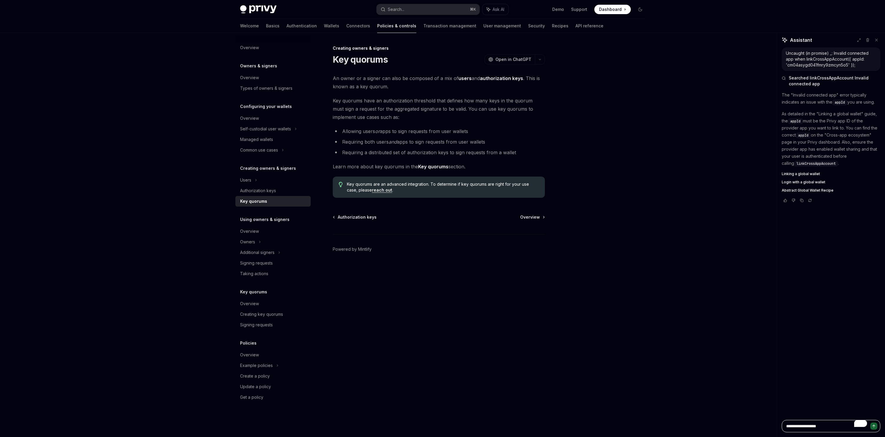
type textarea "**********"
type textarea "*"
type textarea "**********"
type textarea "*"
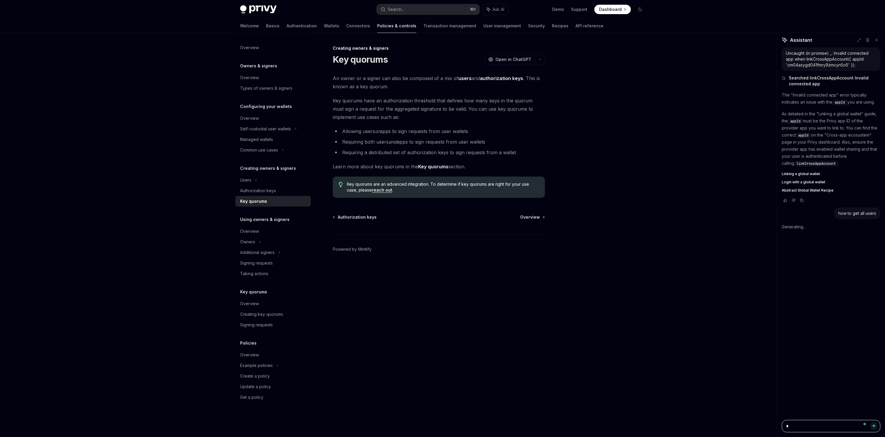
type textarea "*"
click at [417, 202] on div "Creating owners & signers Key quorums OpenAI Open in ChatGPT OpenAI Open in Cha…" at bounding box center [383, 241] width 325 height 392
click at [857, 212] on div "how to get all users" at bounding box center [857, 213] width 38 height 6
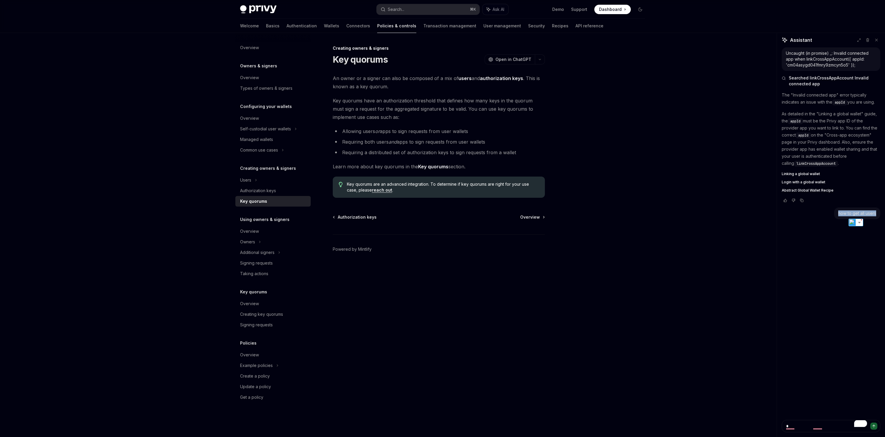
click at [857, 212] on div "how to get all users" at bounding box center [857, 213] width 38 height 6
copy div "how to get all users"
click at [802, 428] on textarea "*" at bounding box center [831, 426] width 99 height 12
type textarea "*"
paste textarea "**********"
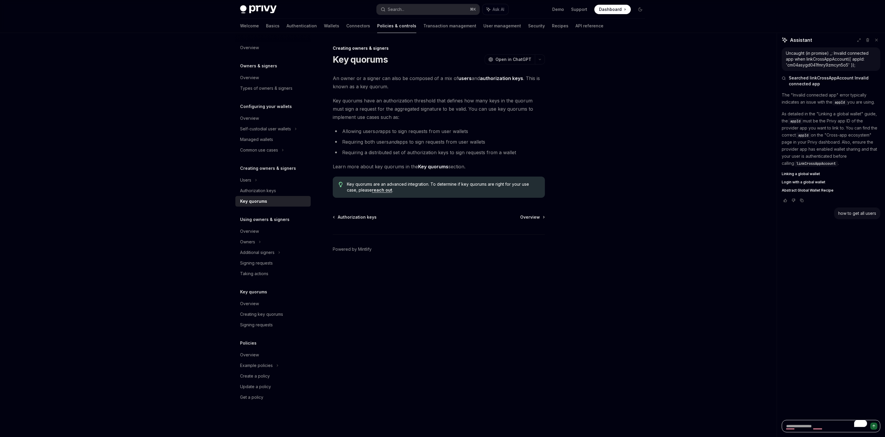
type textarea "**********"
type textarea "*"
paste textarea "**********"
type textarea "**********"
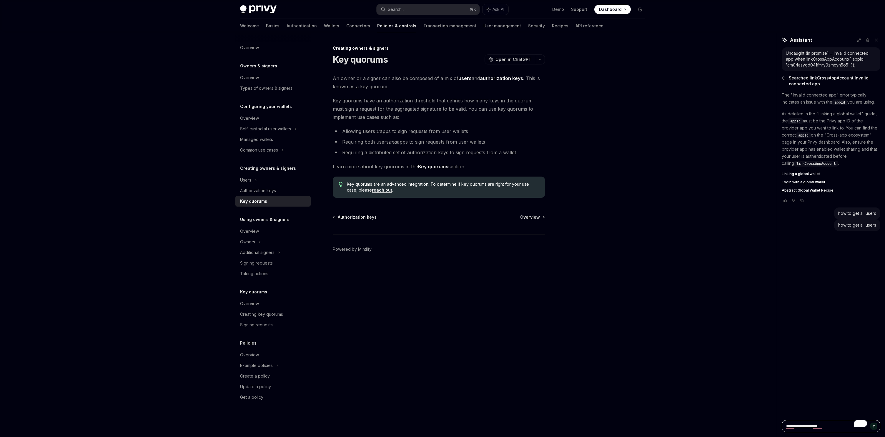
type textarea "*"
click at [672, 72] on div "Privy Docs home page Search... ⌘ K Ask AI Demo Support Dashboard Dashboard Sear…" at bounding box center [442, 218] width 885 height 437
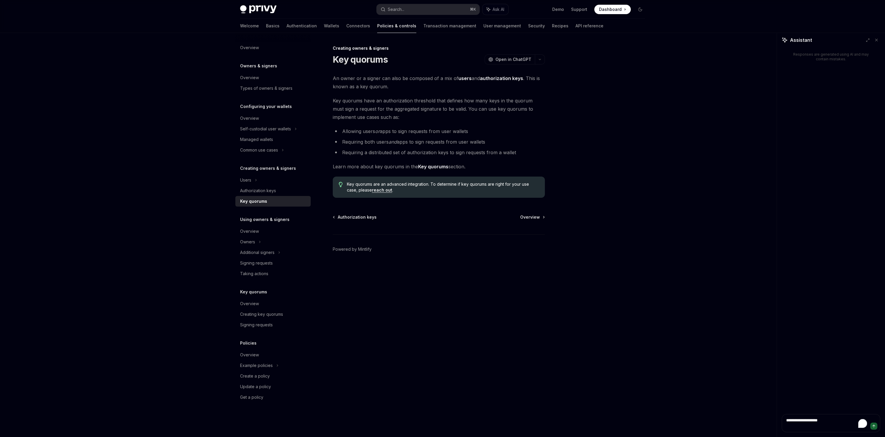
type textarea "**********"
type textarea "*"
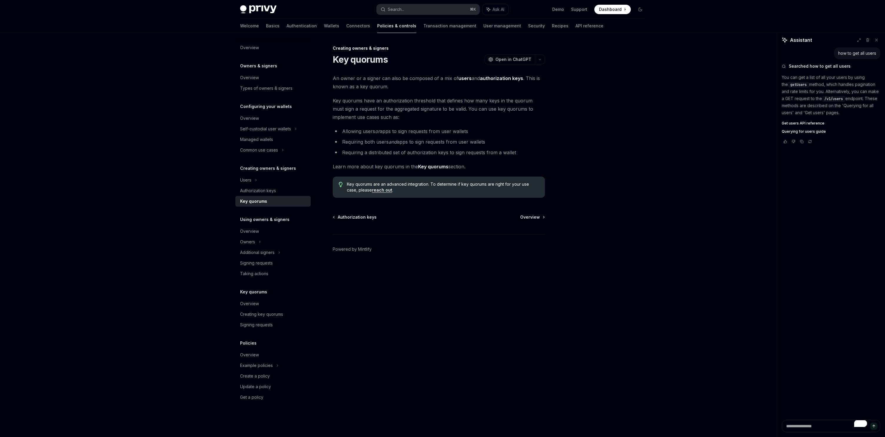
type textarea "*"
click at [822, 185] on div "how to get all users Searched how to get all users You can get a list of all yo…" at bounding box center [831, 233] width 108 height 373
click at [815, 78] on p "You can get a list of all your users by using the getUsers method, which handle…" at bounding box center [831, 95] width 99 height 42
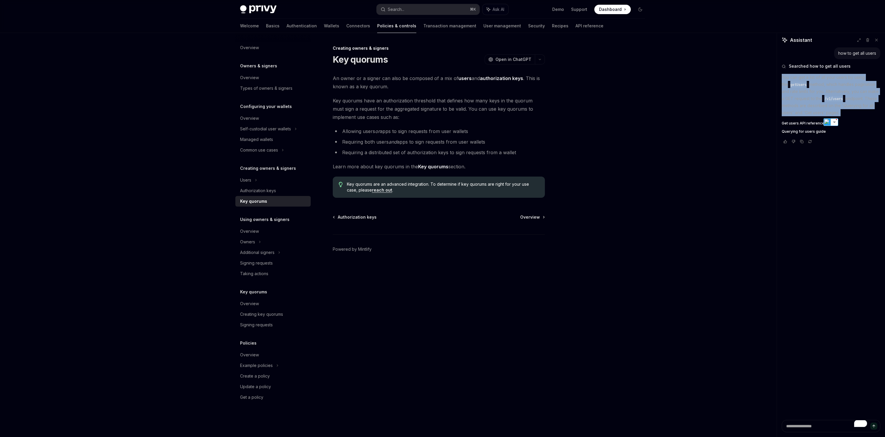
click at [843, 107] on p "You can get a list of all your users by using the getUsers method, which handle…" at bounding box center [831, 95] width 99 height 42
